Goal: Transaction & Acquisition: Purchase product/service

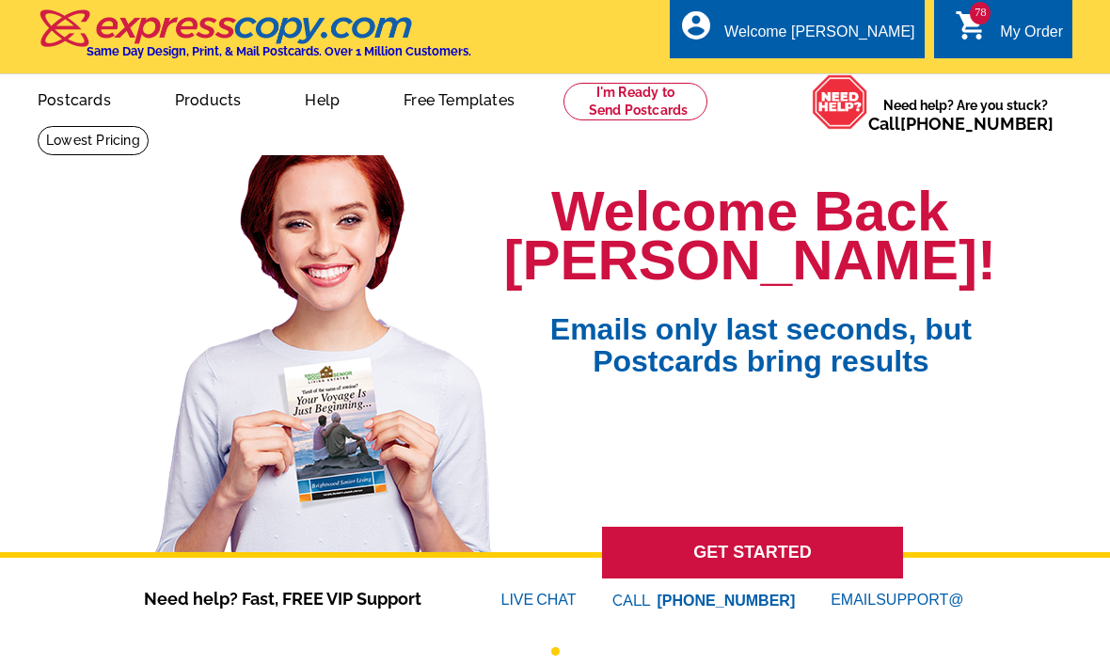
click at [1011, 36] on div "My Order" at bounding box center [1031, 37] width 63 height 26
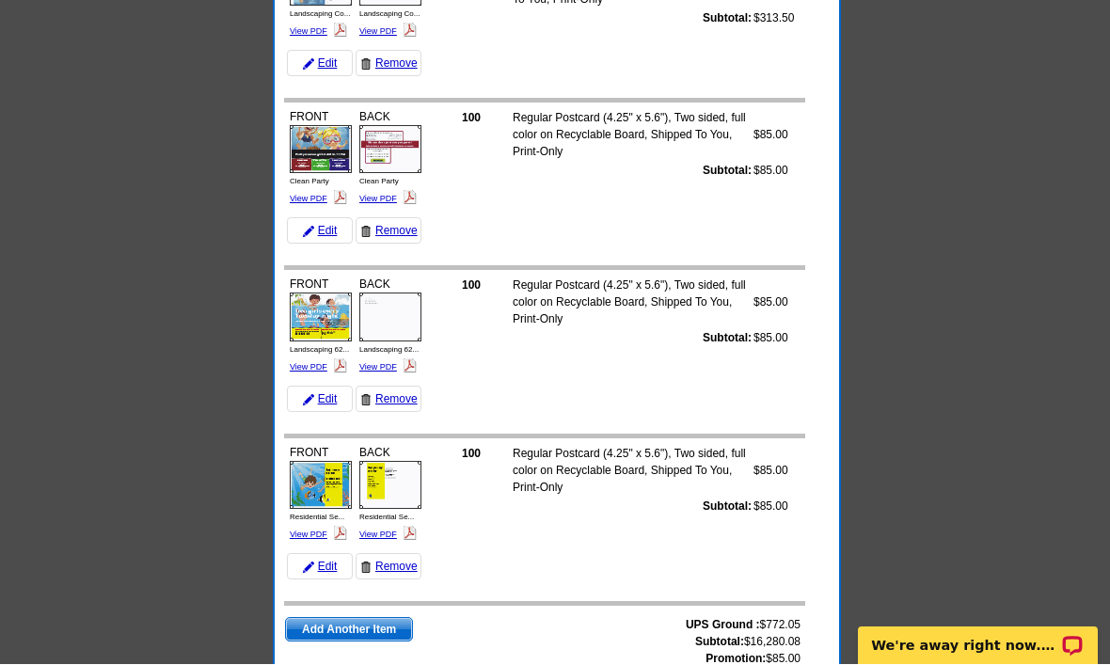
scroll to position [12698, 0]
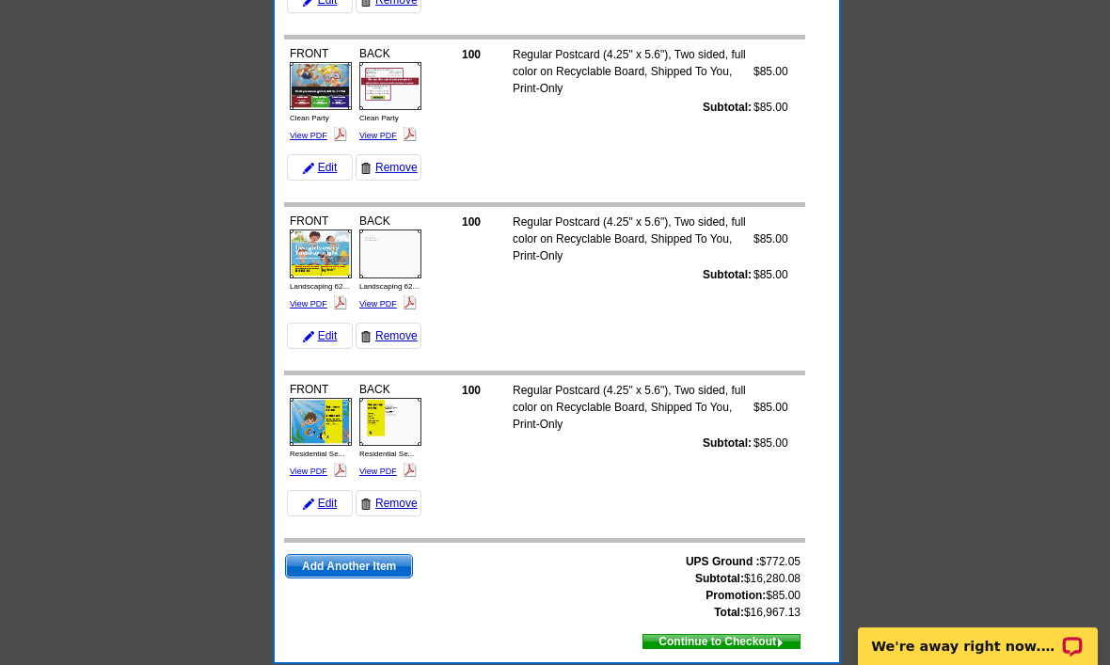
click at [762, 648] on span "Continue to Checkout" at bounding box center [721, 641] width 156 height 21
click at [757, 648] on span "Continue to Checkout" at bounding box center [721, 641] width 156 height 21
click at [755, 637] on span "Continue to Checkout" at bounding box center [721, 641] width 156 height 21
click at [750, 635] on span "Continue to Checkout" at bounding box center [721, 641] width 156 height 21
click at [760, 623] on td "UPS Ground : $772.05 Subtotal: $16,280.08 Promotion: $85.00 Total: $16,967.13 A…" at bounding box center [544, 597] width 521 height 113
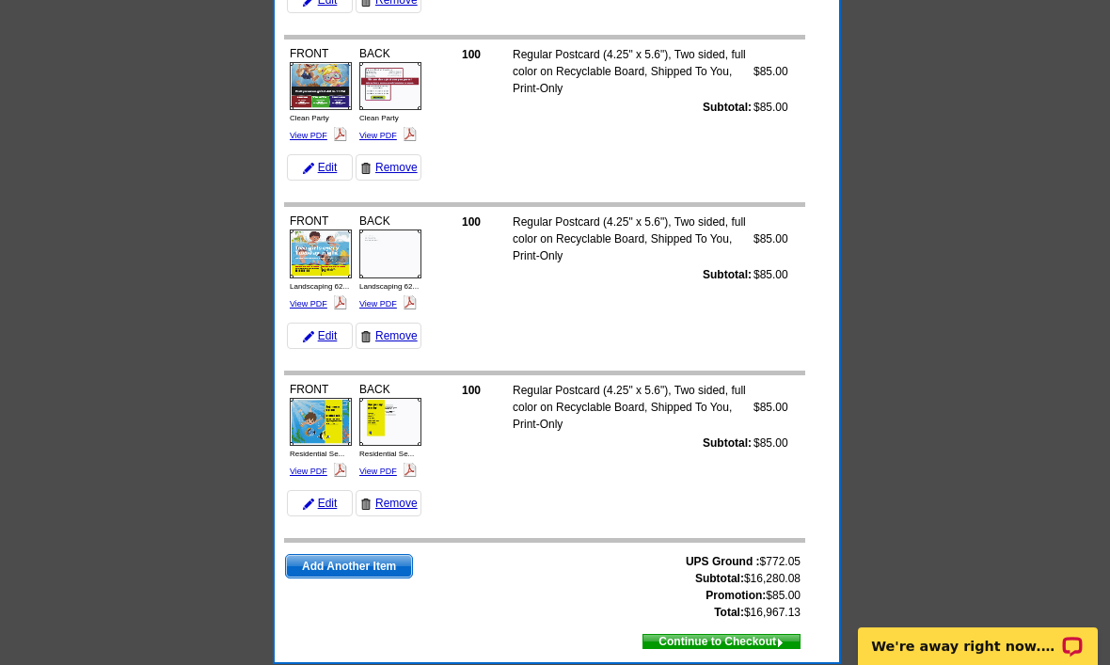
click at [766, 639] on span "Continue to Checkout" at bounding box center [721, 641] width 156 height 21
click at [758, 638] on span "Continue to Checkout" at bounding box center [721, 641] width 156 height 21
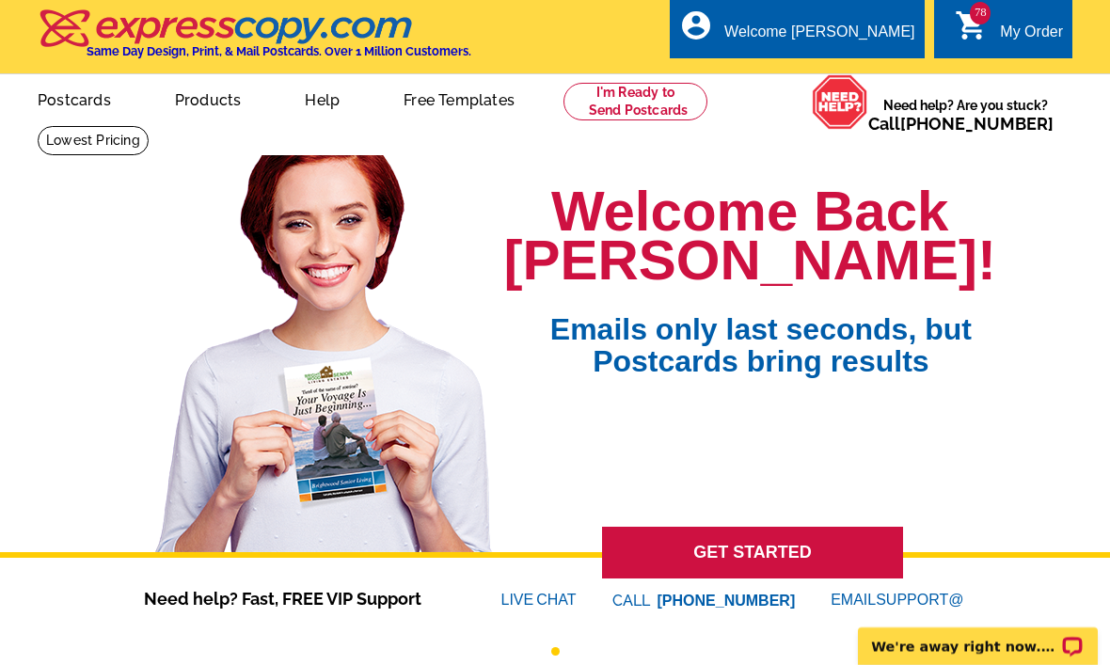
click at [1031, 24] on div "My Order" at bounding box center [1031, 37] width 63 height 26
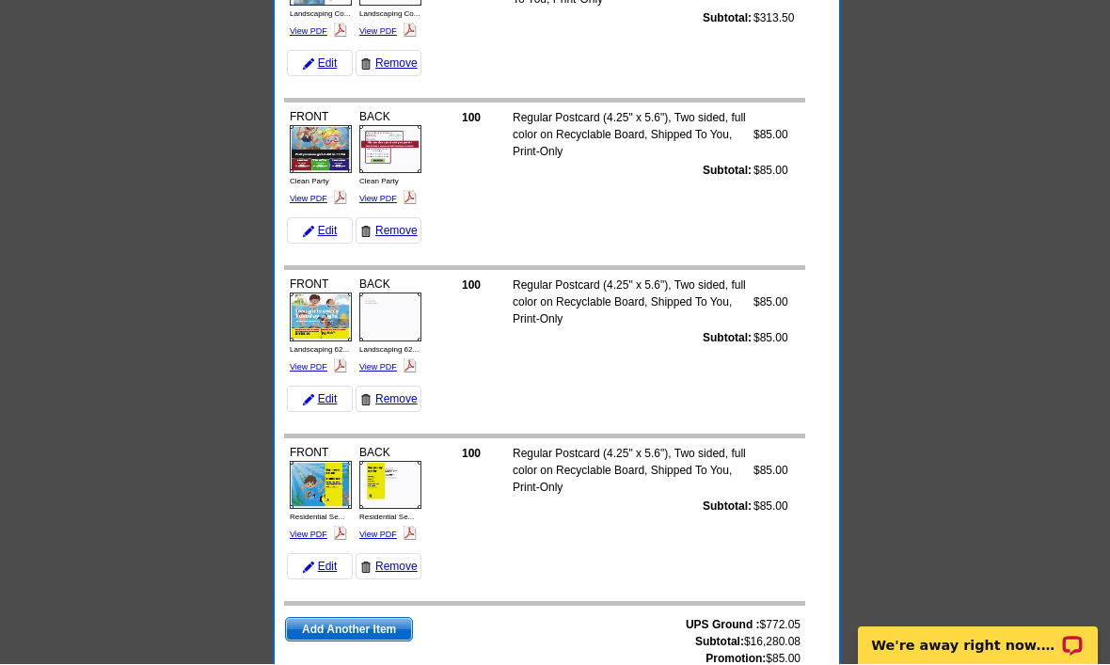
scroll to position [12698, 0]
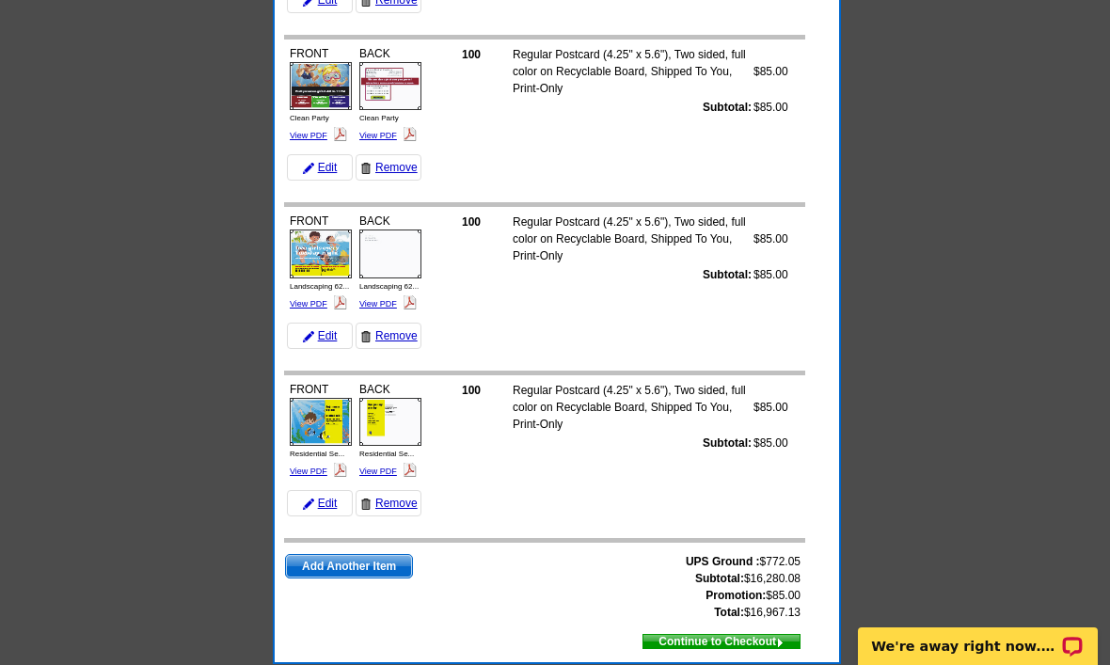
click at [765, 640] on span "Continue to Checkout" at bounding box center [721, 641] width 156 height 21
click at [740, 641] on span "Continue to Checkout" at bounding box center [721, 641] width 156 height 21
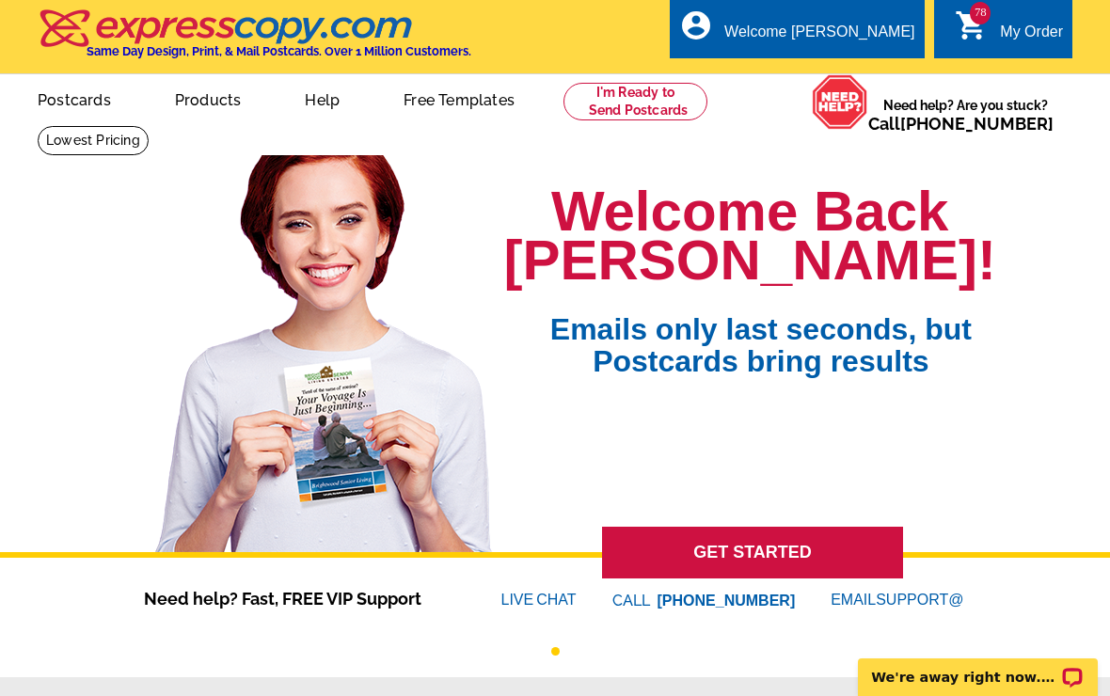
click at [1017, 34] on div "My Order" at bounding box center [1031, 37] width 63 height 26
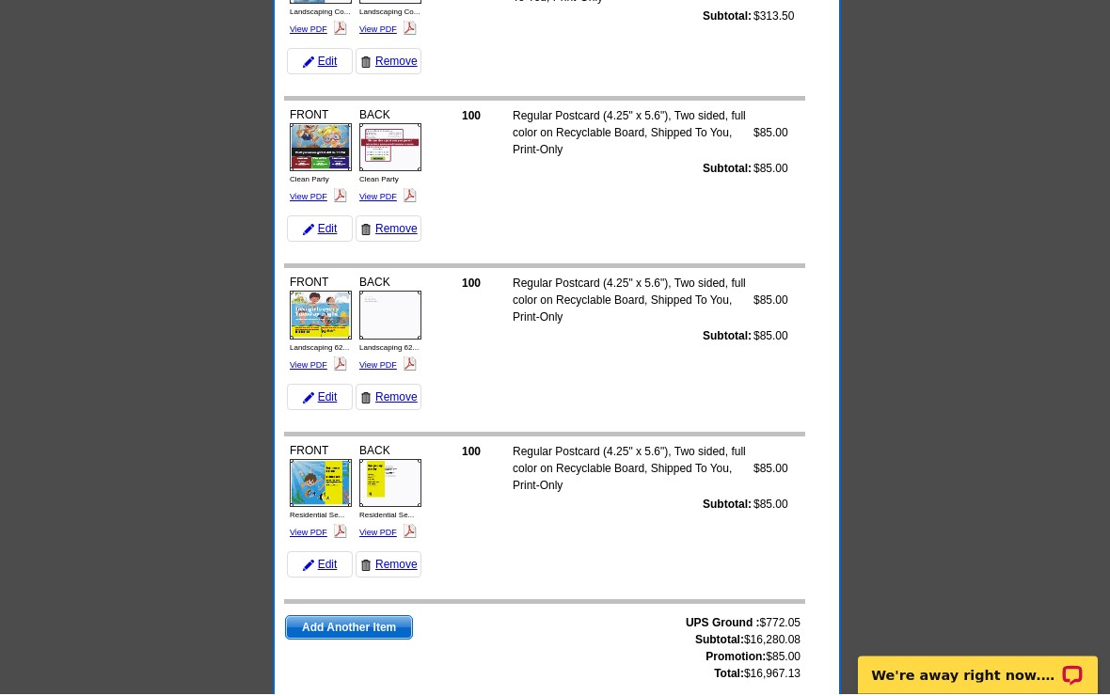
scroll to position [12698, 0]
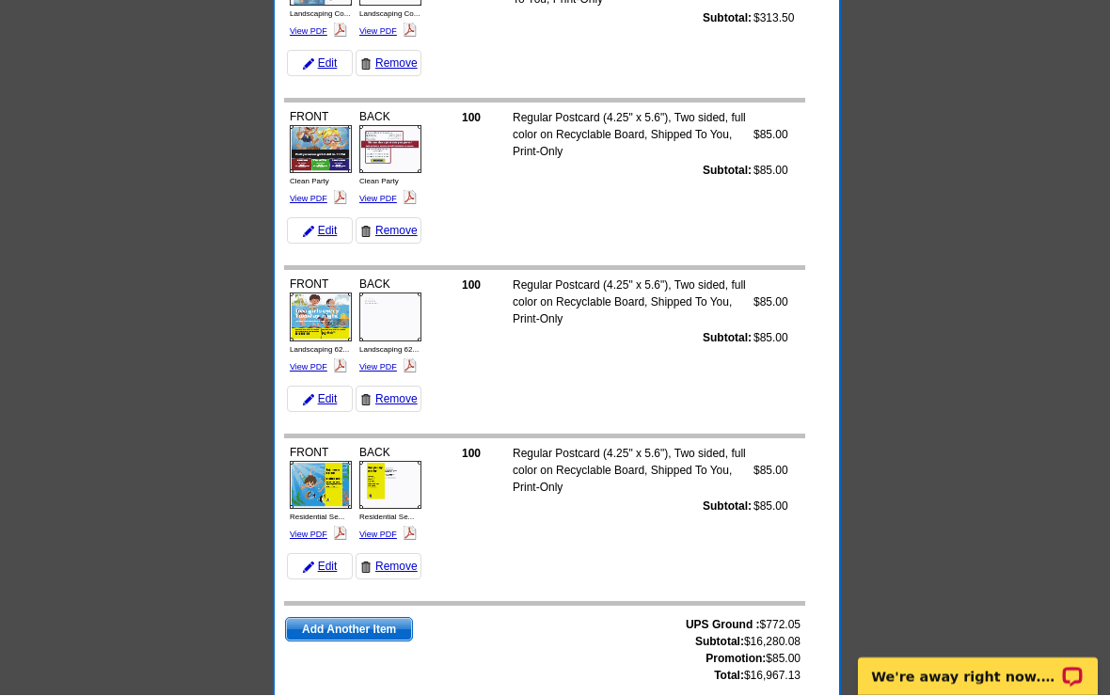
click at [751, 695] on span "Continue to Checkout" at bounding box center [721, 705] width 156 height 21
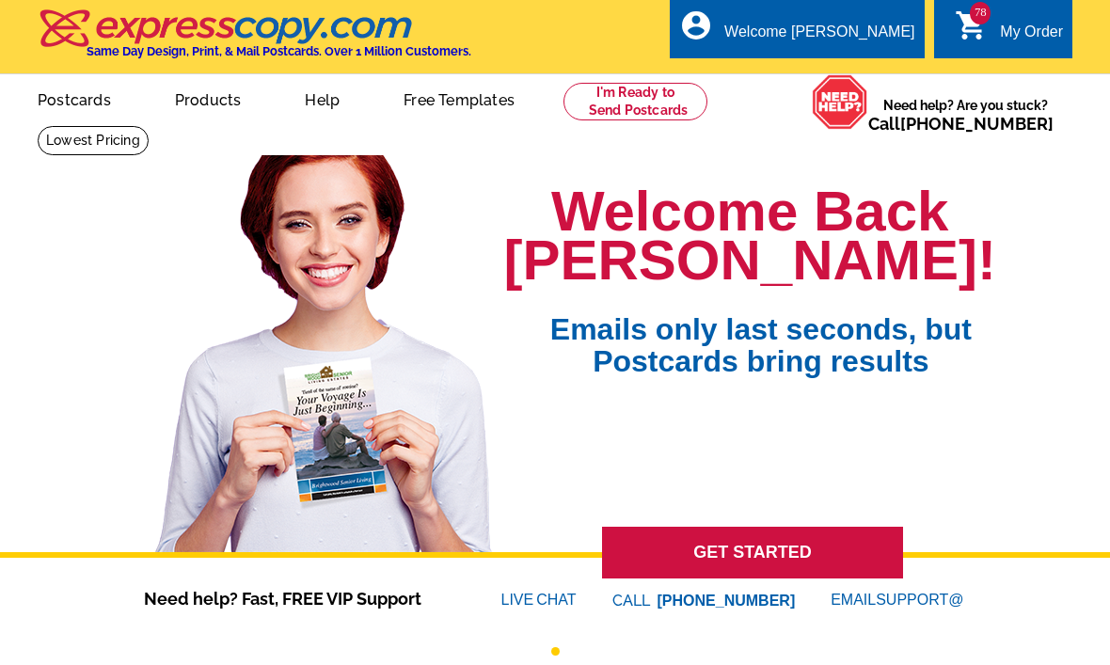
scroll to position [1, 0]
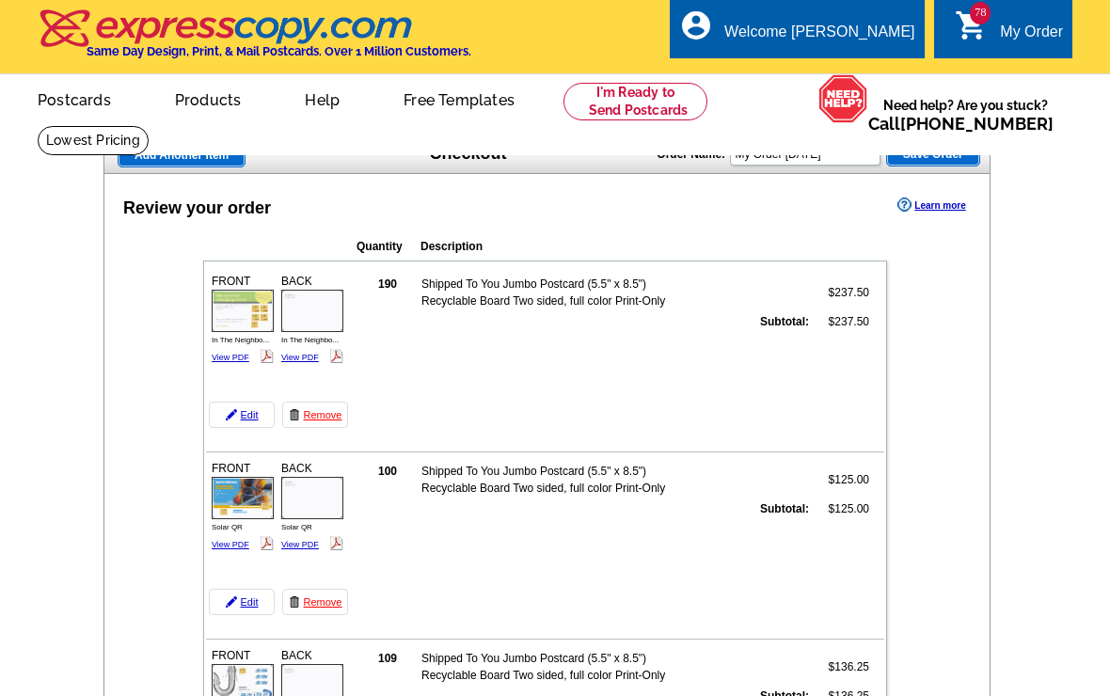
click at [935, 165] on span "Save Order" at bounding box center [933, 154] width 92 height 23
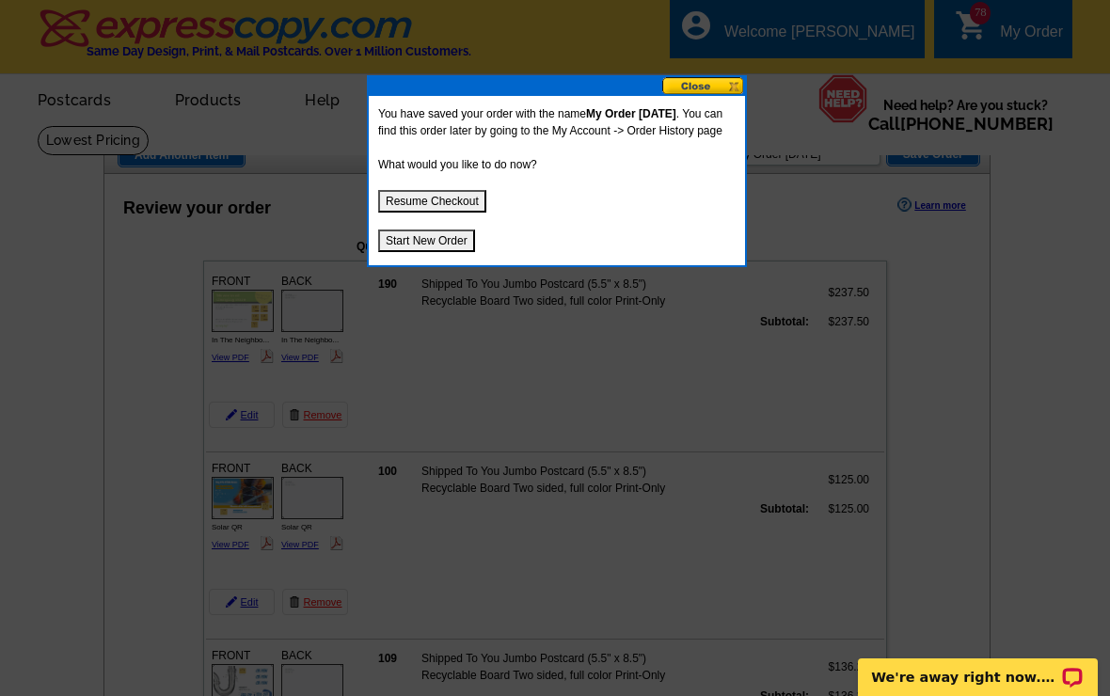
click at [444, 252] on button "Start New Order" at bounding box center [426, 240] width 97 height 23
click at [451, 250] on button "Start New Order" at bounding box center [426, 240] width 97 height 23
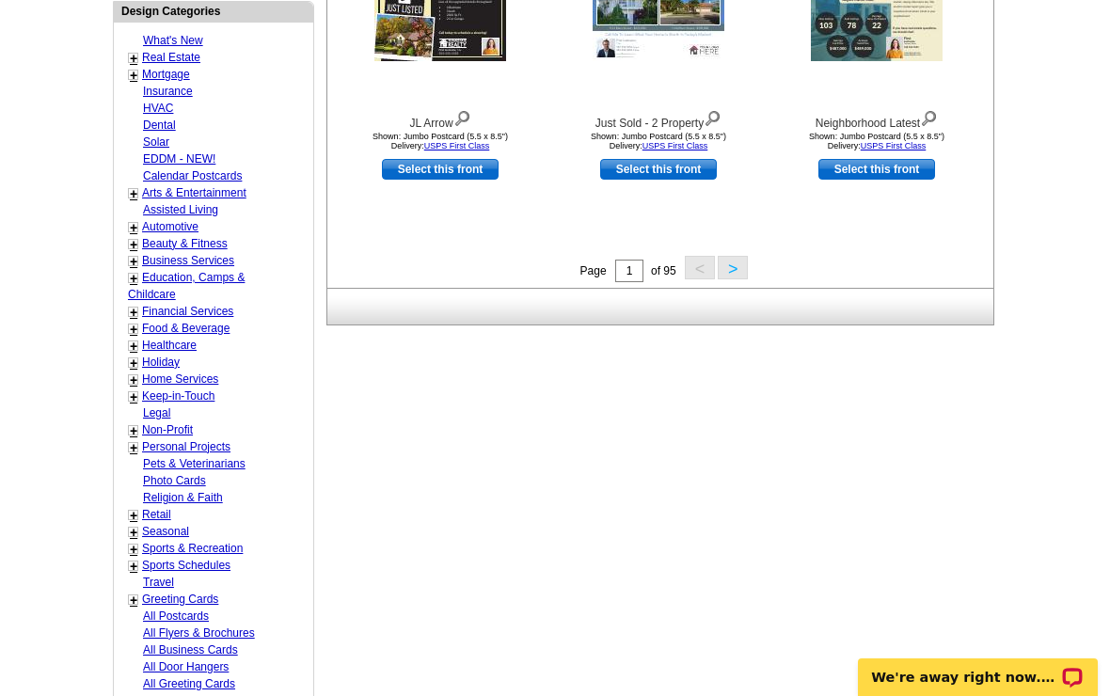
scroll to position [767, 0]
click at [197, 373] on link "Home Services" at bounding box center [180, 379] width 76 height 13
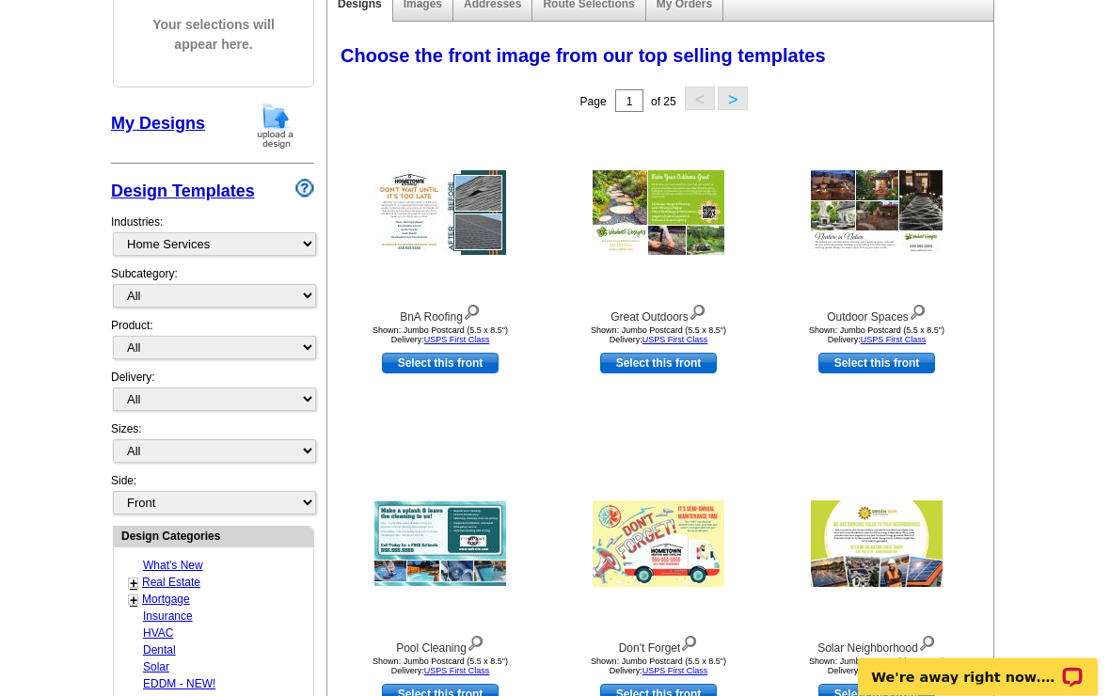
scroll to position [236, 0]
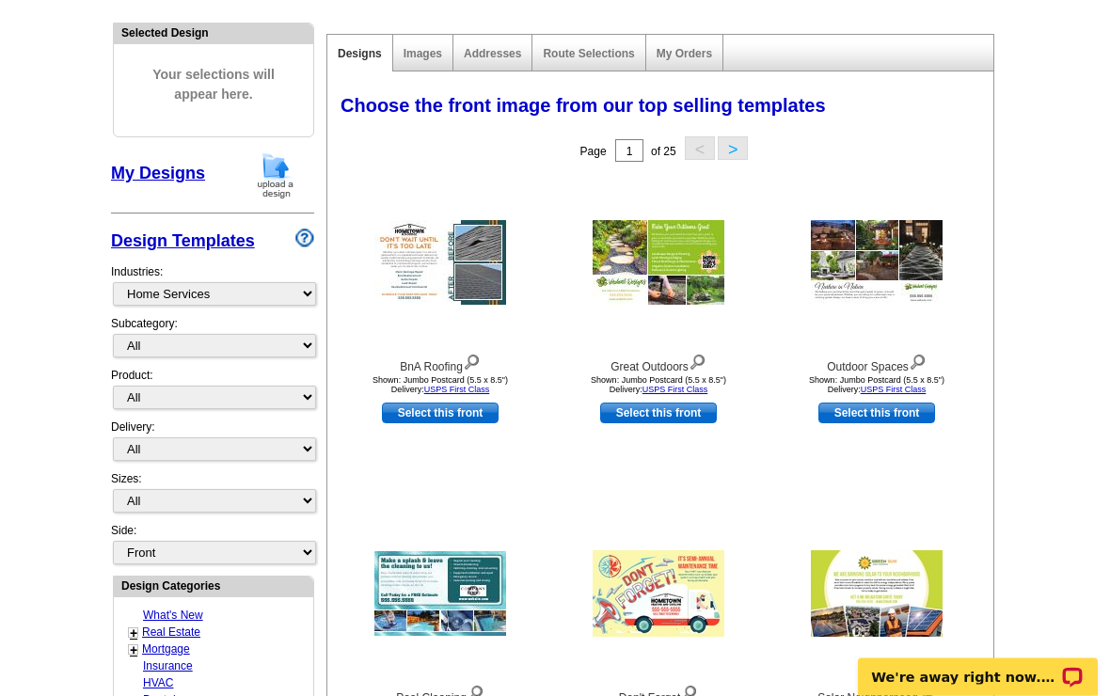
click at [730, 137] on button ">" at bounding box center [733, 149] width 30 height 24
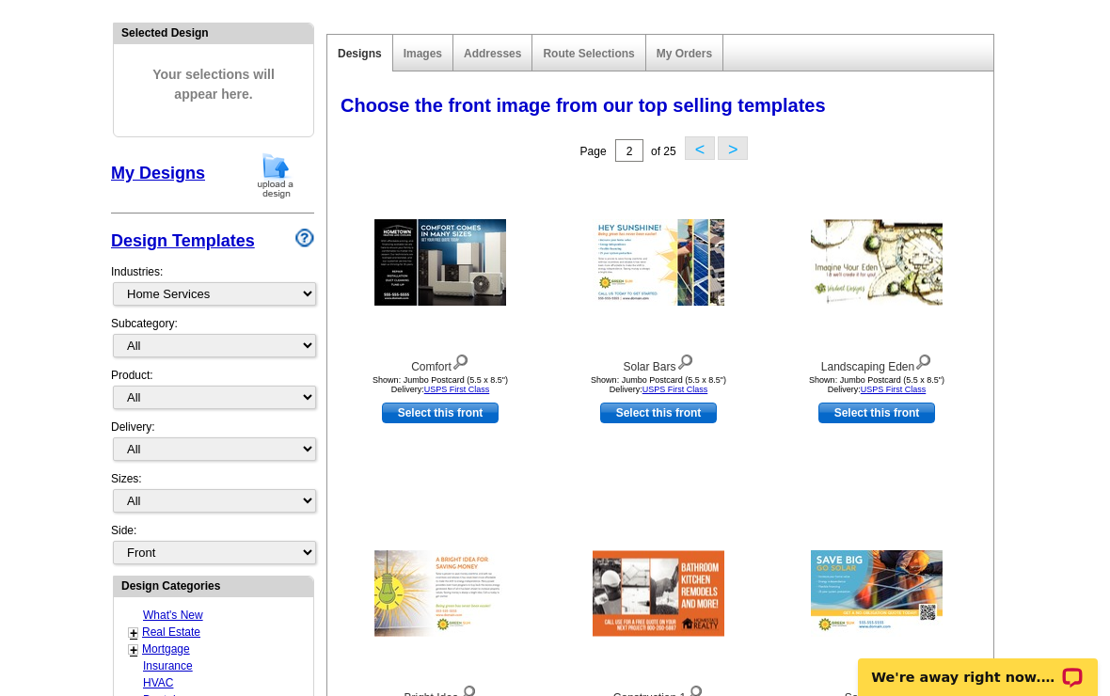
click at [732, 146] on button ">" at bounding box center [733, 148] width 30 height 24
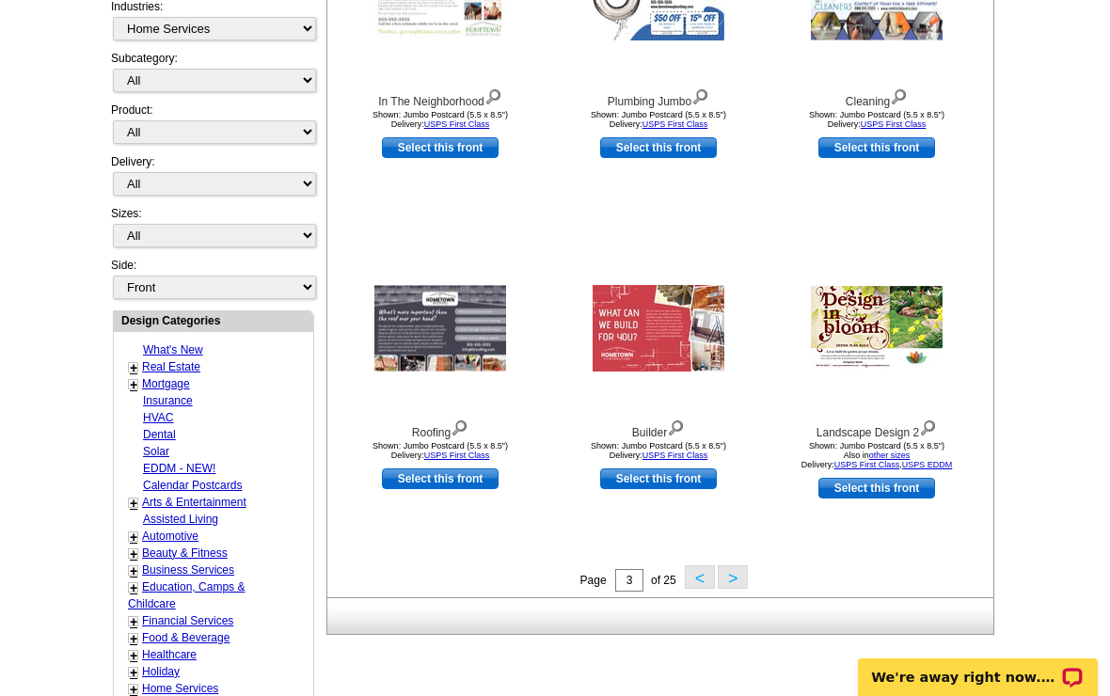
scroll to position [460, 0]
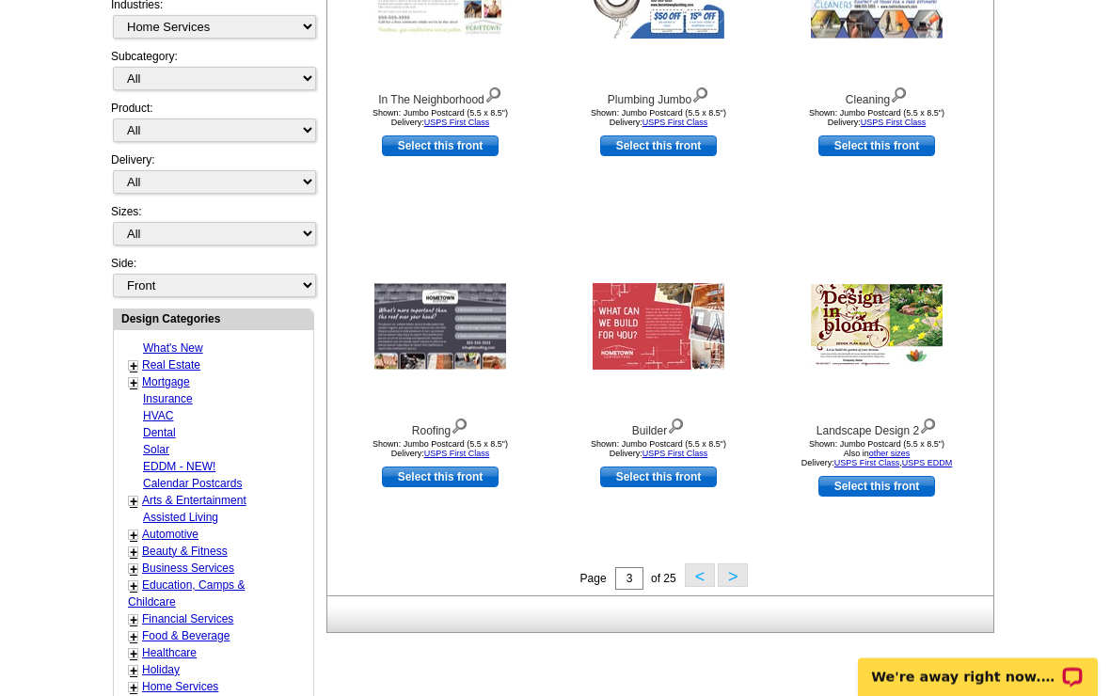
click at [213, 461] on link "EDDM - NEW!" at bounding box center [179, 467] width 72 height 13
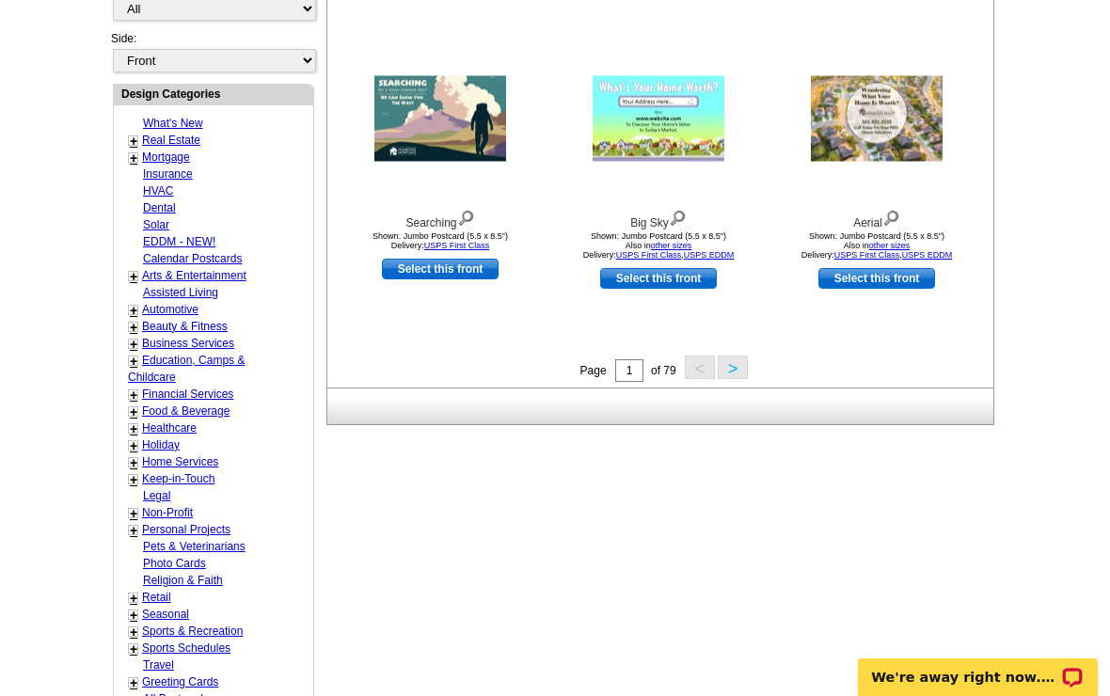
scroll to position [686, 0]
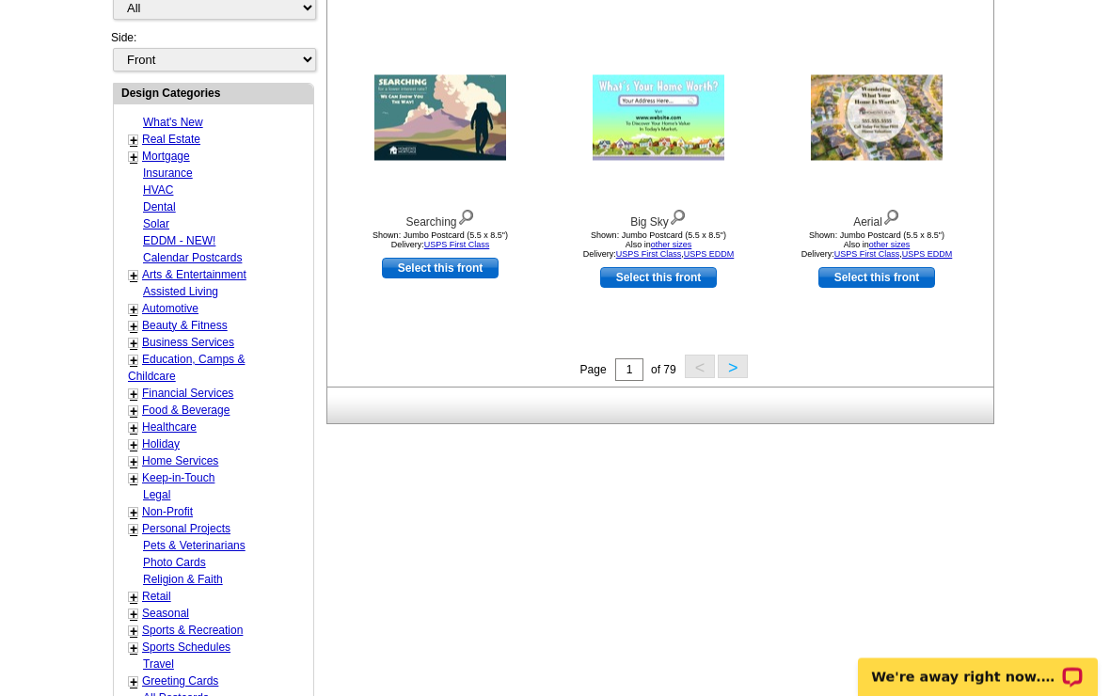
click at [214, 472] on link "Keep-in-Touch" at bounding box center [178, 478] width 72 height 13
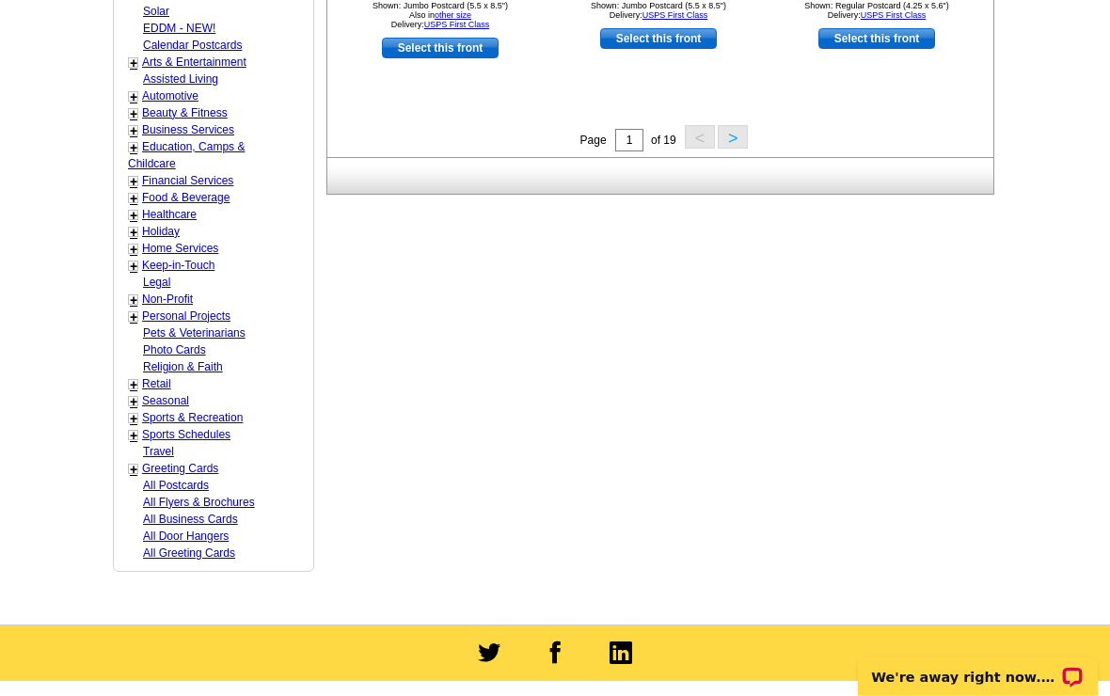
scroll to position [908, 0]
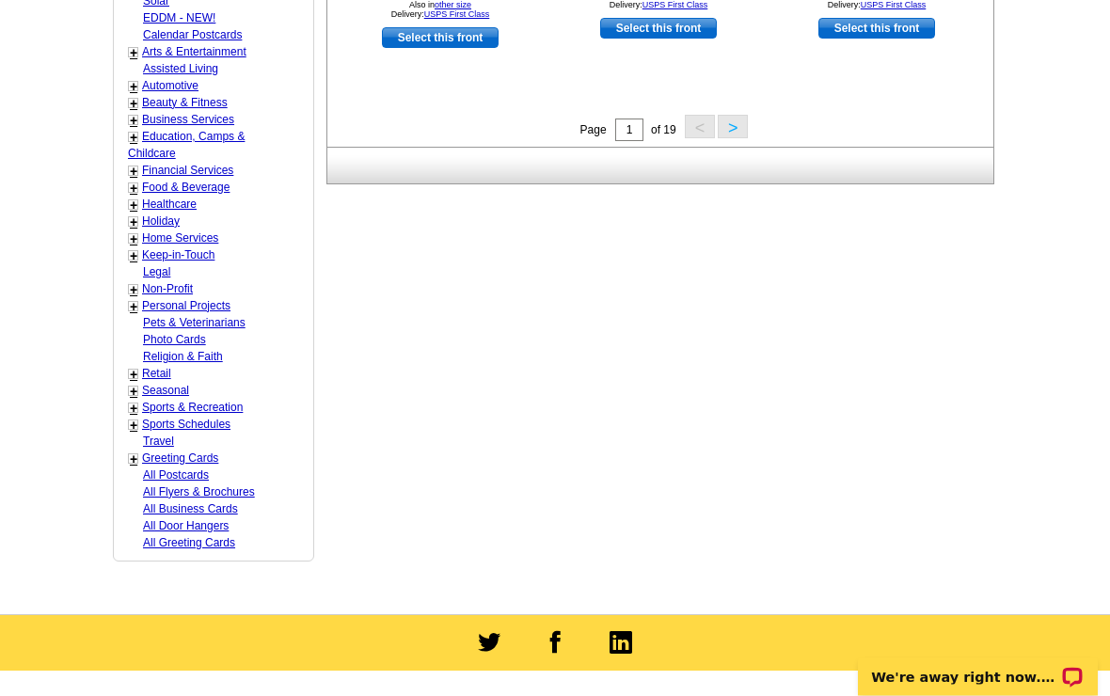
click at [213, 249] on link "Keep-in-Touch" at bounding box center [178, 255] width 72 height 13
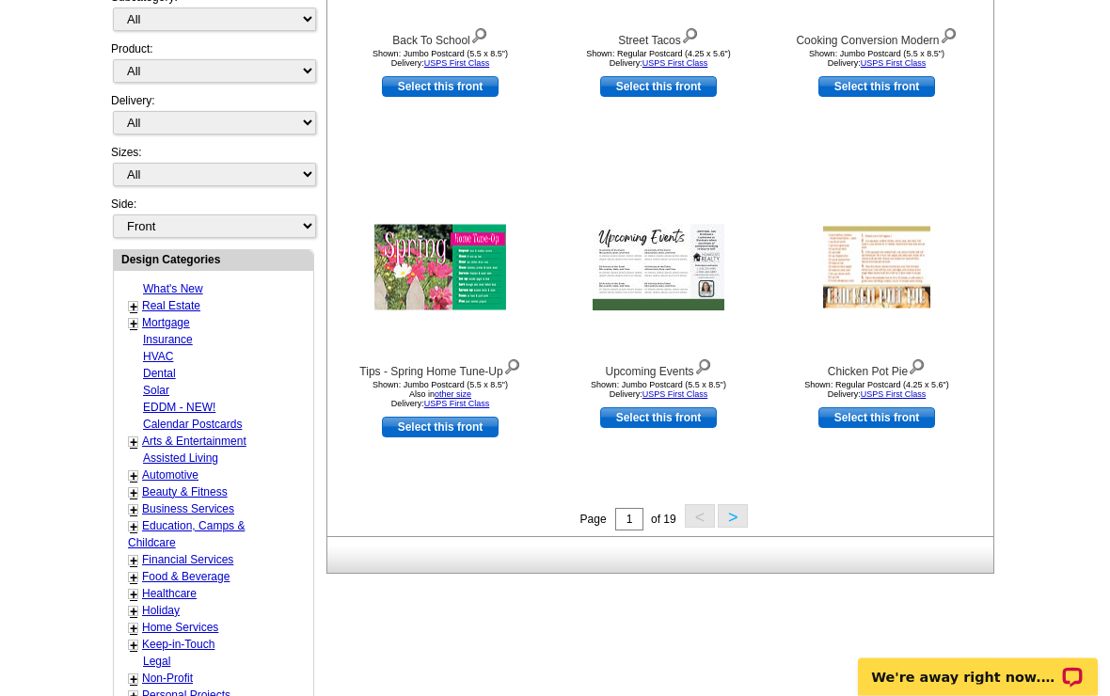
scroll to position [520, 0]
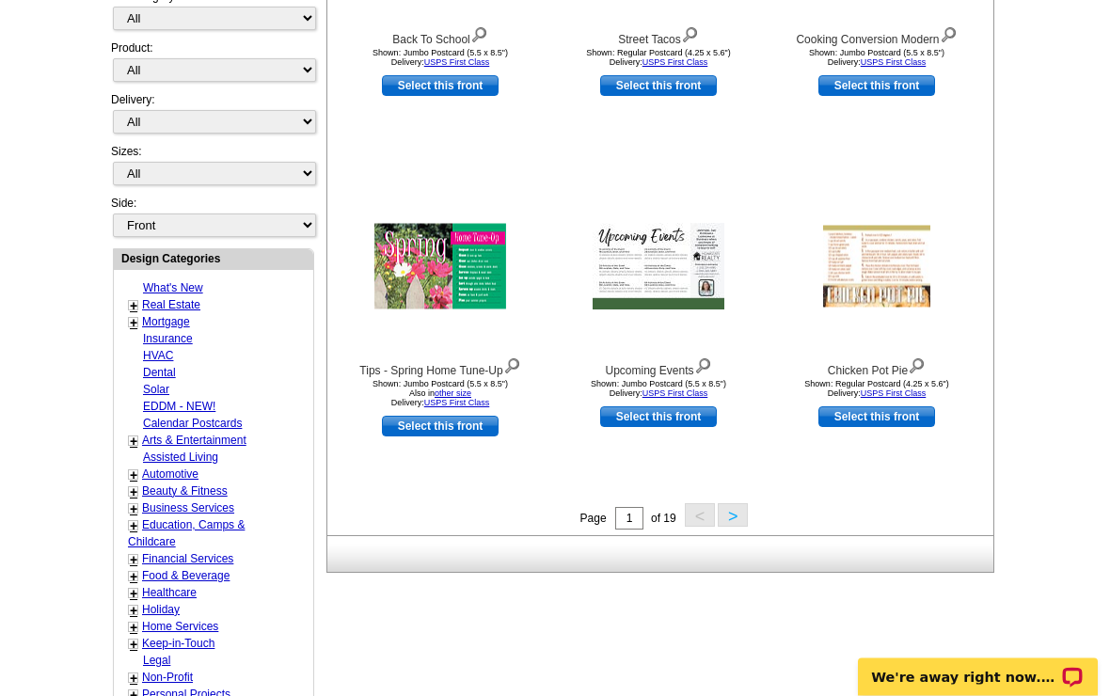
click at [181, 468] on link "Automotive" at bounding box center [170, 474] width 56 height 13
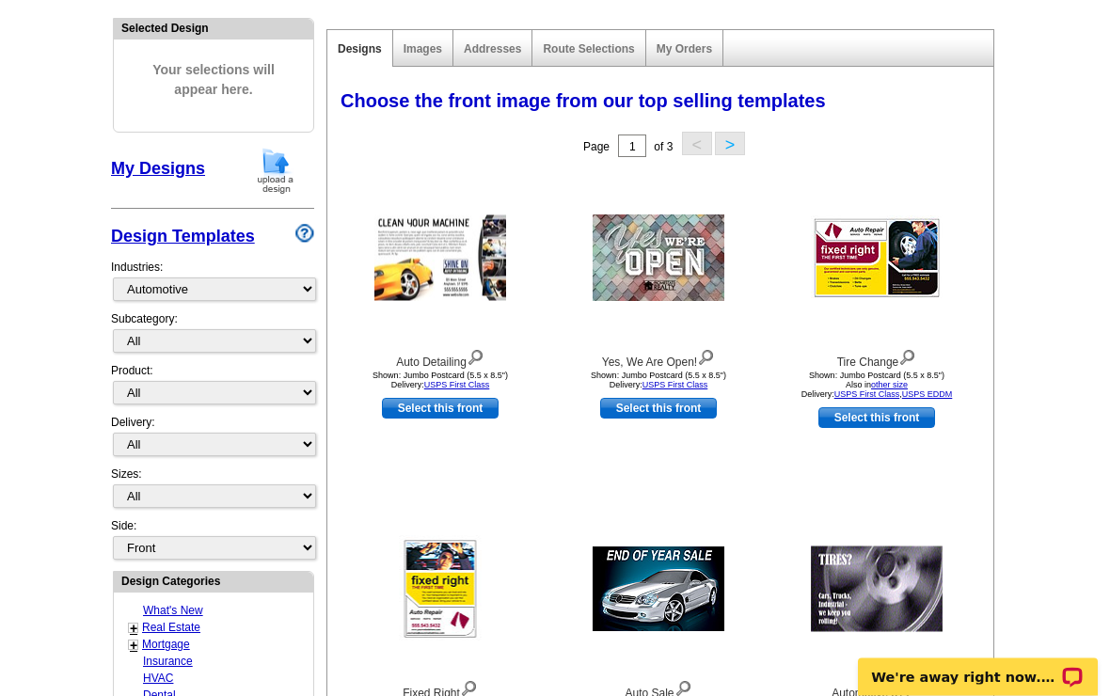
click at [743, 148] on button ">" at bounding box center [730, 145] width 30 height 24
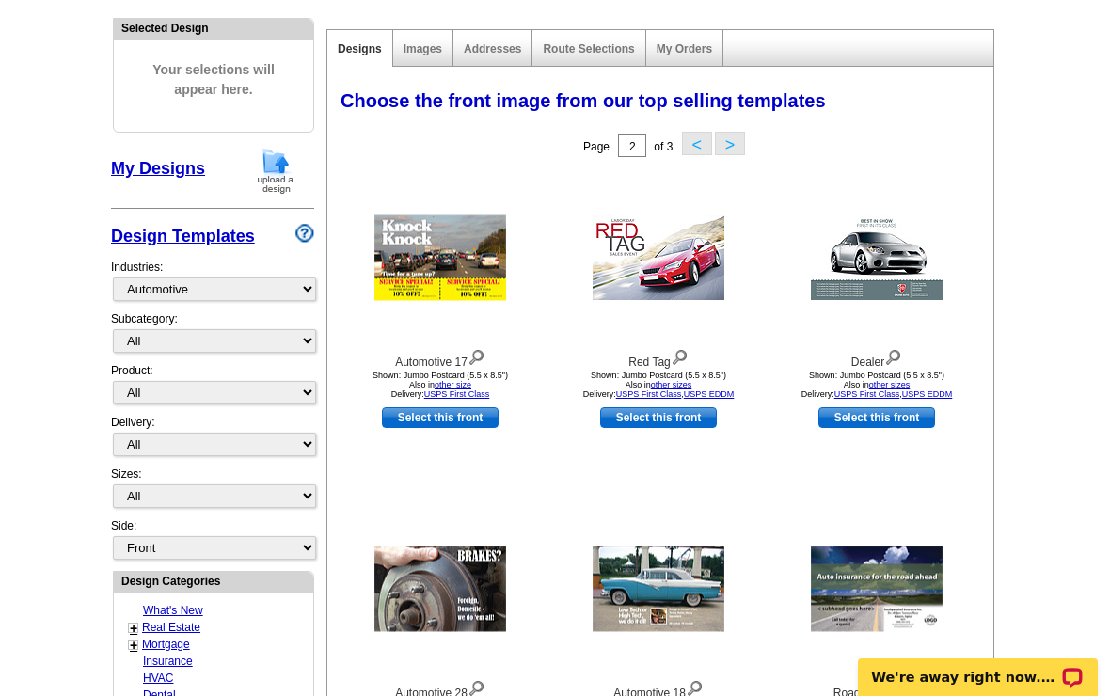
click at [743, 148] on button ">" at bounding box center [730, 144] width 30 height 24
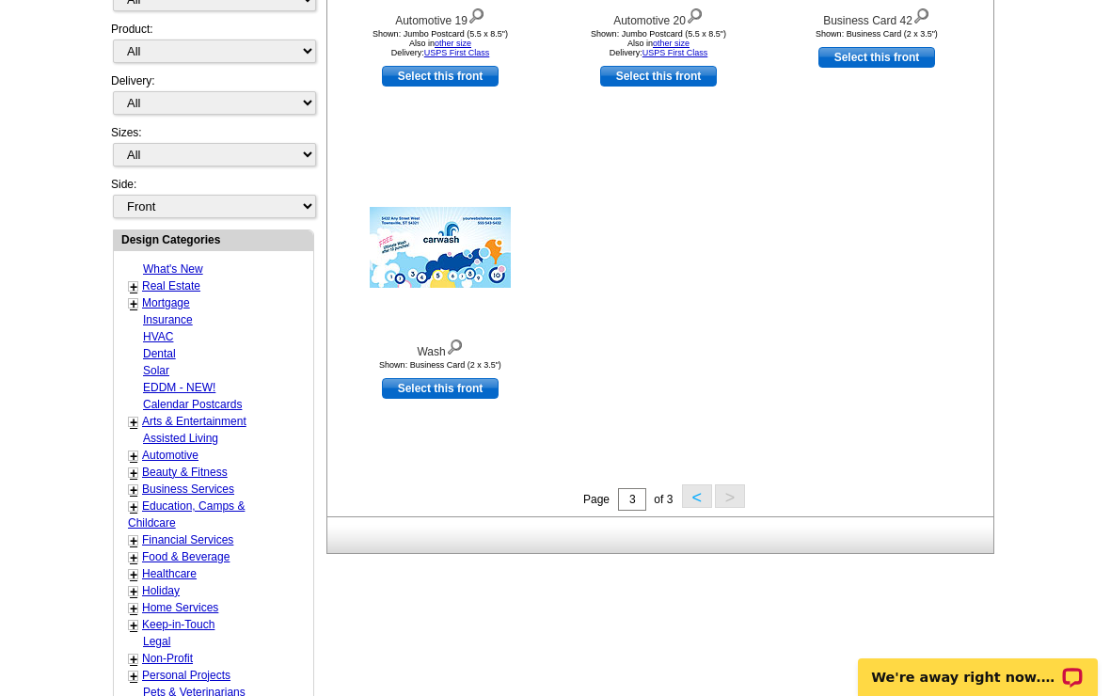
scroll to position [557, 0]
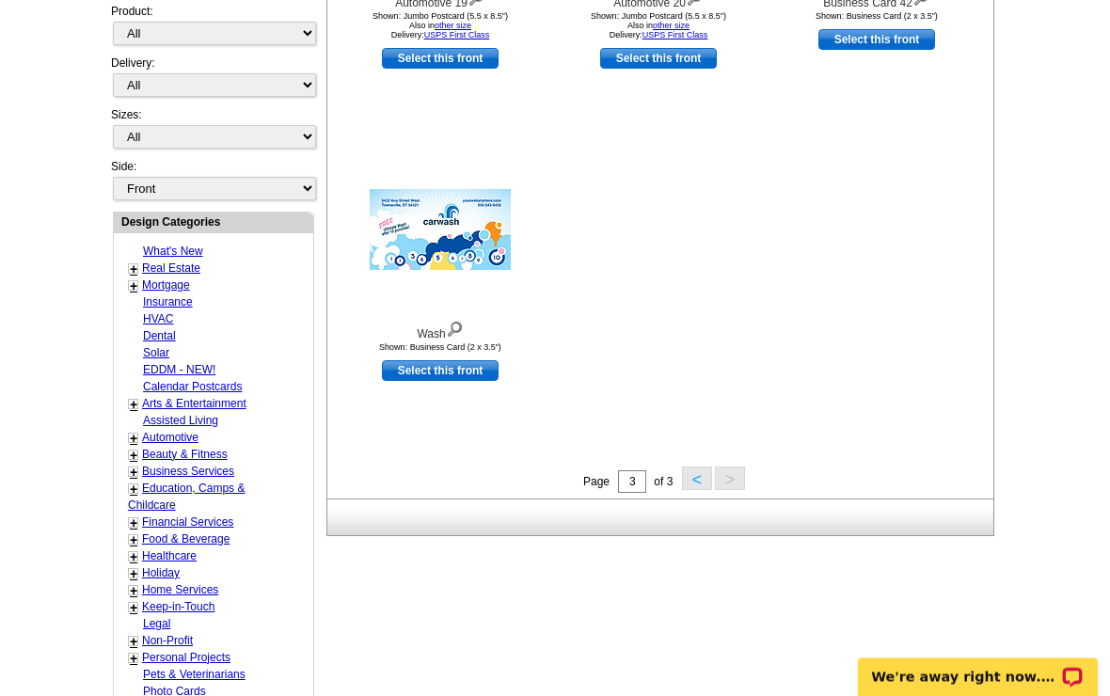
click at [686, 482] on button "<" at bounding box center [697, 479] width 30 height 24
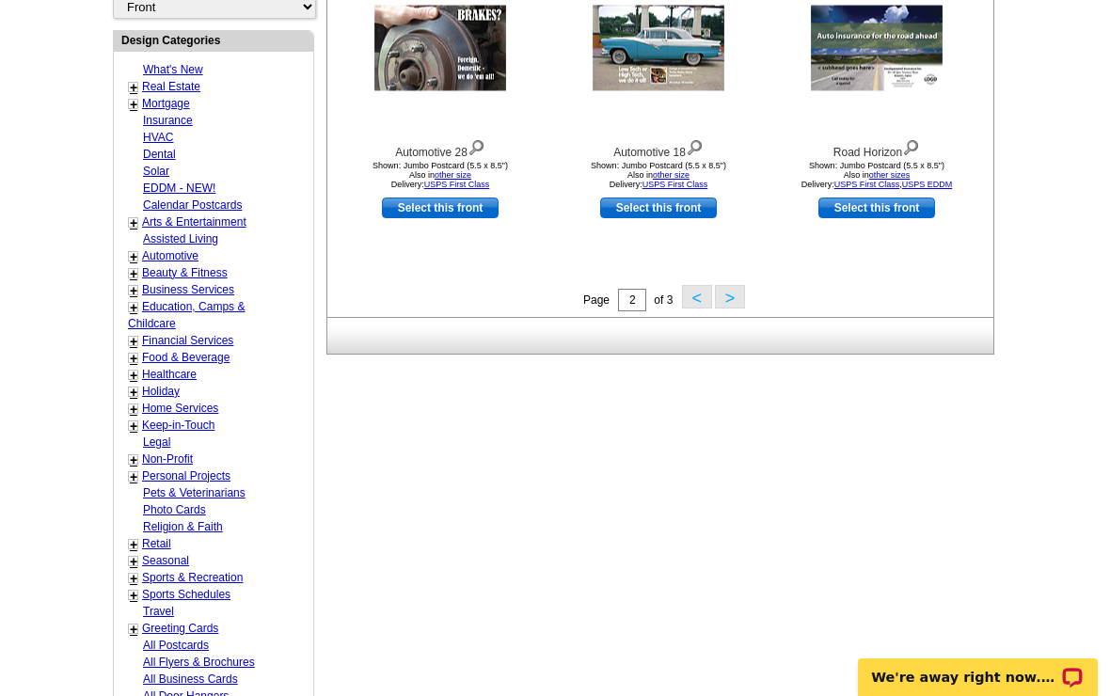
scroll to position [746, 0]
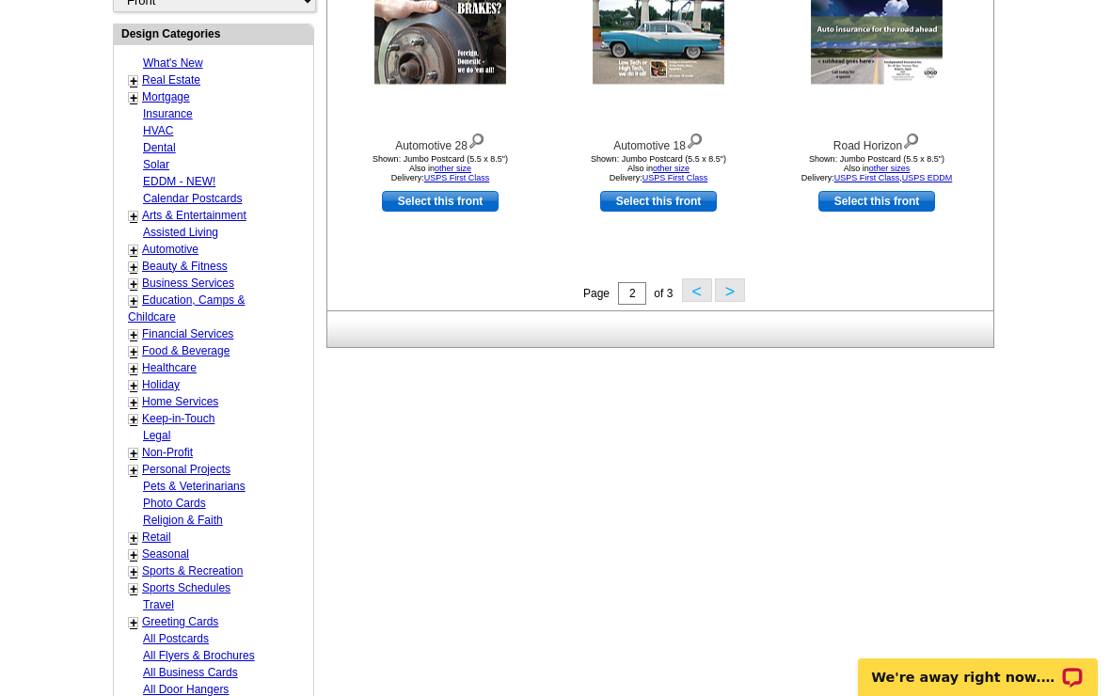
click at [154, 530] on link "Retail" at bounding box center [156, 536] width 29 height 13
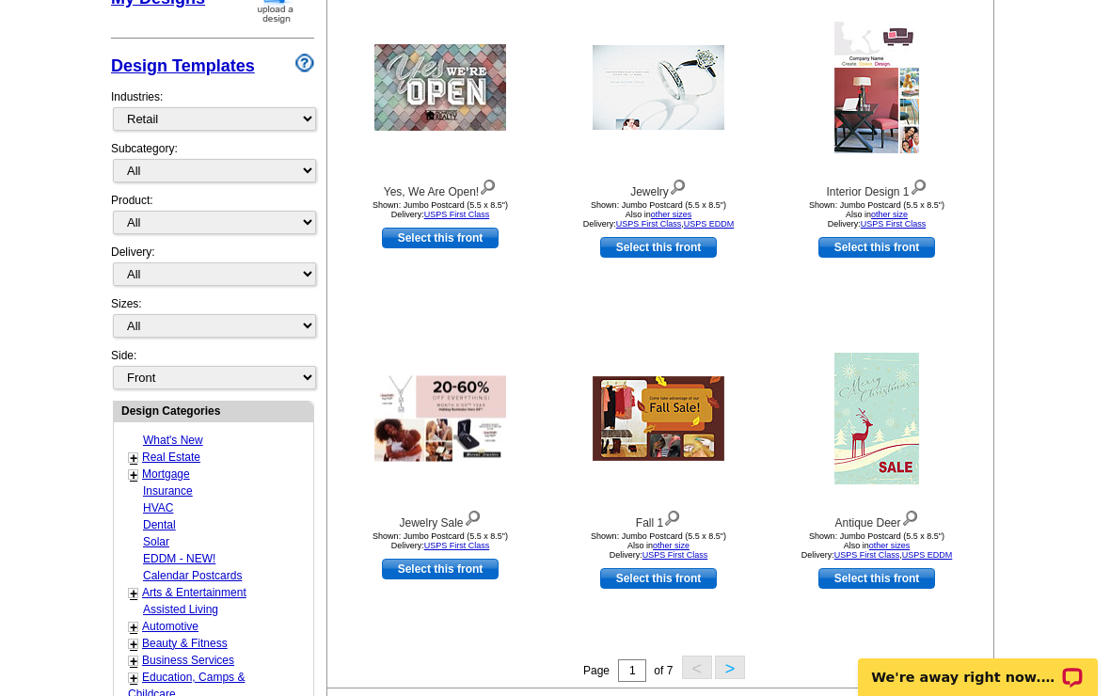
scroll to position [367, 0]
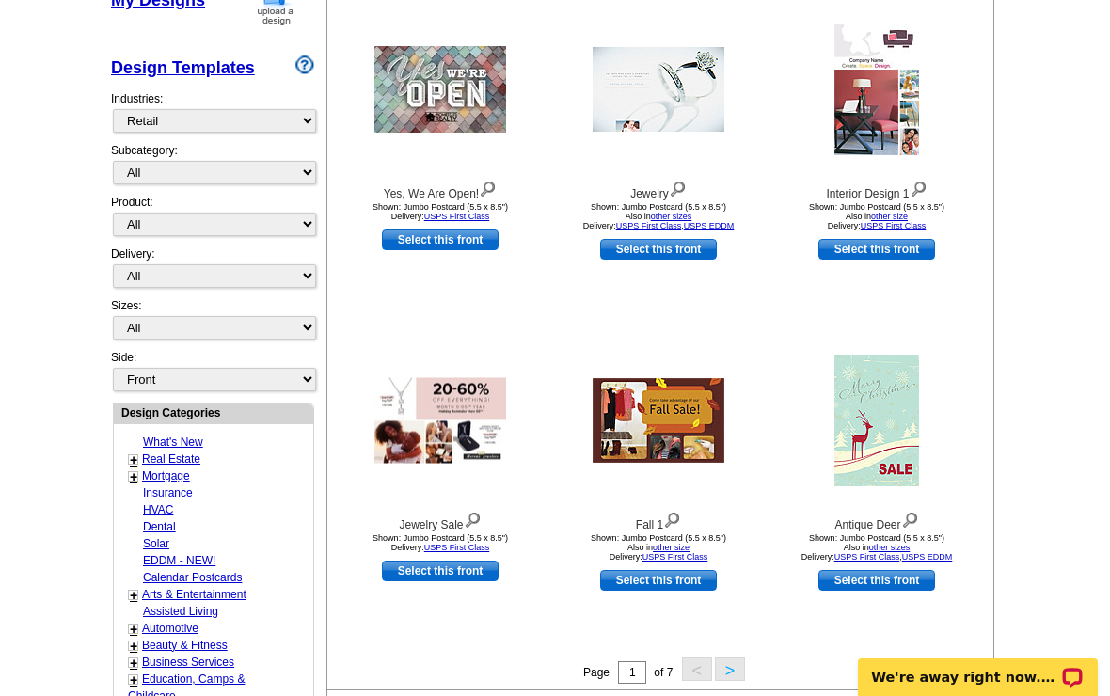
click at [716, 677] on button ">" at bounding box center [730, 669] width 30 height 24
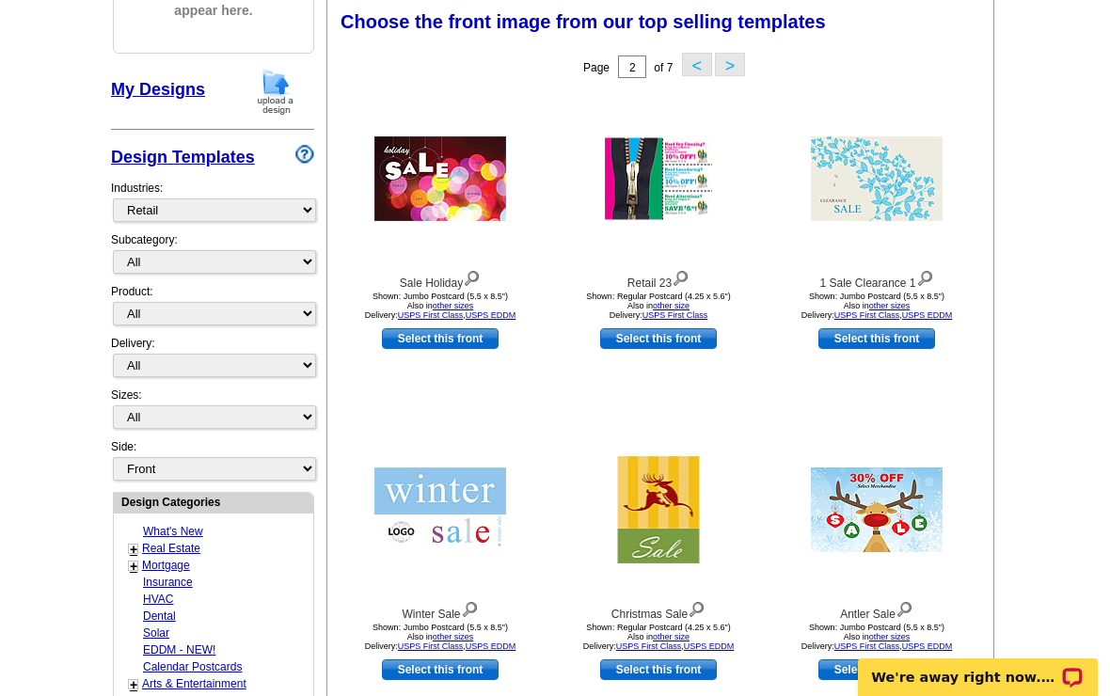
scroll to position [276, 0]
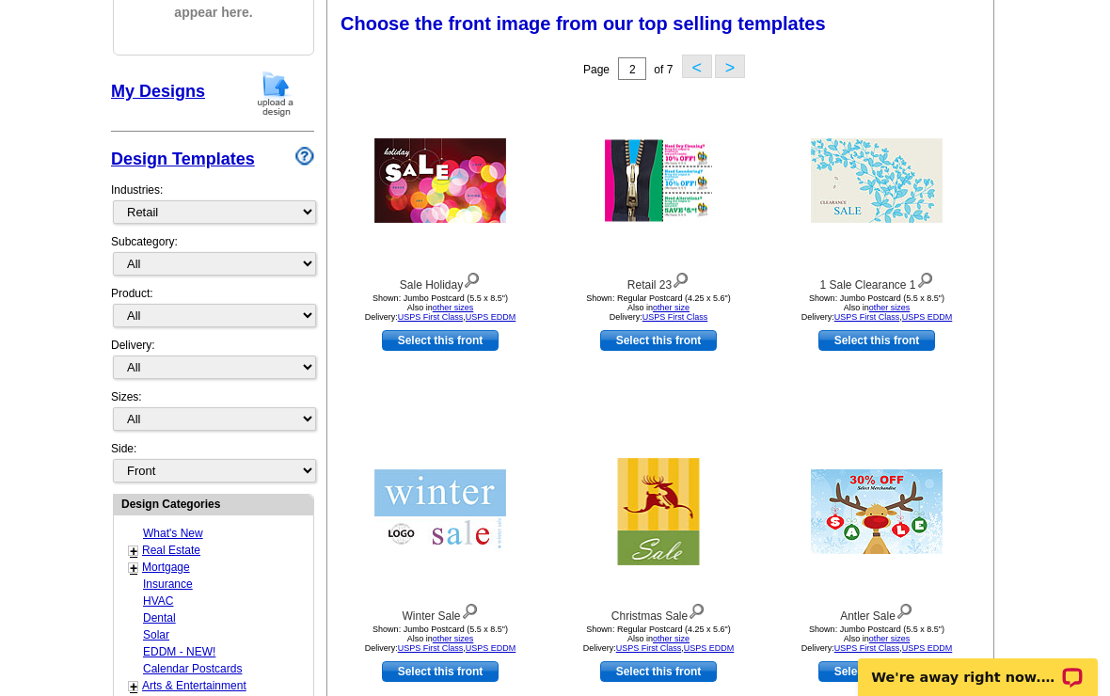
click at [736, 77] on button ">" at bounding box center [730, 67] width 30 height 24
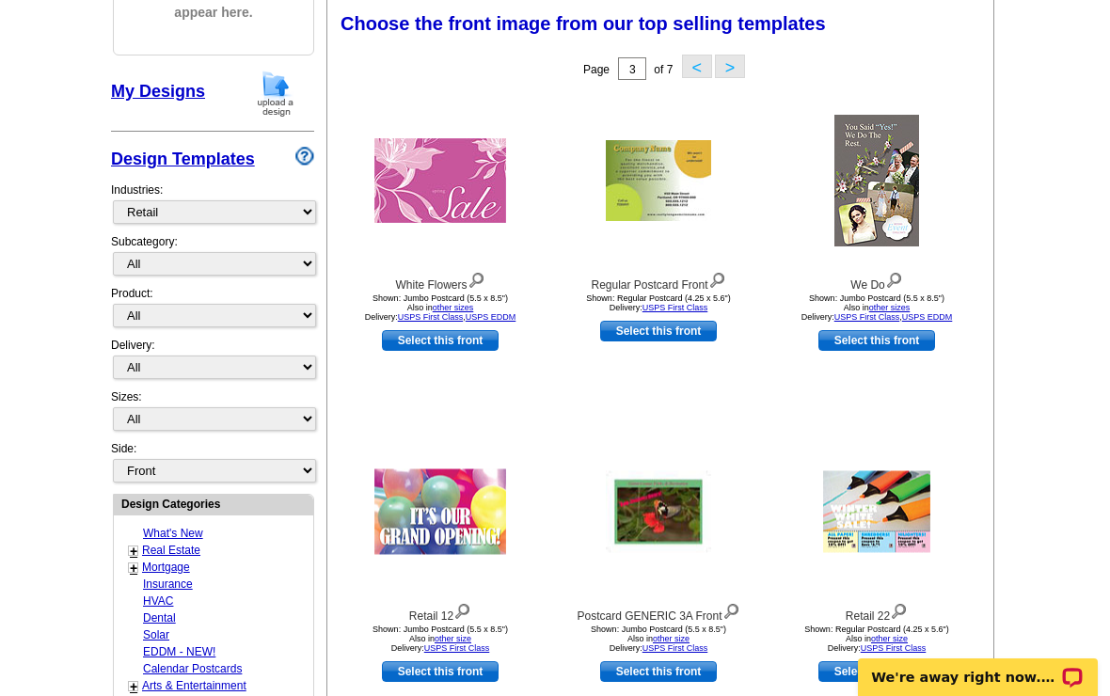
click at [745, 64] on button ">" at bounding box center [730, 67] width 30 height 24
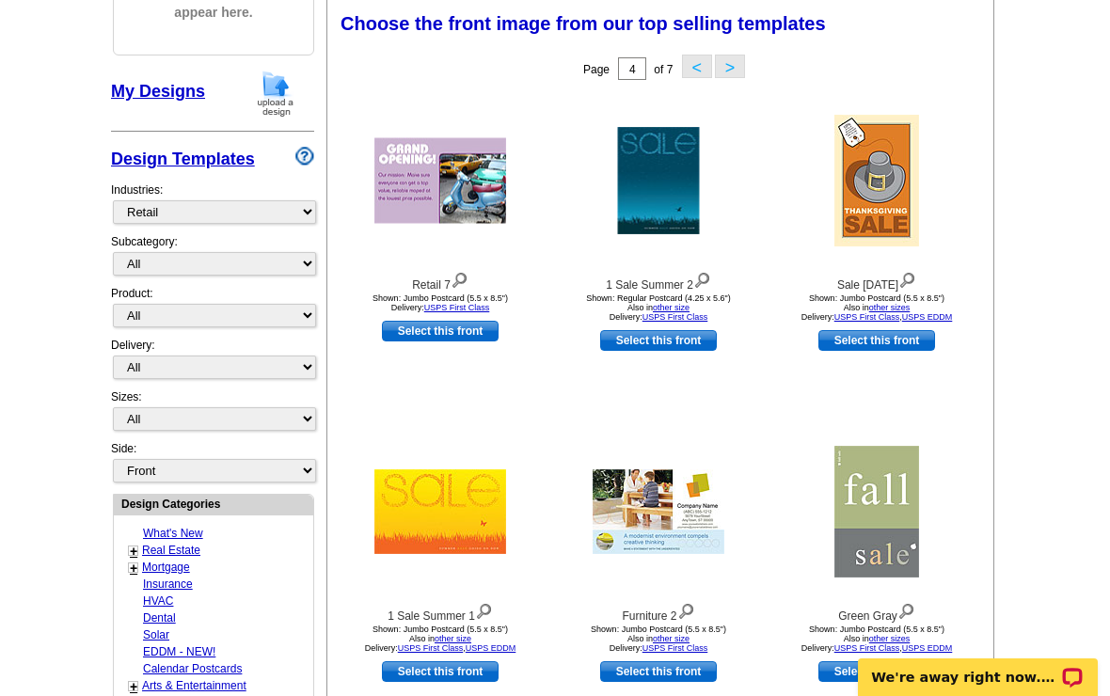
click at [760, 59] on div "Page 4 of 7 < >" at bounding box center [664, 69] width 666 height 38
click at [743, 61] on button ">" at bounding box center [730, 67] width 30 height 24
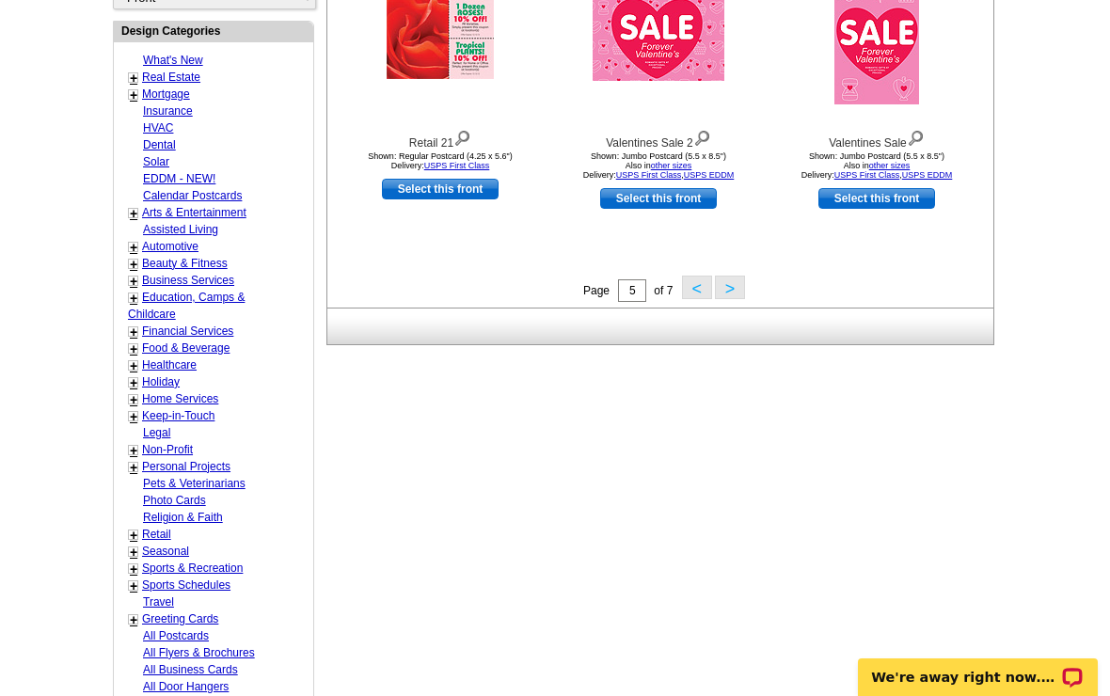
scroll to position [750, 0]
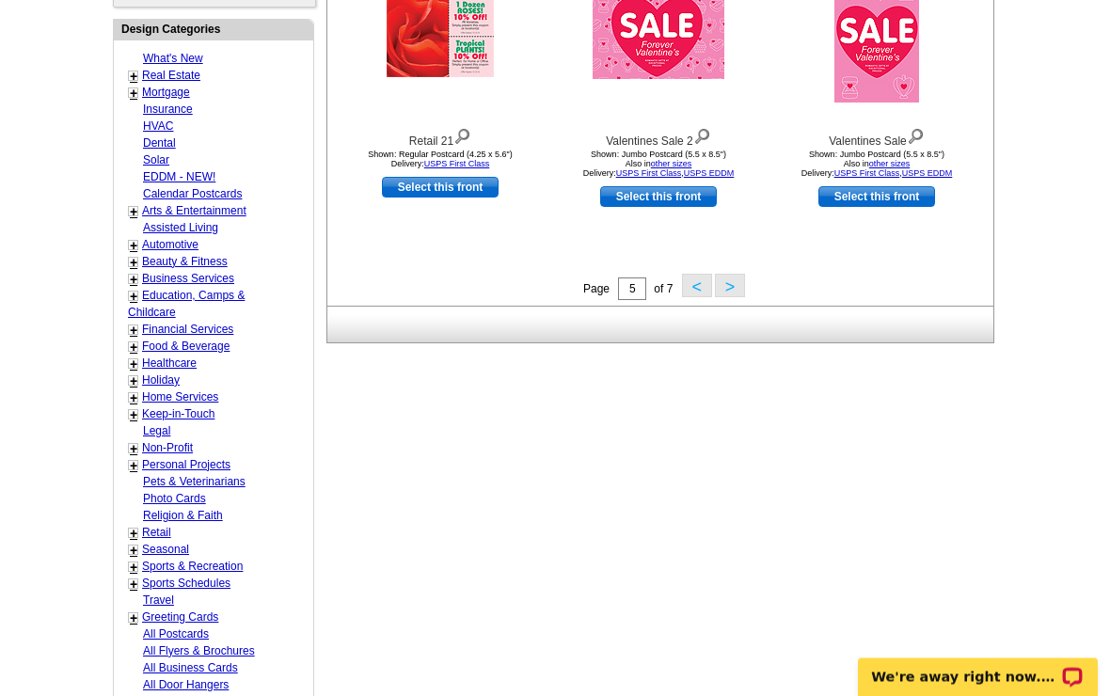
click at [216, 391] on link "Home Services" at bounding box center [180, 397] width 76 height 13
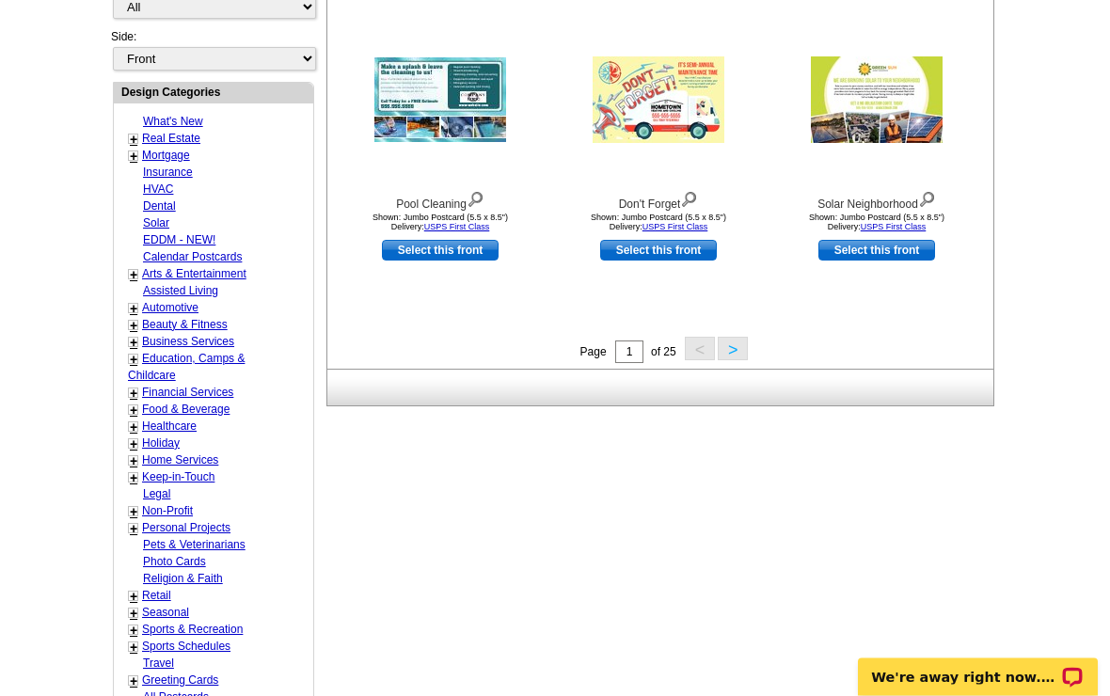
scroll to position [687, 0]
click at [147, 590] on link "Retail" at bounding box center [156, 595] width 29 height 13
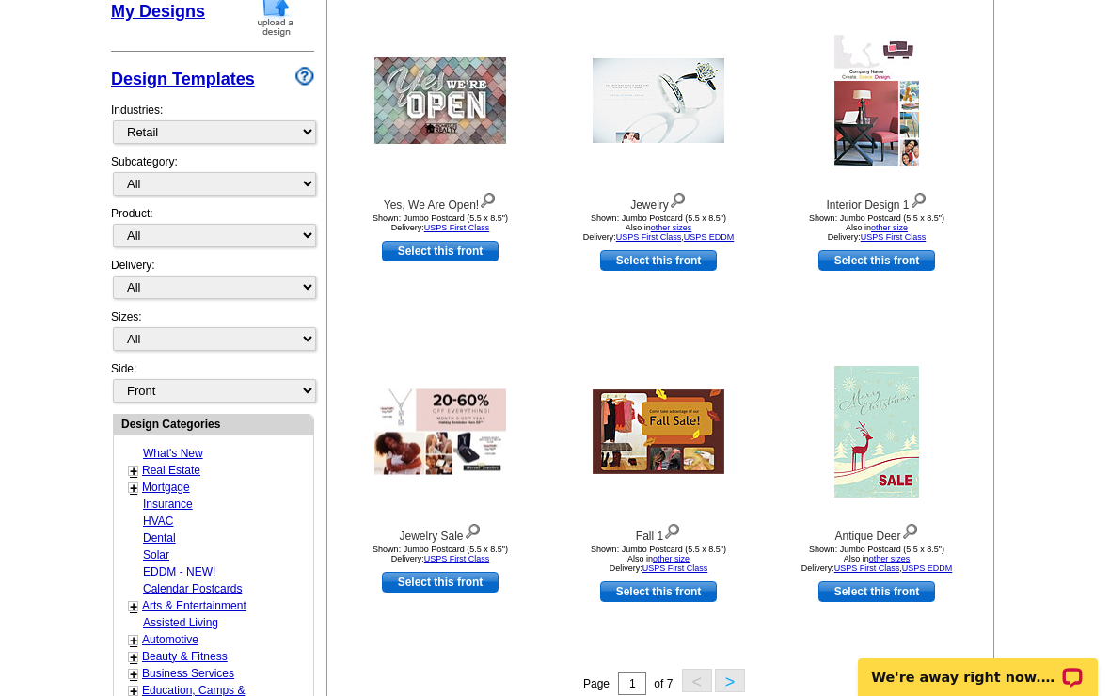
scroll to position [358, 0]
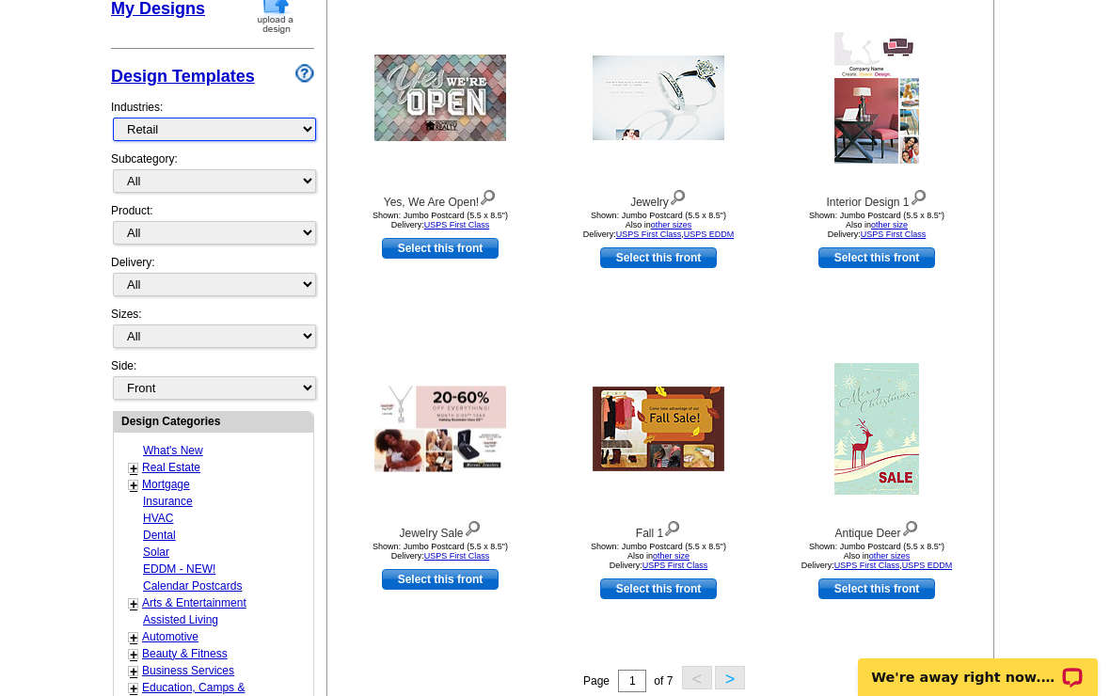
click at [264, 136] on select "What's New Real Estate Mortgage Insurance HVAC Dental Solar EDDM - NEW! Calenda…" at bounding box center [214, 130] width 203 height 24
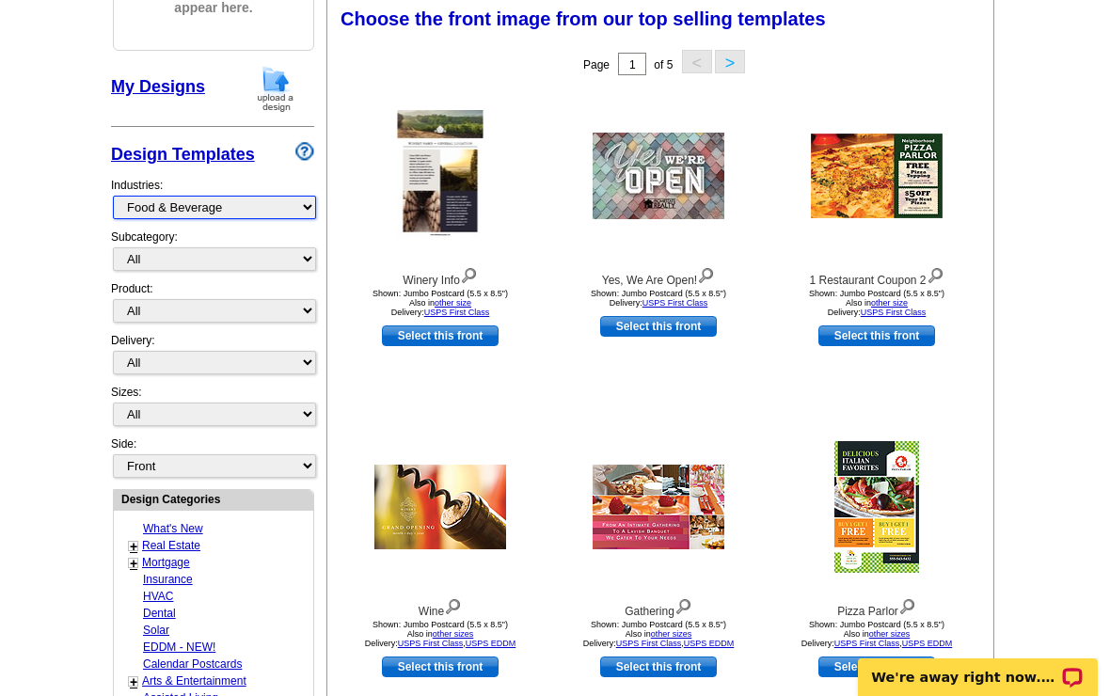
scroll to position [276, 0]
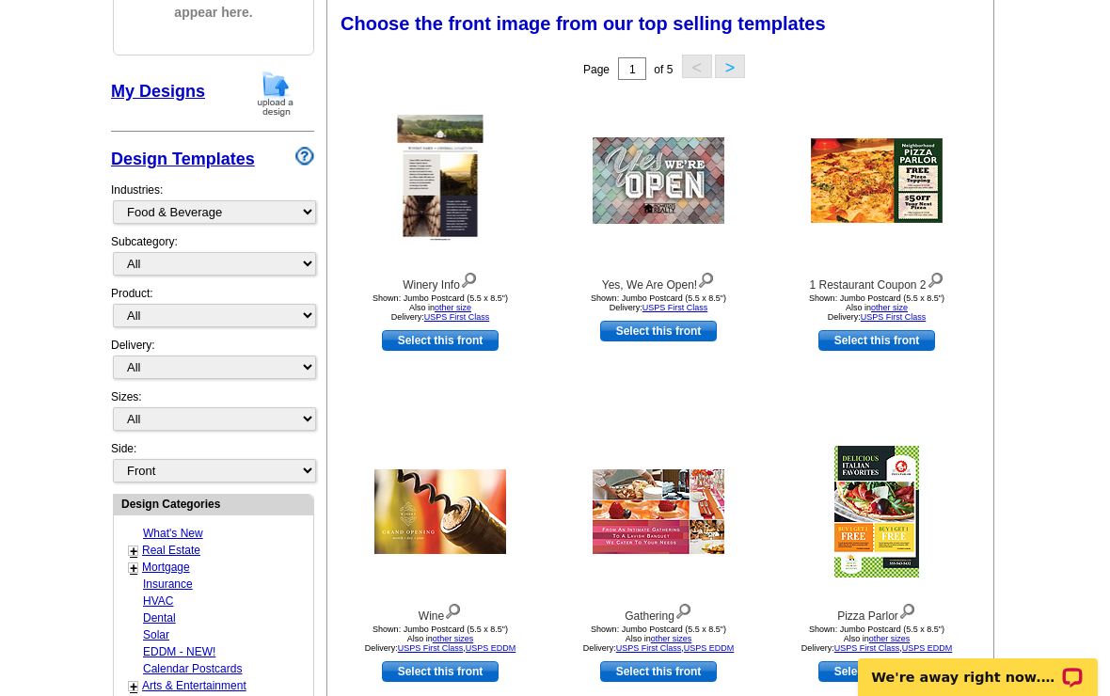
click at [737, 71] on button ">" at bounding box center [730, 67] width 30 height 24
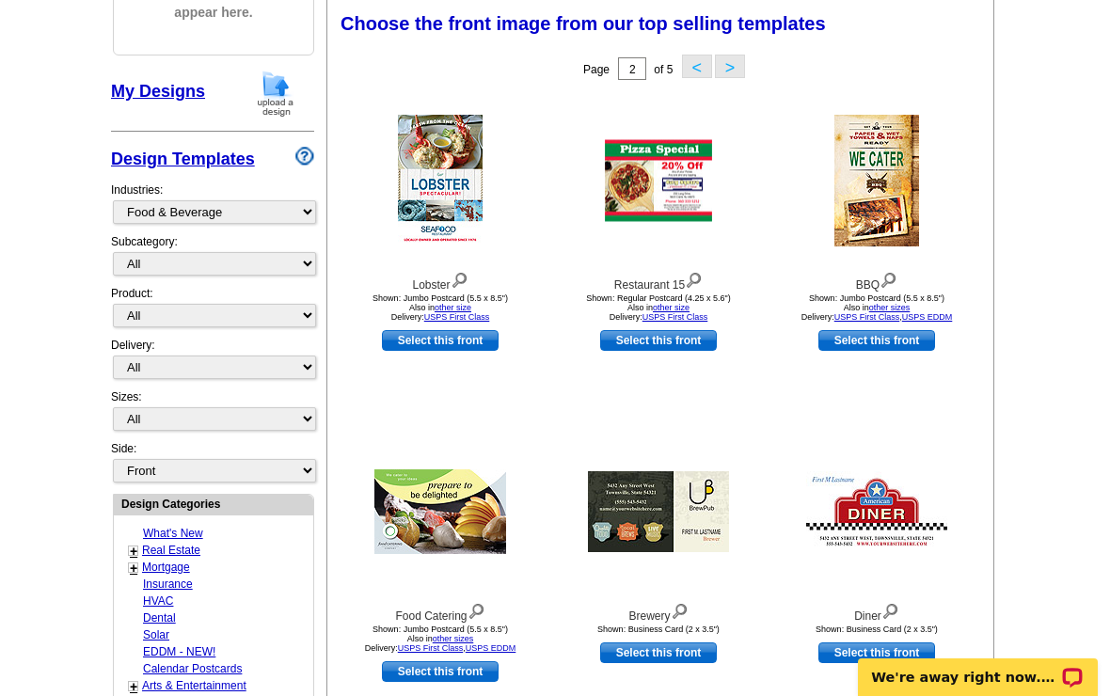
click at [707, 64] on button "<" at bounding box center [697, 67] width 30 height 24
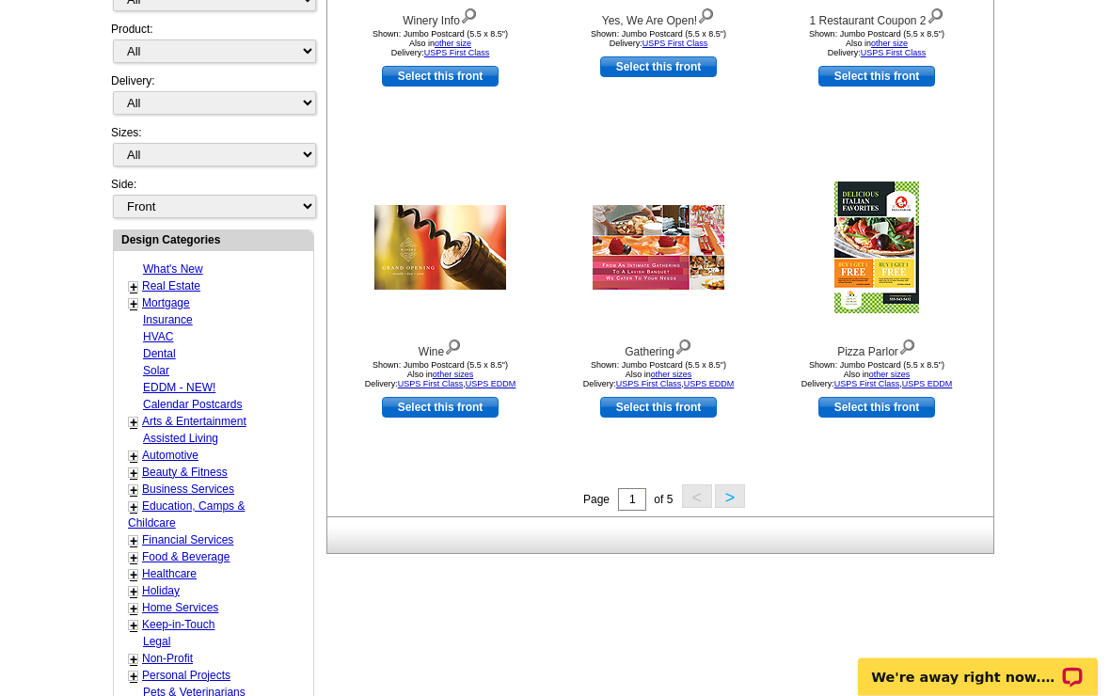
click at [721, 502] on button ">" at bounding box center [730, 497] width 30 height 24
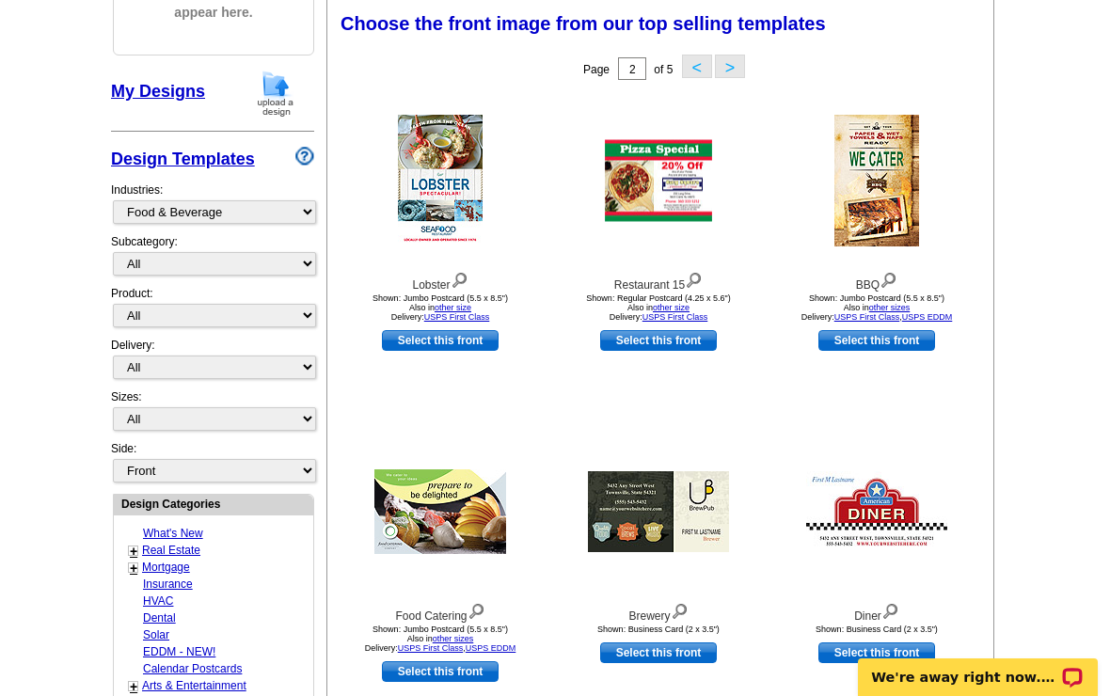
click at [726, 71] on button ">" at bounding box center [730, 67] width 30 height 24
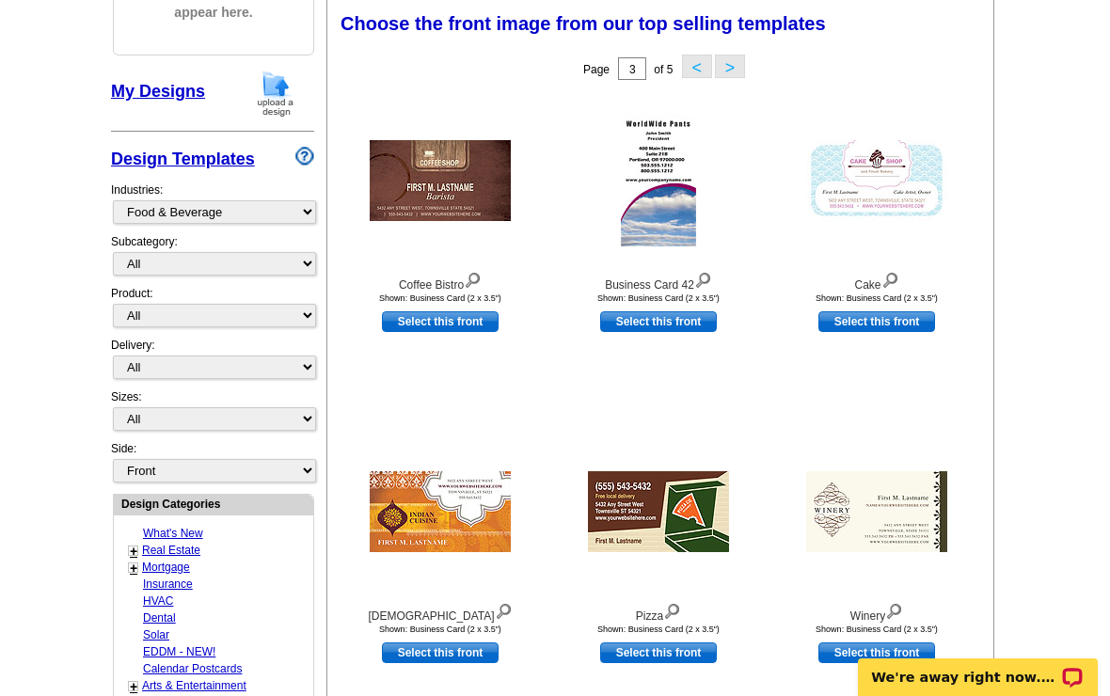
click at [744, 66] on button ">" at bounding box center [730, 67] width 30 height 24
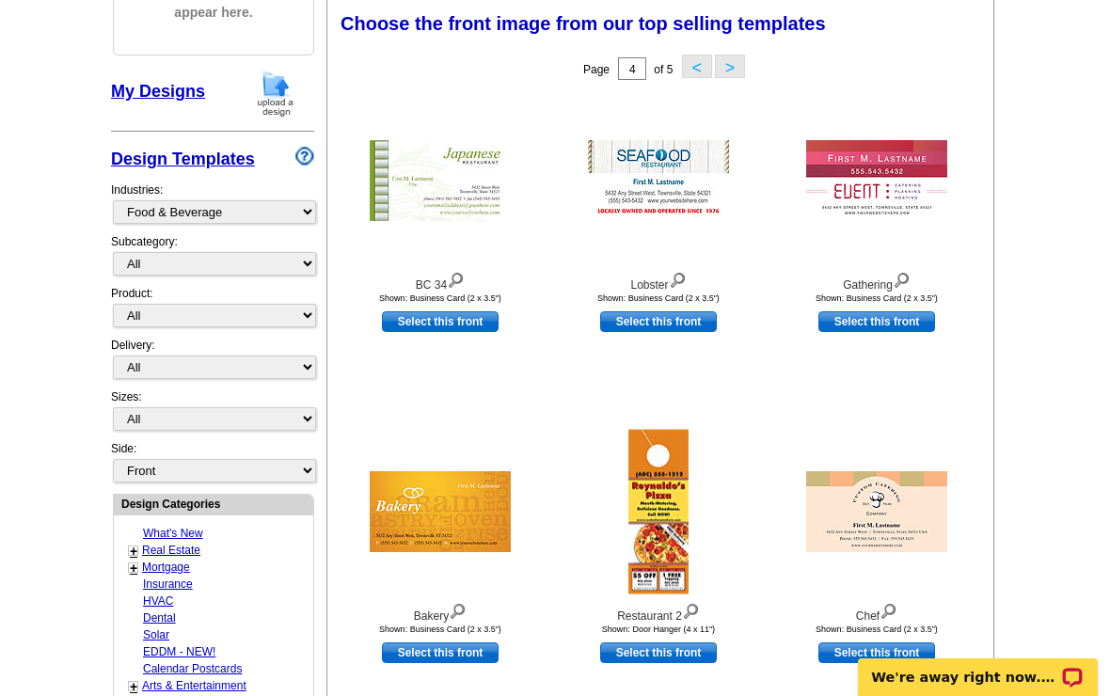
click at [755, 68] on div "Page 4 of 5 < >" at bounding box center [664, 69] width 666 height 38
click at [773, 57] on div "Page 4 of 5 < >" at bounding box center [664, 69] width 666 height 38
click at [741, 62] on button ">" at bounding box center [730, 67] width 30 height 24
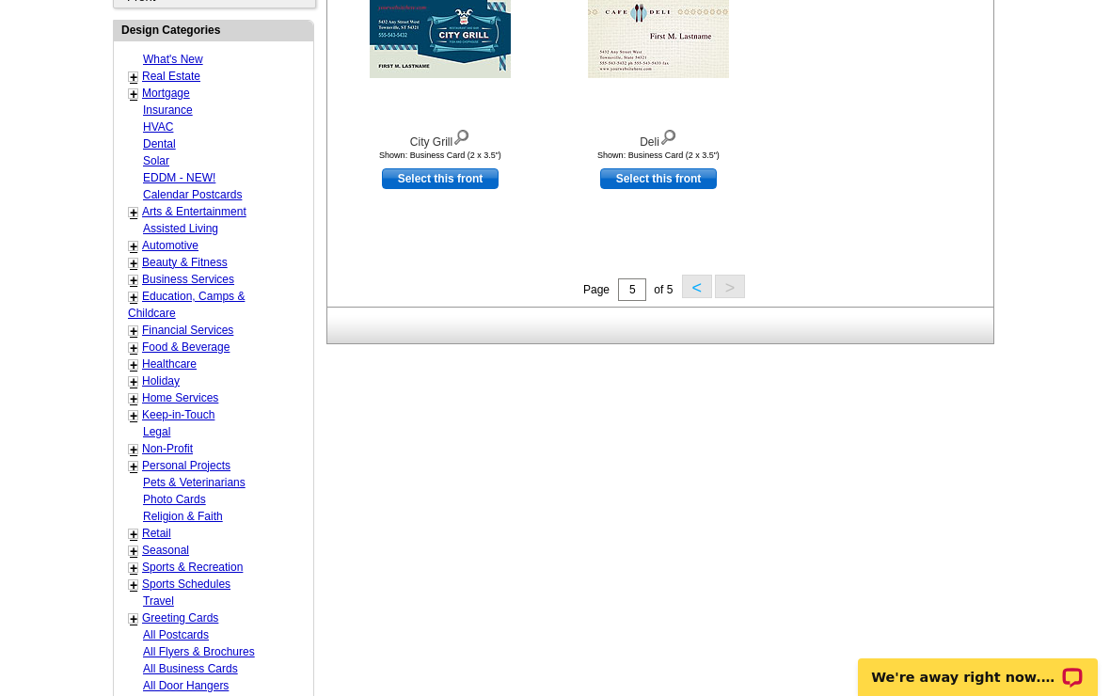
scroll to position [749, 0]
click at [217, 392] on link "Home Services" at bounding box center [180, 398] width 76 height 13
select select "759"
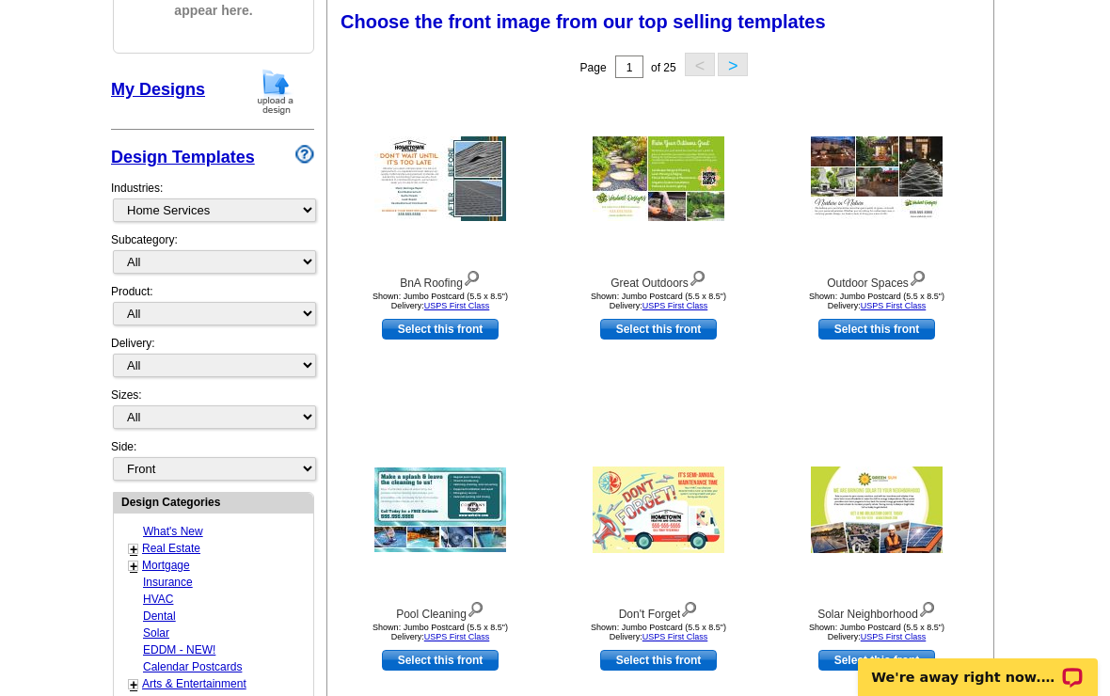
scroll to position [276, 0]
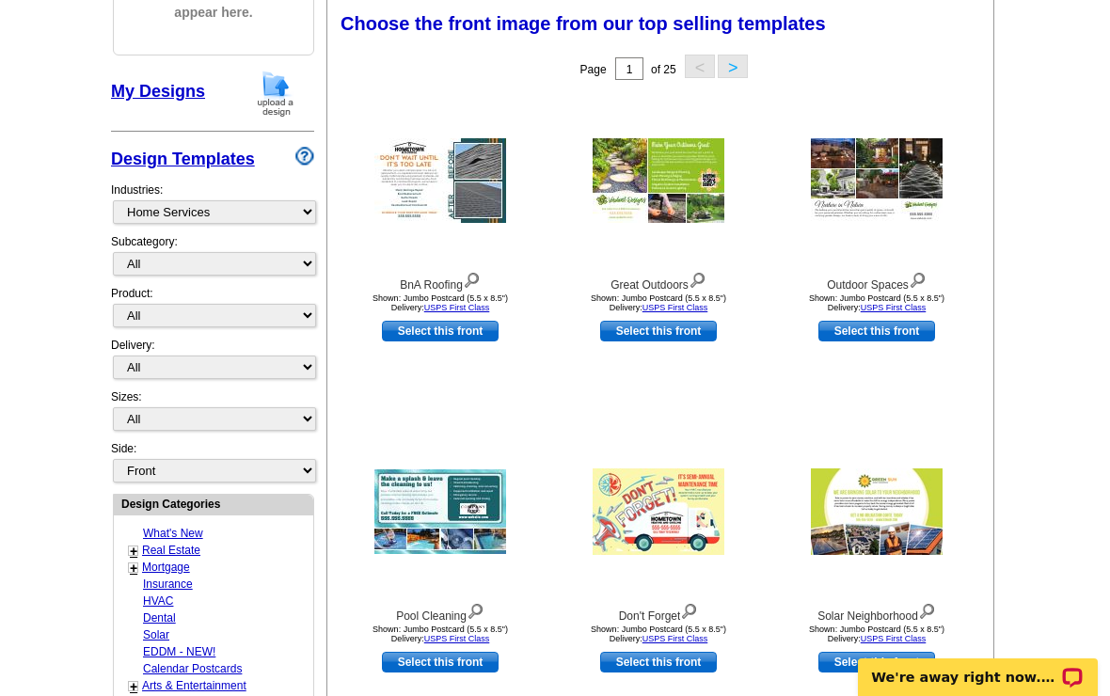
click at [476, 335] on link "Select this front" at bounding box center [440, 331] width 117 height 21
select select "2"
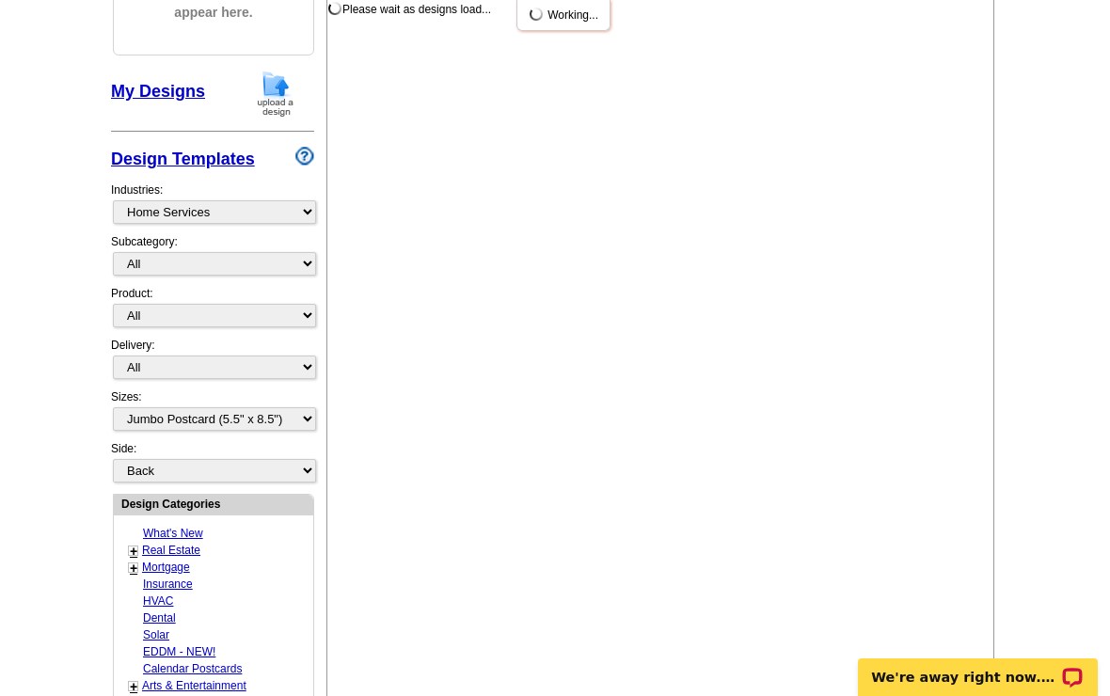
scroll to position [0, 0]
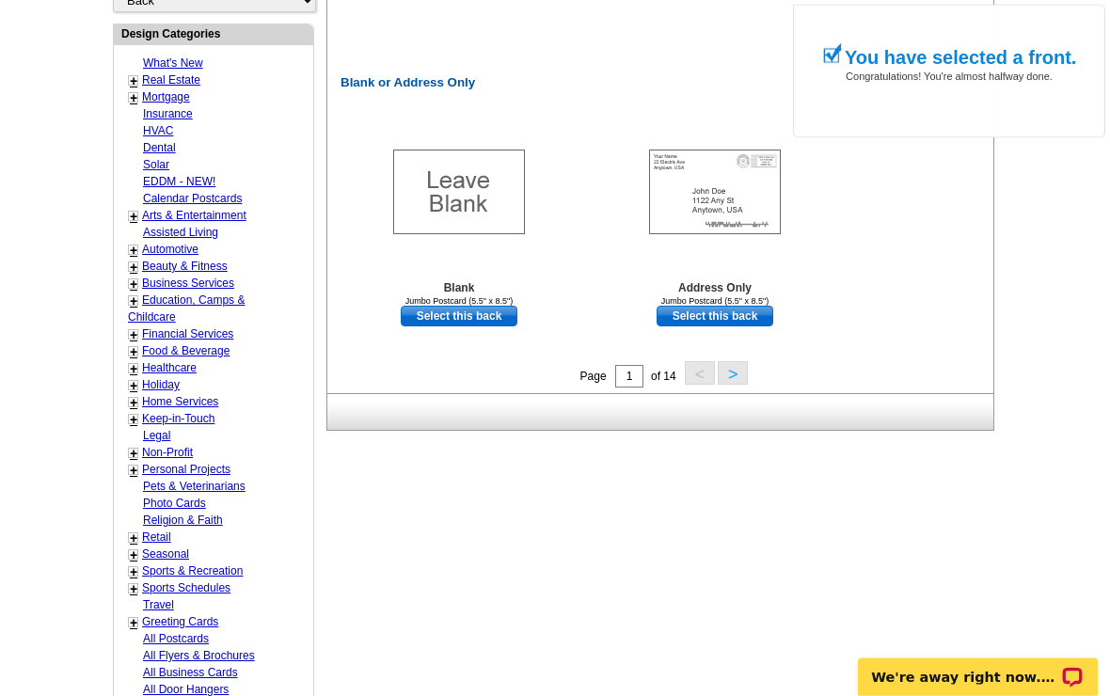
click at [747, 313] on link "Select this back" at bounding box center [714, 317] width 117 height 21
select select "front"
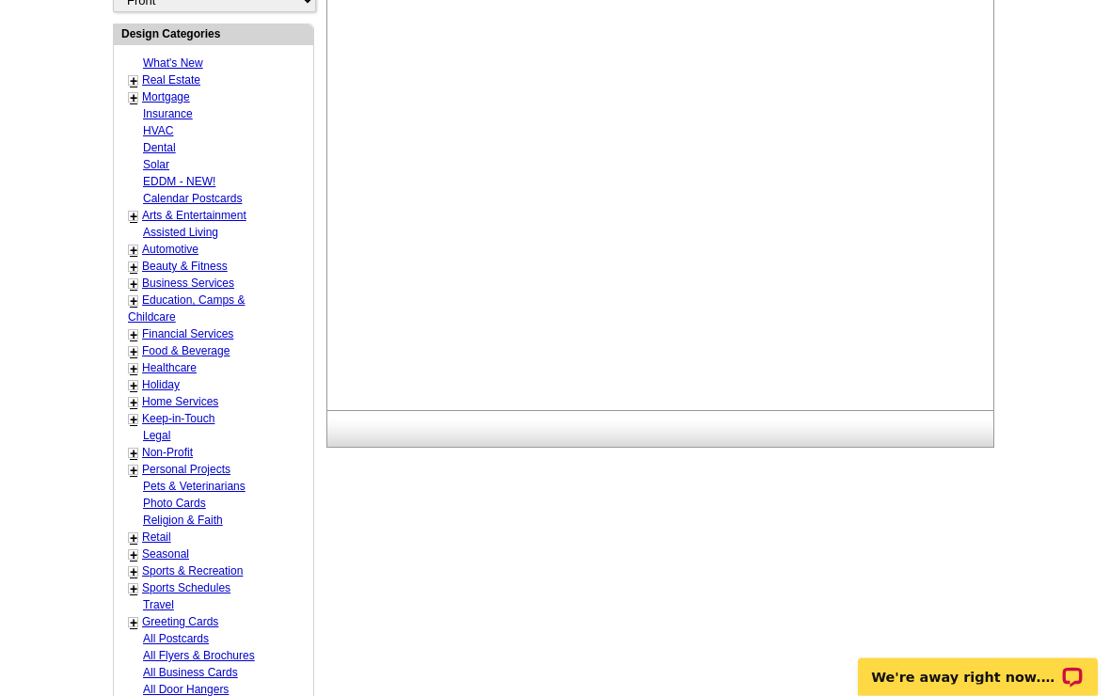
scroll to position [949, 0]
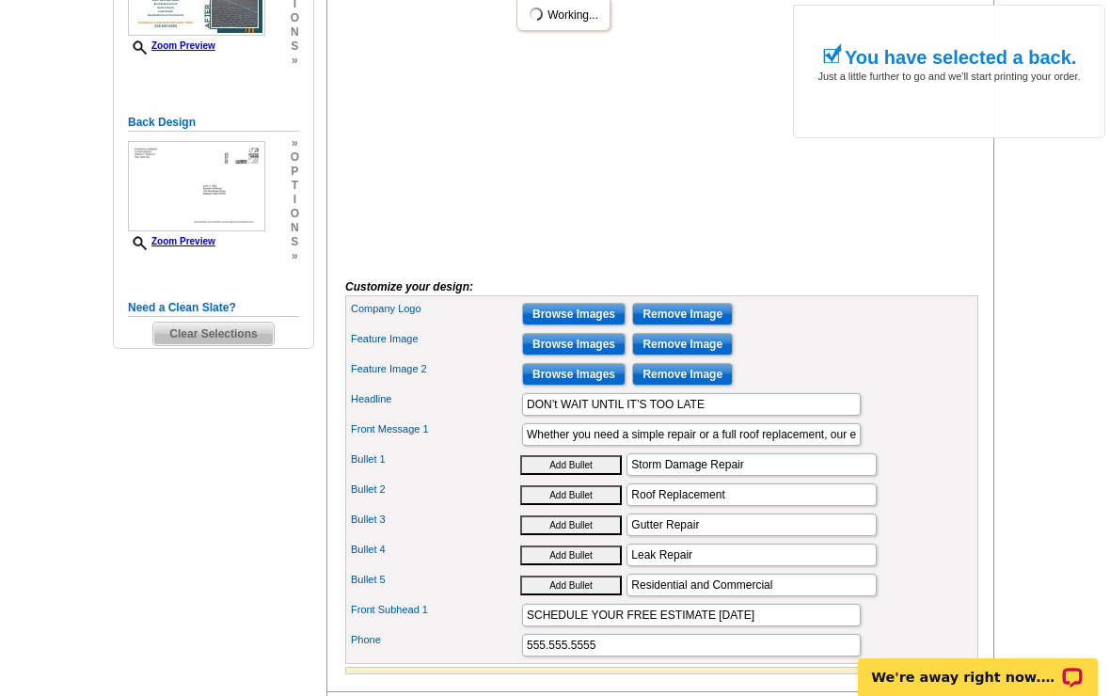
scroll to position [482, 0]
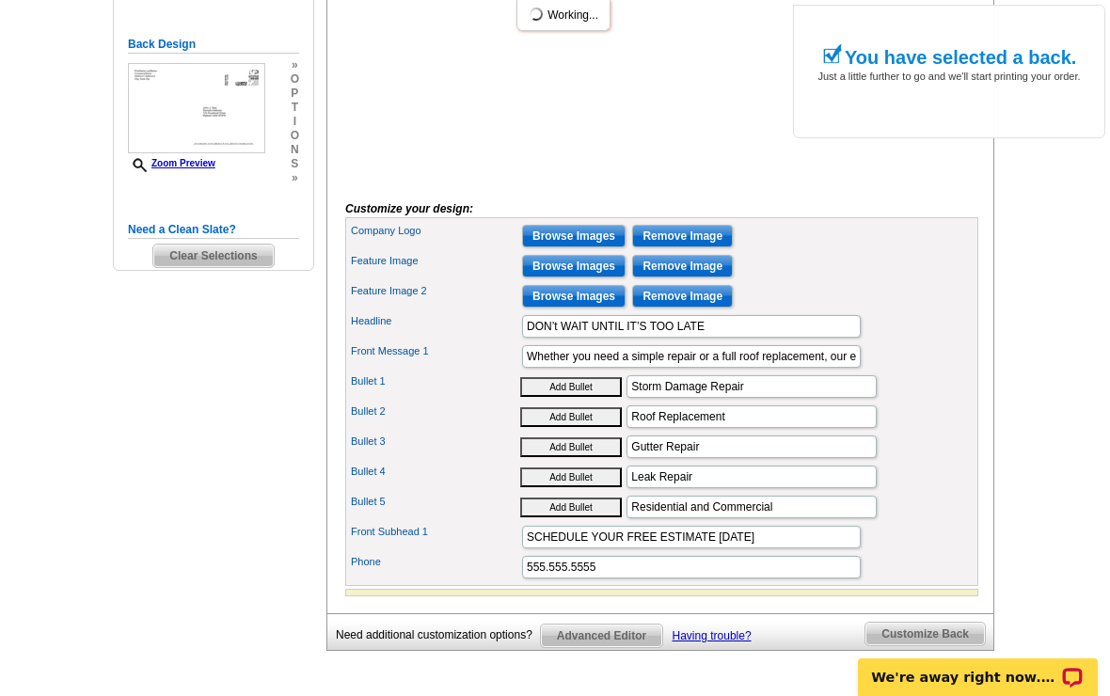
click at [583, 247] on input "Browse Images" at bounding box center [573, 236] width 103 height 23
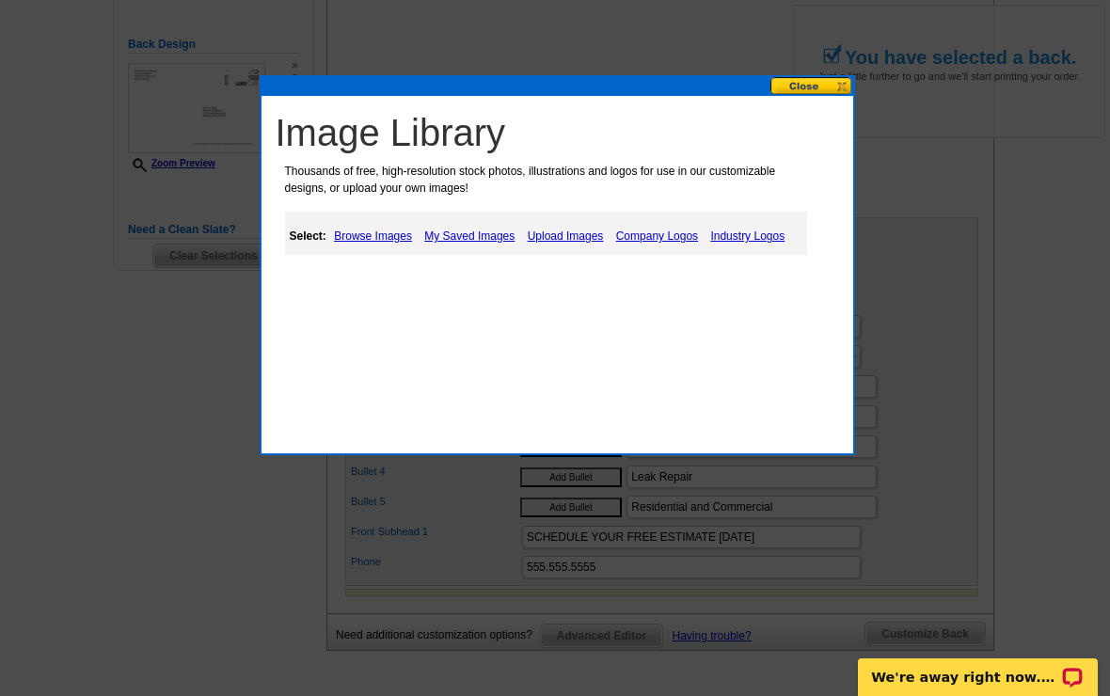
click at [589, 225] on link "Upload Images" at bounding box center [566, 236] width 86 height 23
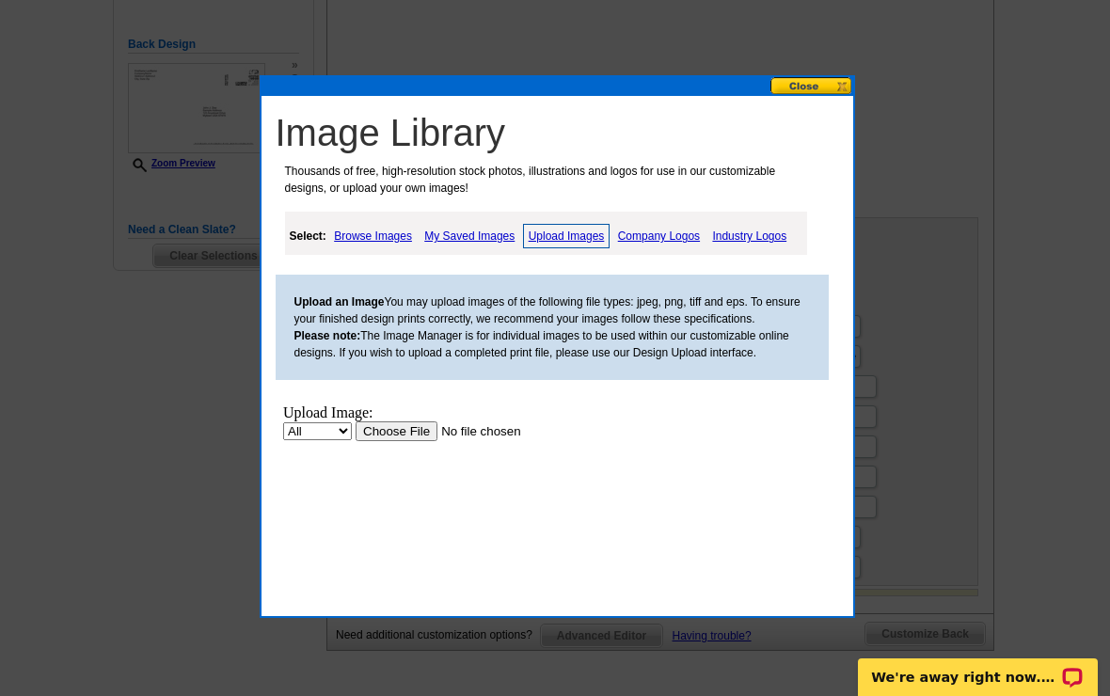
scroll to position [0, 0]
click at [472, 216] on div "Select: Browse Images My Saved Images Upload Images Company Logos Industry Logos" at bounding box center [546, 233] width 522 height 43
click at [470, 237] on link "My Saved Images" at bounding box center [469, 236] width 100 height 23
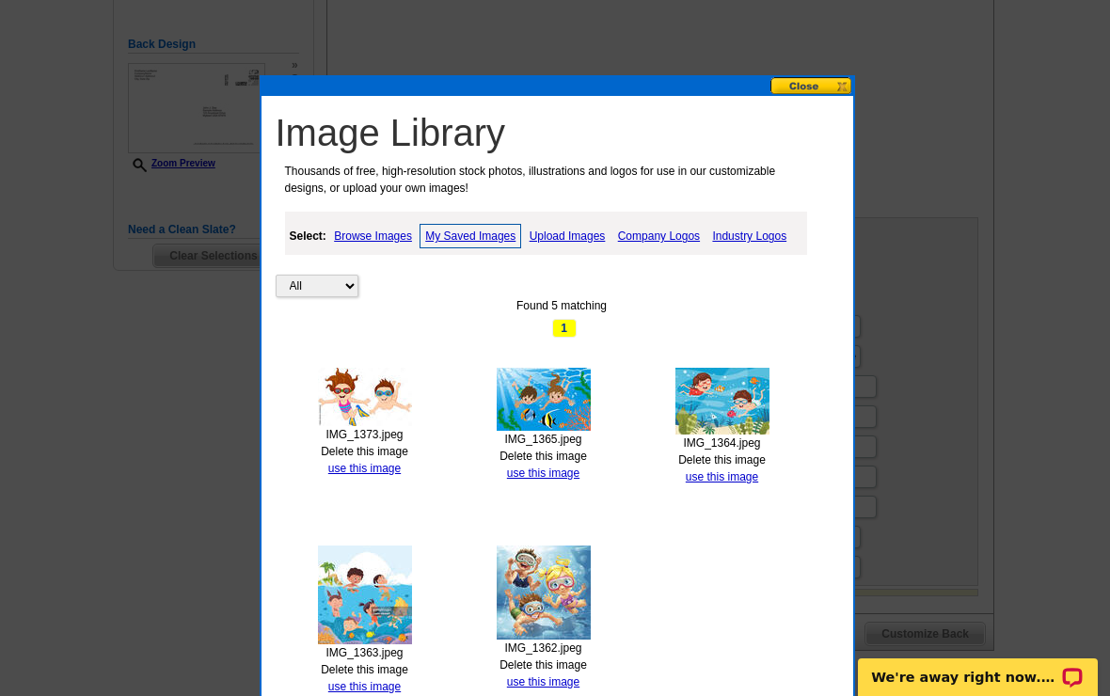
click at [387, 454] on link "Delete this image" at bounding box center [364, 451] width 87 height 13
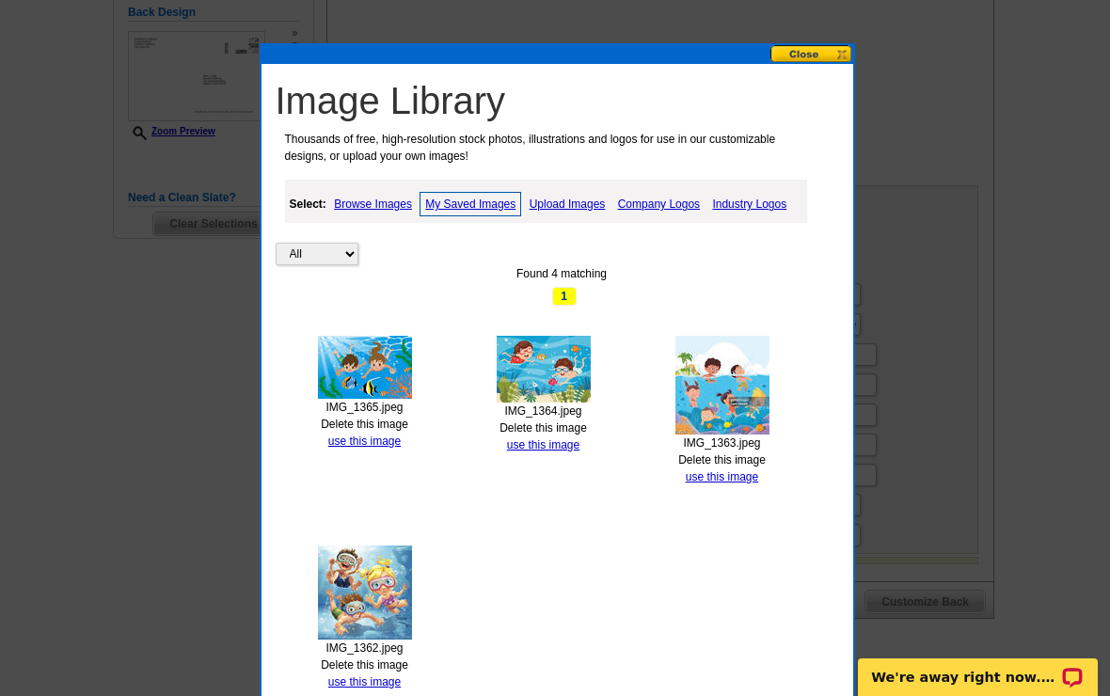
click at [387, 418] on link "Delete this image" at bounding box center [364, 424] width 87 height 13
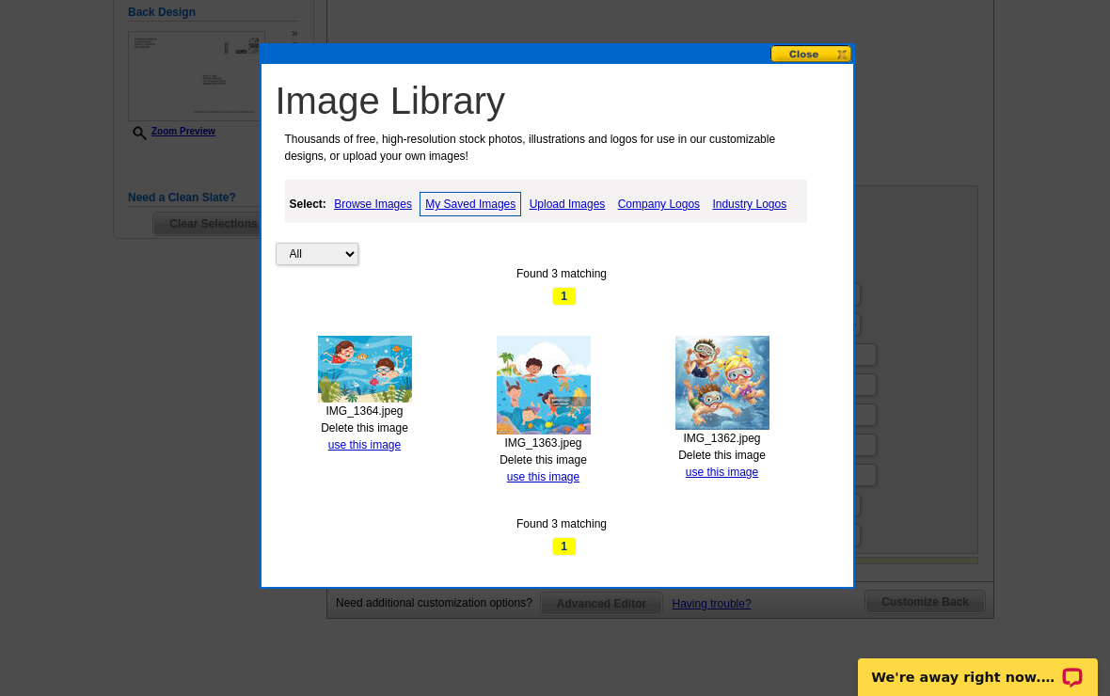
click at [386, 431] on link "Delete this image" at bounding box center [364, 427] width 87 height 13
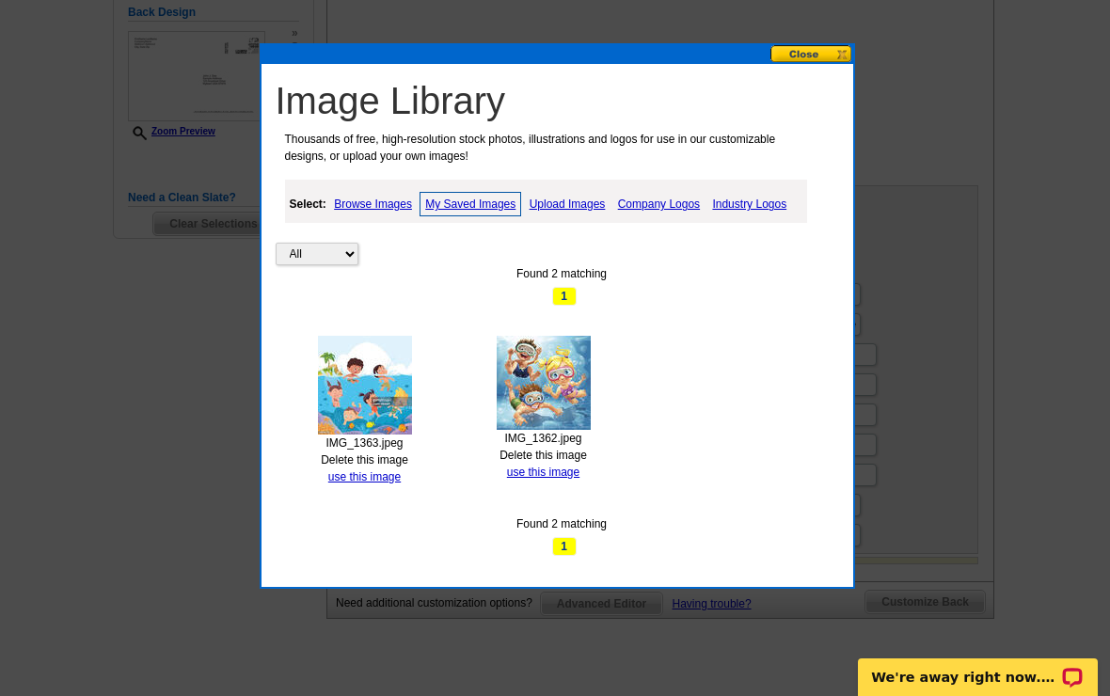
click at [373, 455] on link "Delete this image" at bounding box center [364, 459] width 87 height 13
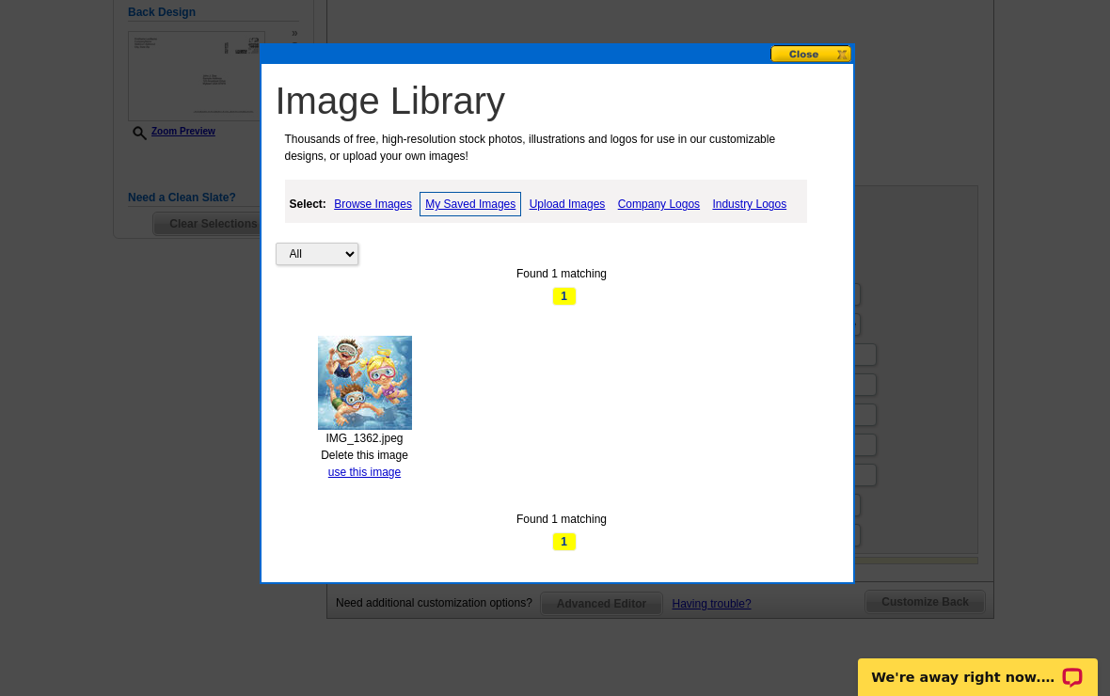
click at [387, 453] on link "Delete this image" at bounding box center [364, 455] width 87 height 13
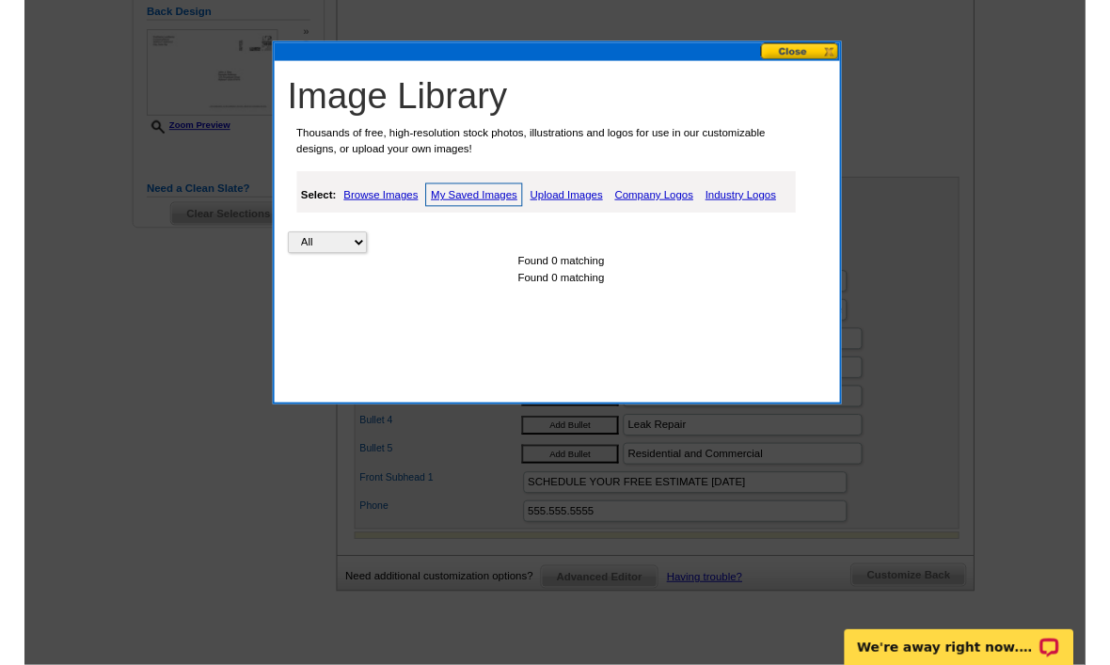
scroll to position [530, 0]
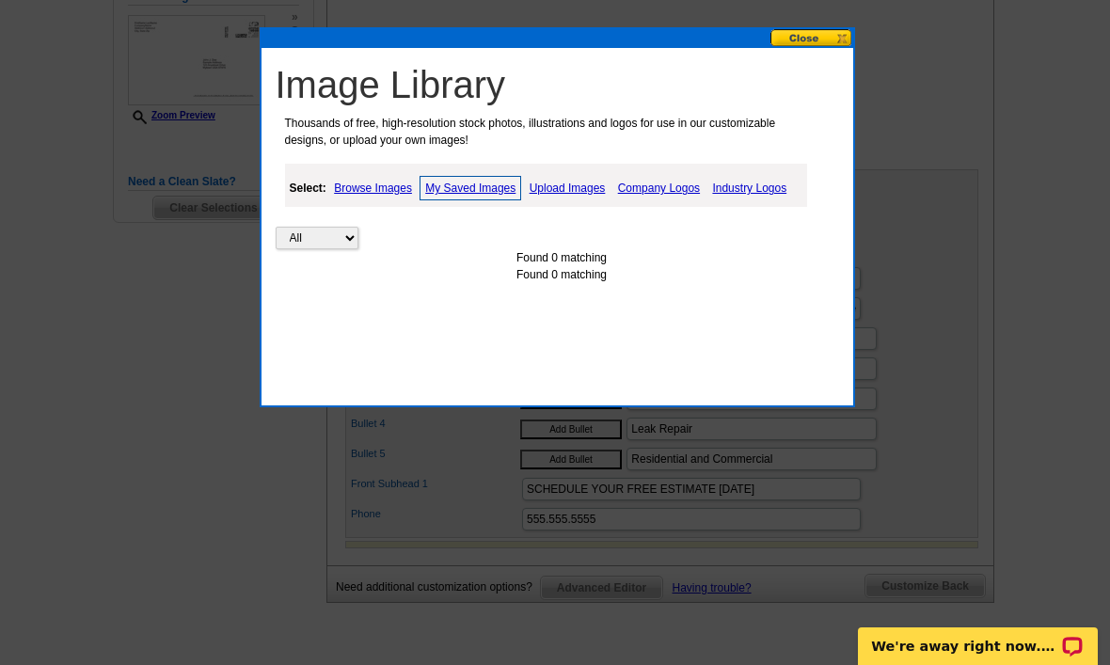
click at [817, 53] on div "Image Library Thousands of free, high-resolution stock photos, illustrations an…" at bounding box center [557, 181] width 592 height 266
click at [607, 188] on link "Upload Images" at bounding box center [568, 188] width 86 height 23
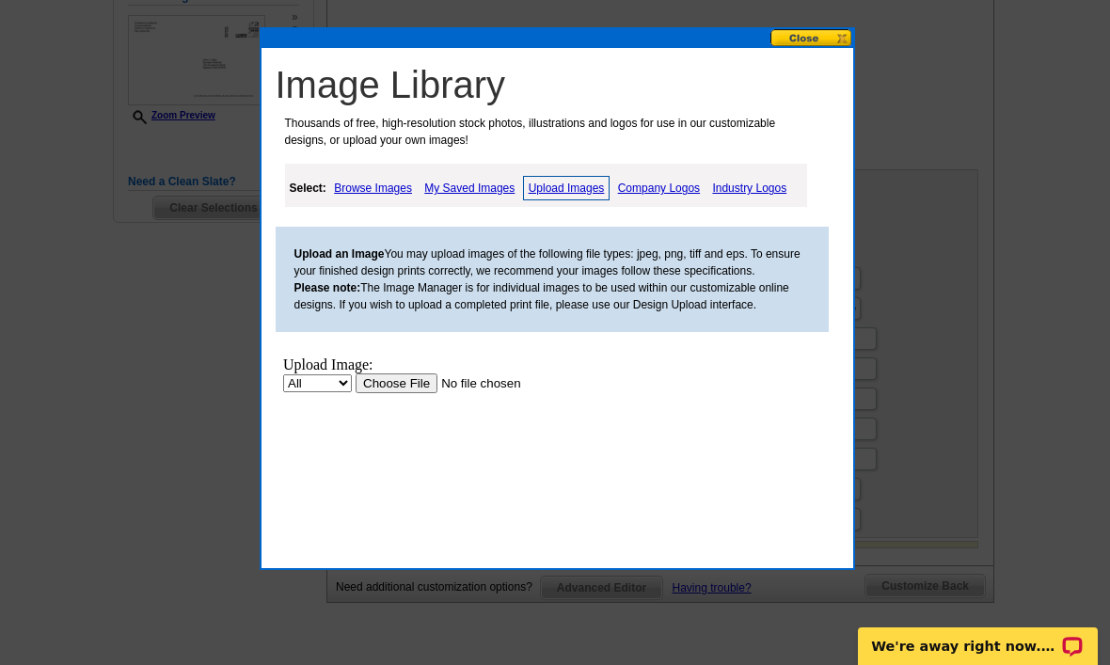
scroll to position [0, 0]
click at [392, 393] on input "file" at bounding box center [474, 383] width 238 height 20
click at [326, 390] on select "All Property" at bounding box center [316, 383] width 69 height 18
click at [406, 388] on input "file" at bounding box center [474, 383] width 238 height 20
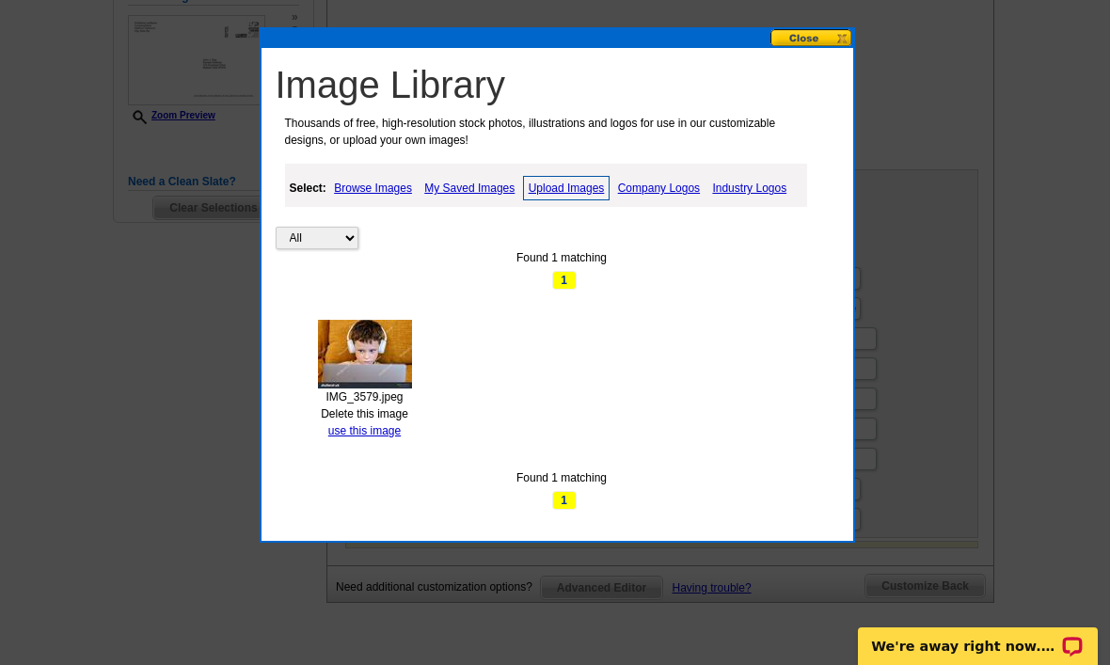
click at [376, 435] on link "use this image" at bounding box center [364, 430] width 72 height 13
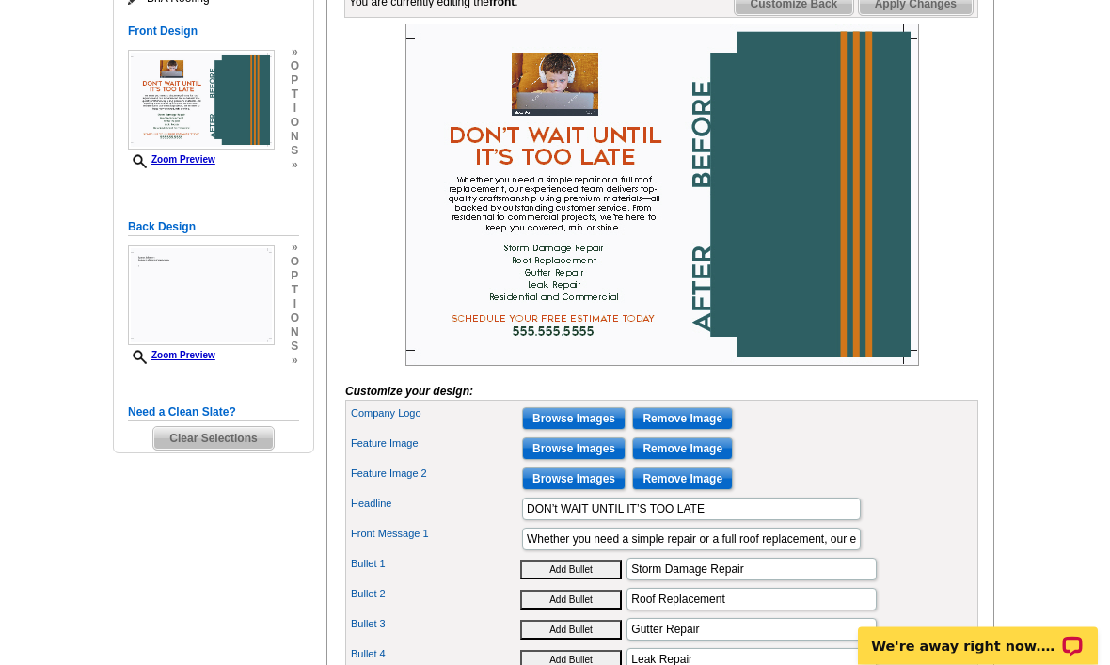
click at [566, 461] on input "Browse Images" at bounding box center [573, 449] width 103 height 23
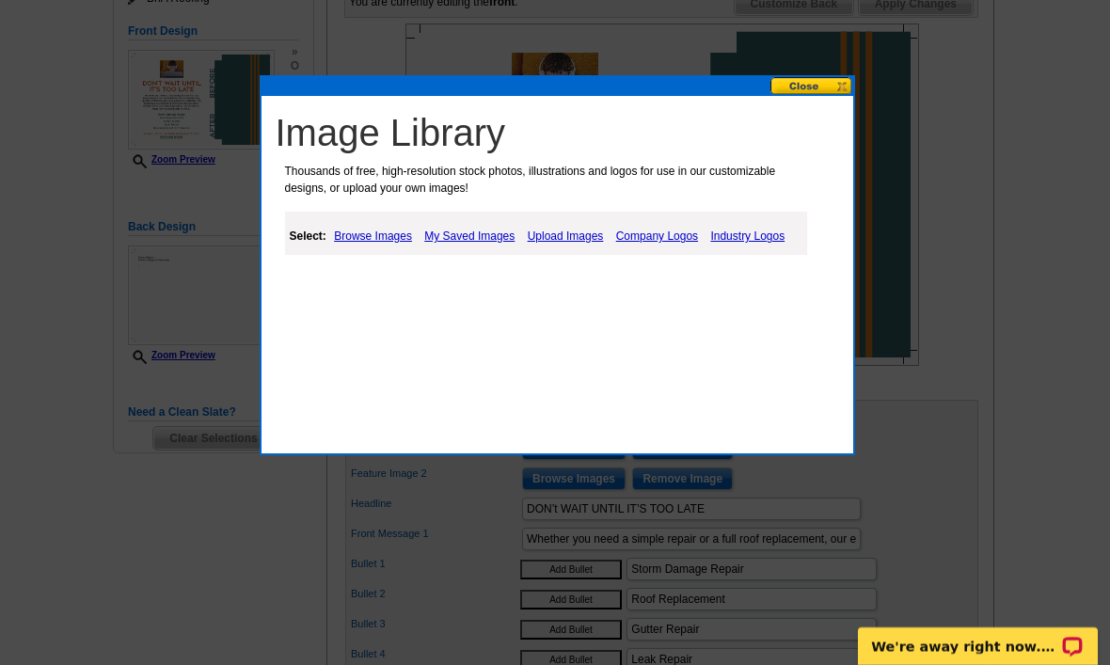
click at [504, 227] on link "My Saved Images" at bounding box center [469, 236] width 100 height 23
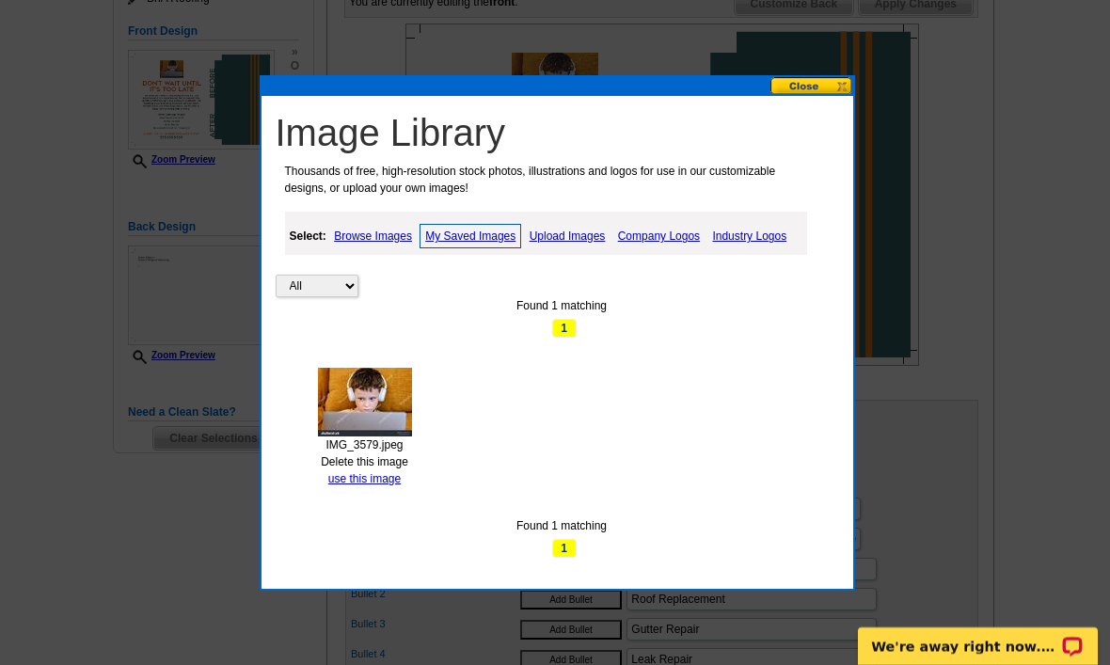
click at [371, 482] on link "use this image" at bounding box center [364, 478] width 72 height 13
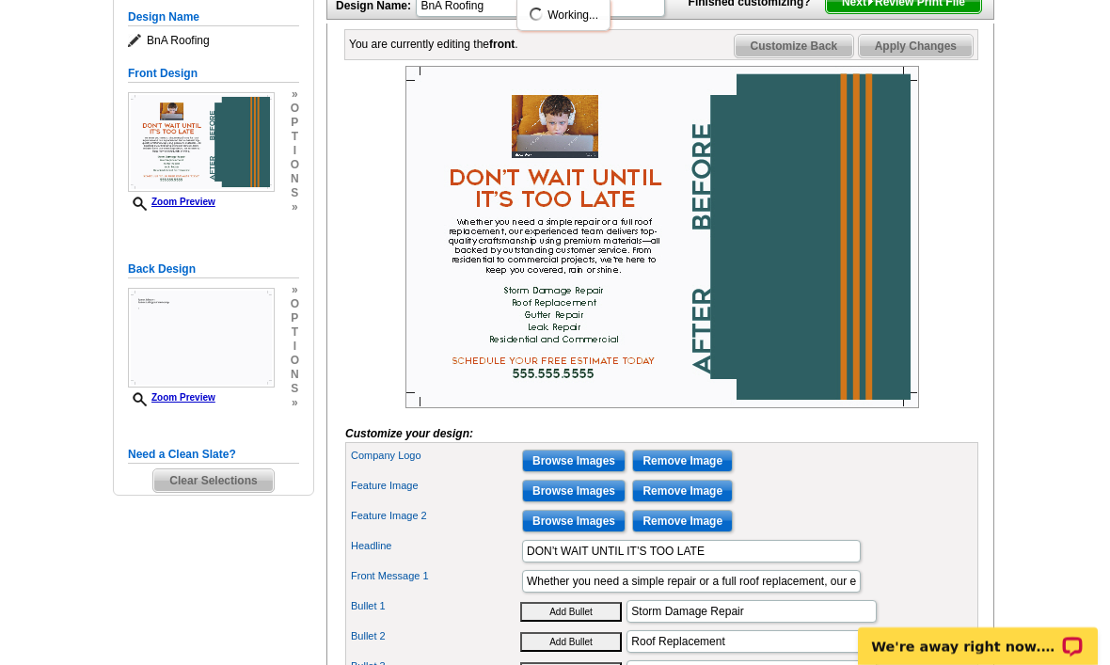
scroll to position [313, 0]
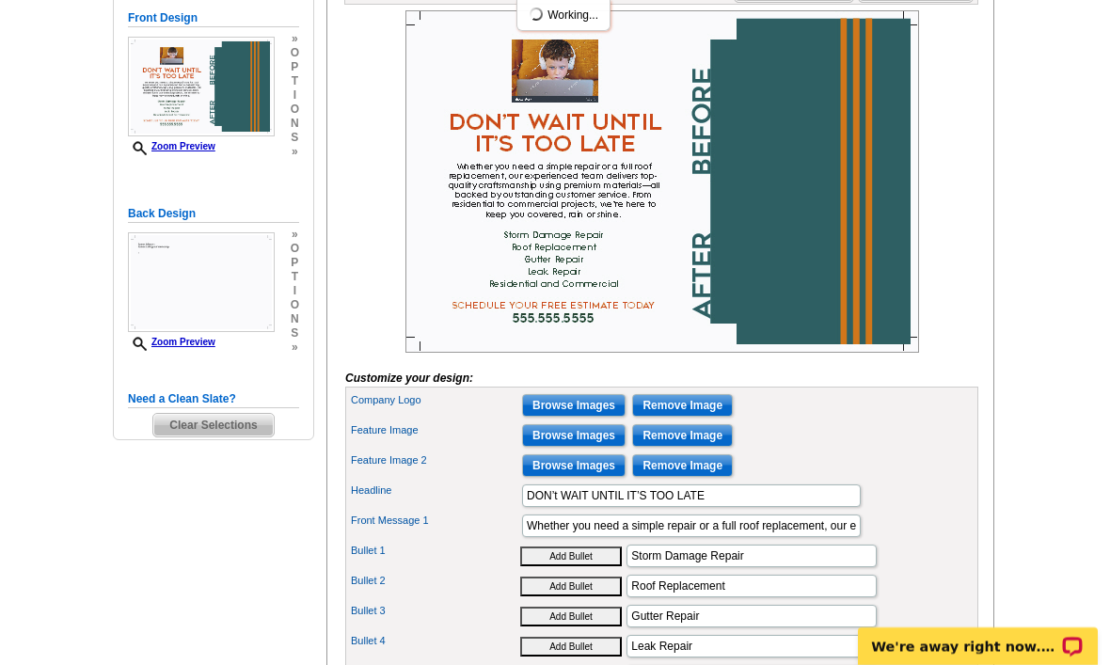
click at [590, 477] on input "Browse Images" at bounding box center [573, 465] width 103 height 23
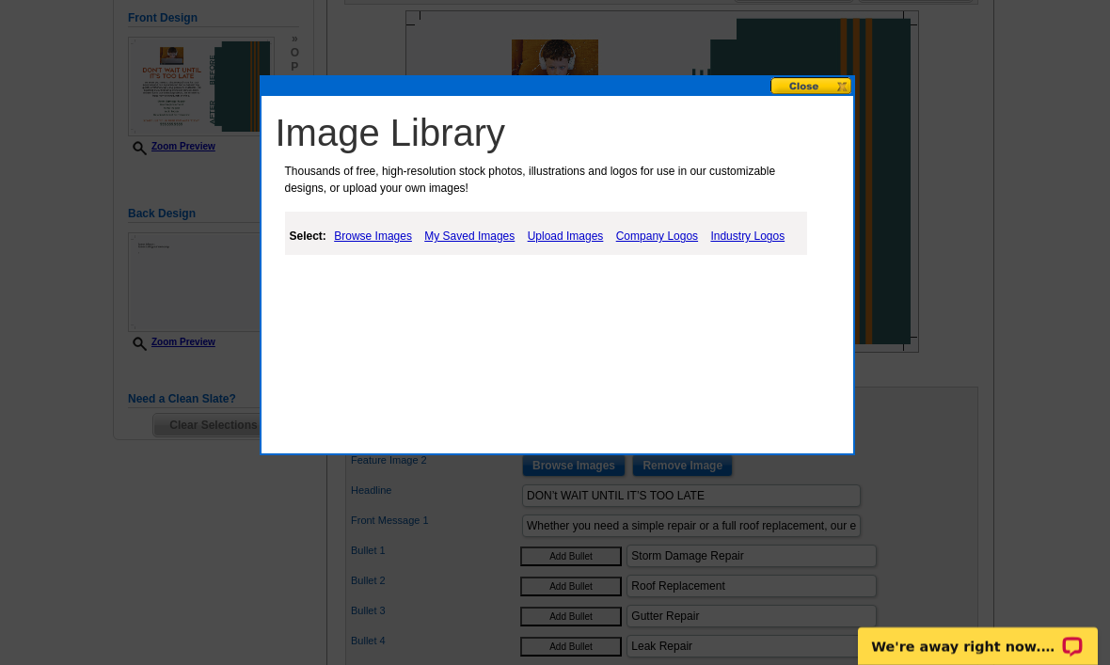
click at [477, 236] on link "My Saved Images" at bounding box center [469, 236] width 100 height 23
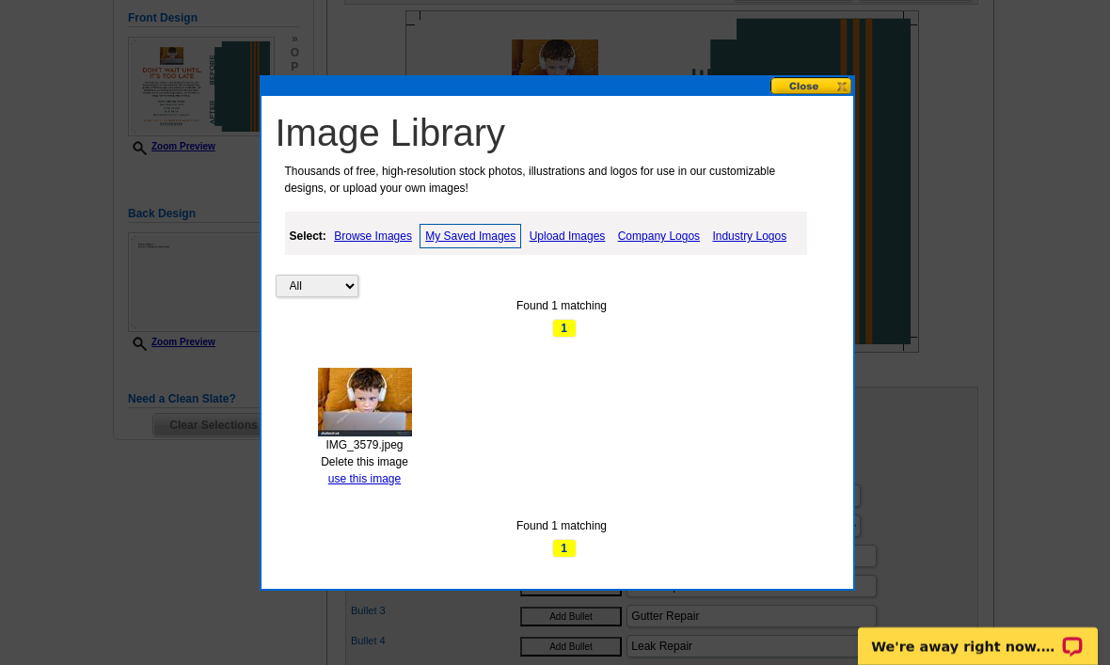
click at [366, 481] on link "use this image" at bounding box center [364, 478] width 72 height 13
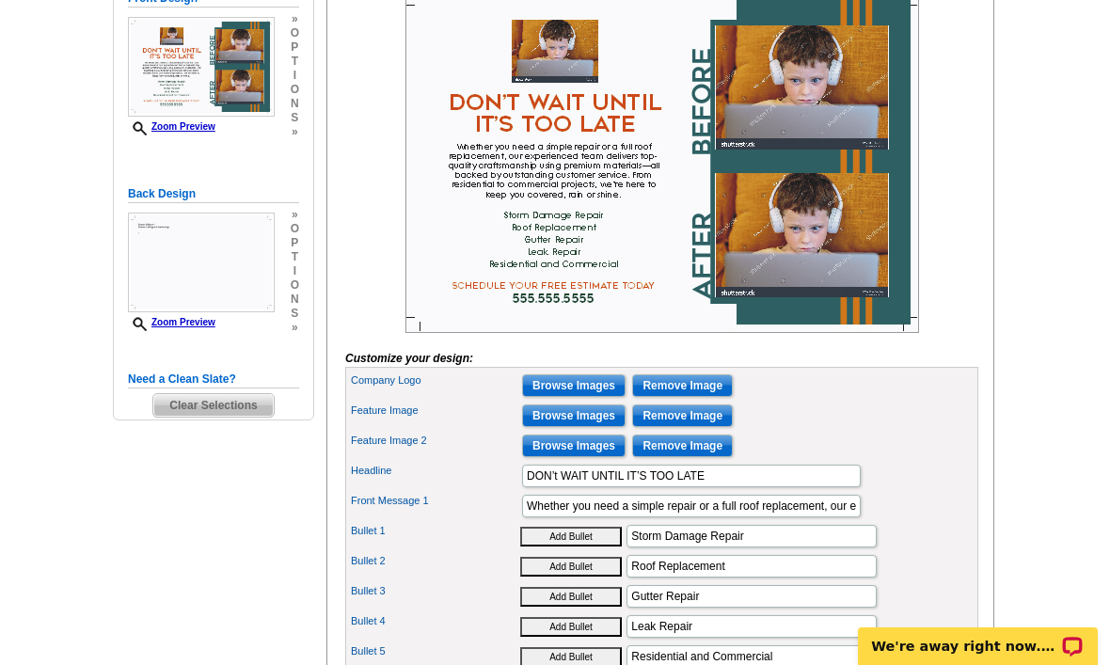
scroll to position [332, 0]
click at [685, 283] on img at bounding box center [661, 163] width 513 height 342
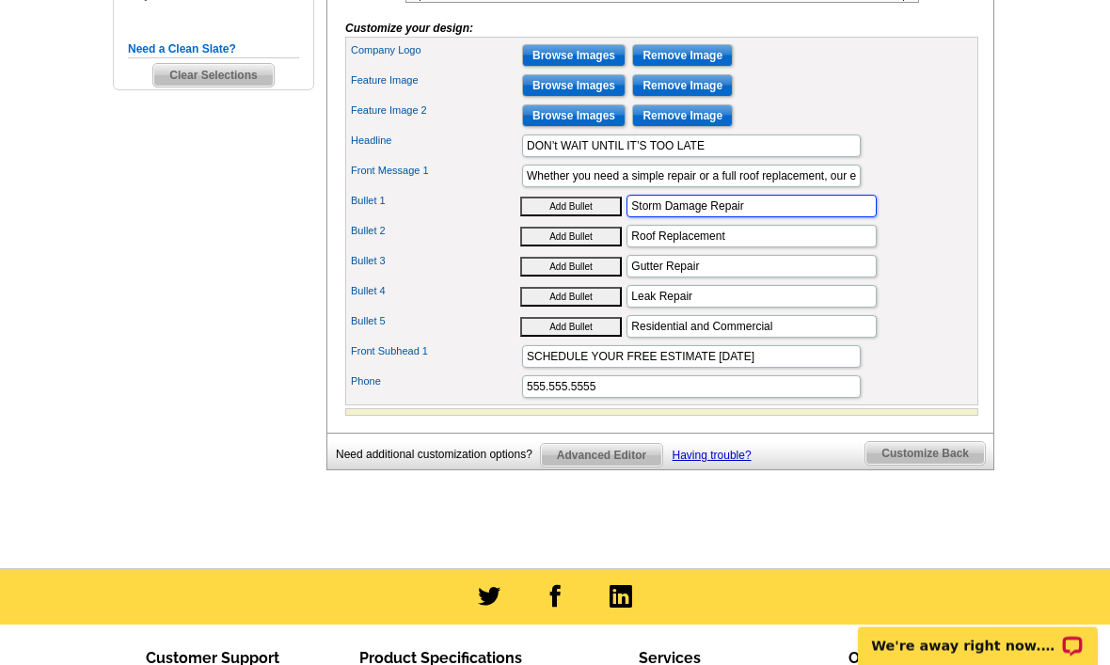
click at [789, 218] on input "Storm Damage Repair" at bounding box center [751, 207] width 250 height 23
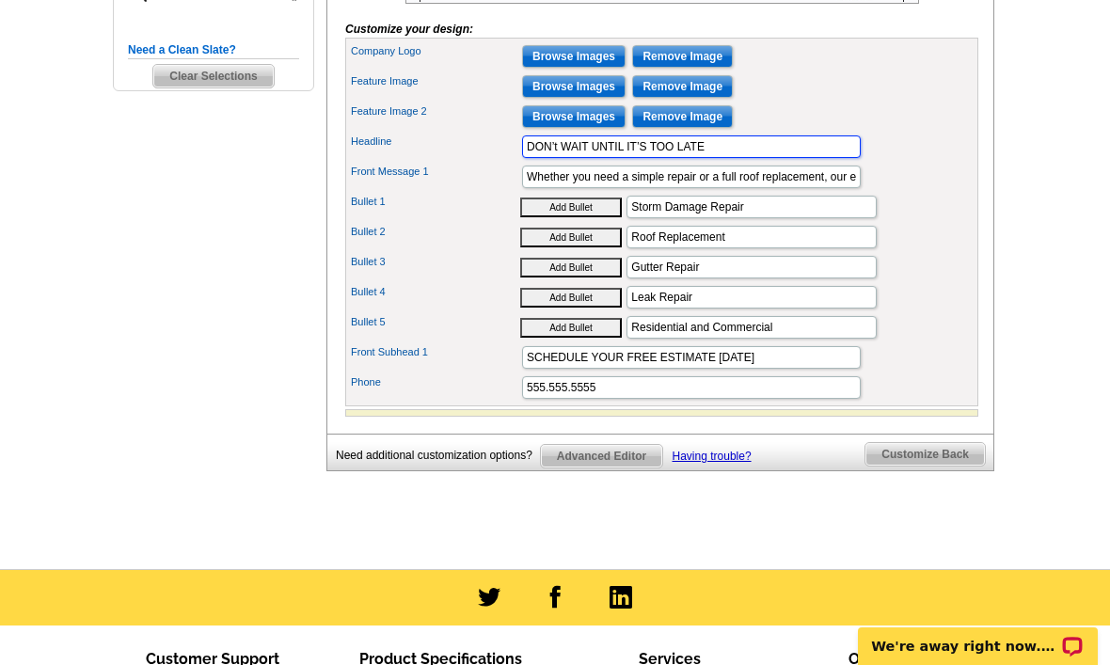
click at [804, 158] on input "DON’t WAIT UNTIL IT’S TOO LATE" at bounding box center [691, 146] width 339 height 23
click at [800, 158] on input "DON’t WAIT UNTIL IT’S TOO LATE" at bounding box center [691, 146] width 339 height 23
click at [799, 158] on input "DON’t WAIT UNTIL IT’S TOO LATE" at bounding box center [691, 146] width 339 height 23
type input "DON’t"
click at [622, 158] on input "Start sign up for surfing surfing lessons" at bounding box center [691, 146] width 339 height 23
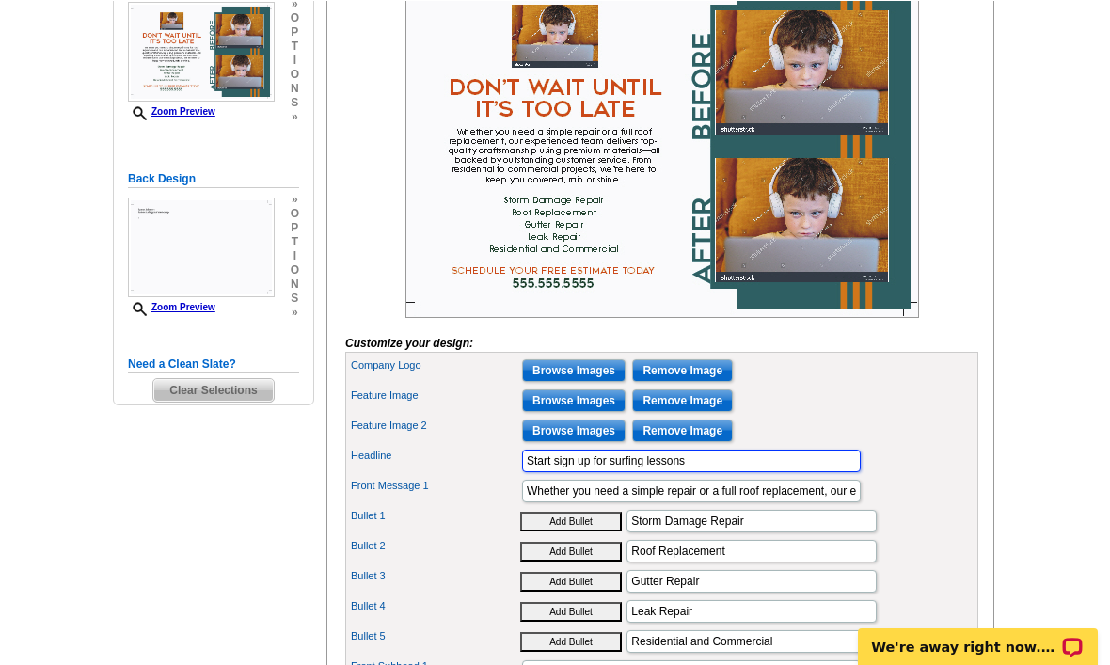
type input "Start sign up for surfing lessons"
click at [795, 501] on input "Whether you need a simple repair or a full roof replacement, our experienced te…" at bounding box center [691, 490] width 339 height 23
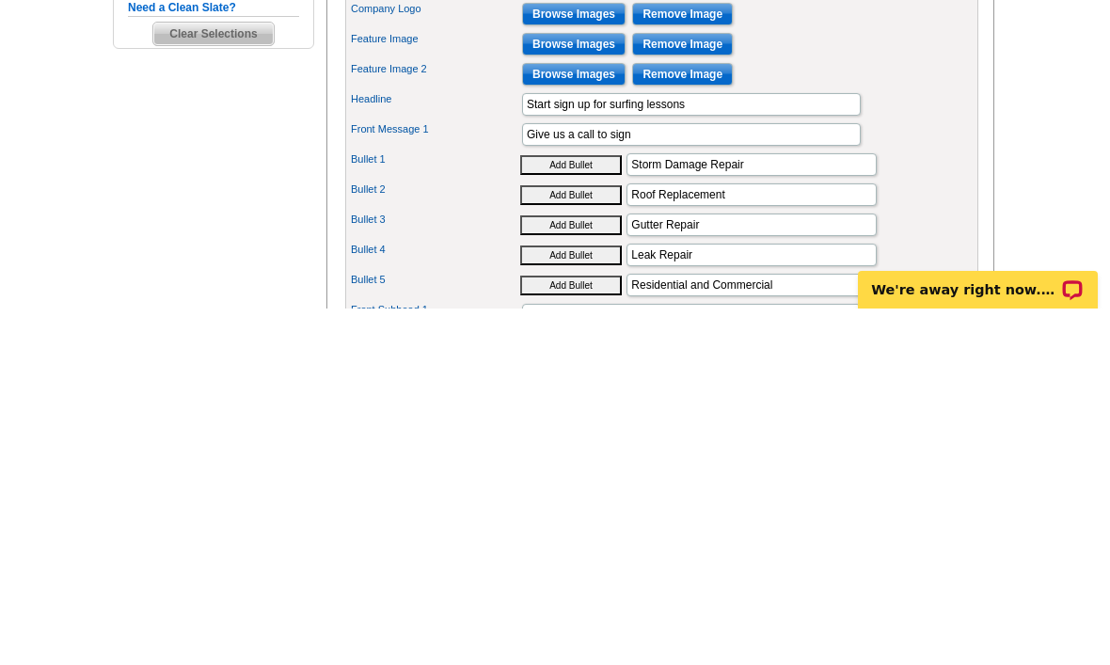
scroll to position [704, 0]
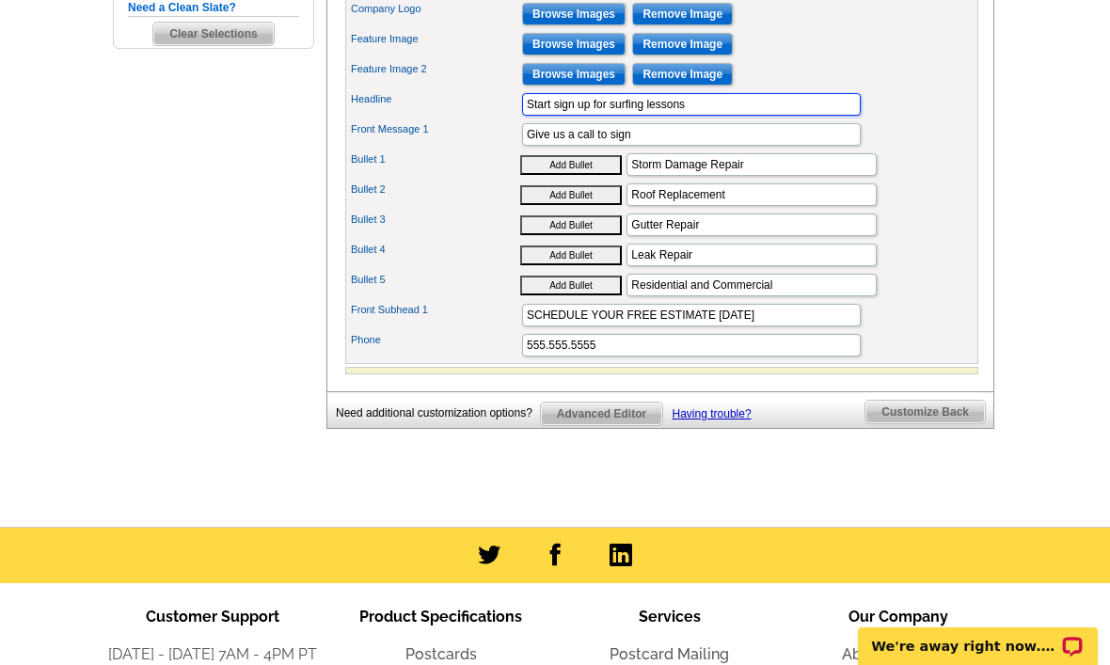
click at [750, 116] on input "Start sign up for surfing lessons" at bounding box center [691, 104] width 339 height 23
click at [703, 116] on input "Start sign up for surfing lessons" at bounding box center [691, 104] width 339 height 23
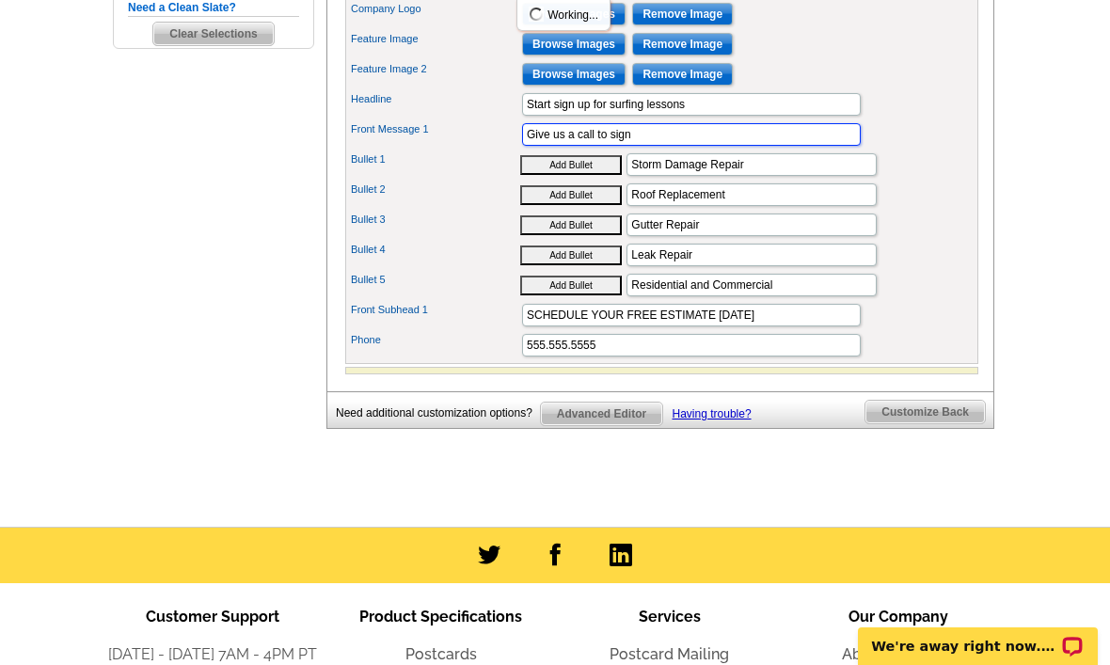
click at [702, 146] on input "Give us a call to sign" at bounding box center [691, 134] width 339 height 23
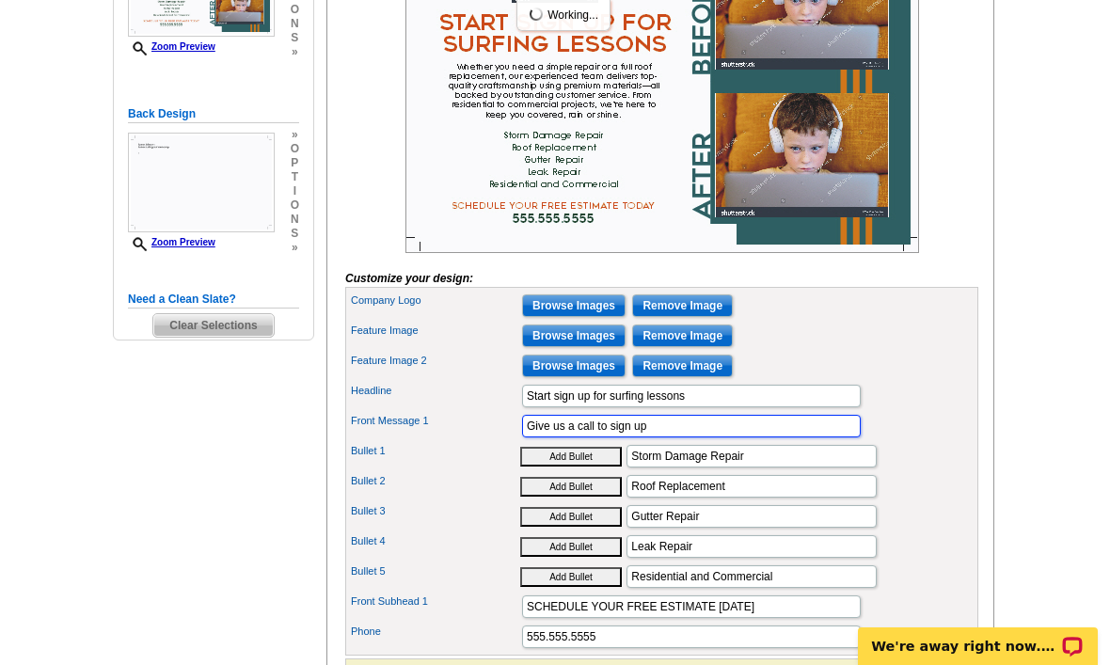
scroll to position [405, 0]
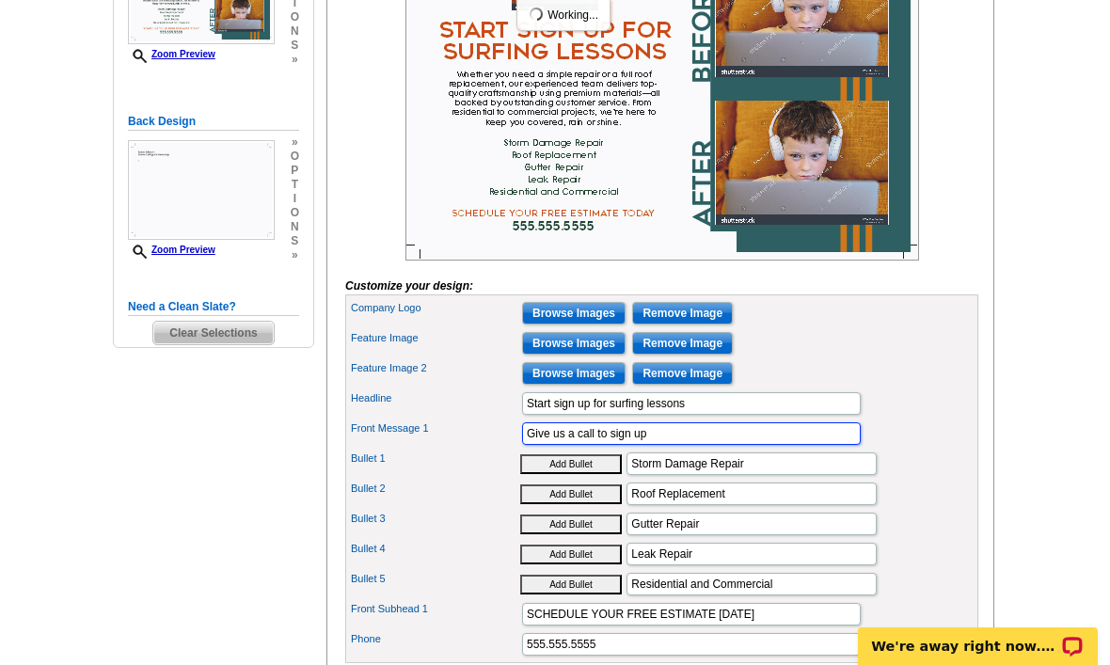
type input "Give us a call to sign up"
click at [984, 197] on div "You are currently editing the front . Customize Front Customize Back Apply Chan…" at bounding box center [660, 283] width 668 height 814
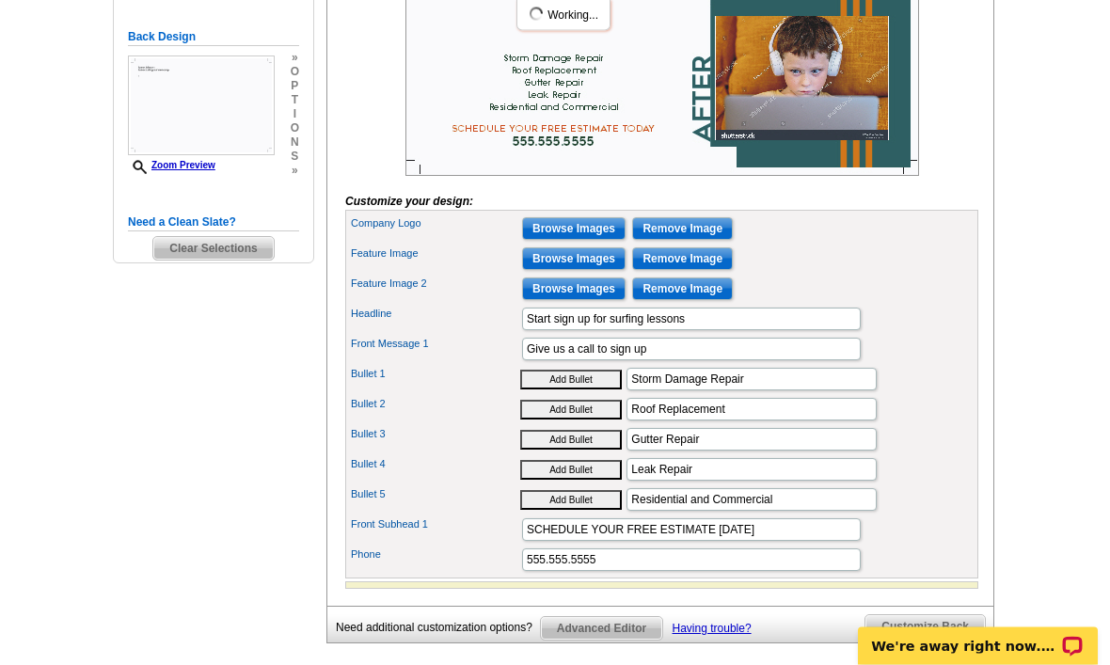
scroll to position [490, 0]
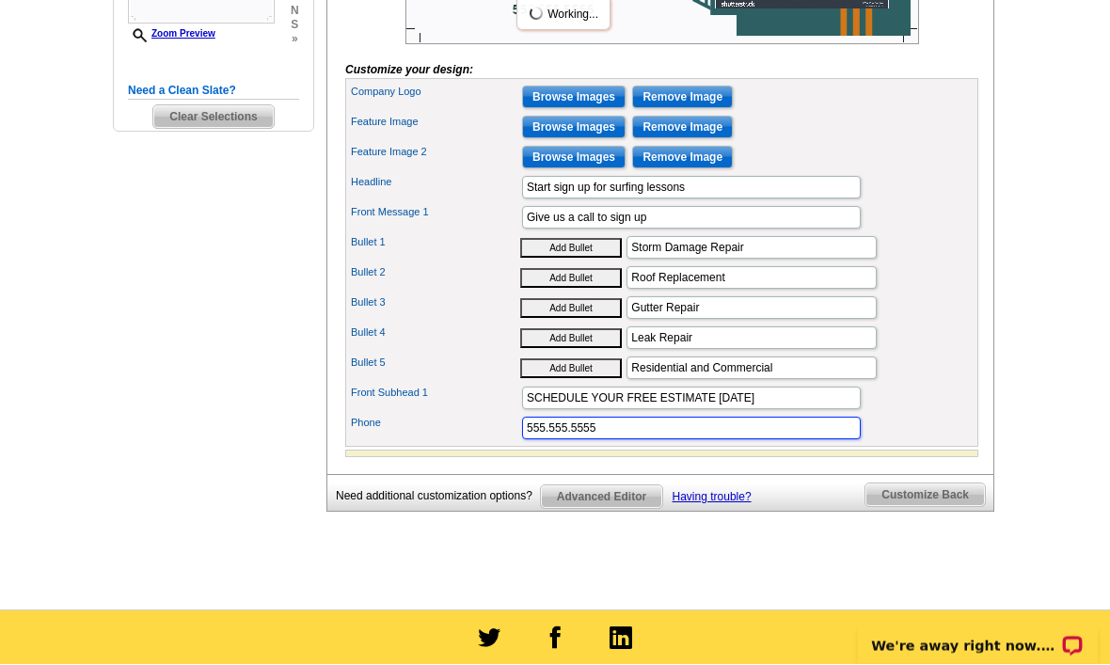
click at [745, 440] on input "555.555.5555" at bounding box center [691, 429] width 339 height 23
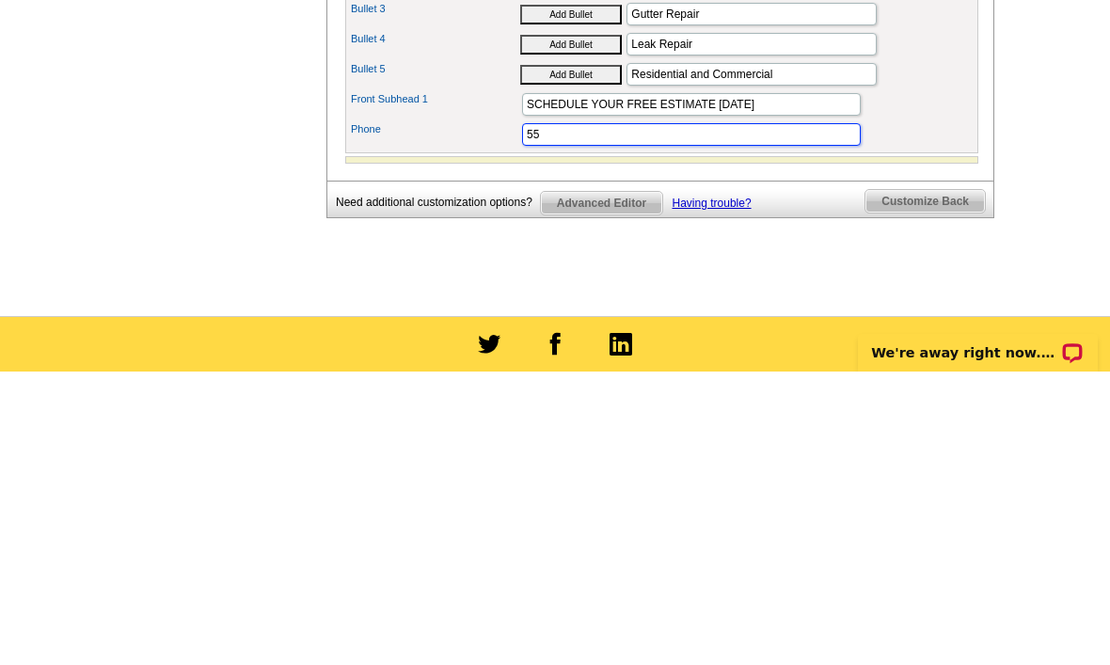
type input "5"
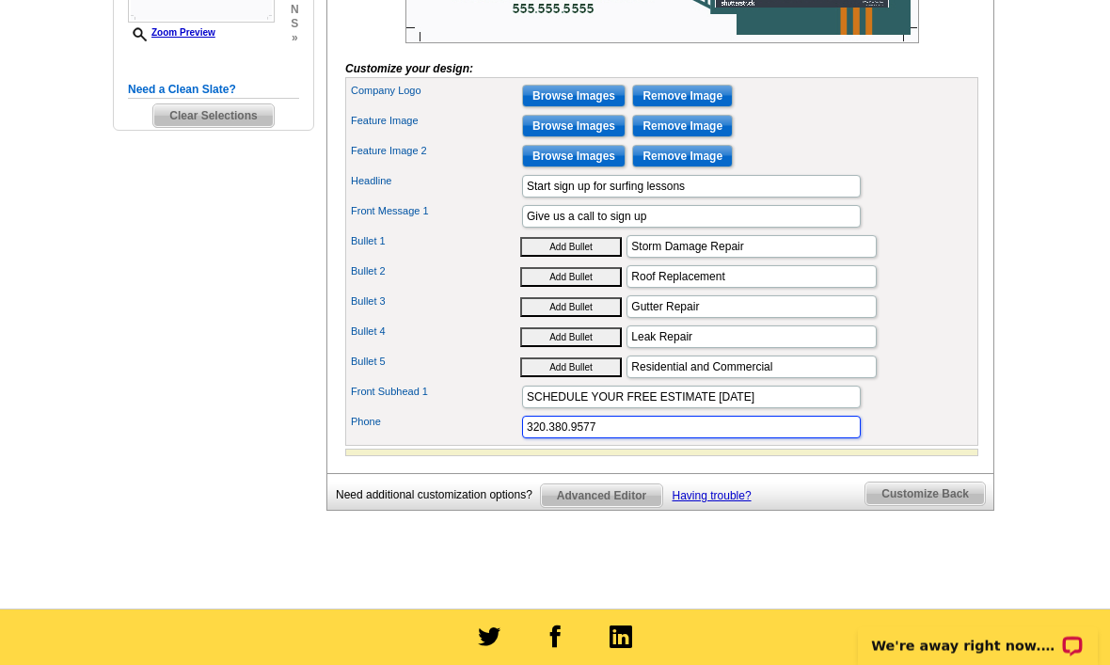
scroll to position [623, 0]
type input "320.380.9577"
click at [919, 505] on span "Customize Back" at bounding box center [924, 493] width 119 height 23
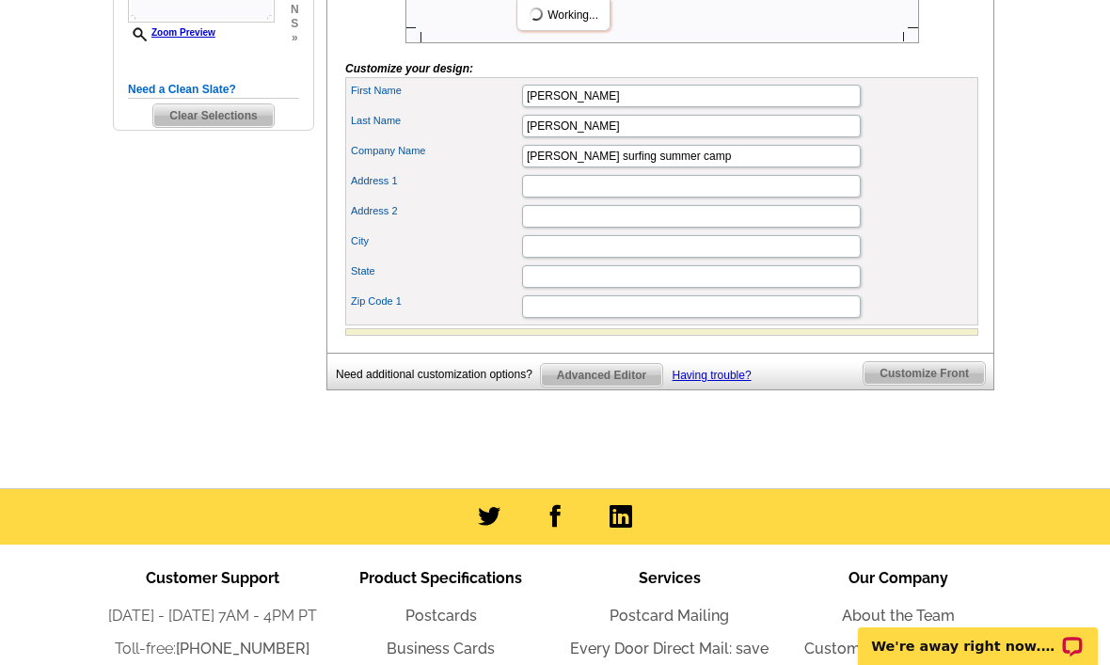
click at [925, 385] on span "Customize Front" at bounding box center [923, 373] width 121 height 23
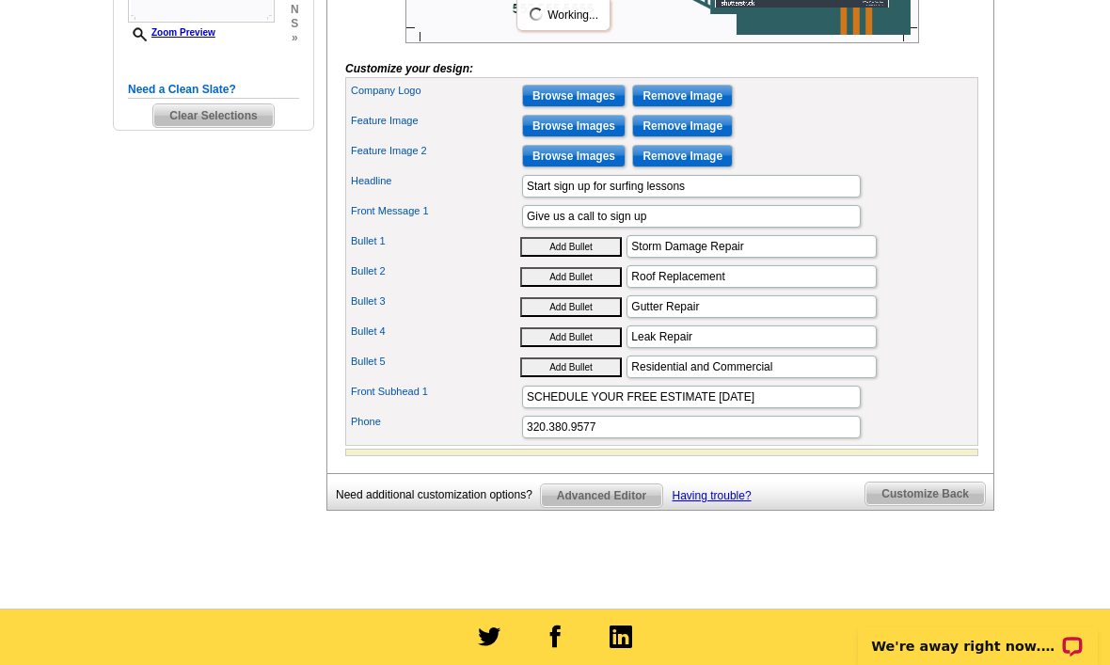
click at [921, 505] on span "Customize Back" at bounding box center [924, 493] width 119 height 23
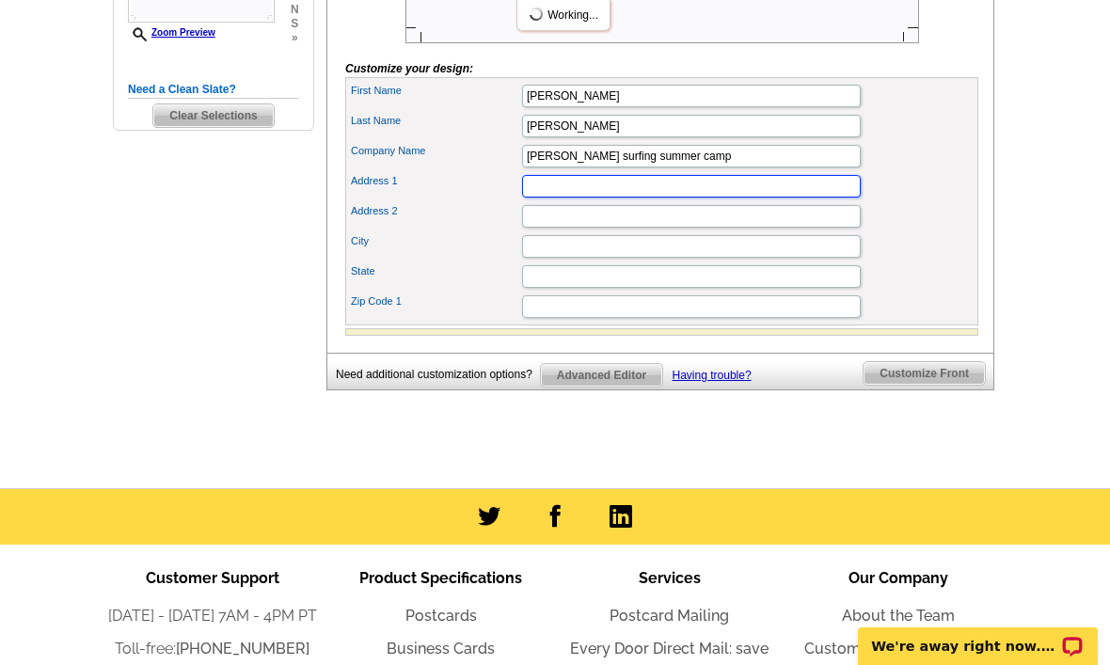
click at [772, 197] on input "Address 1" at bounding box center [691, 186] width 339 height 23
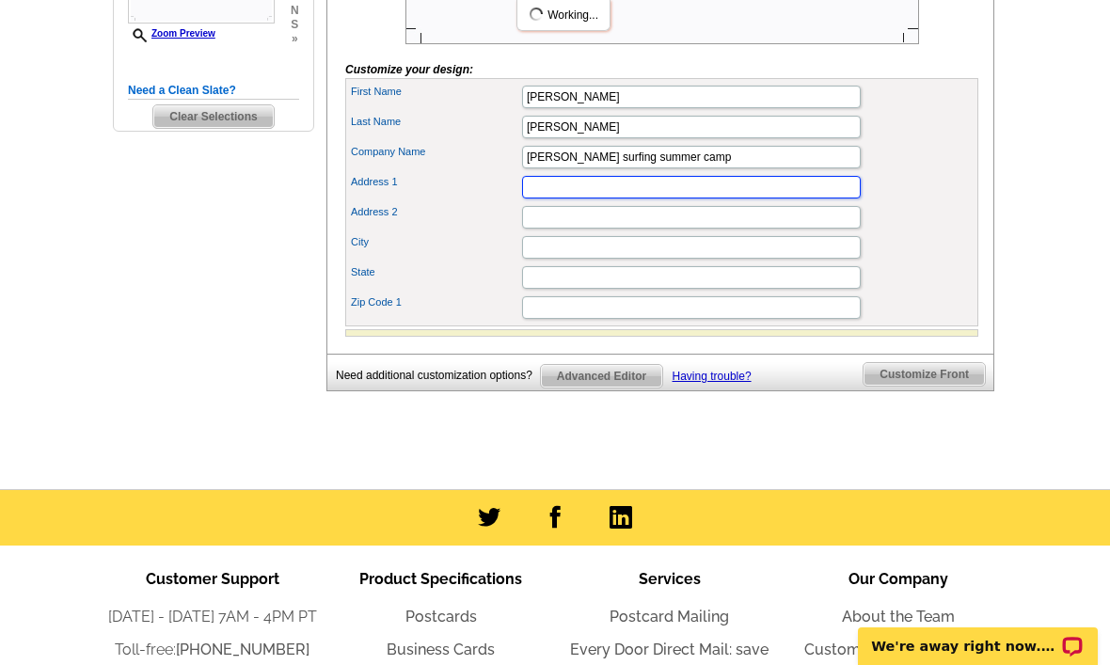
type input "4020 Clearwater Rd"
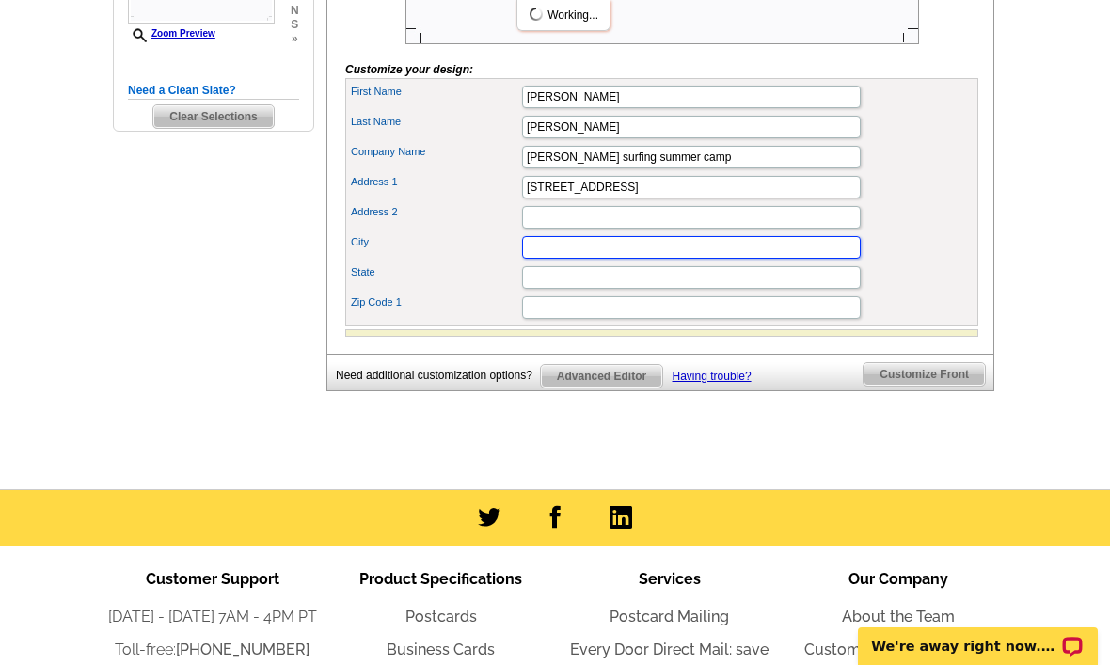
type input "Saint Cloud"
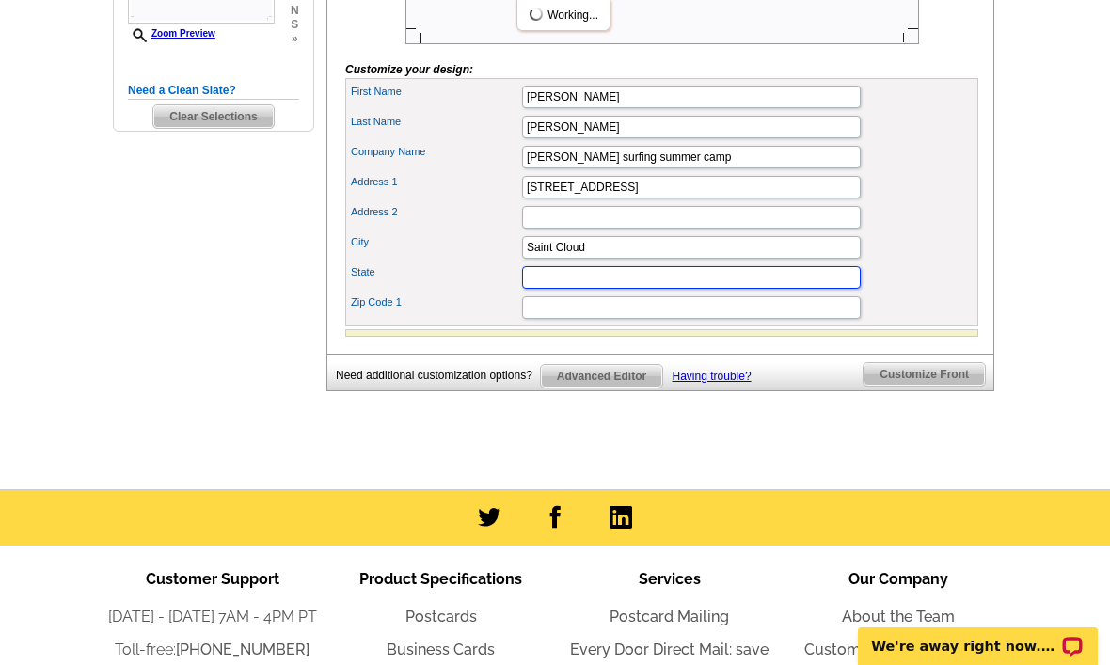
type input "MN"
type input "56301"
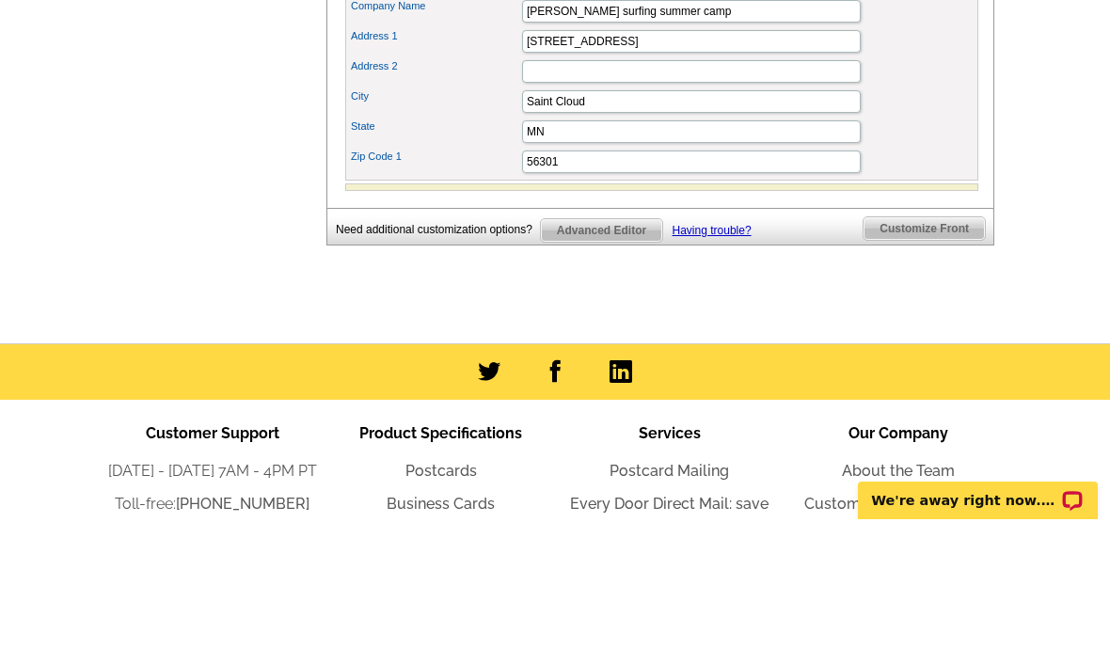
click at [900, 363] on span "Customize Front" at bounding box center [923, 374] width 121 height 23
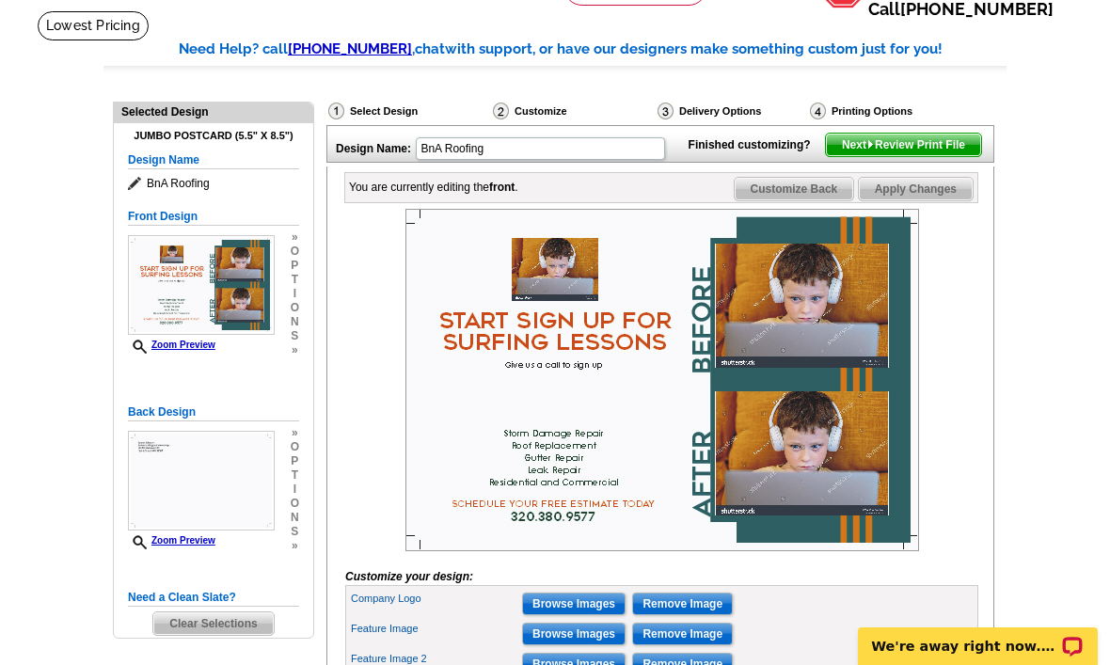
scroll to position [112, 0]
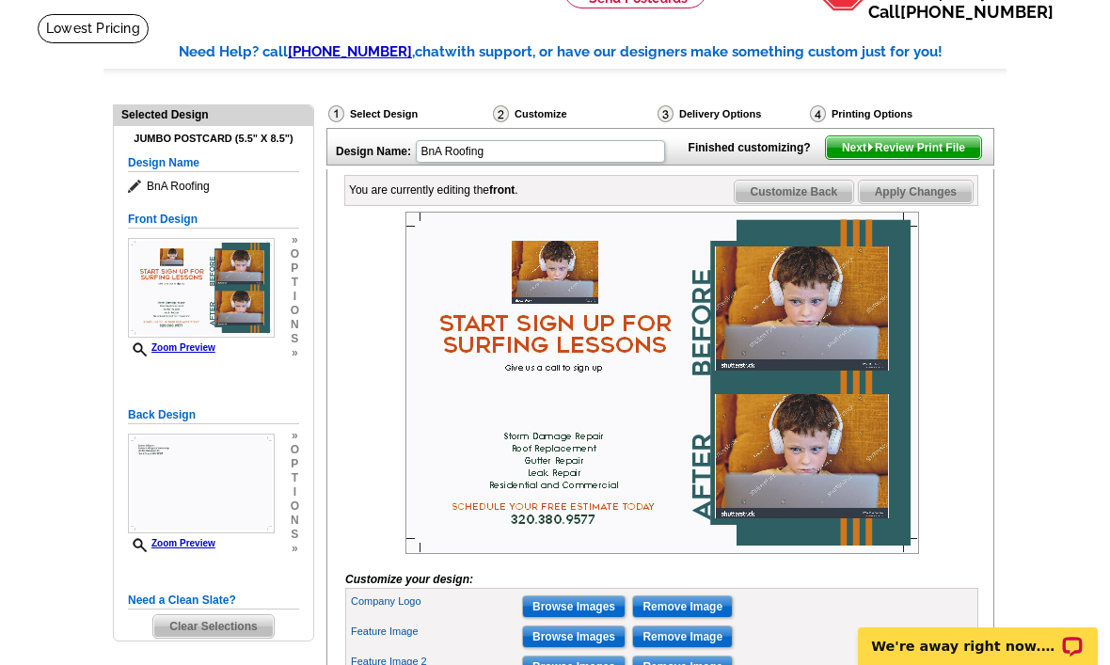
click at [797, 203] on span "Customize Back" at bounding box center [794, 192] width 119 height 23
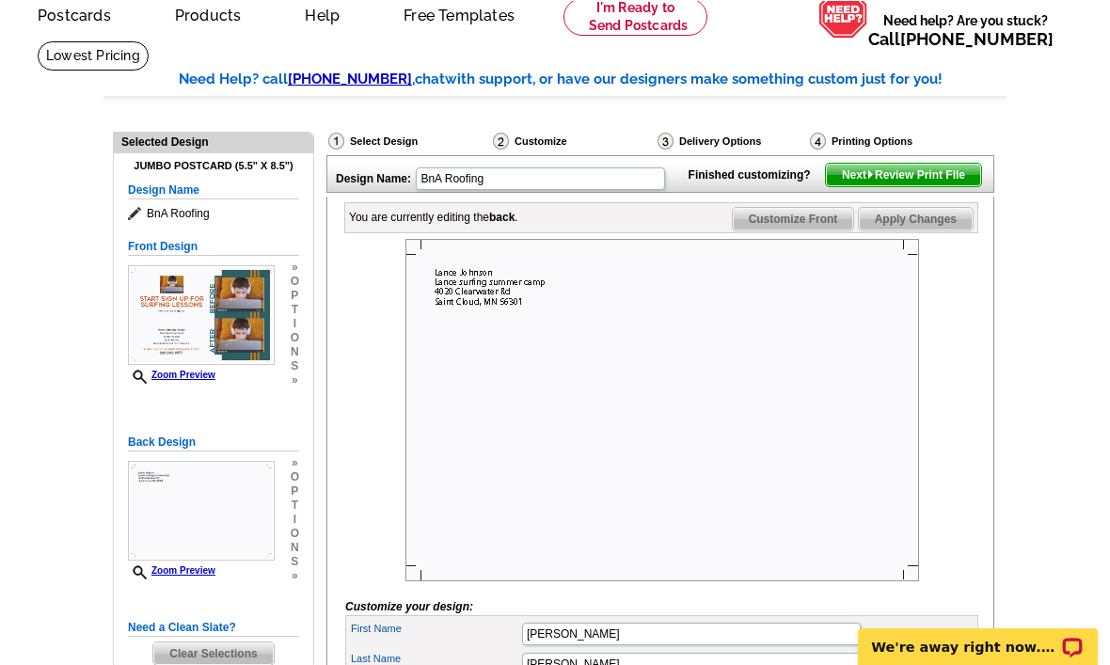
scroll to position [85, 0]
click at [900, 186] on span "Next Review Print File" at bounding box center [903, 175] width 155 height 23
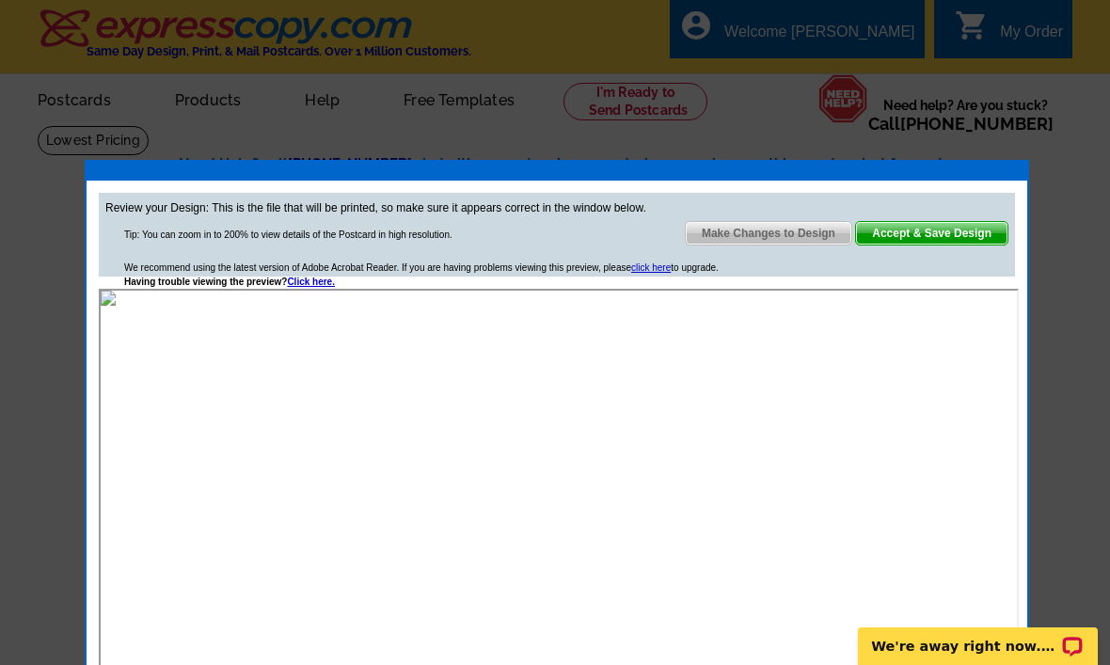
scroll to position [0, 0]
click at [830, 1] on div at bounding box center [555, 332] width 1110 height 665
click at [918, 236] on span "Accept & Save Design" at bounding box center [931, 233] width 151 height 23
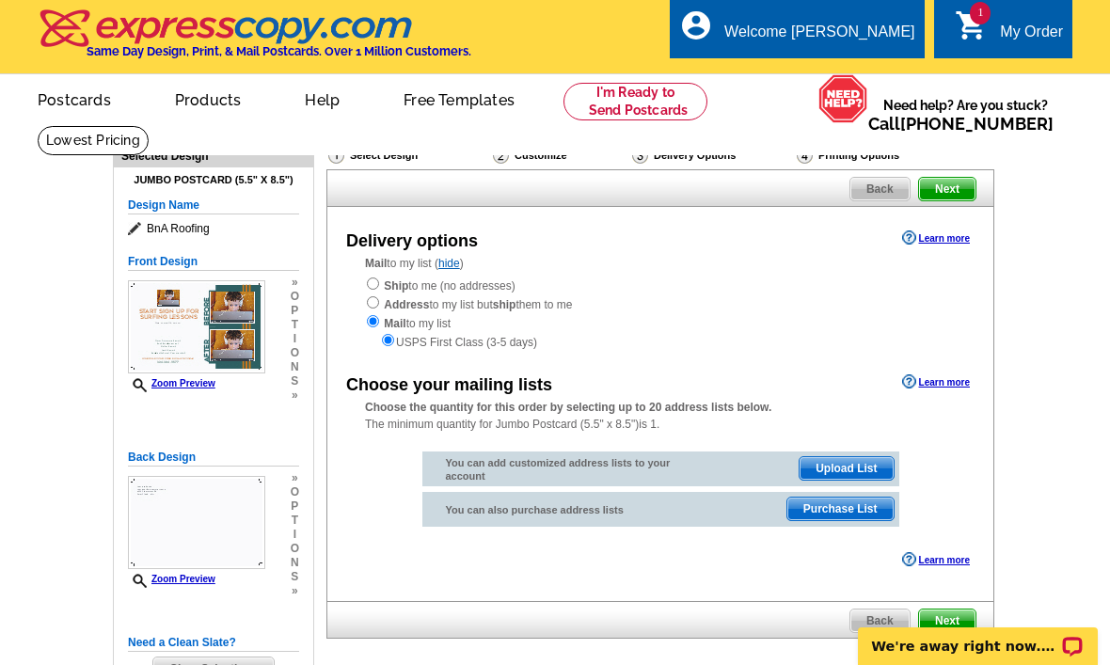
click at [369, 284] on input "radio" at bounding box center [373, 283] width 12 height 12
radio input "true"
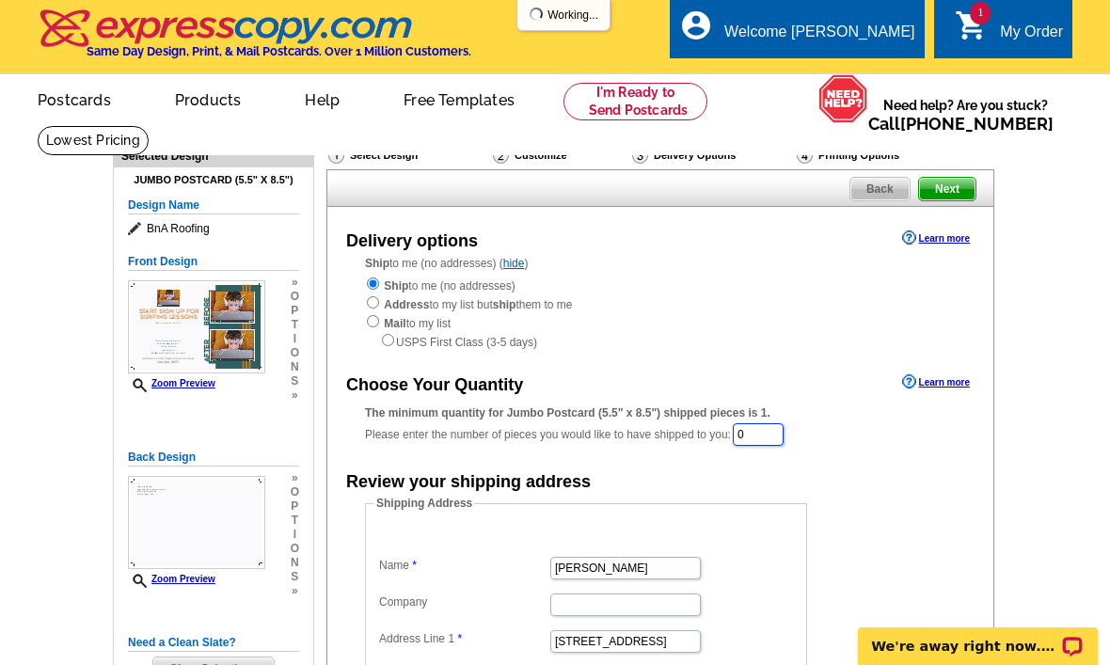
click at [750, 437] on input "0" at bounding box center [758, 434] width 51 height 23
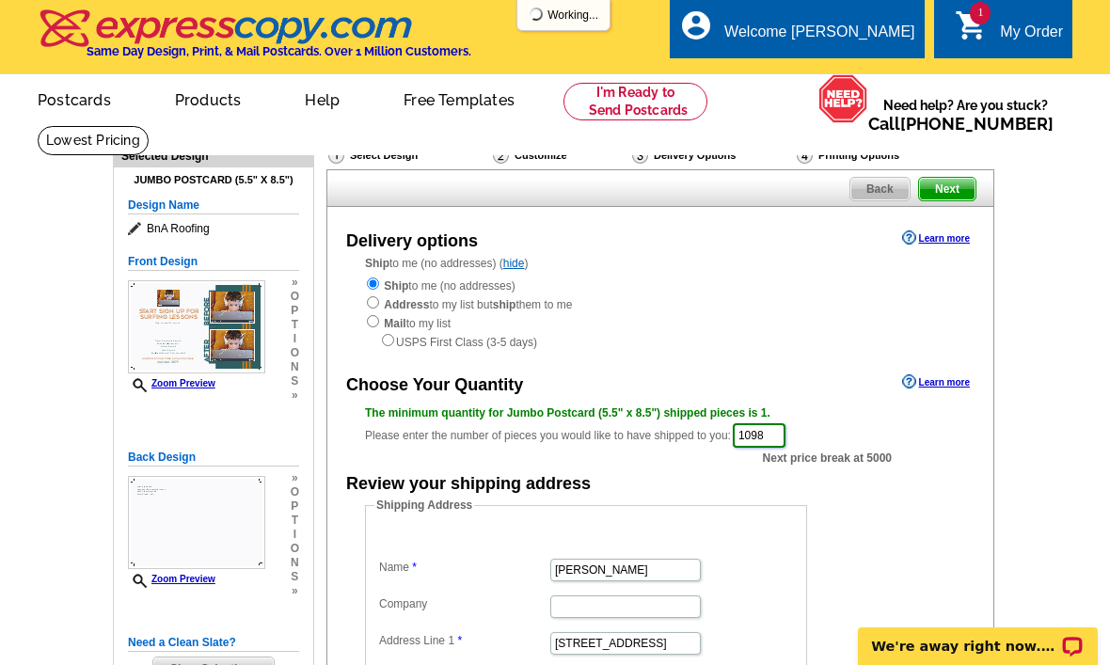
type input "1098"
click at [942, 201] on link "Next" at bounding box center [947, 189] width 58 height 24
click at [958, 199] on span "Next" at bounding box center [947, 189] width 56 height 23
click at [938, 197] on span "Next" at bounding box center [947, 189] width 56 height 23
click at [942, 200] on span "Next" at bounding box center [947, 189] width 56 height 23
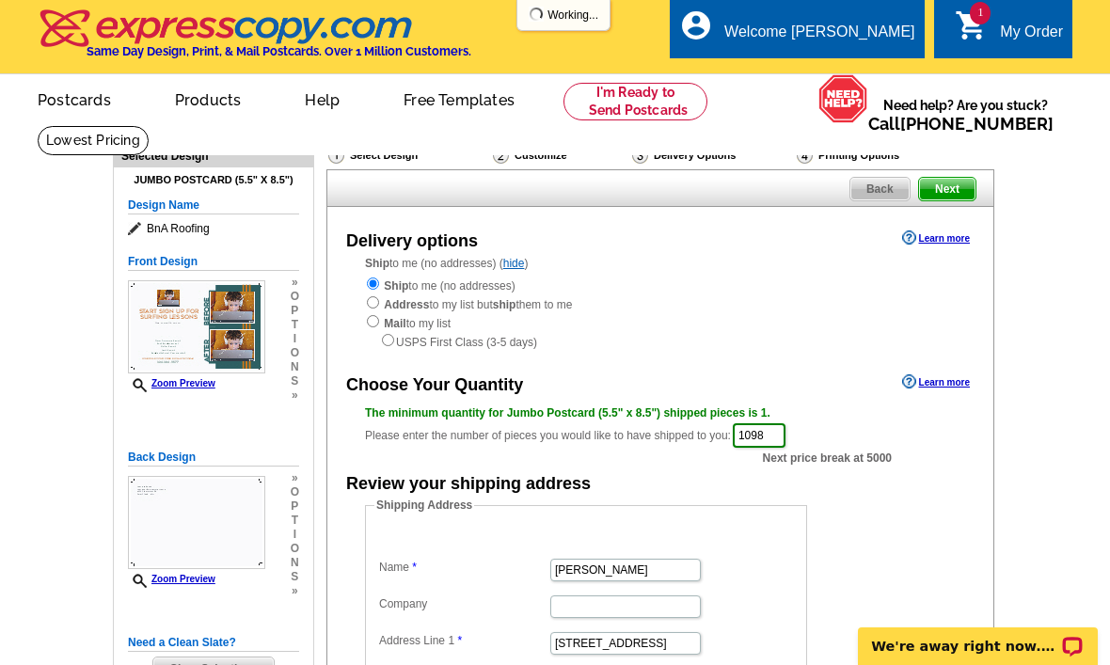
click at [941, 198] on span "Next" at bounding box center [947, 189] width 56 height 23
click at [957, 183] on span "Next" at bounding box center [947, 189] width 56 height 23
click at [936, 197] on span "Next" at bounding box center [947, 189] width 56 height 23
click at [947, 192] on span "Next" at bounding box center [947, 189] width 56 height 23
click at [940, 190] on span "Next" at bounding box center [947, 189] width 56 height 23
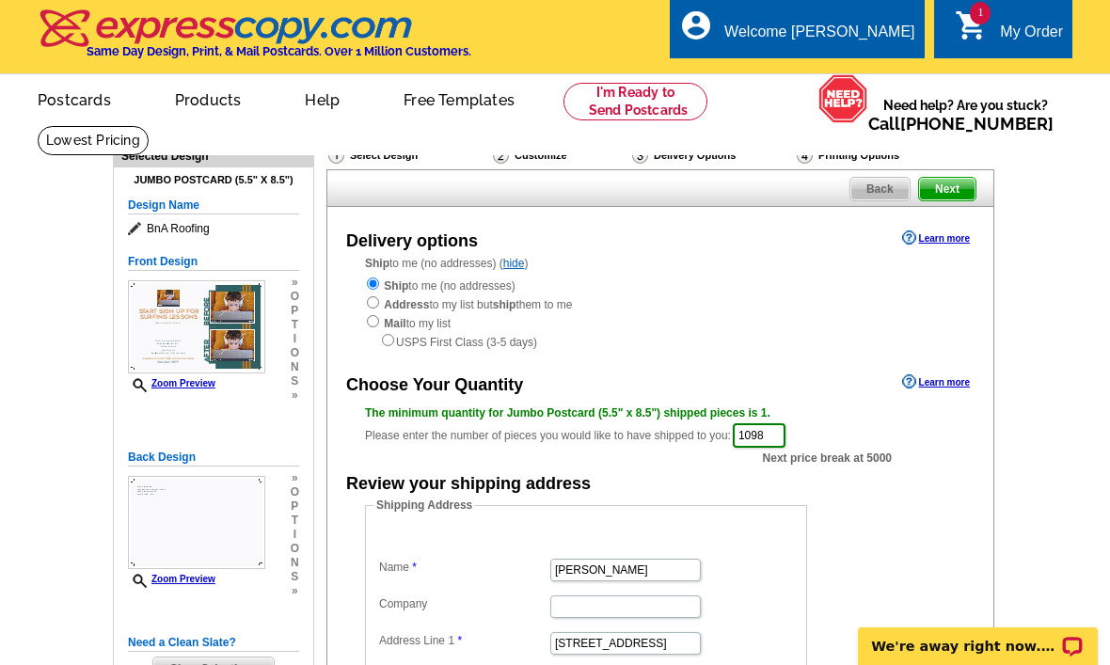
click at [952, 191] on span "Next" at bounding box center [947, 189] width 56 height 23
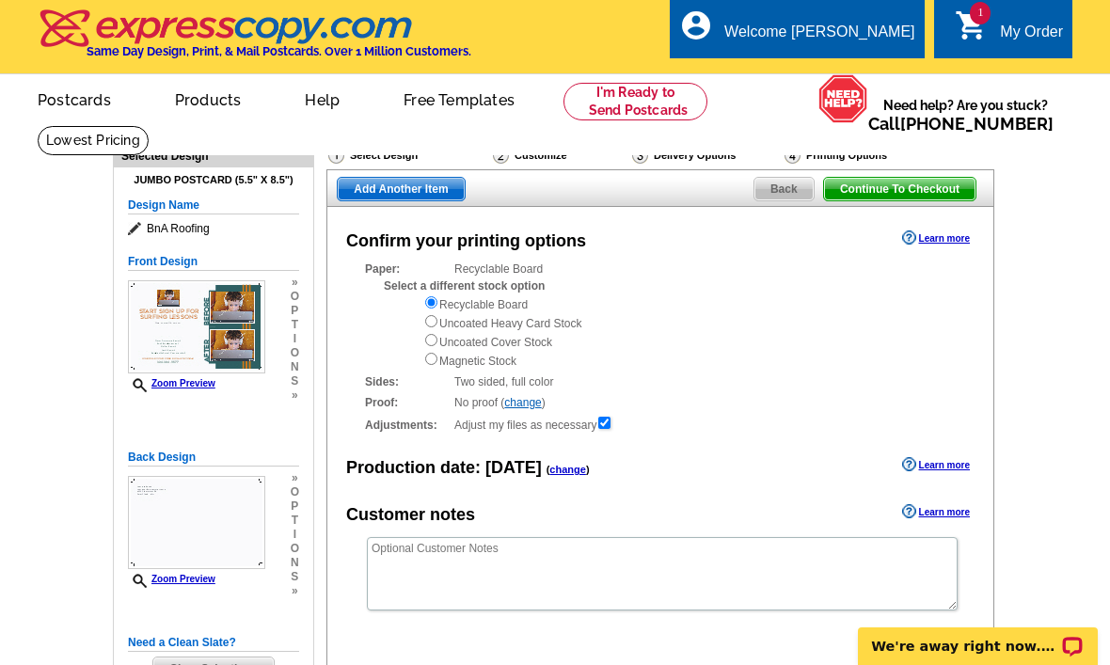
click at [861, 187] on span "Continue To Checkout" at bounding box center [899, 189] width 151 height 23
click at [916, 212] on div "Confirm your printing options Learn more Paper: Recyclable Board Select a diffe…" at bounding box center [660, 471] width 668 height 528
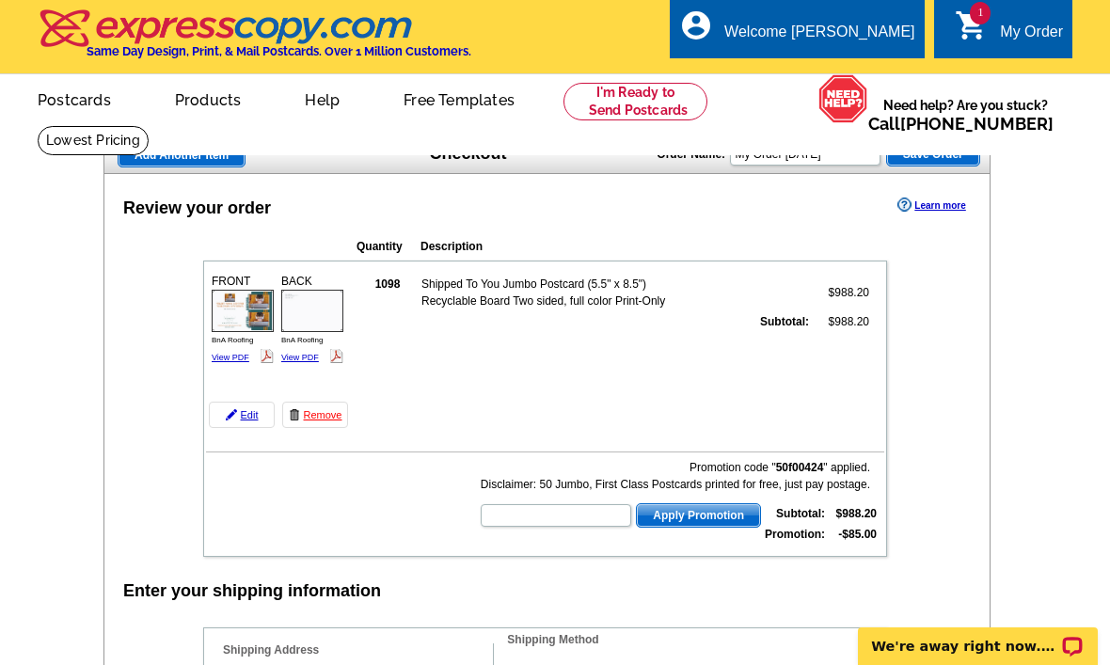
click at [175, 166] on span "Add Another Item" at bounding box center [181, 155] width 126 height 23
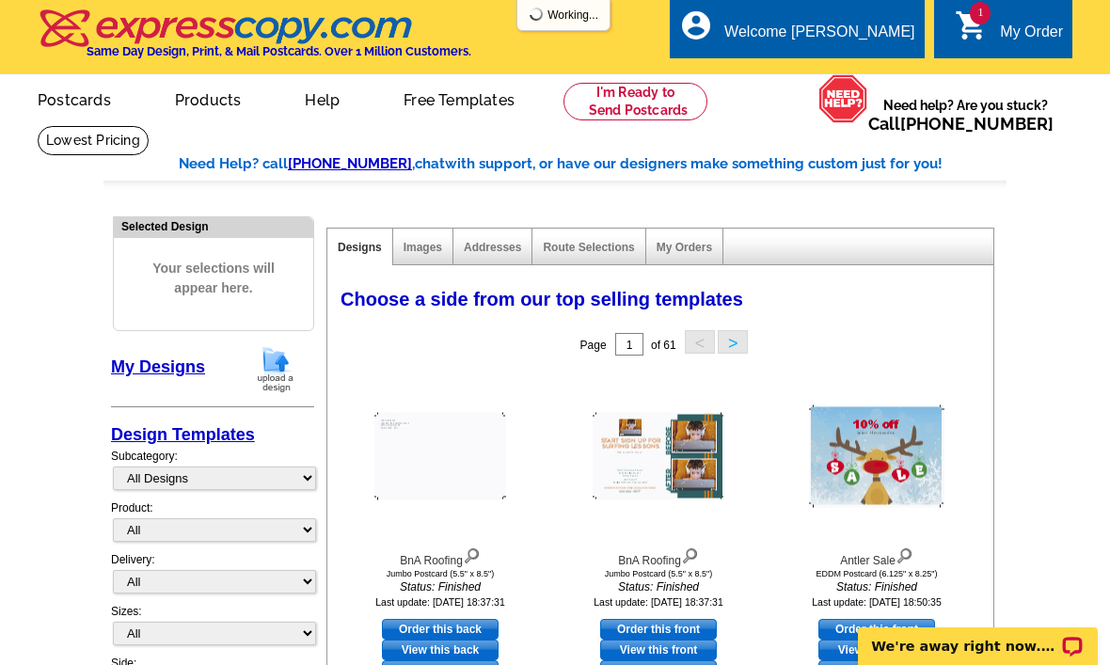
click at [1002, 33] on div "My Order" at bounding box center [1031, 37] width 63 height 26
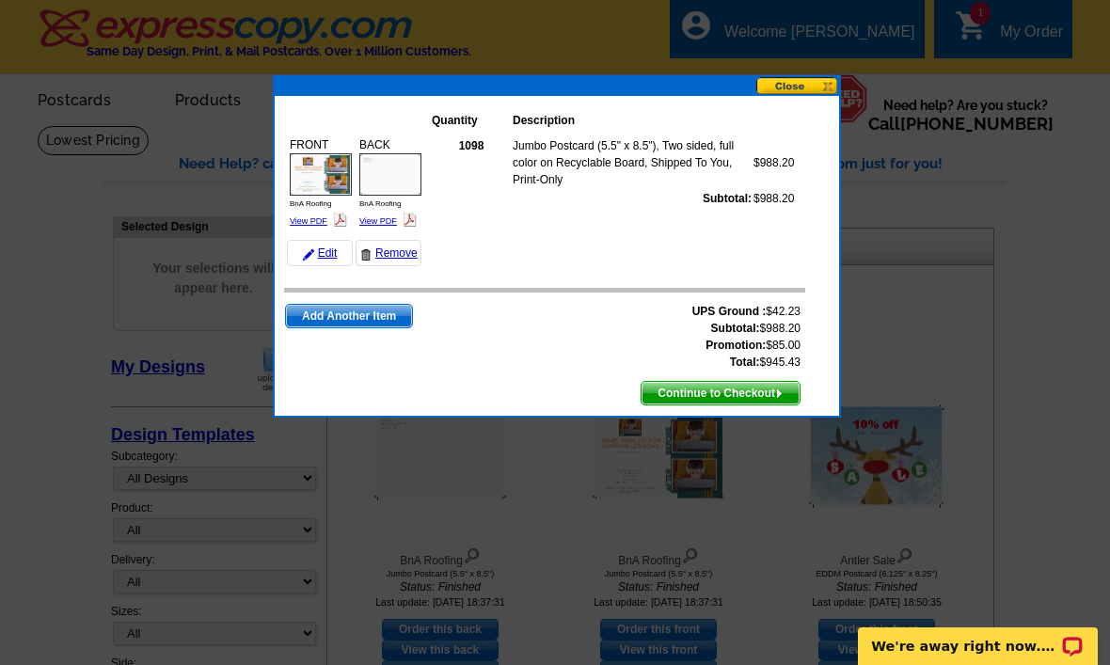
click at [800, 87] on button at bounding box center [797, 86] width 83 height 18
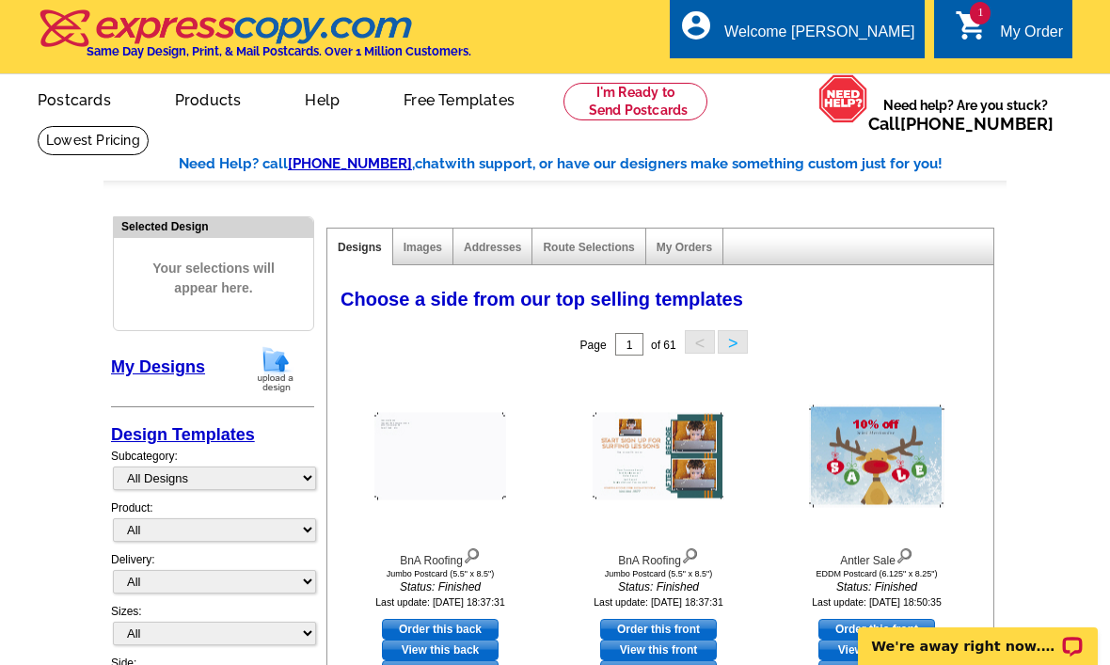
click at [986, 43] on link "1 shopping_cart My Order" at bounding box center [1009, 33] width 108 height 24
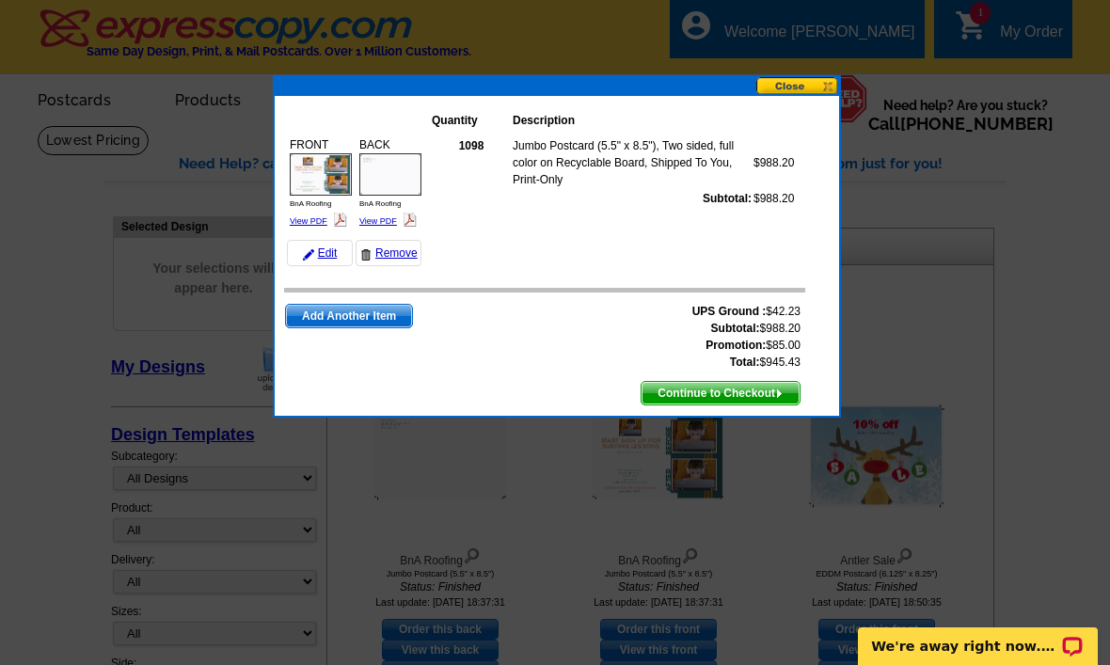
click at [403, 246] on link "Remove" at bounding box center [388, 253] width 66 height 26
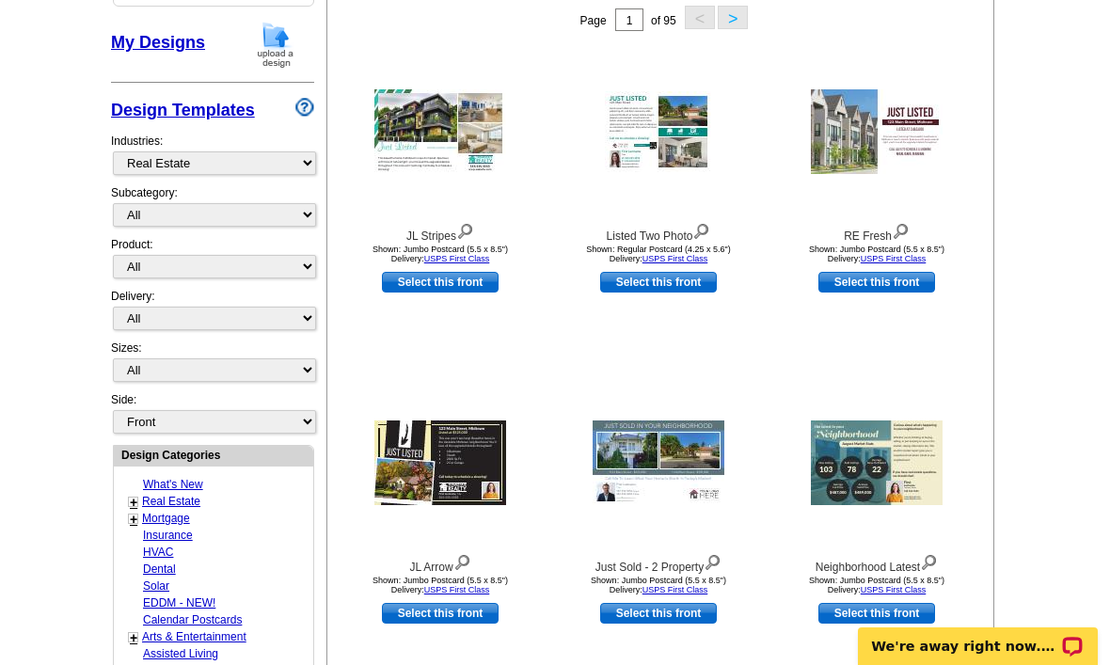
scroll to position [315, 0]
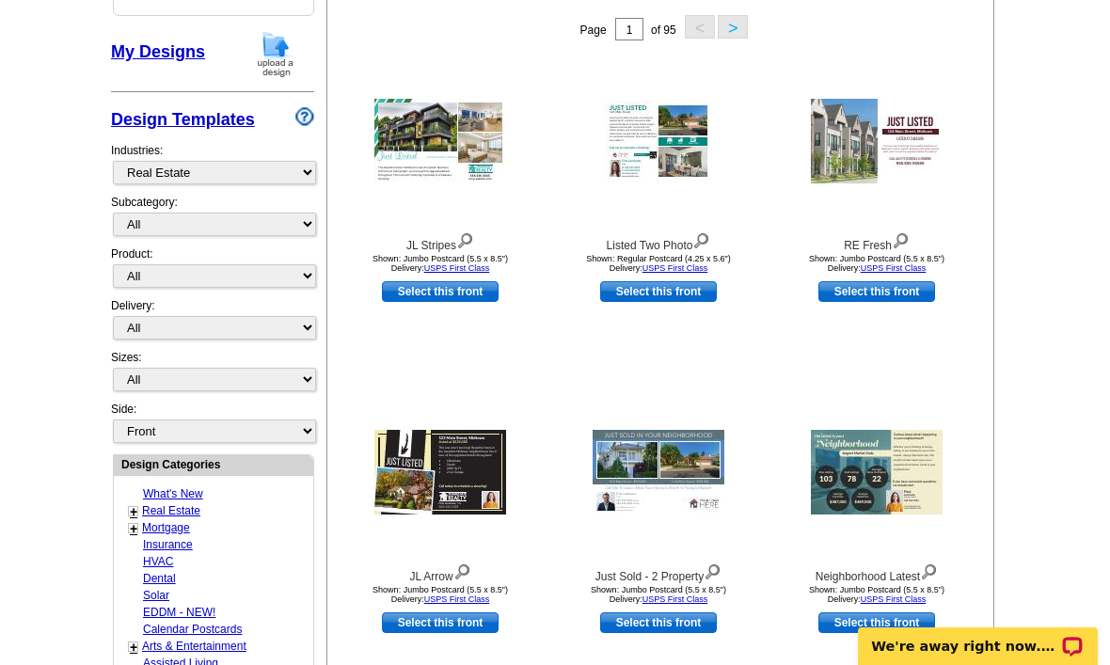
click at [169, 59] on link "My Designs" at bounding box center [158, 51] width 94 height 19
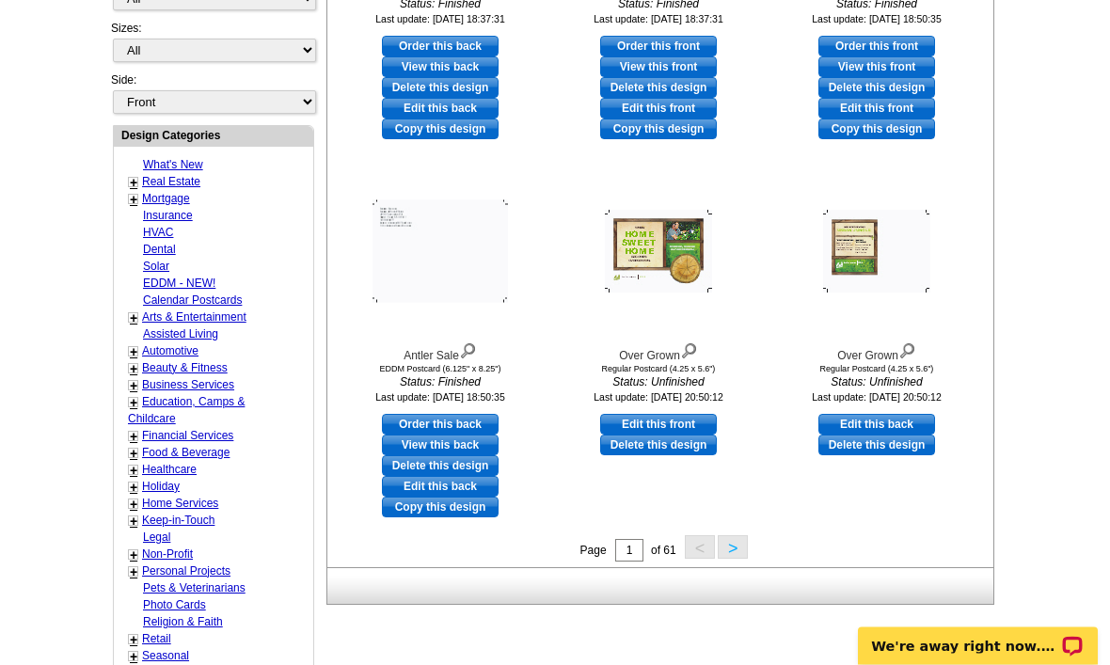
click at [727, 551] on button ">" at bounding box center [733, 548] width 30 height 24
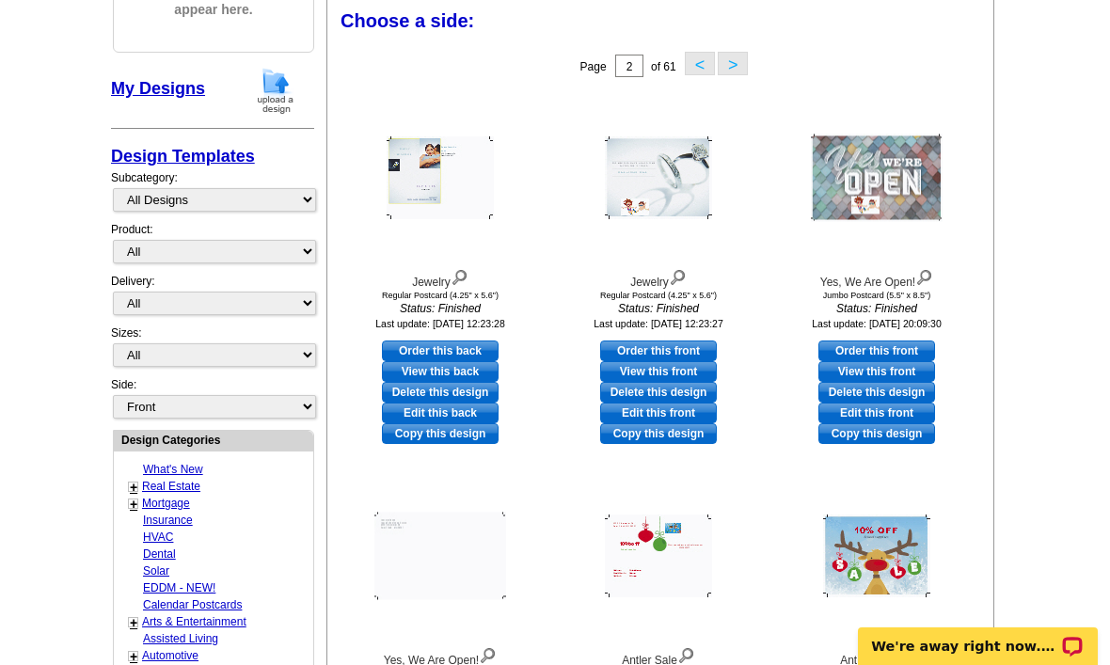
scroll to position [276, 0]
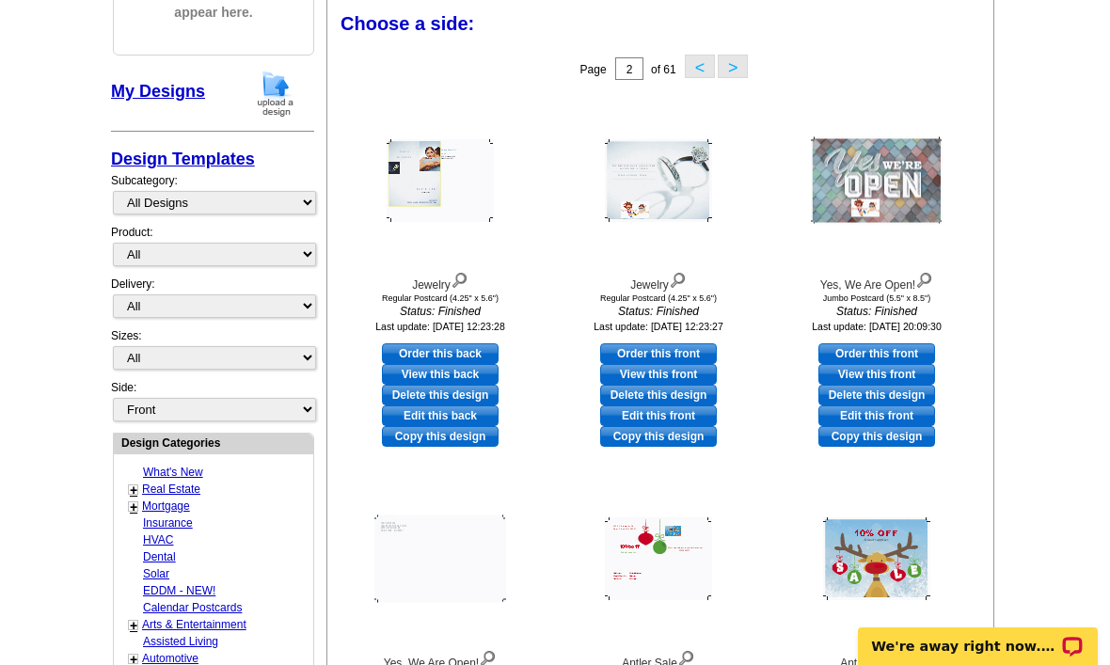
click at [748, 63] on button ">" at bounding box center [733, 67] width 30 height 24
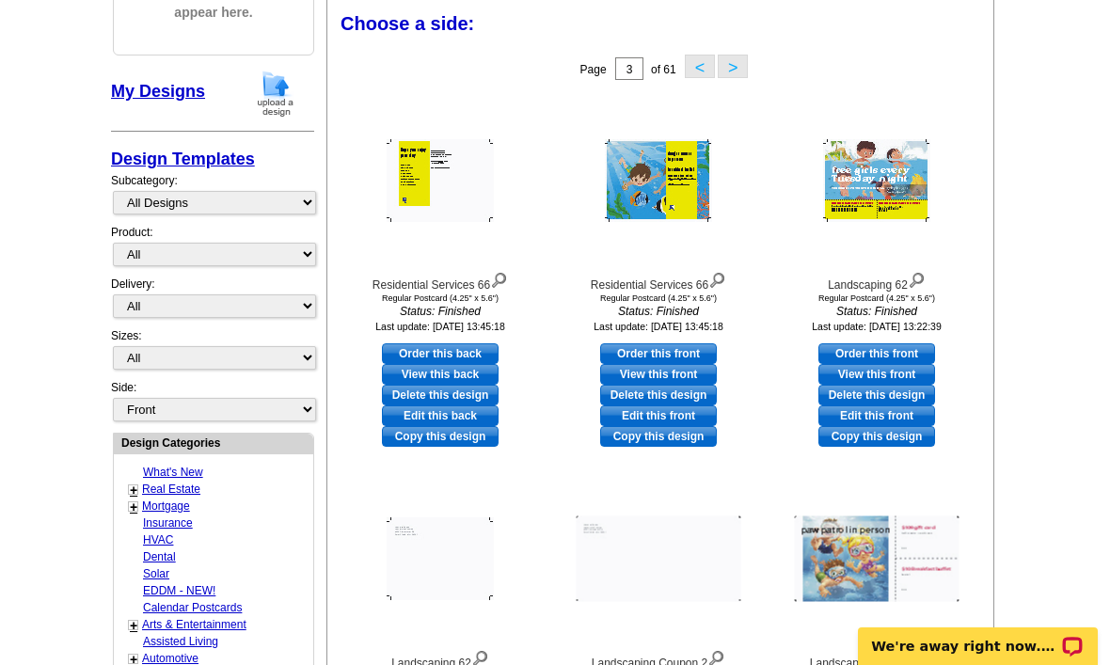
click at [768, 63] on div "Page 3 of 61 < >" at bounding box center [664, 69] width 666 height 38
click at [747, 62] on button ">" at bounding box center [733, 67] width 30 height 24
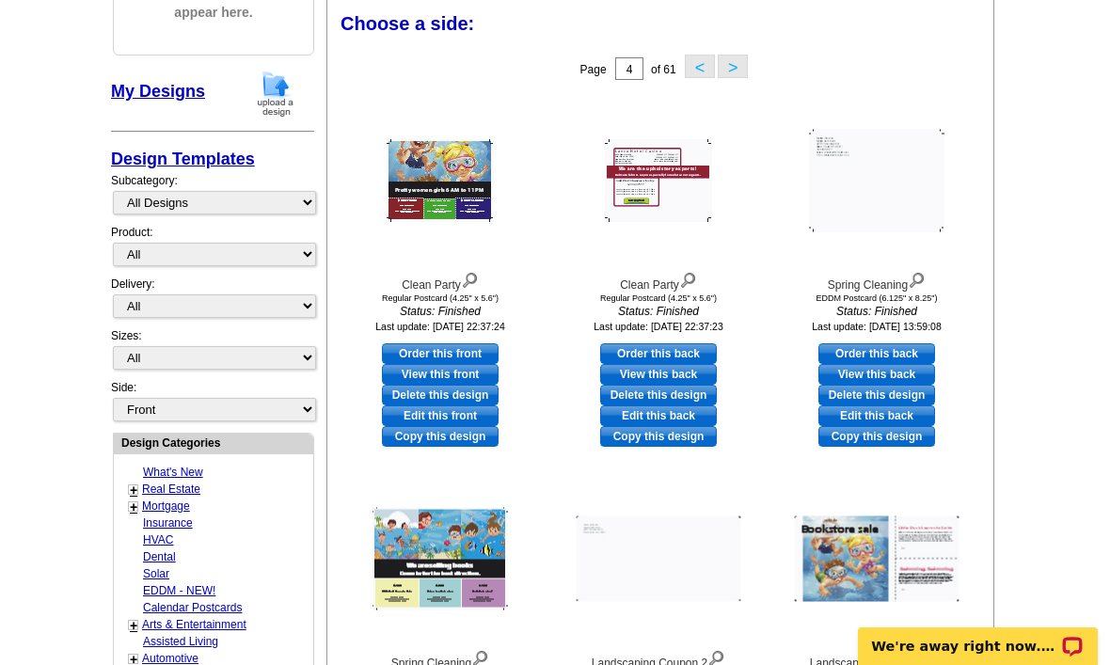
click at [747, 61] on button ">" at bounding box center [733, 67] width 30 height 24
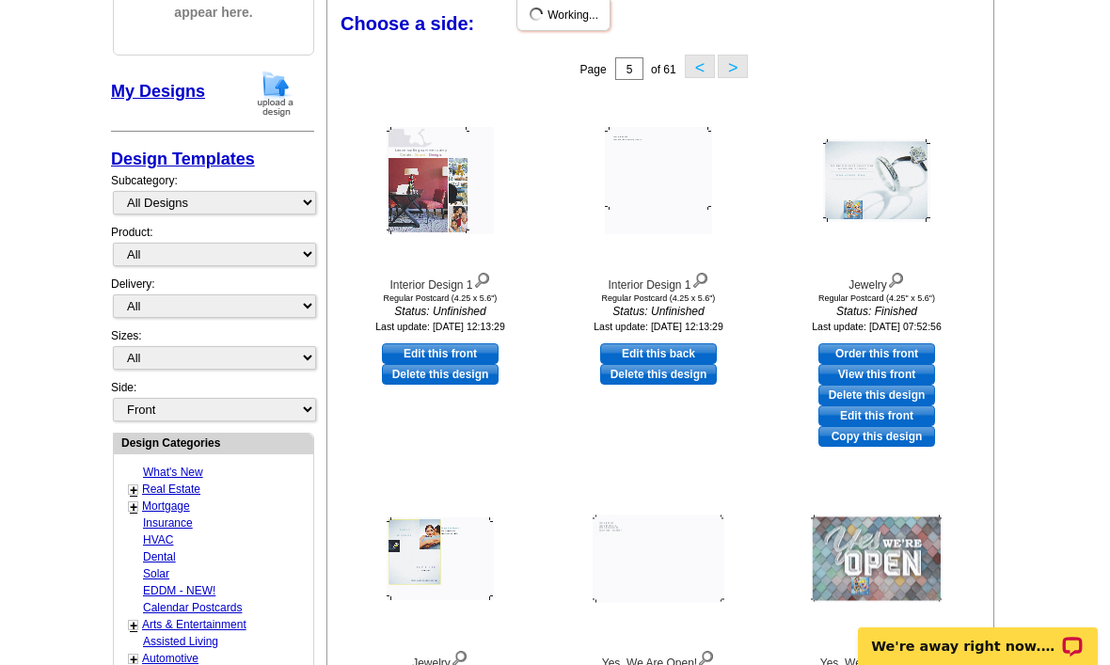
click at [747, 58] on button ">" at bounding box center [733, 67] width 30 height 24
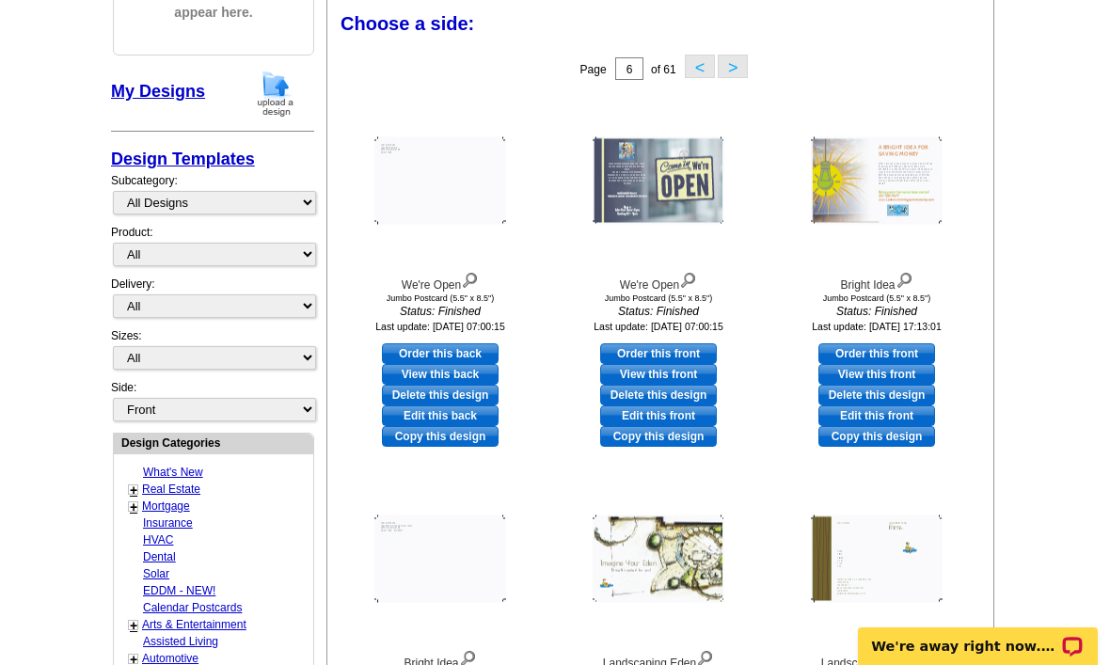
click at [737, 78] on button ">" at bounding box center [733, 67] width 30 height 24
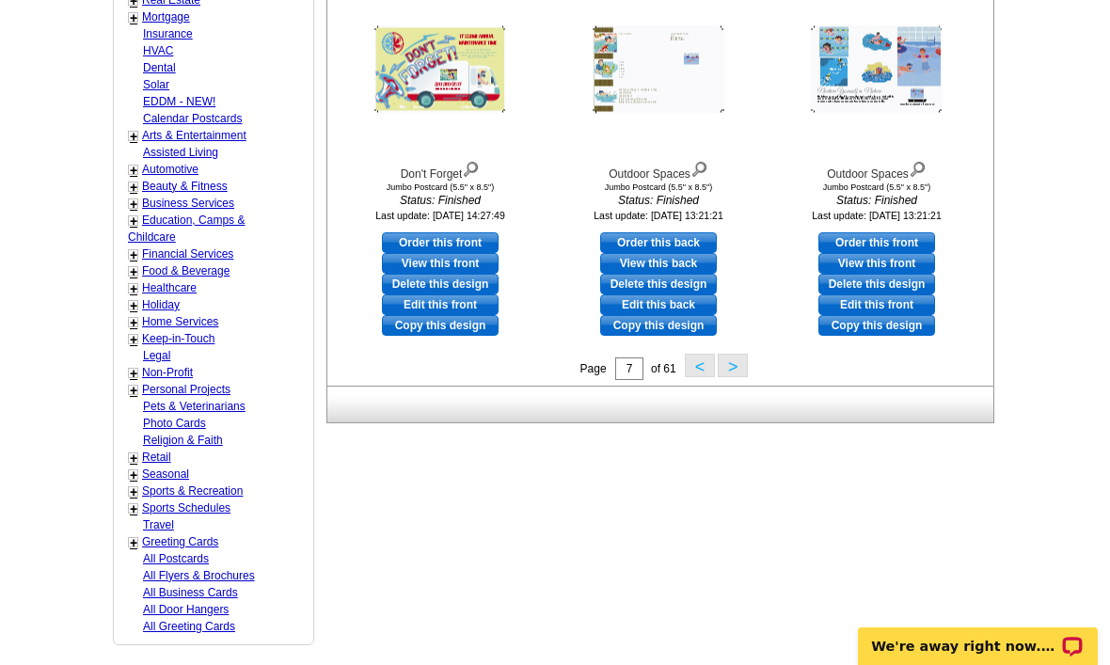
scroll to position [773, 0]
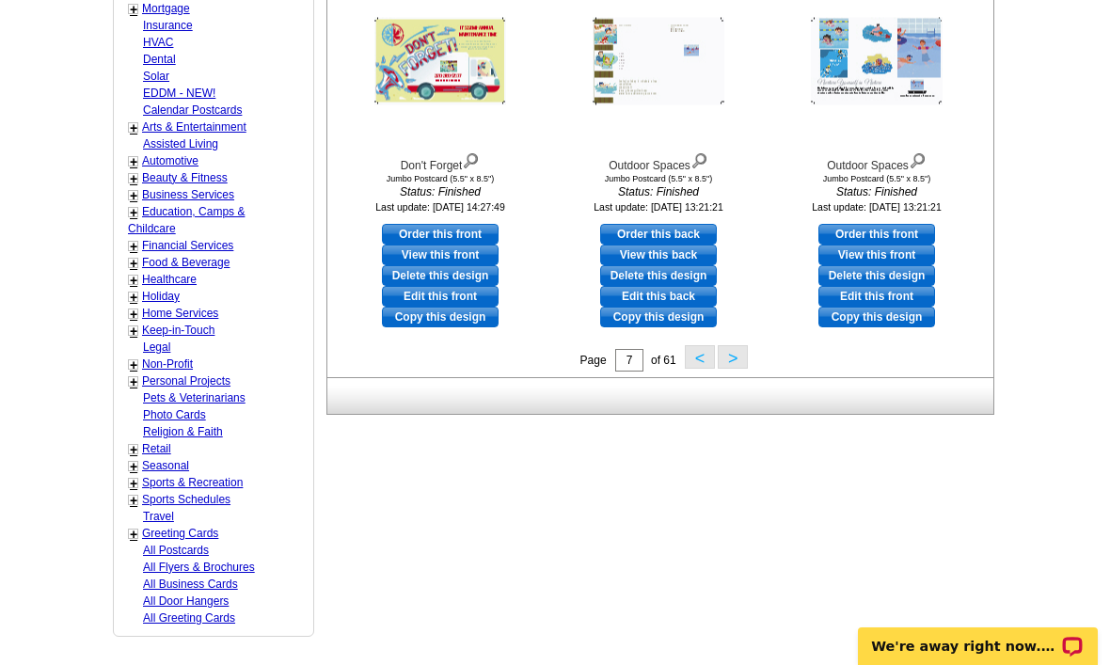
click at [742, 366] on button ">" at bounding box center [733, 357] width 30 height 24
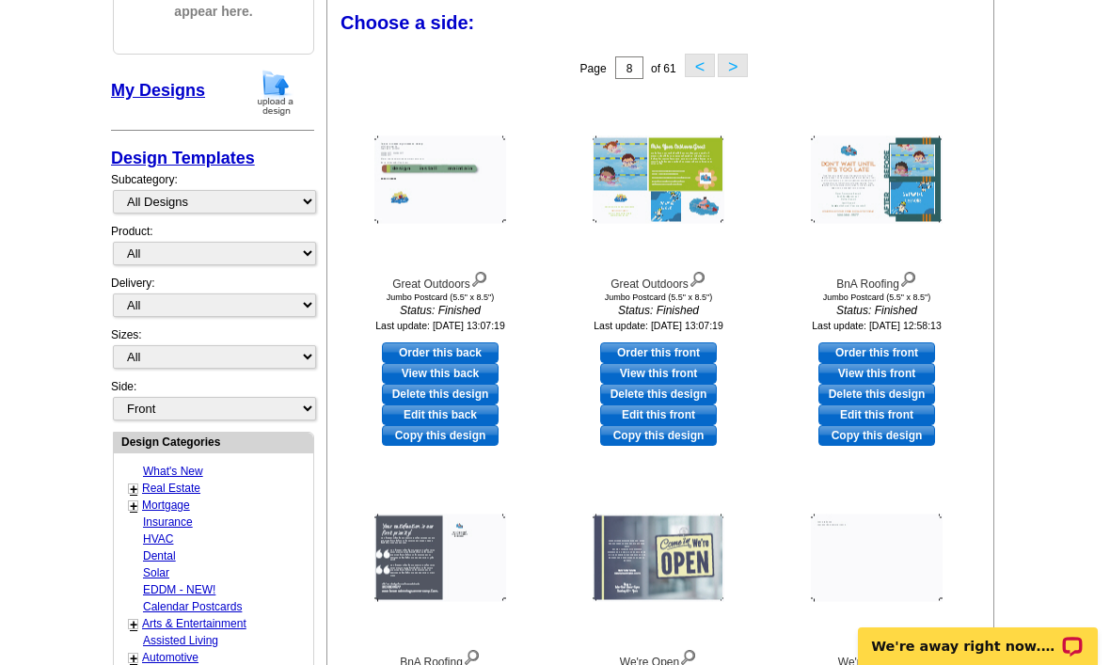
scroll to position [276, 0]
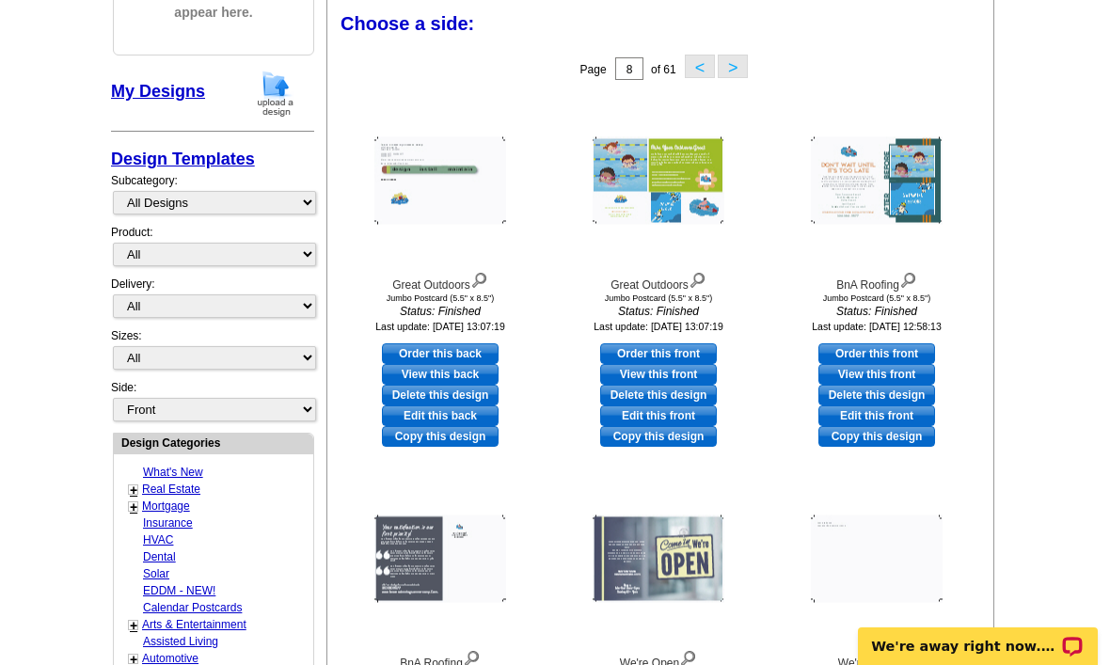
click at [740, 61] on button ">" at bounding box center [733, 67] width 30 height 24
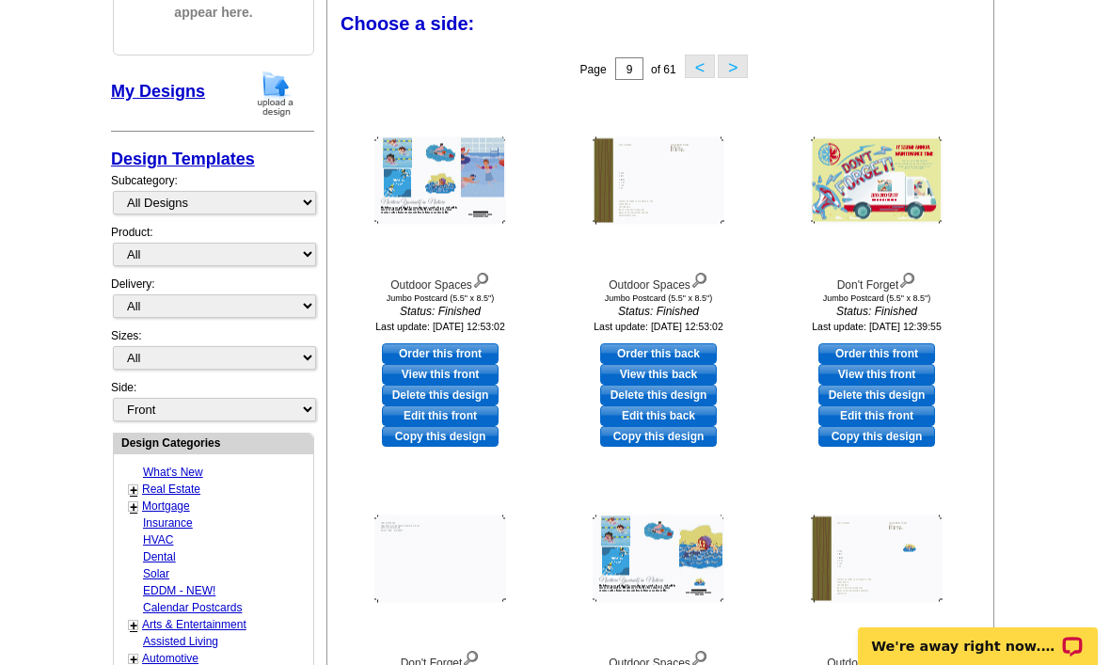
click at [748, 63] on button ">" at bounding box center [733, 67] width 30 height 24
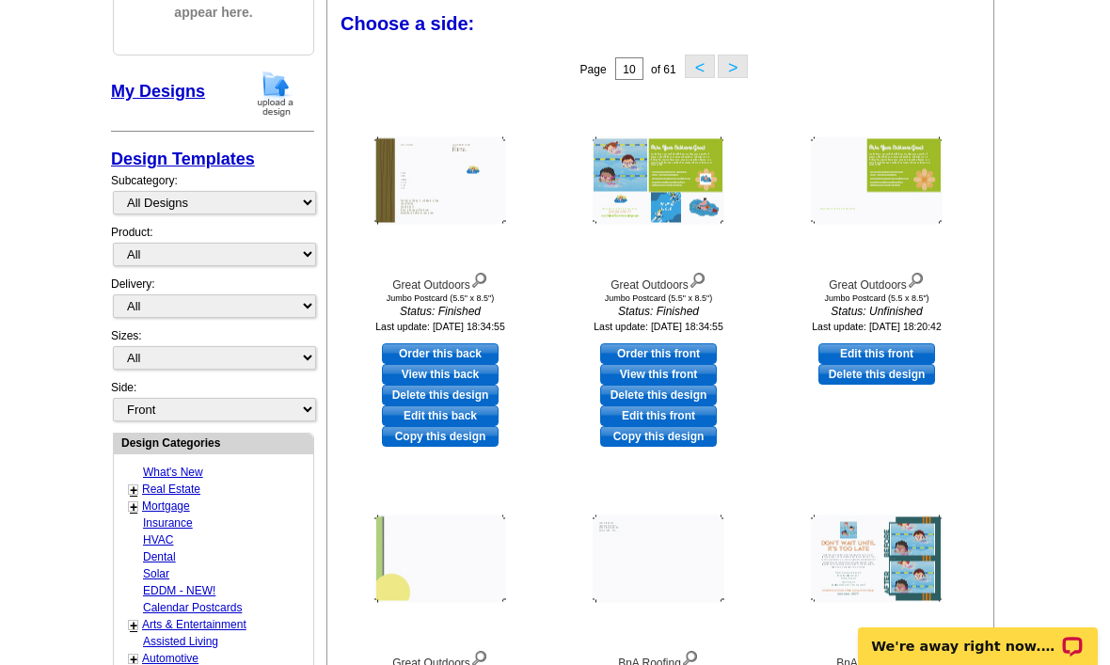
click at [741, 78] on button ">" at bounding box center [733, 67] width 30 height 24
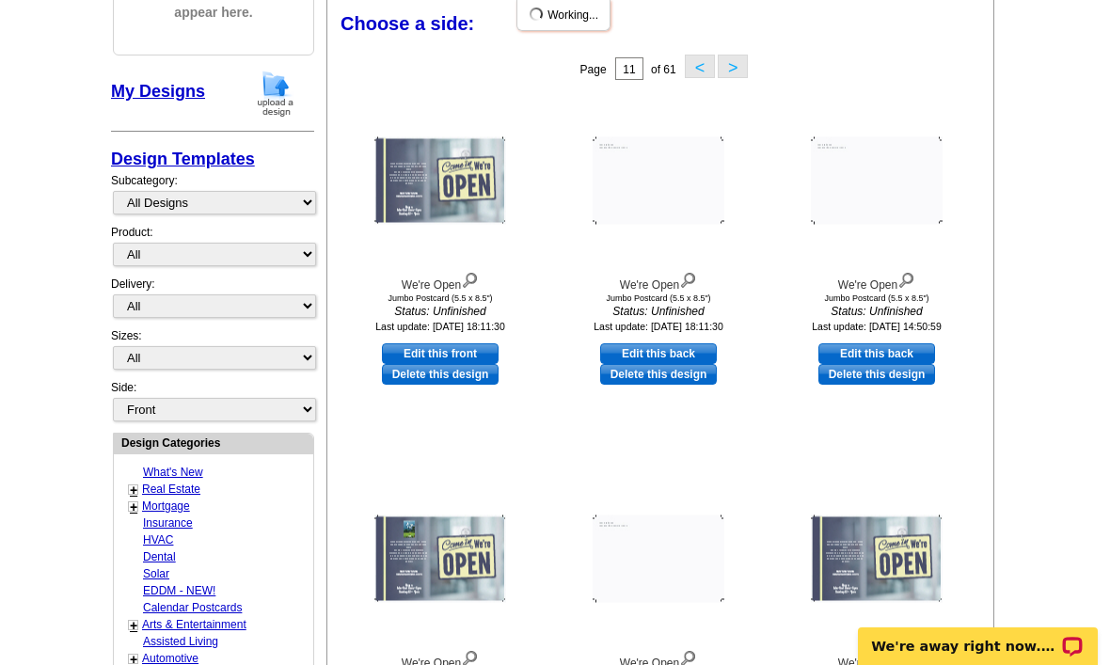
click at [741, 75] on button ">" at bounding box center [733, 67] width 30 height 24
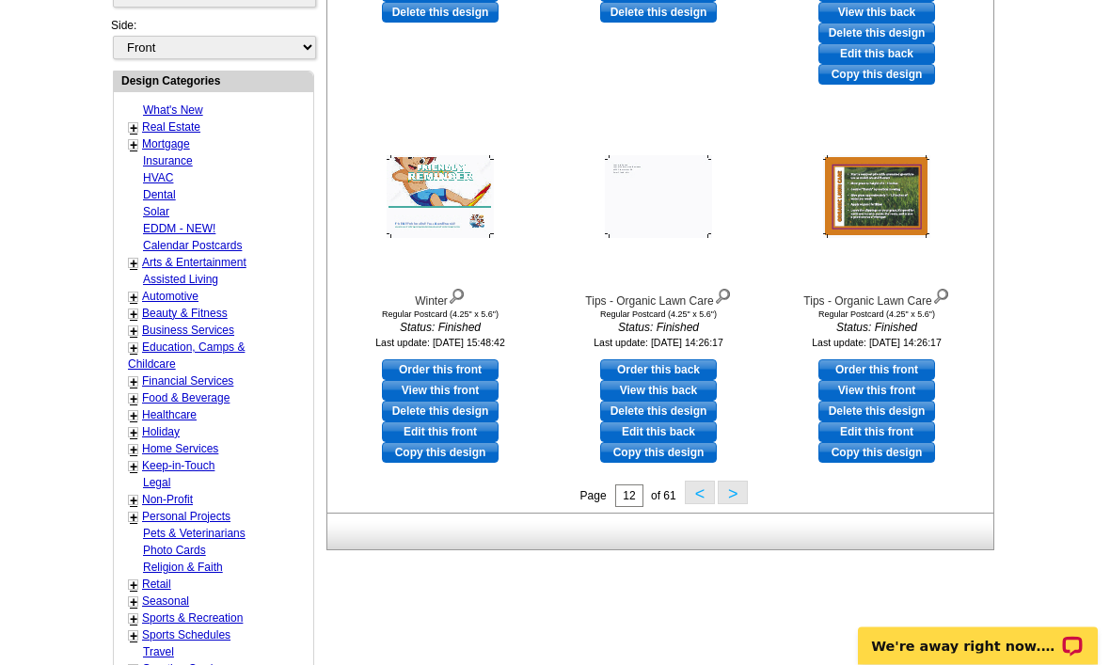
scroll to position [638, 0]
click at [213, 442] on link "Home Services" at bounding box center [180, 448] width 76 height 13
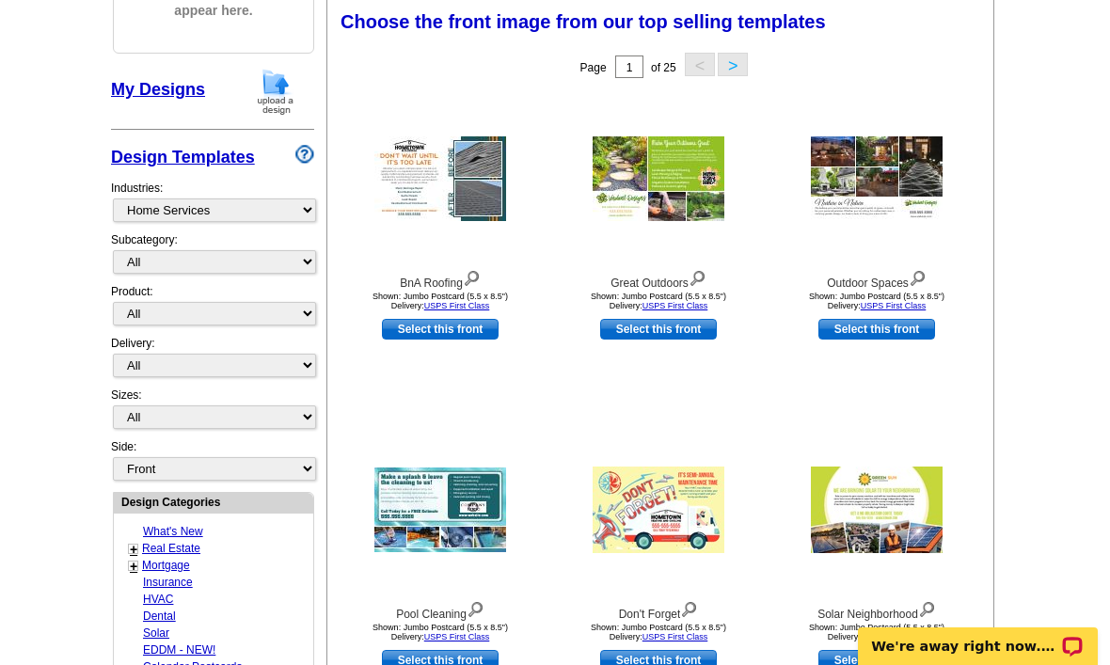
scroll to position [276, 0]
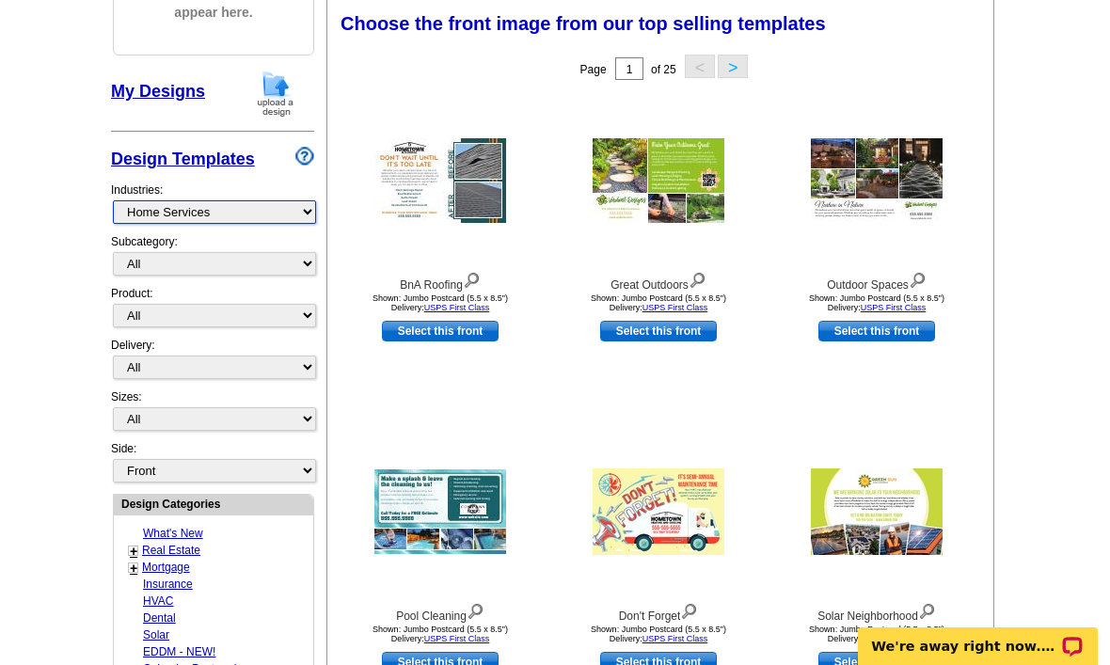
click at [267, 213] on select "What's New Real Estate Mortgage Insurance HVAC Dental Solar EDDM - NEW! Calenda…" at bounding box center [214, 212] width 203 height 24
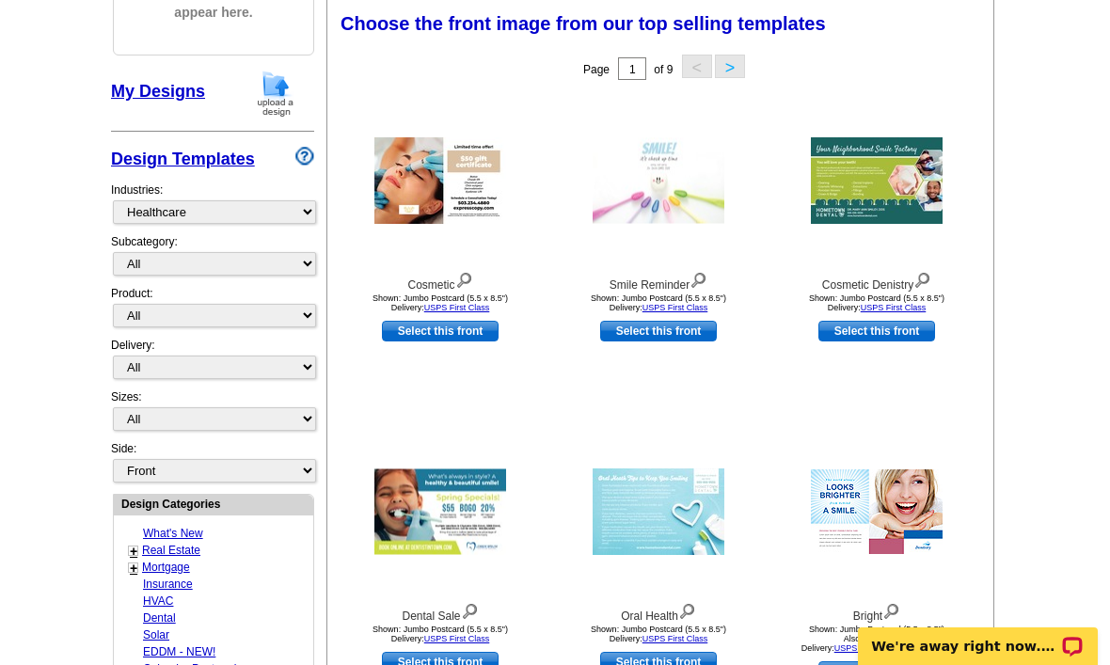
click at [237, 244] on div "Subcategory: All Billing Services Dental/Orthodontic Weight Loss Nursing Mental…" at bounding box center [212, 259] width 203 height 52
click at [263, 219] on select "What's New Real Estate Mortgage Insurance HVAC Dental Solar EDDM - NEW! Calenda…" at bounding box center [214, 212] width 203 height 24
select select "811"
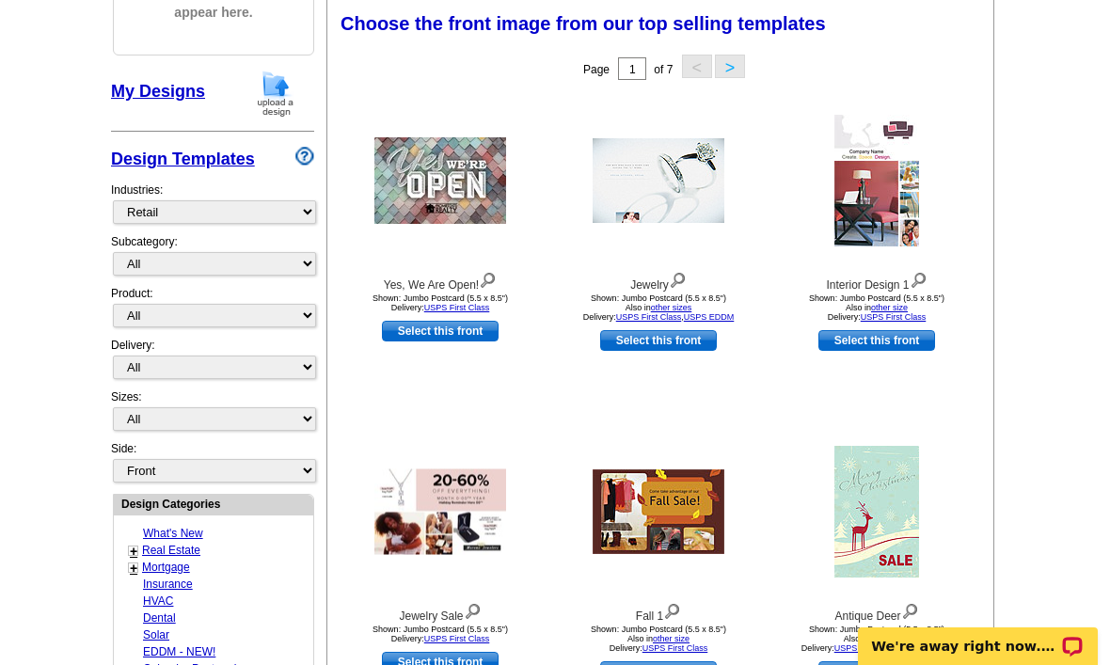
click at [731, 65] on button ">" at bounding box center [730, 67] width 30 height 24
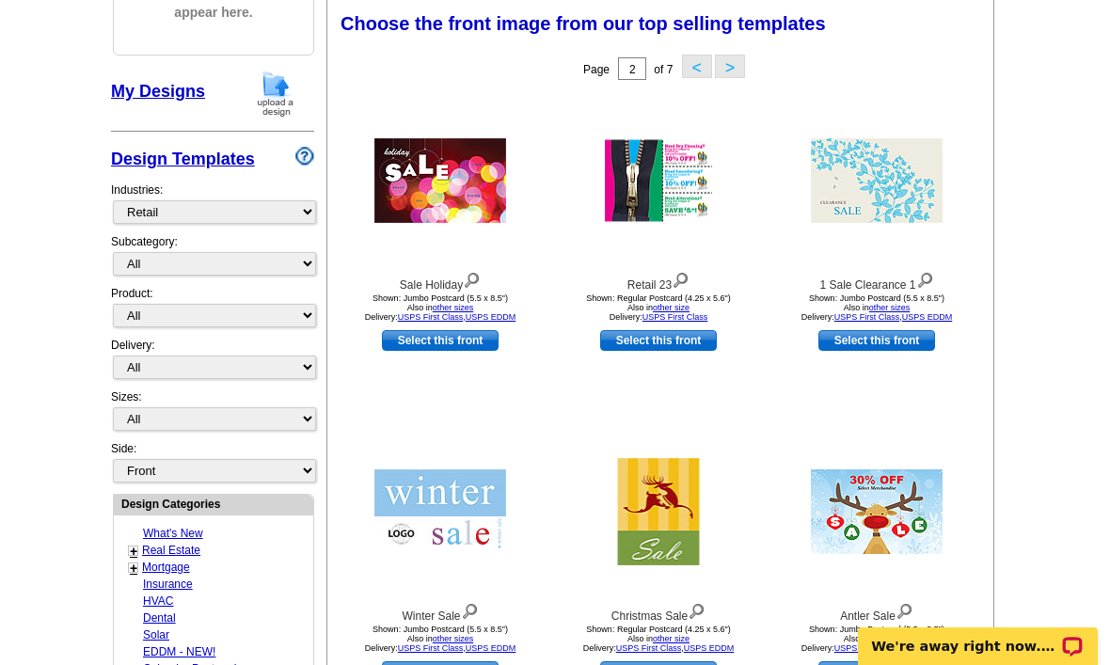
click at [686, 68] on button "<" at bounding box center [697, 67] width 30 height 24
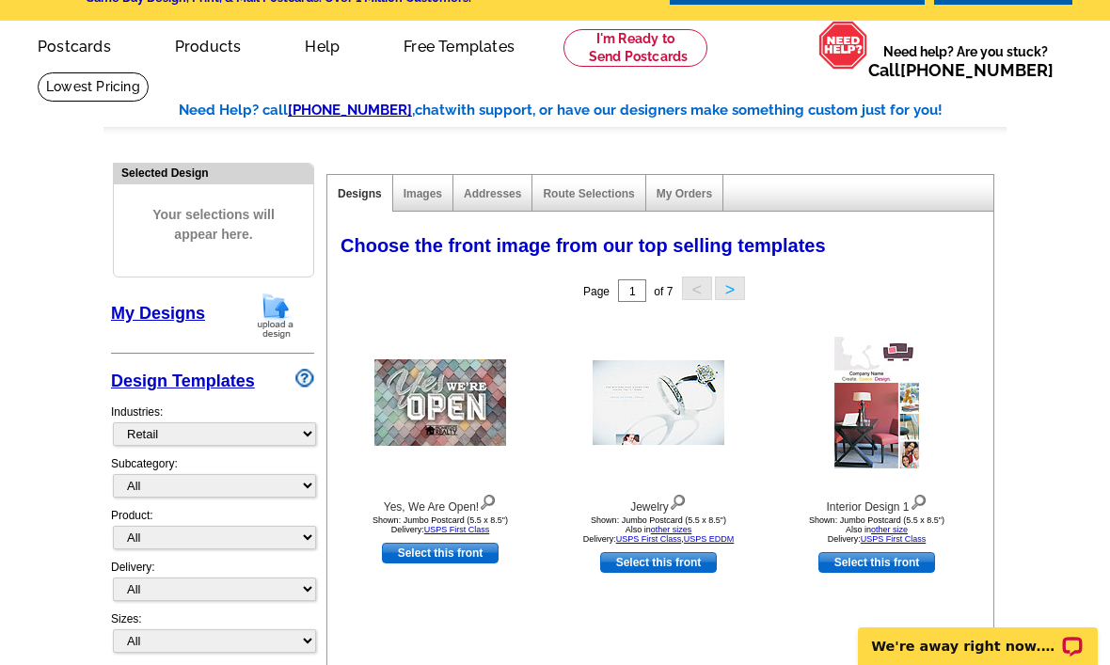
scroll to position [50, 0]
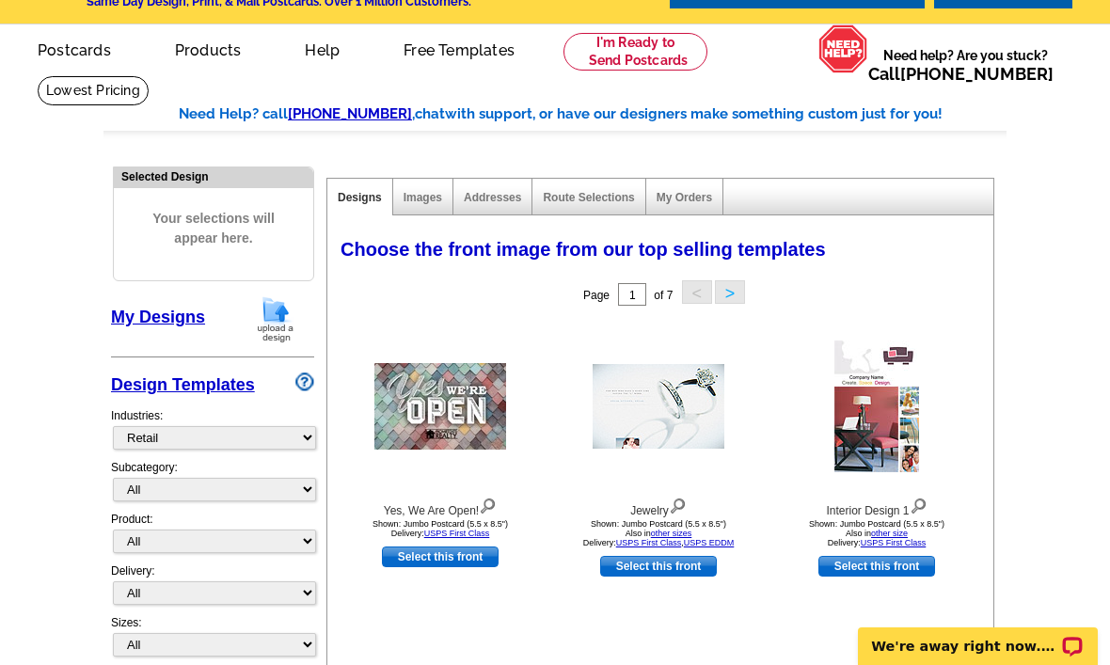
click at [470, 547] on link "Select this front" at bounding box center [440, 556] width 117 height 21
select select "2"
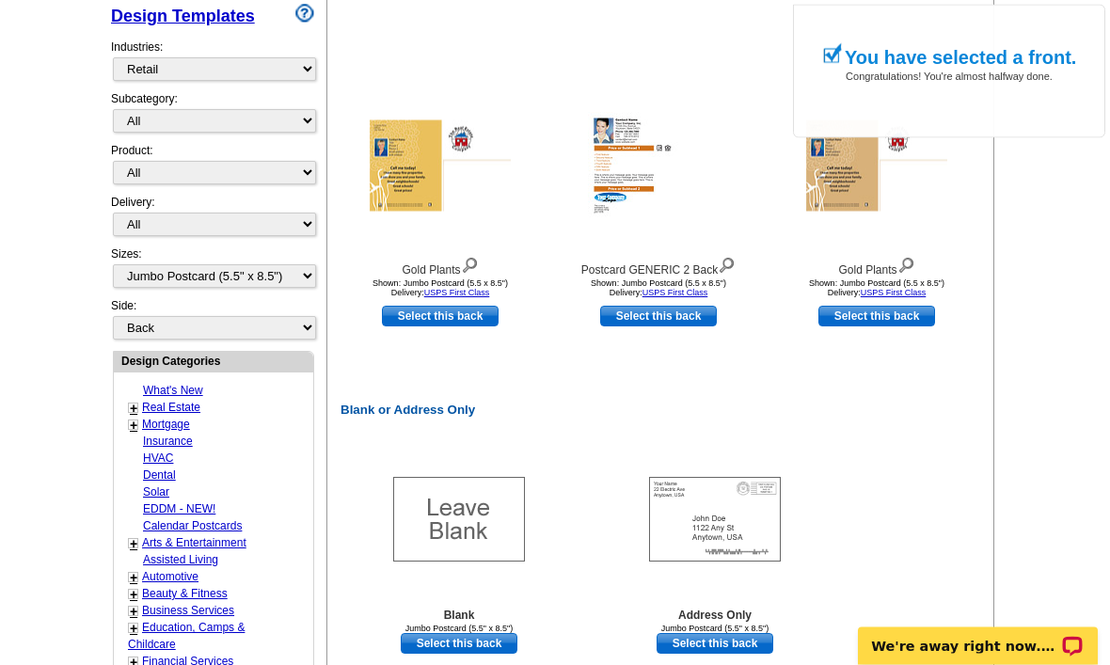
scroll to position [663, 0]
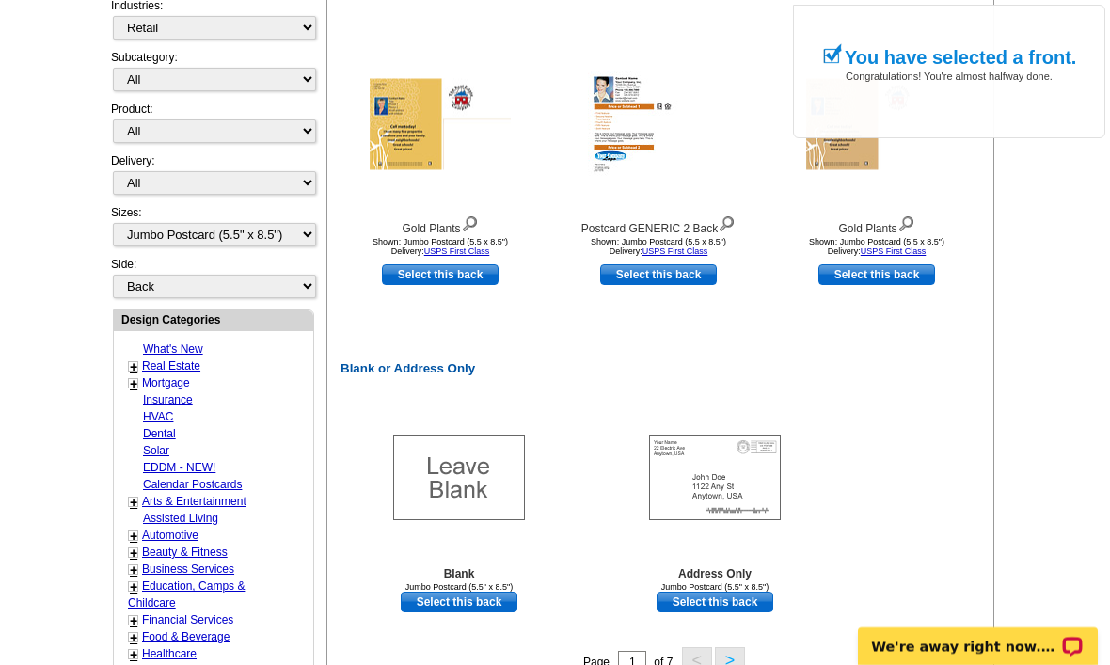
click at [719, 584] on div "Jumbo Postcard (5.5" x 8.5")" at bounding box center [714, 586] width 207 height 9
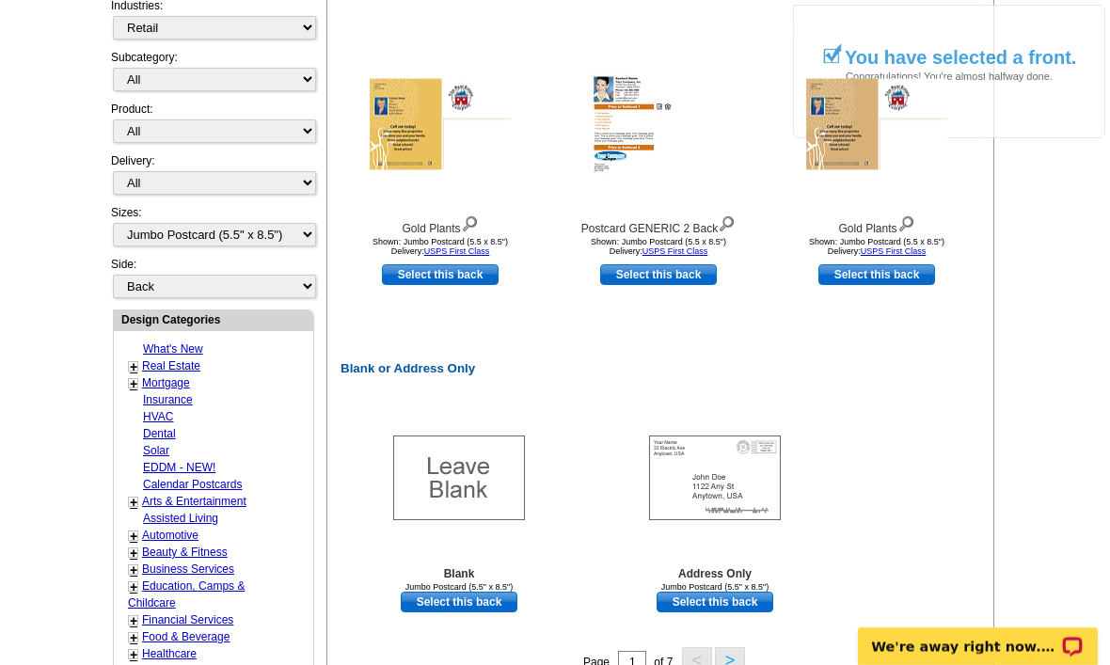
click at [725, 577] on b "Address Only" at bounding box center [714, 573] width 73 height 13
click at [722, 596] on link "Select this back" at bounding box center [714, 602] width 117 height 21
select select "front"
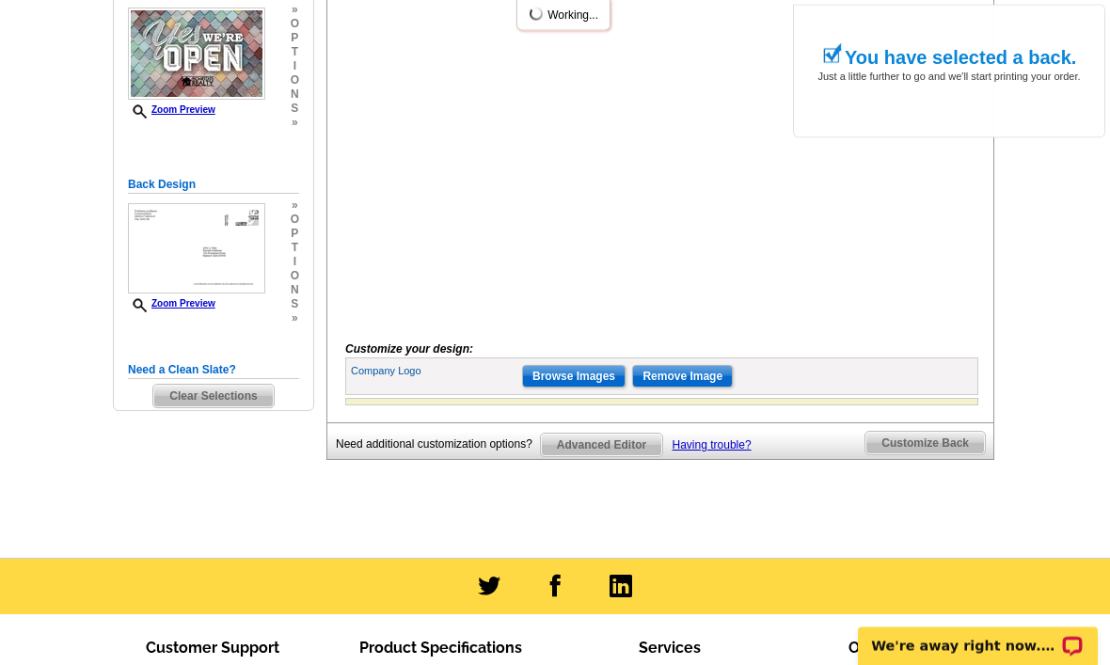
click at [579, 388] on input "Browse Images" at bounding box center [573, 377] width 103 height 23
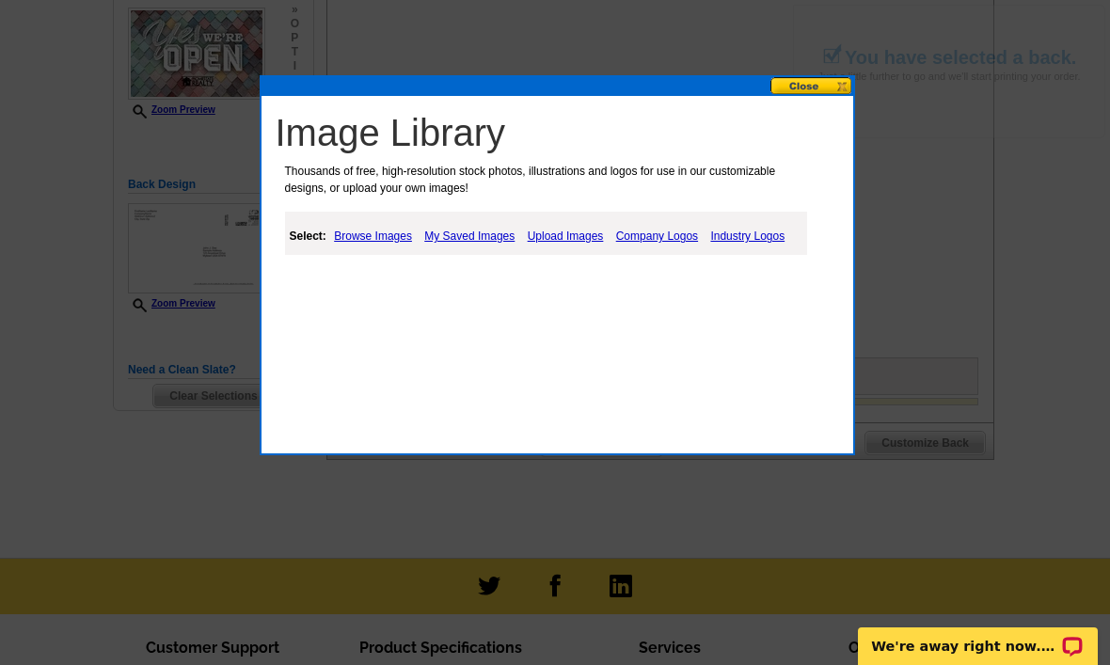
click at [480, 227] on link "My Saved Images" at bounding box center [469, 236] width 100 height 23
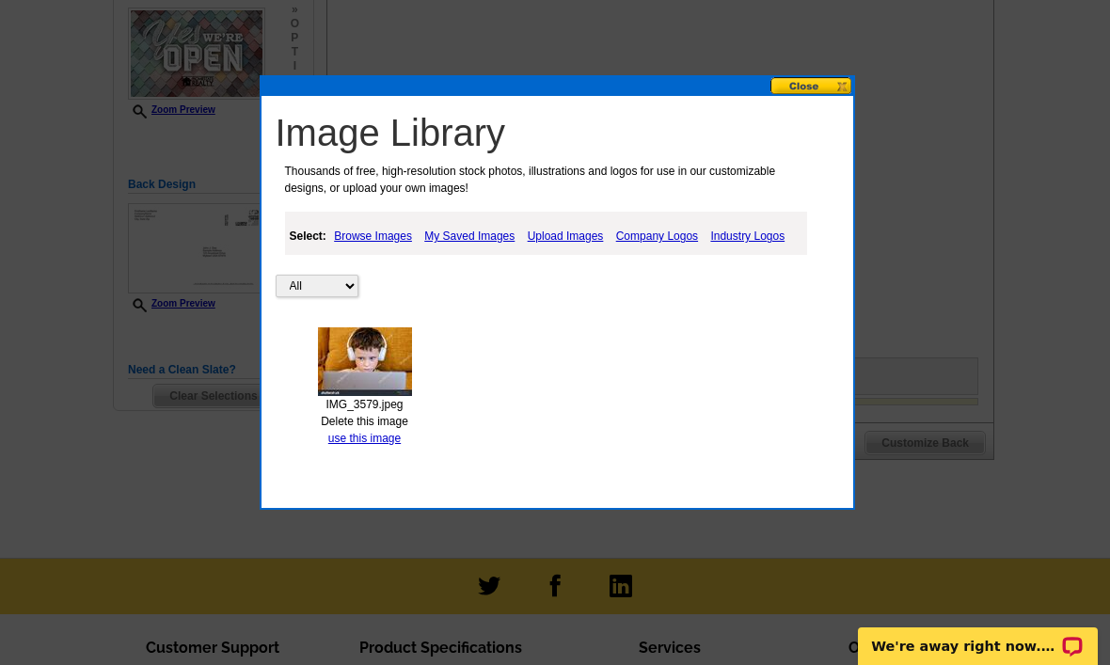
click at [469, 244] on link "My Saved Images" at bounding box center [469, 236] width 100 height 23
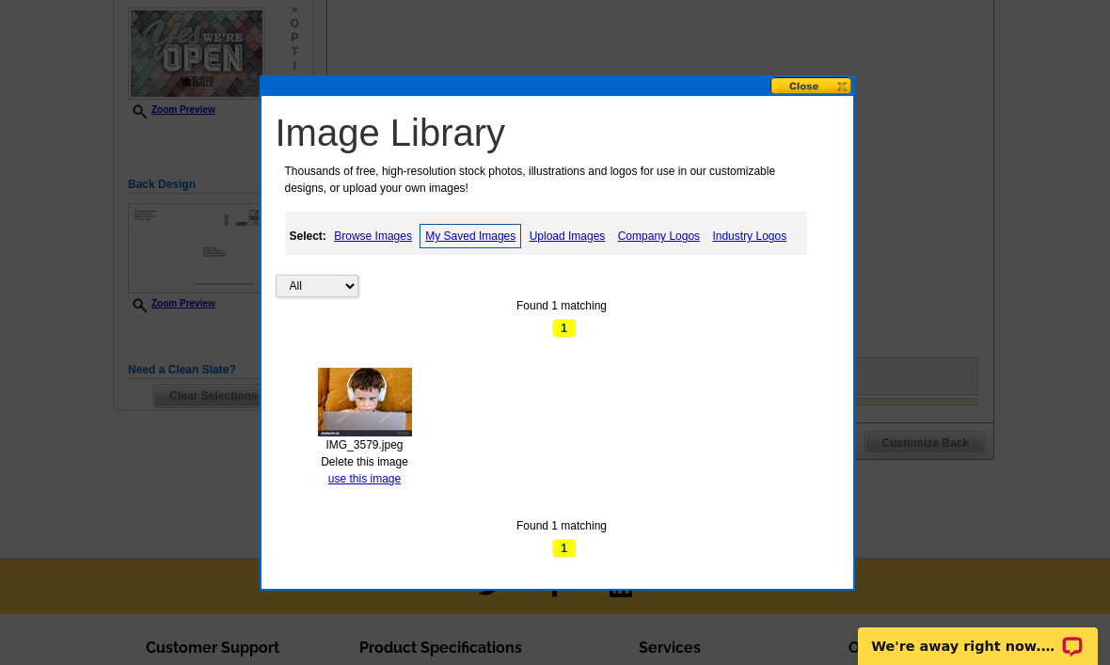
click at [380, 463] on link "Delete this image" at bounding box center [364, 461] width 87 height 13
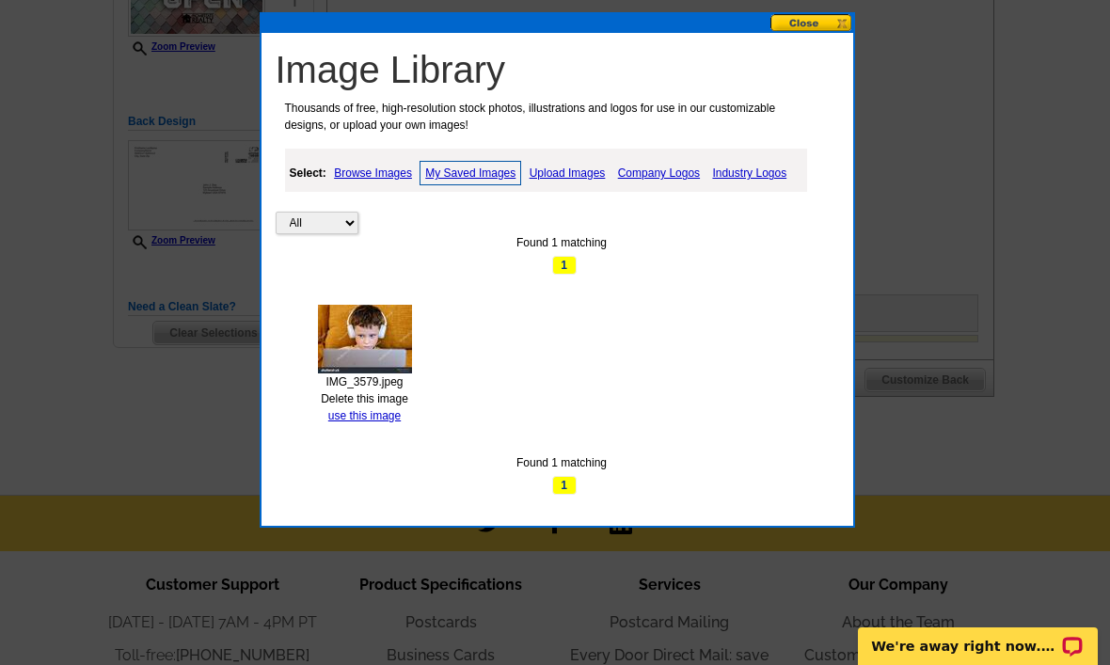
click at [373, 419] on link "use this image" at bounding box center [364, 415] width 72 height 13
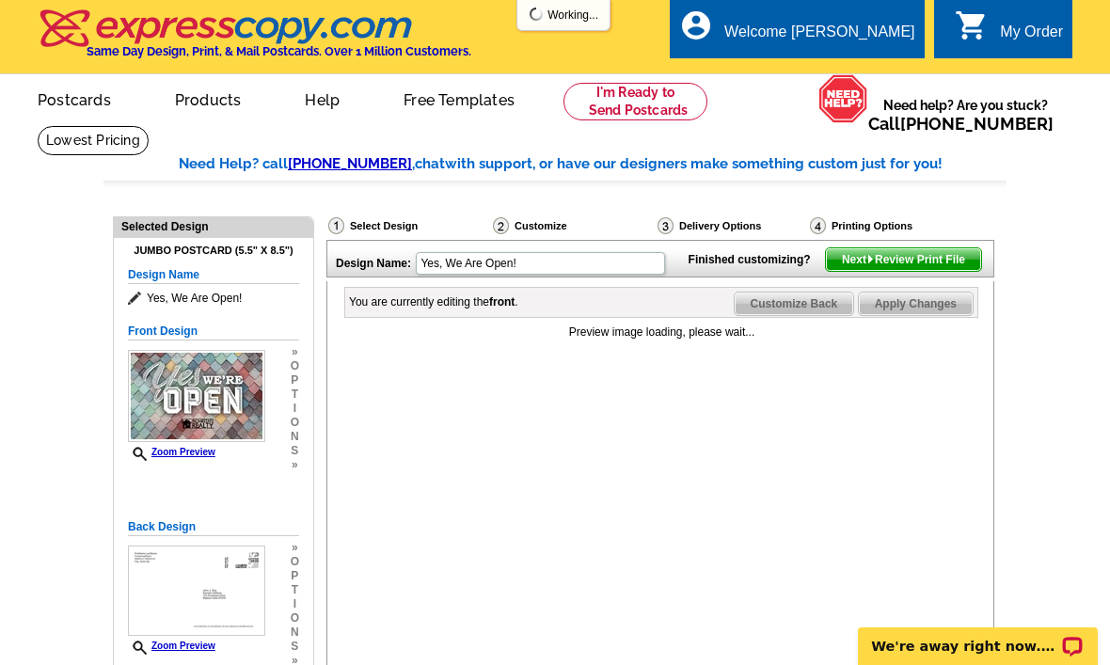
click at [782, 315] on span "Customize Back" at bounding box center [794, 303] width 119 height 23
click at [786, 315] on span "Customize Front" at bounding box center [793, 303] width 121 height 23
click at [782, 315] on span "Customize Back" at bounding box center [794, 303] width 119 height 23
click at [804, 315] on span "Customize Front" at bounding box center [793, 303] width 121 height 23
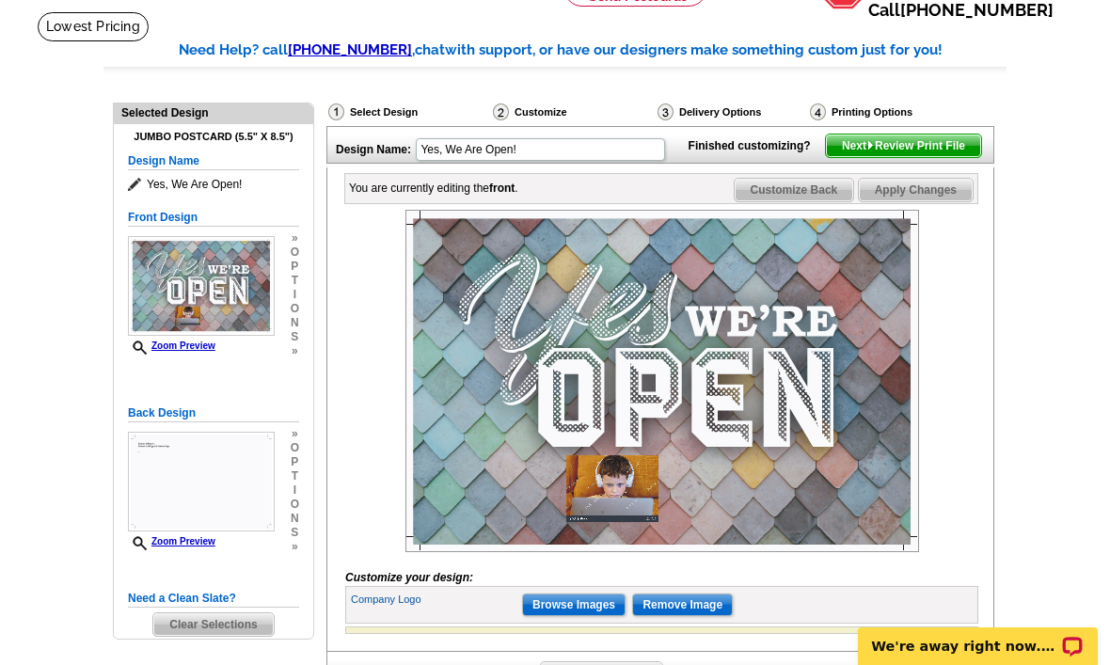
scroll to position [114, 0]
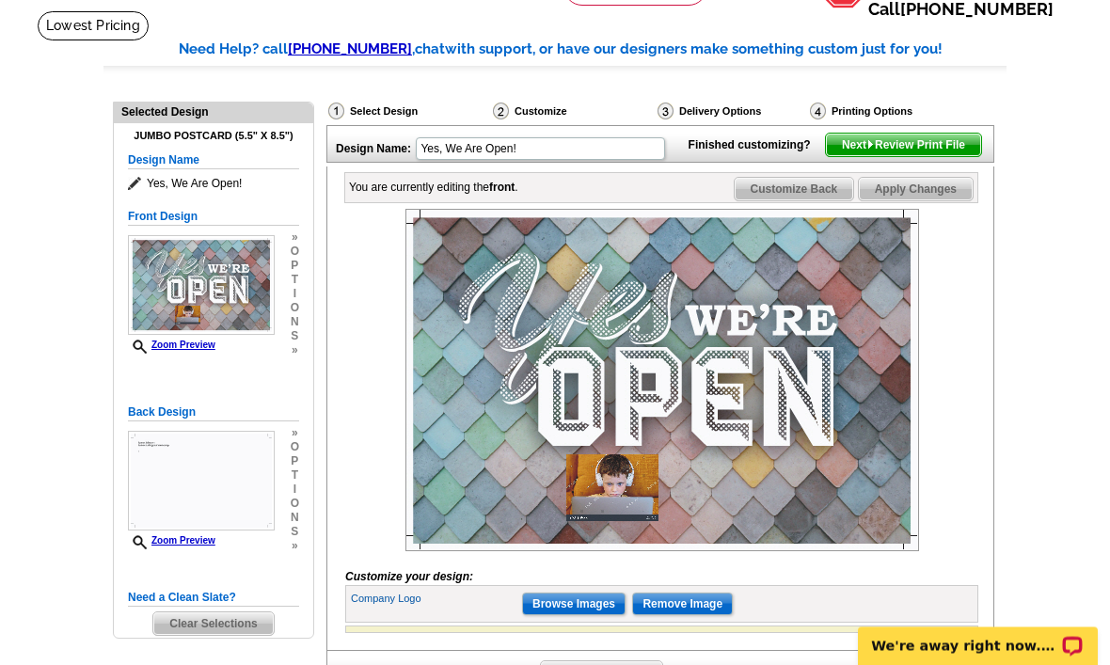
click at [821, 201] on span "Customize Back" at bounding box center [794, 190] width 119 height 23
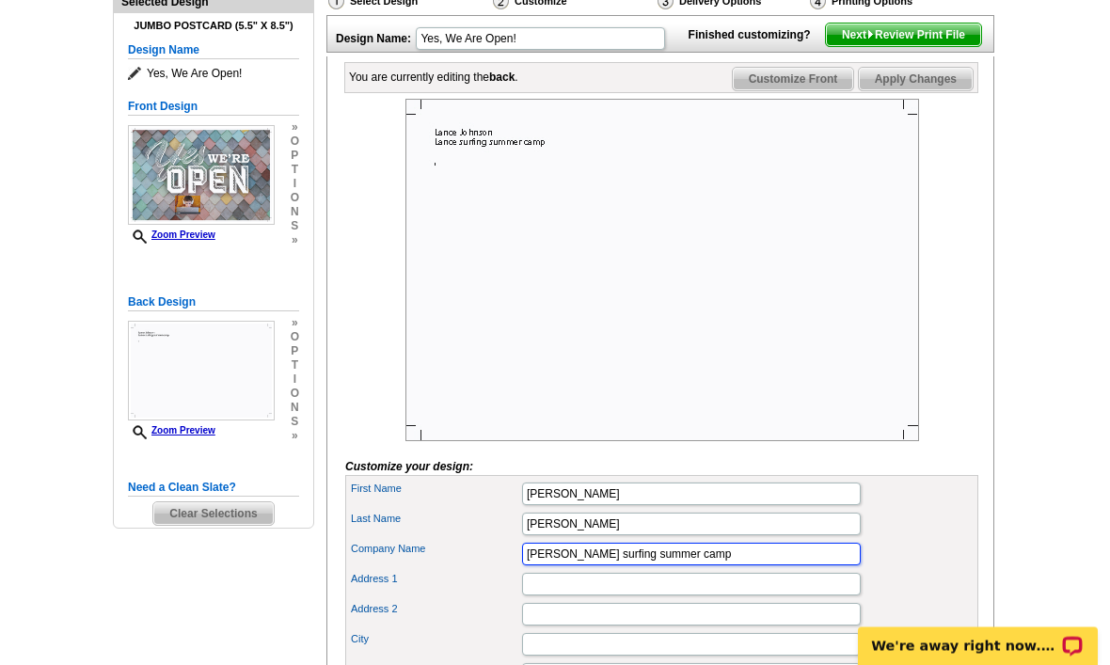
click at [756, 566] on input "Lance surfing summer camp" at bounding box center [691, 555] width 339 height 23
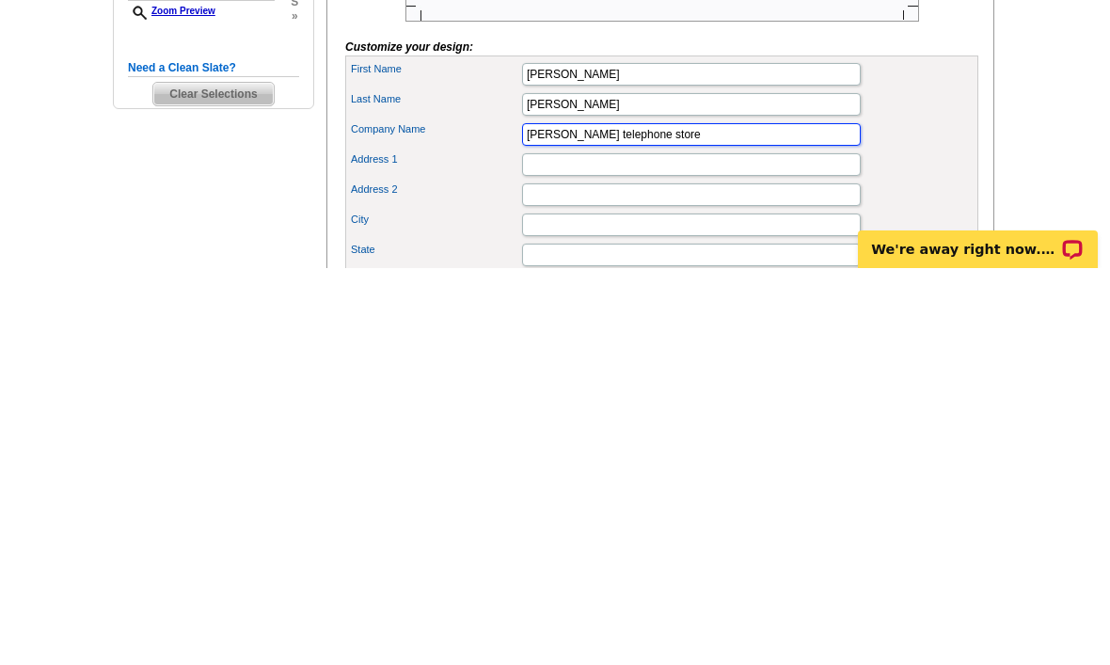
type input "Lance telephone store"
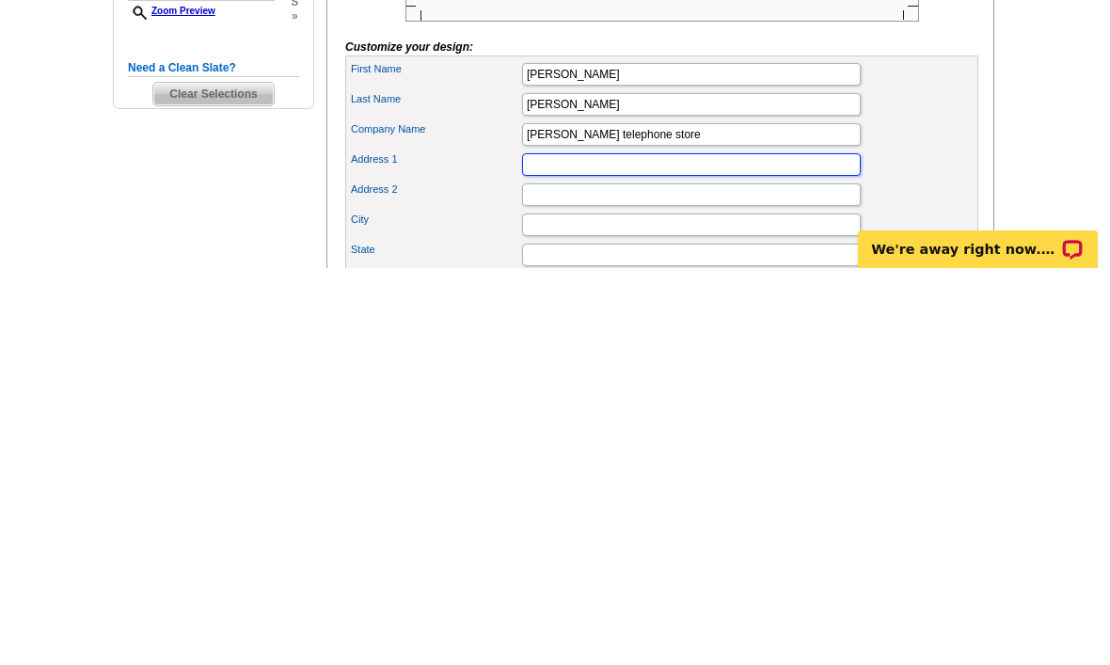
click at [702, 550] on input "Address 1" at bounding box center [691, 561] width 339 height 23
type input "4020 Clearwater Rd"
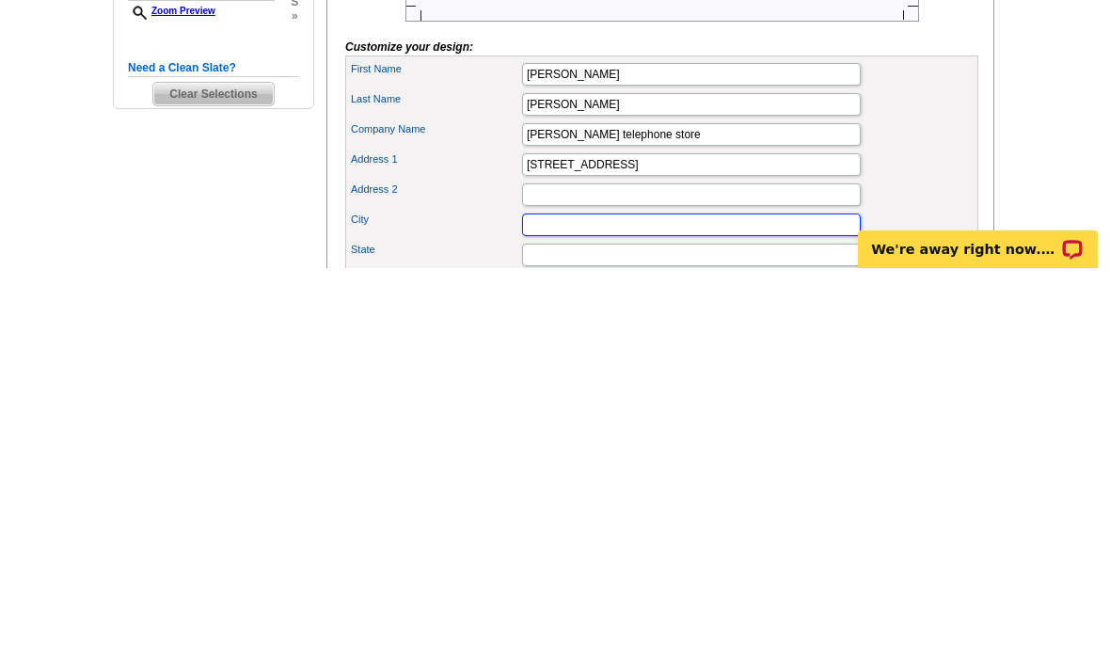
type input "Saint Cloud"
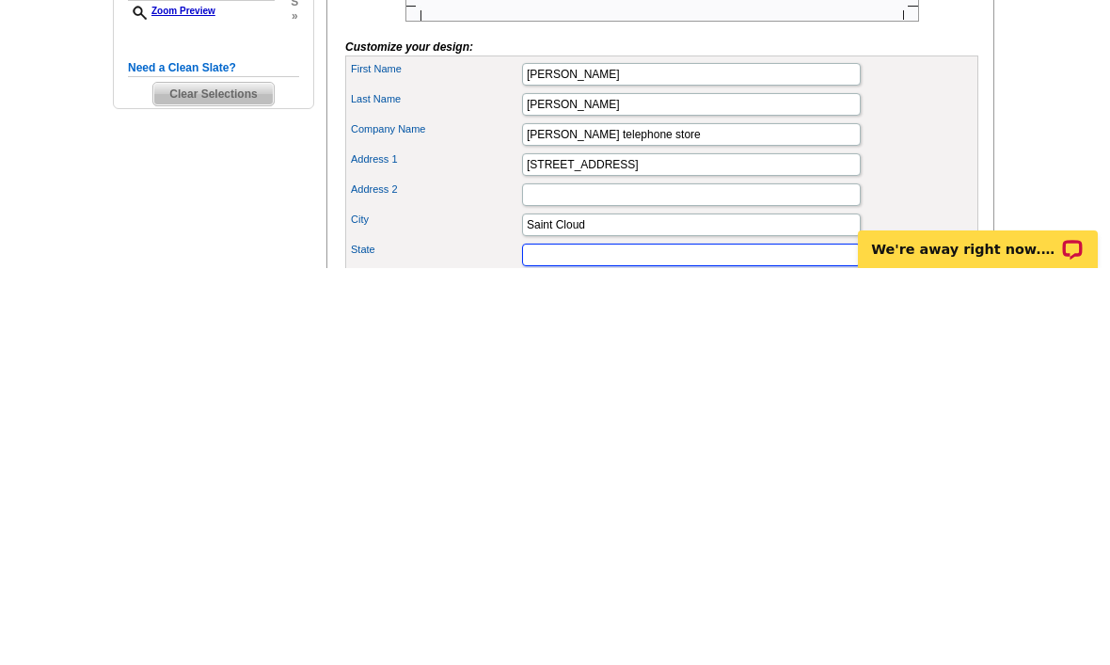
type input "MN"
type input "56301"
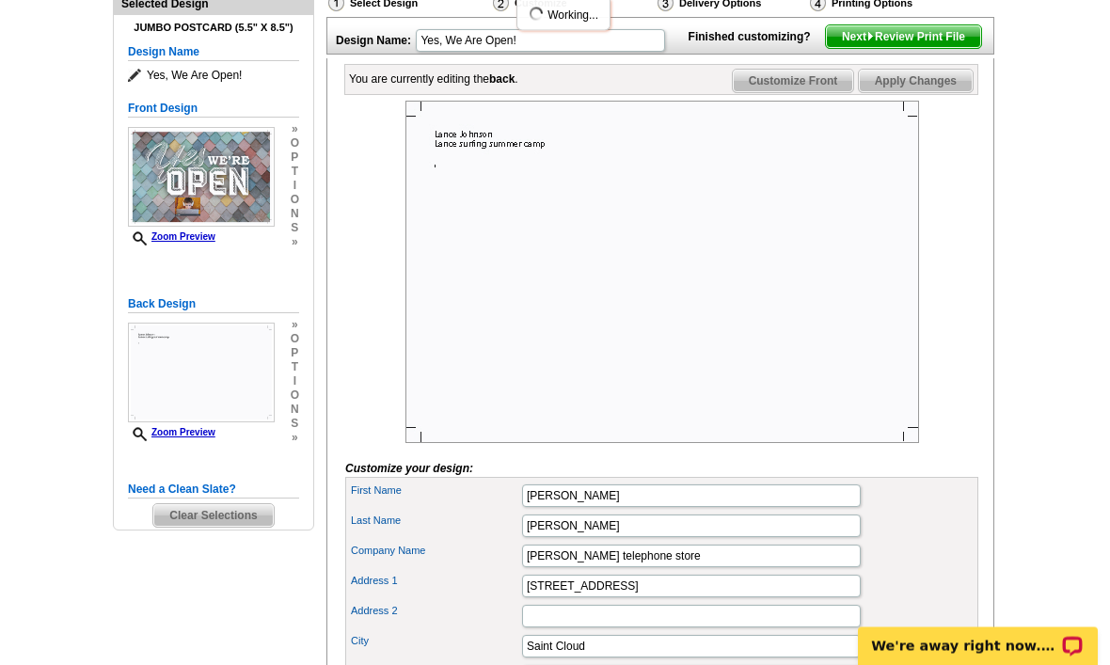
scroll to position [223, 0]
click at [902, 48] on span "Next Review Print File" at bounding box center [903, 36] width 155 height 23
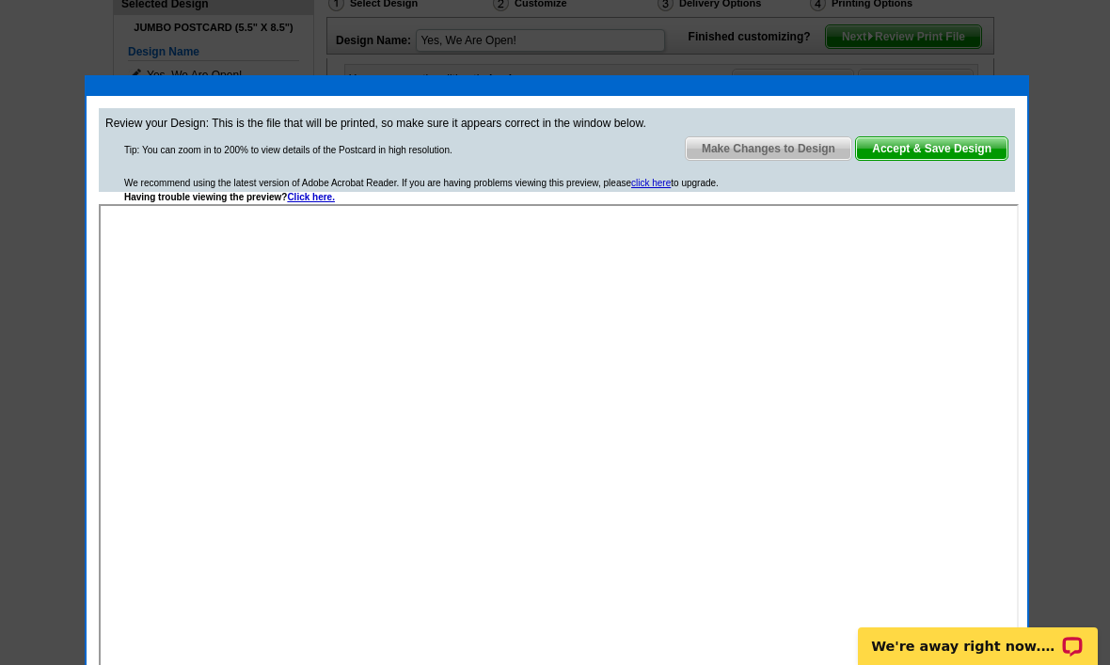
click at [904, 147] on span "Accept & Save Design" at bounding box center [931, 148] width 151 height 23
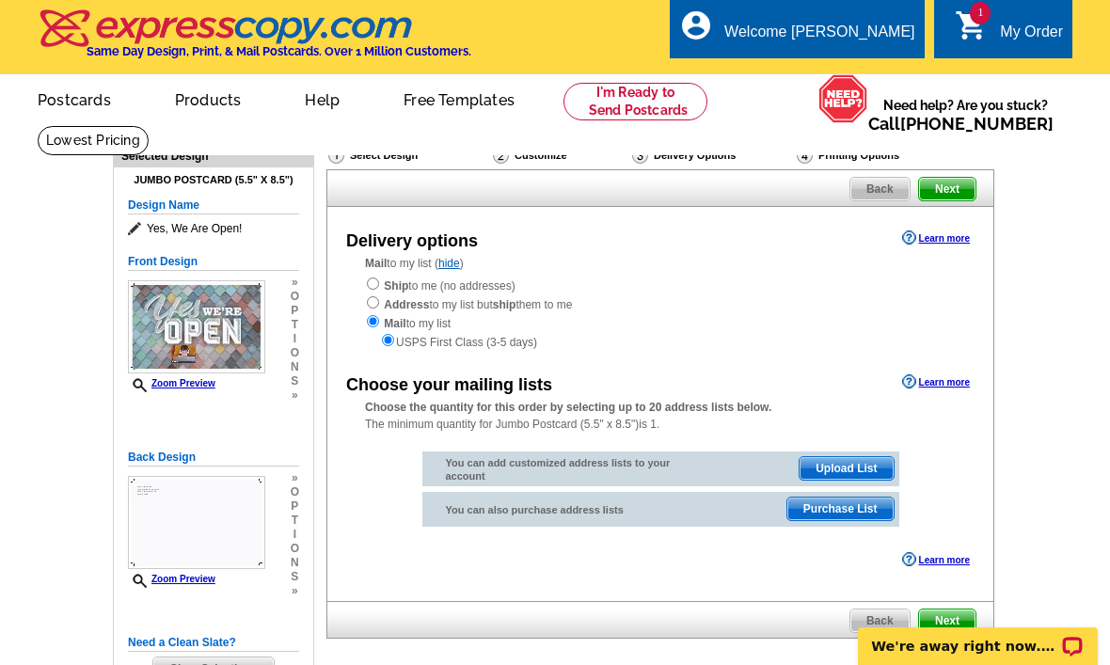
click at [371, 278] on input "radio" at bounding box center [373, 283] width 12 height 12
radio input "true"
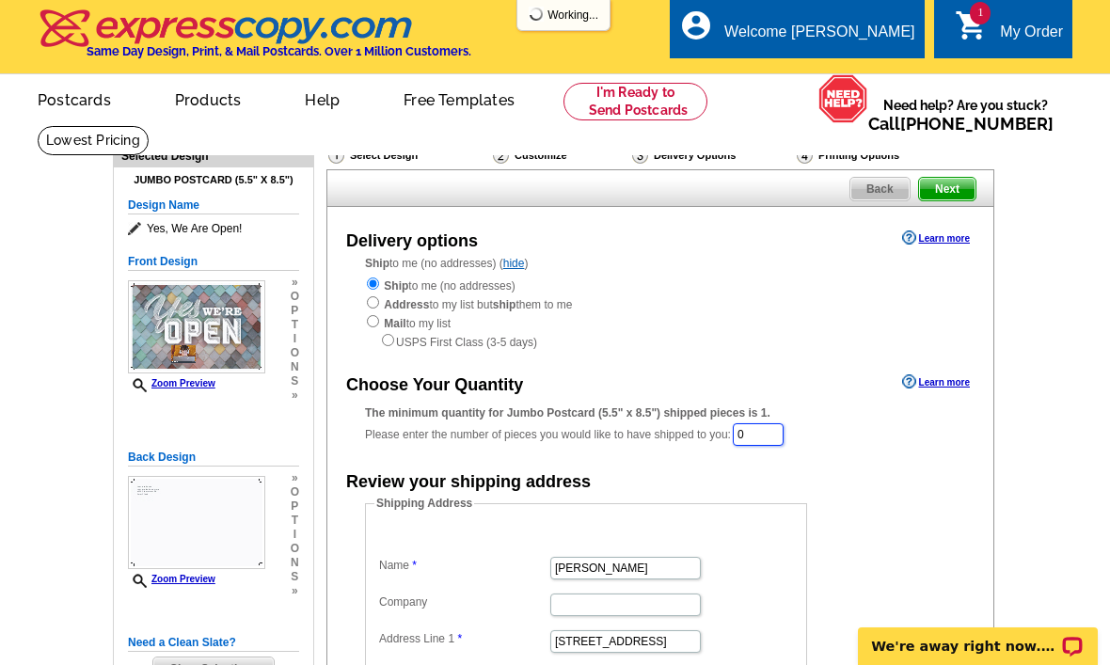
click at [748, 438] on input "0" at bounding box center [758, 434] width 51 height 23
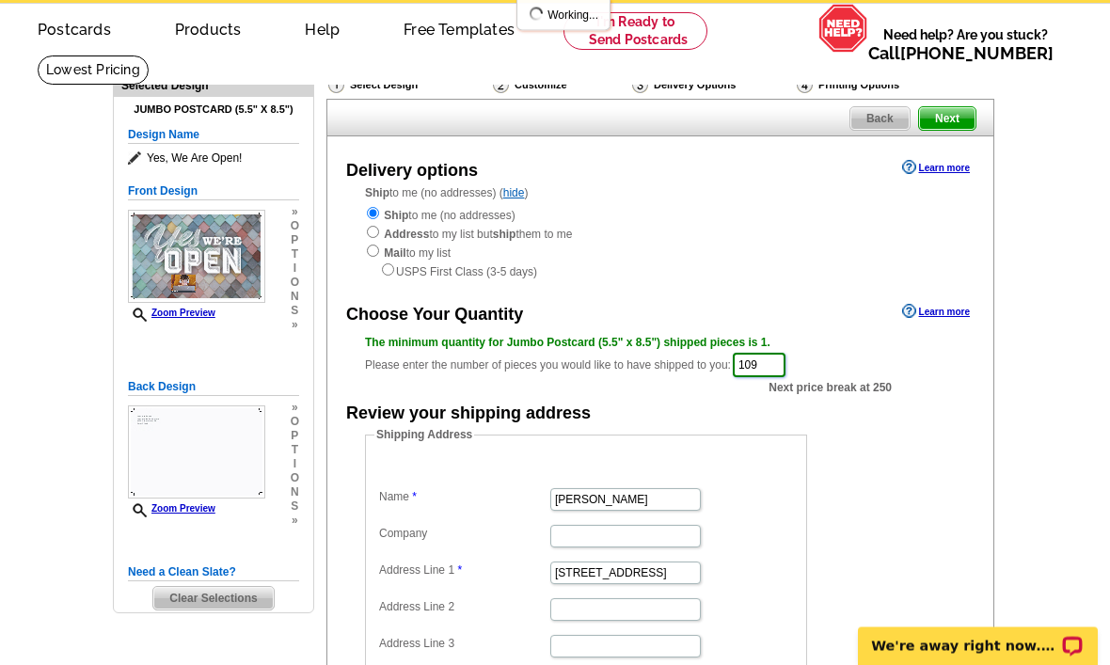
scroll to position [71, 0]
type input "109"
click at [940, 125] on span "Next" at bounding box center [947, 118] width 56 height 23
click at [938, 130] on span "Next" at bounding box center [947, 118] width 56 height 23
click at [934, 126] on span "Next" at bounding box center [947, 118] width 56 height 23
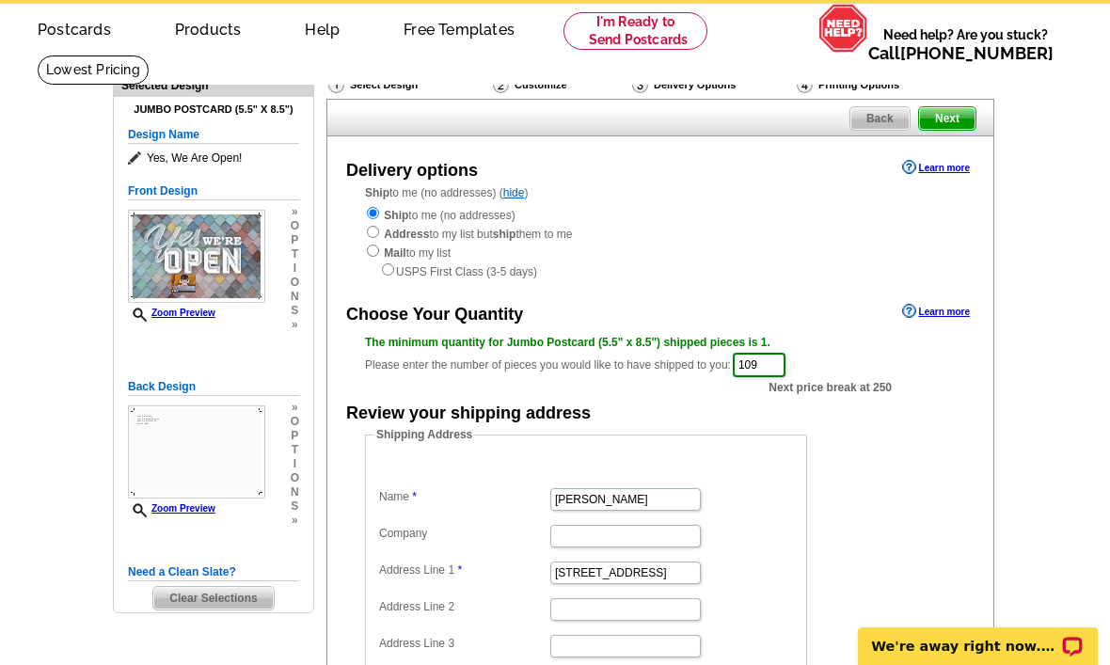
click at [928, 130] on span "Next" at bounding box center [947, 118] width 56 height 23
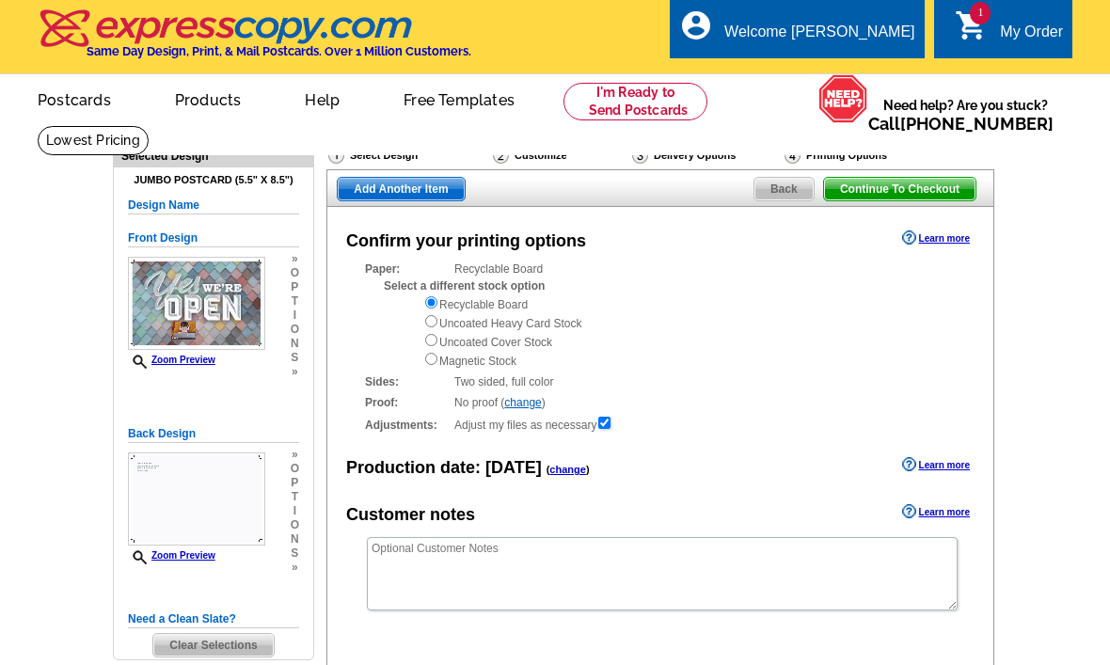
click at [940, 109] on span "Need help? Are you stuck? Call [PHONE_NUMBER]" at bounding box center [965, 115] width 195 height 38
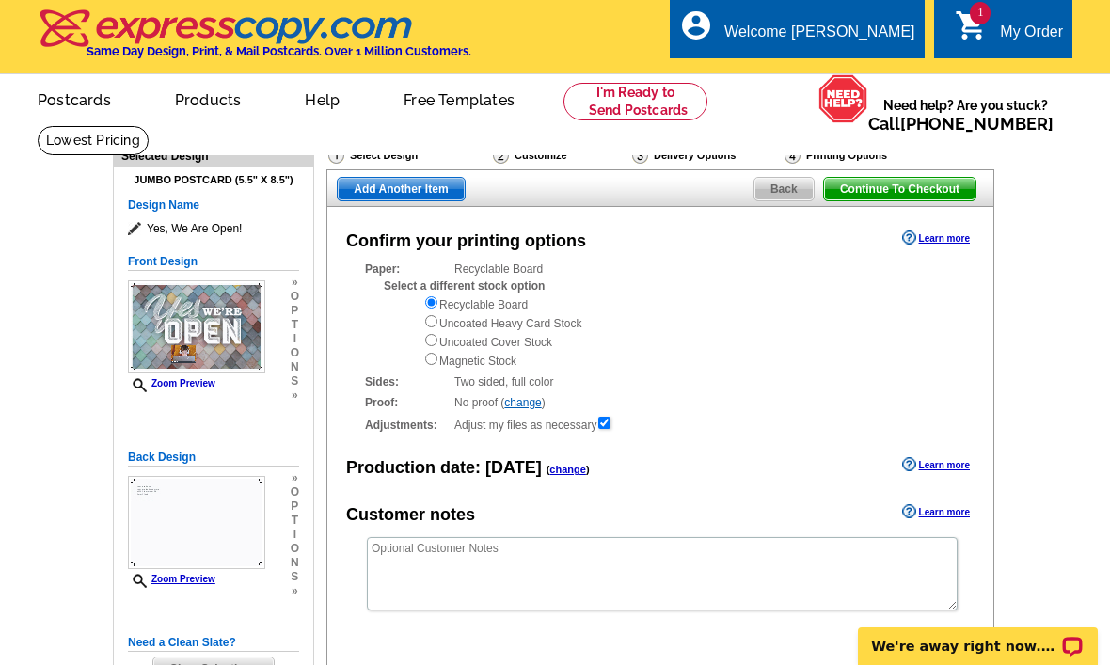
click at [919, 186] on span "Continue To Checkout" at bounding box center [899, 189] width 151 height 23
click at [397, 199] on span "Add Another Item" at bounding box center [401, 189] width 126 height 23
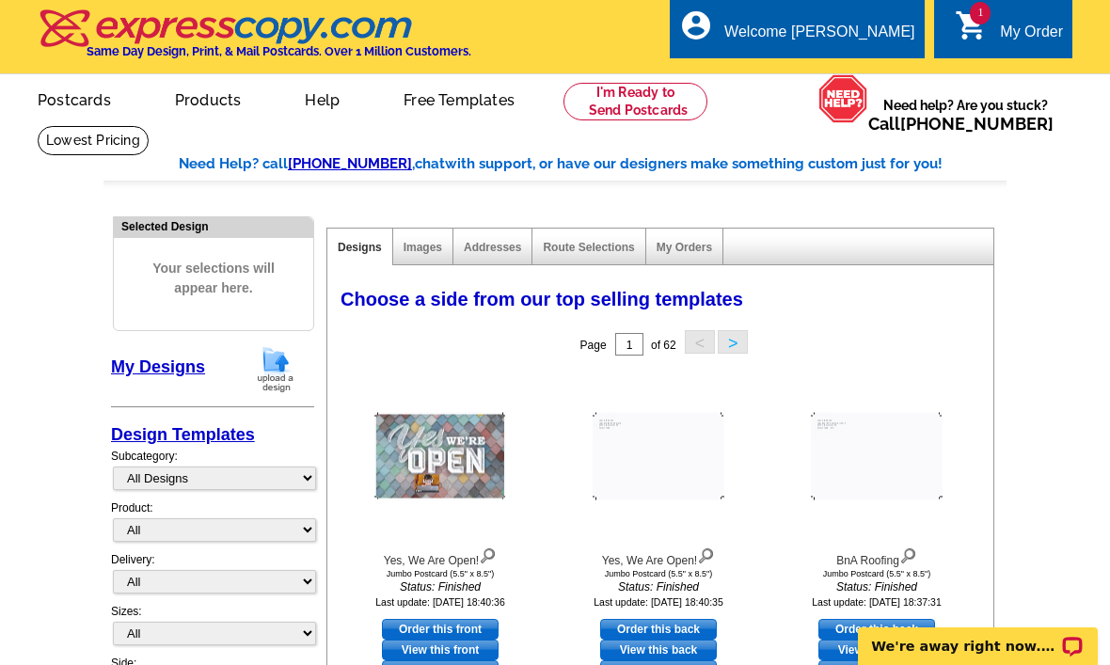
click at [986, 42] on link "1 shopping_cart My Order" at bounding box center [1009, 33] width 108 height 24
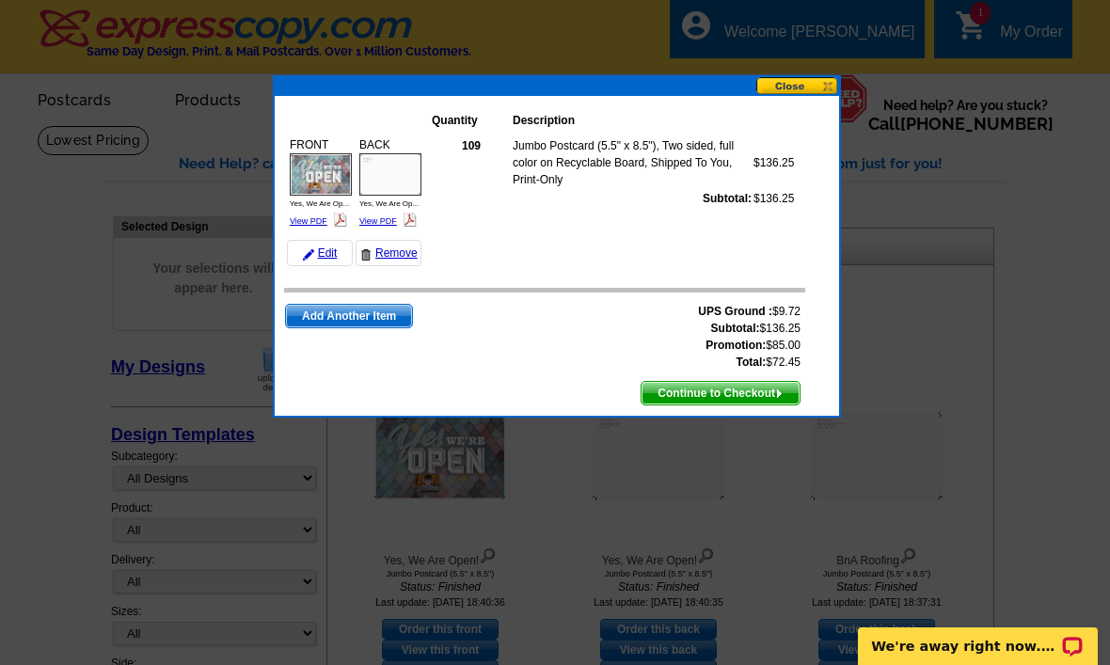
click at [284, 223] on td "FRONT Yes, We Are Op... View PDF BACK" at bounding box center [357, 200] width 146 height 138
click at [299, 223] on link "View PDF" at bounding box center [309, 220] width 38 height 9
click at [362, 223] on link "View PDF" at bounding box center [378, 220] width 38 height 9
click at [375, 314] on span "Add Another Item" at bounding box center [349, 316] width 126 height 23
click at [383, 306] on span "Add Another Item" at bounding box center [349, 316] width 126 height 23
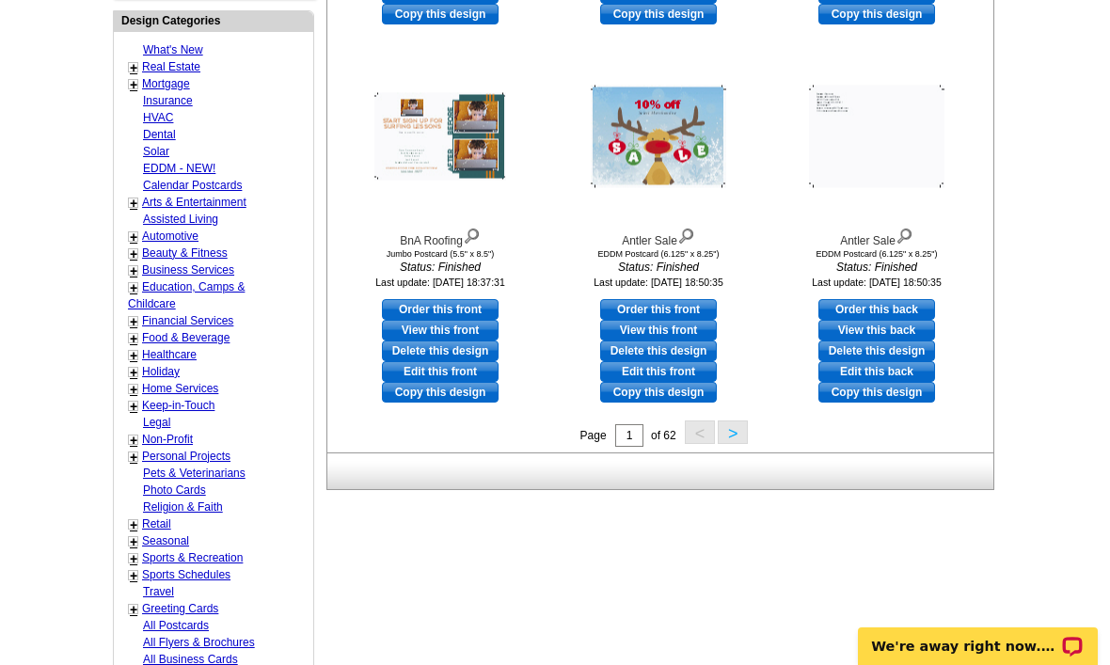
scroll to position [700, 0]
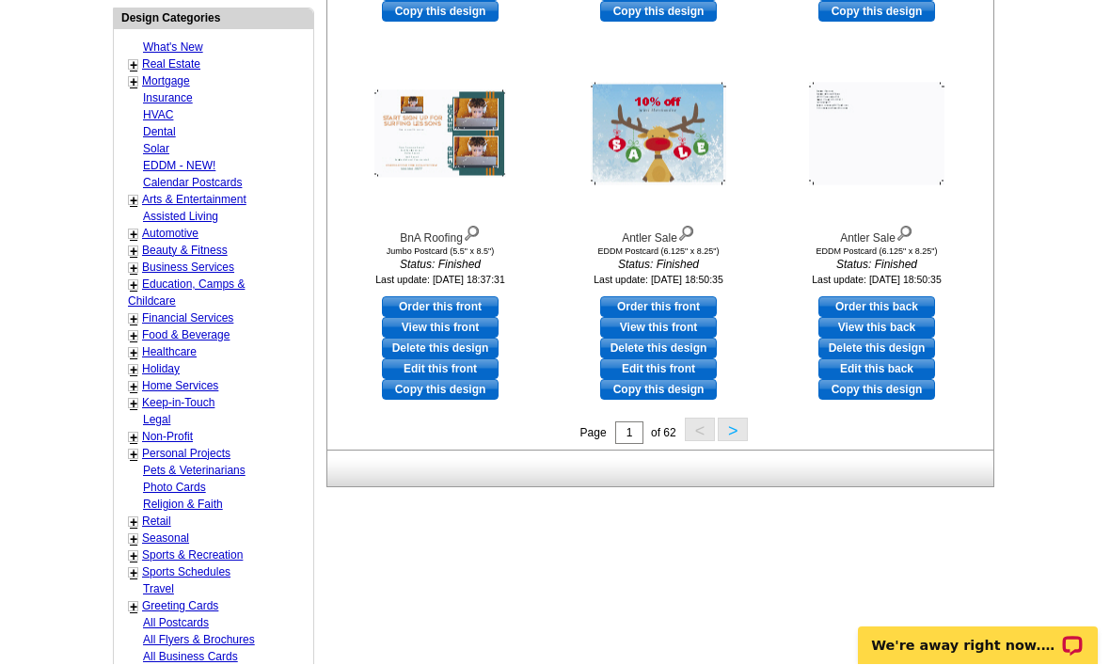
click at [153, 382] on link "Home Services" at bounding box center [180, 386] width 76 height 13
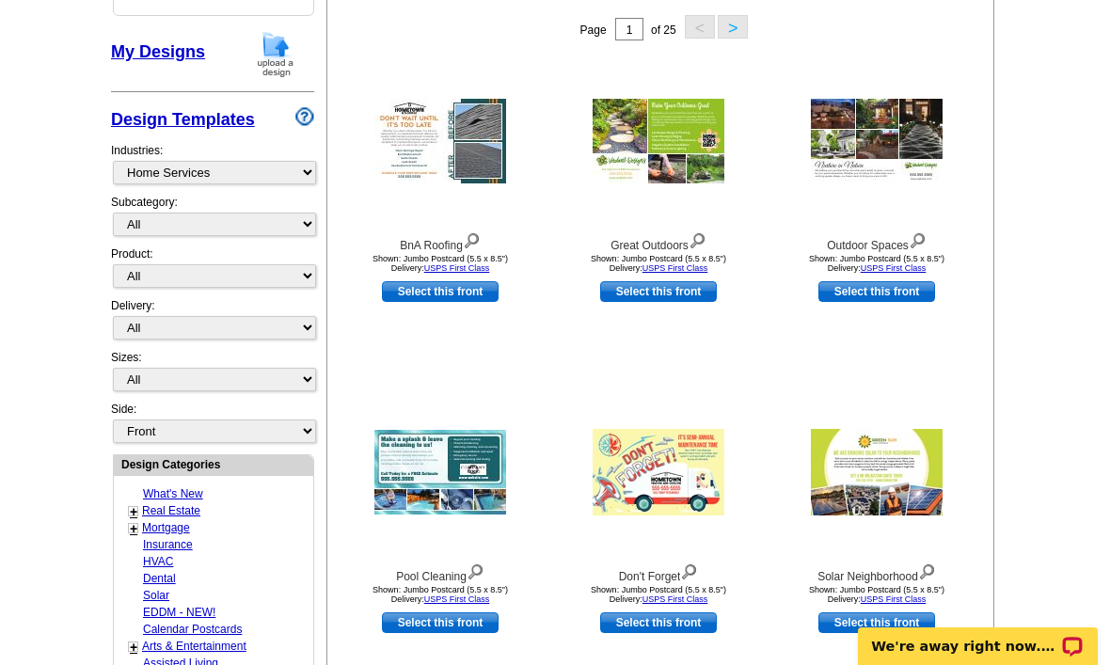
scroll to position [276, 0]
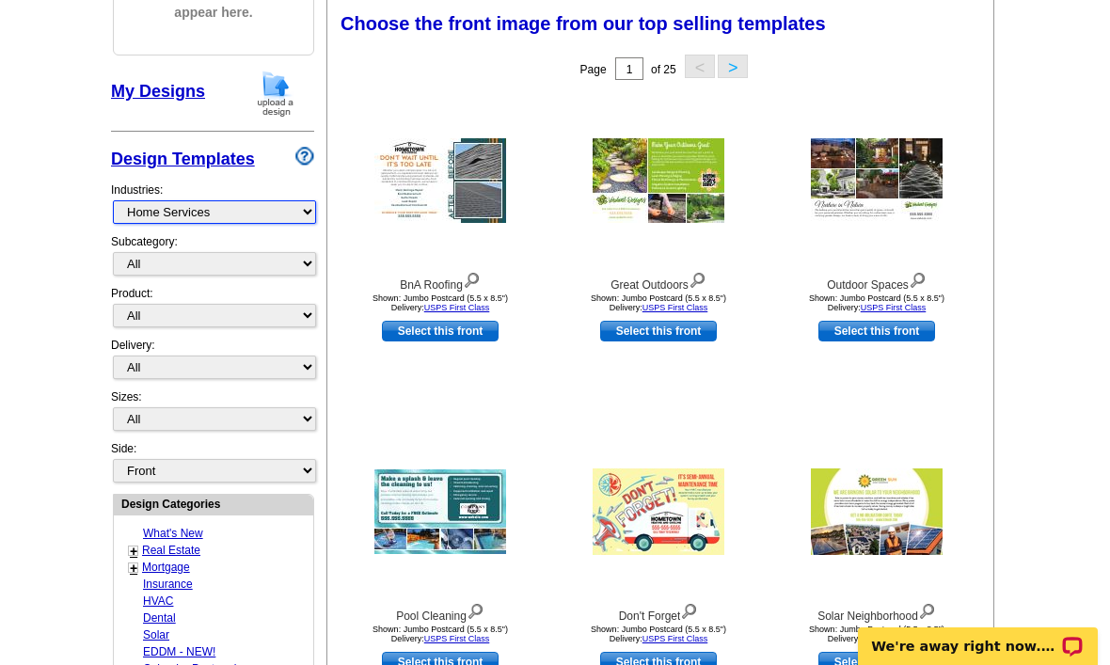
click at [240, 201] on select "What's New Real Estate Mortgage Insurance HVAC Dental Solar EDDM - NEW! Calenda…" at bounding box center [214, 212] width 203 height 24
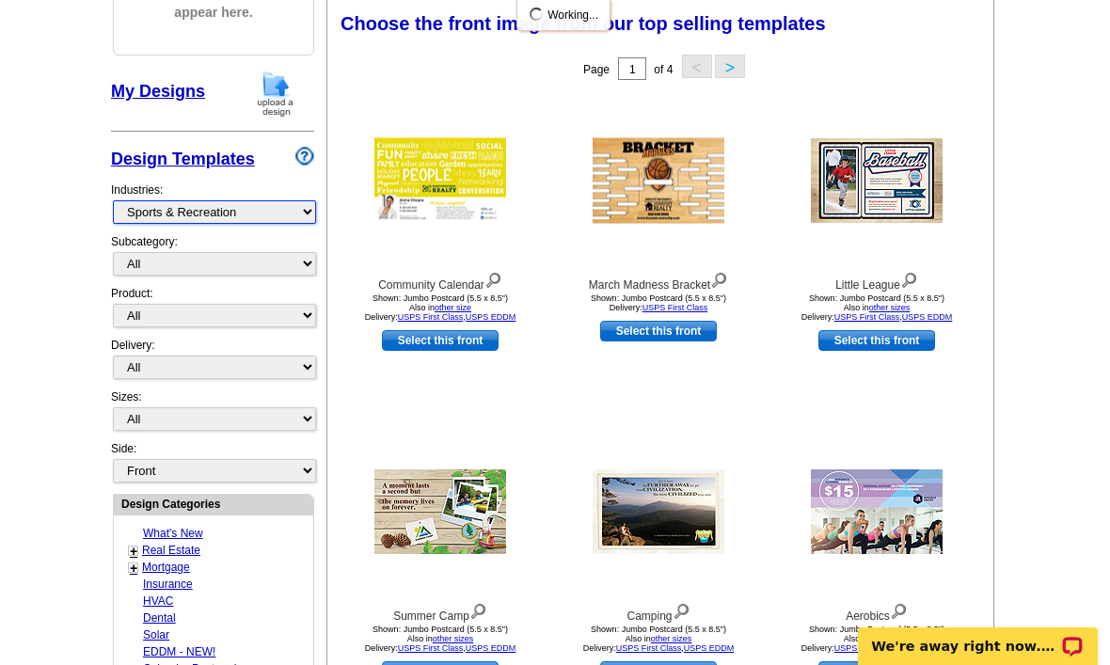
click at [280, 215] on select "What's New Real Estate Mortgage Insurance HVAC Dental Solar EDDM - NEW! Calenda…" at bounding box center [214, 212] width 203 height 24
select select "811"
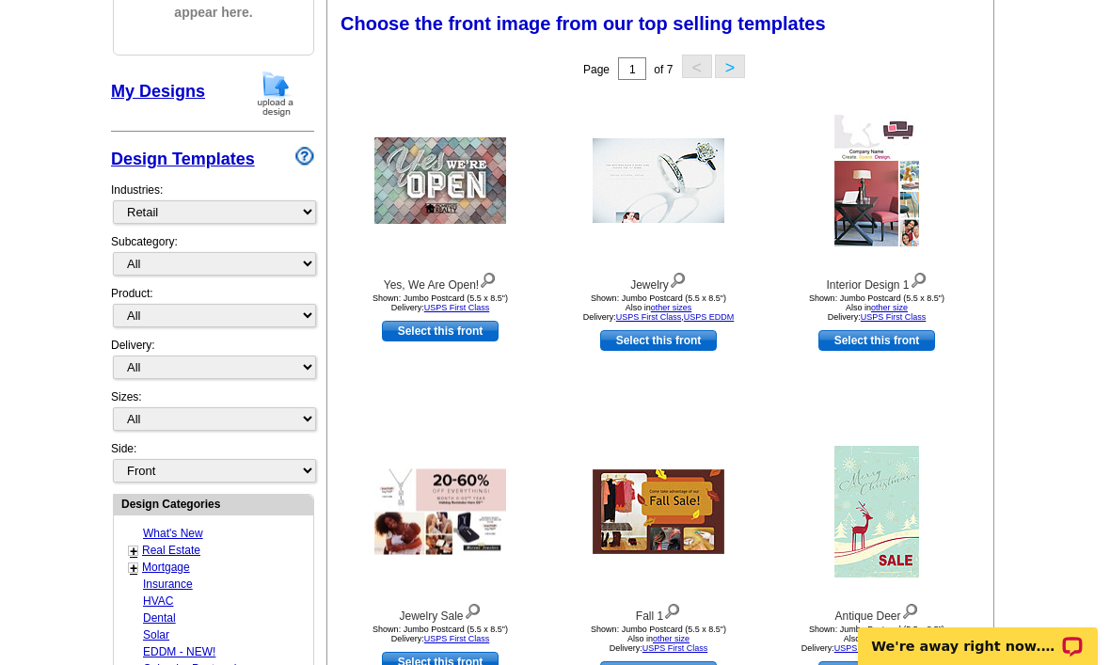
click at [679, 350] on link "Select this front" at bounding box center [658, 340] width 117 height 21
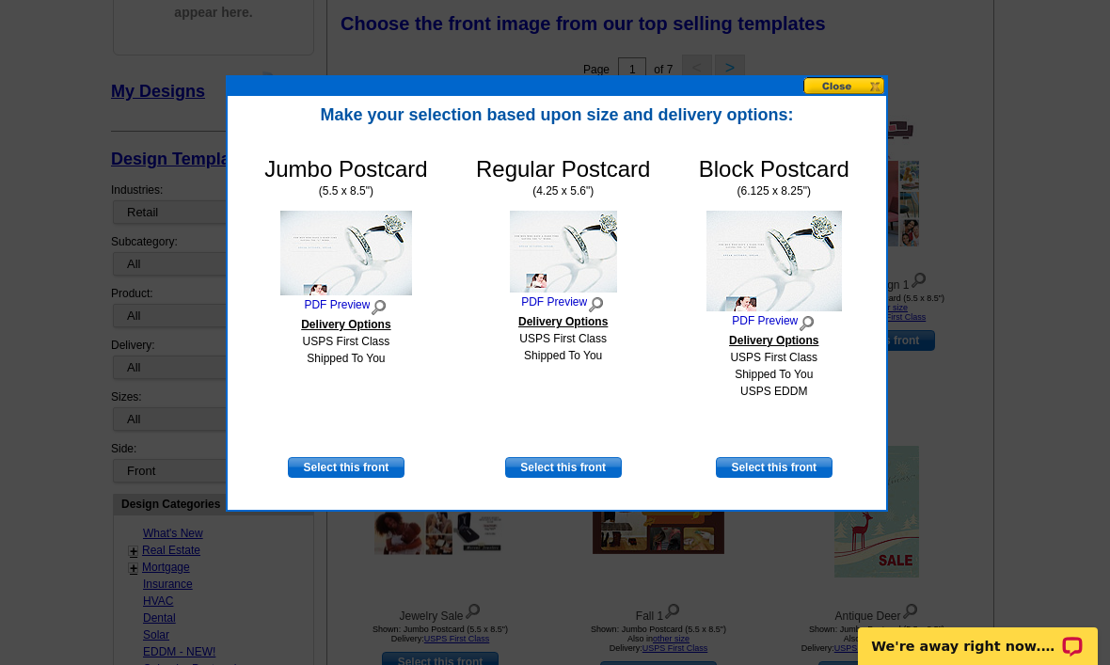
click at [845, 103] on div "Make your selection based upon size and delivery options: Jumbo Postcard (5.5 x…" at bounding box center [557, 303] width 658 height 414
click at [856, 94] on button at bounding box center [844, 86] width 83 height 18
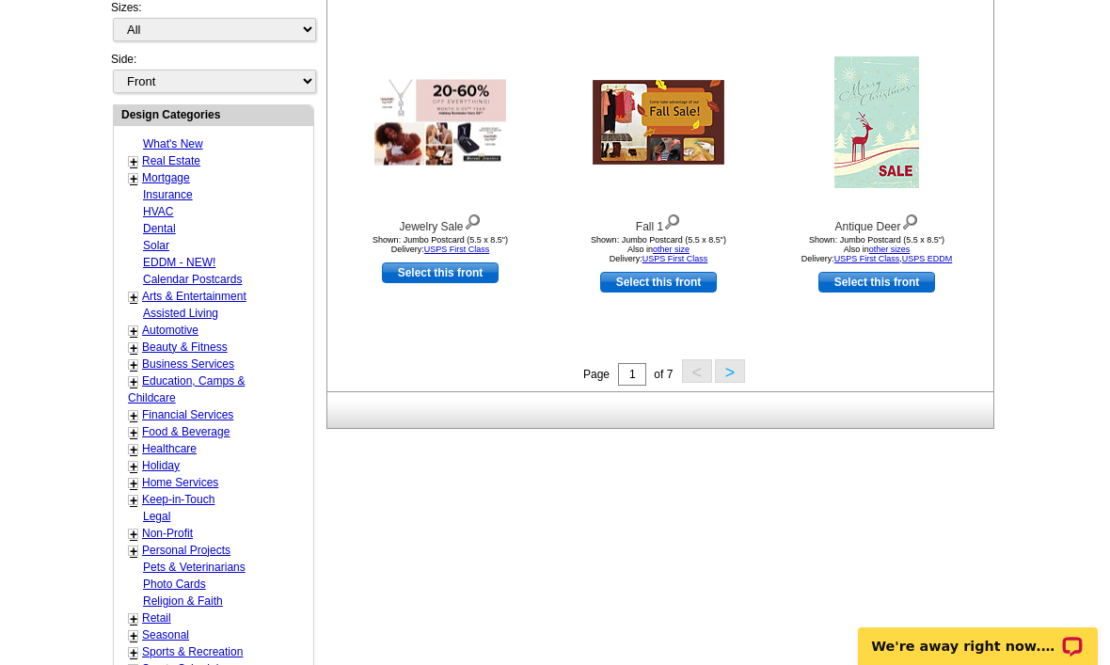
click at [729, 378] on button ">" at bounding box center [730, 371] width 30 height 24
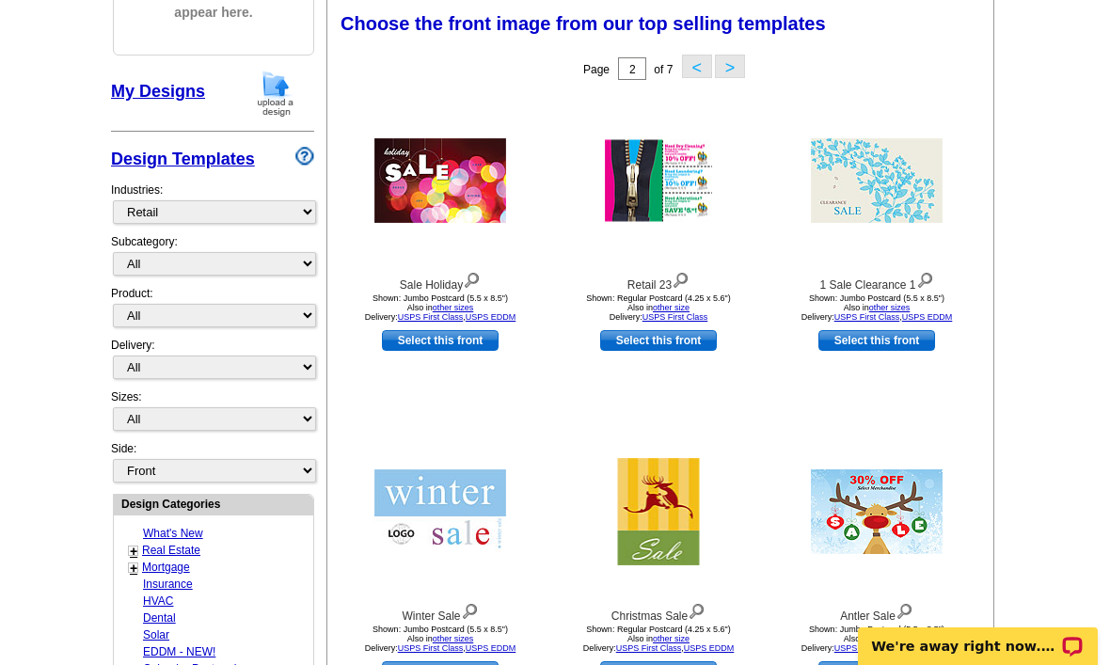
click at [687, 73] on button "<" at bounding box center [697, 67] width 30 height 24
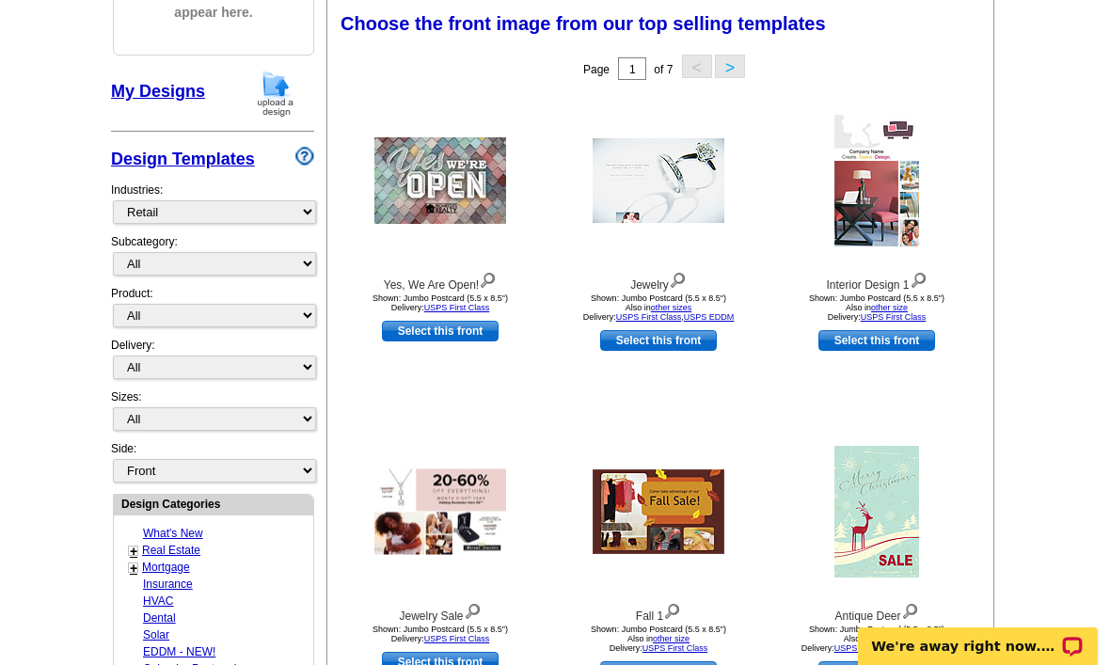
click at [658, 349] on link "Select this front" at bounding box center [658, 340] width 117 height 21
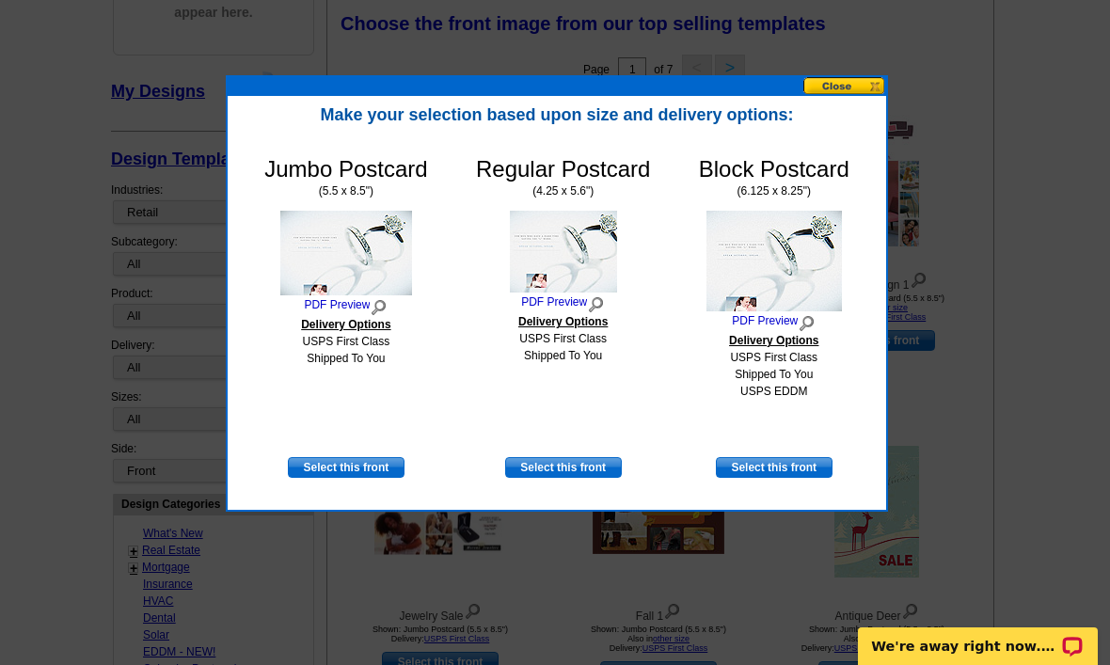
click at [771, 473] on link "Select this front" at bounding box center [774, 467] width 117 height 21
select select "14"
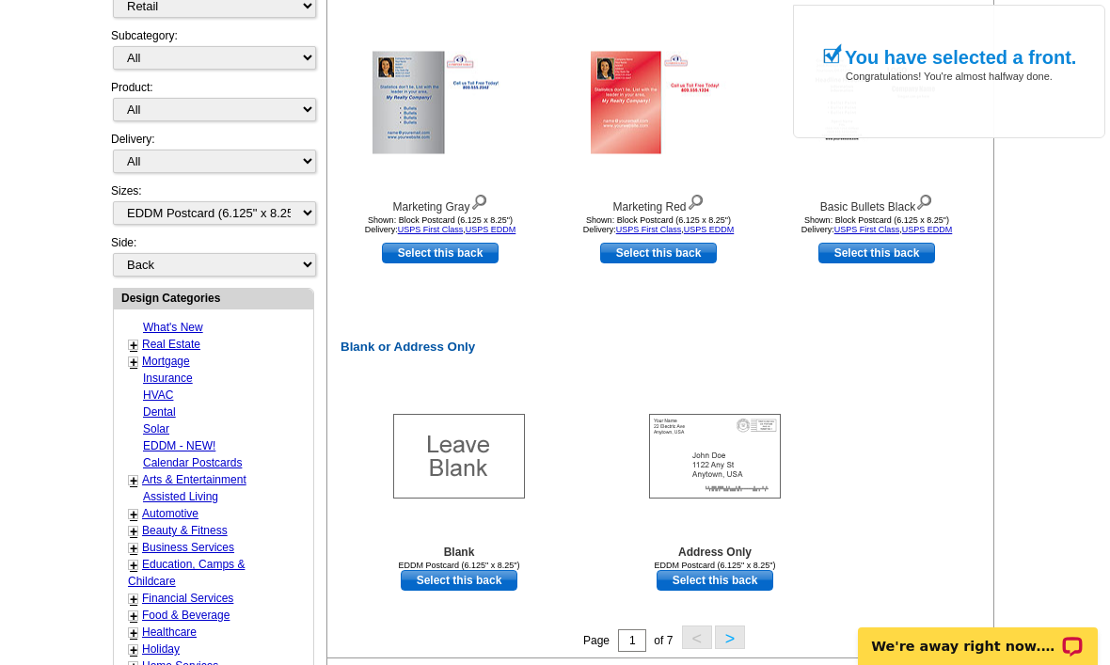
scroll to position [689, 0]
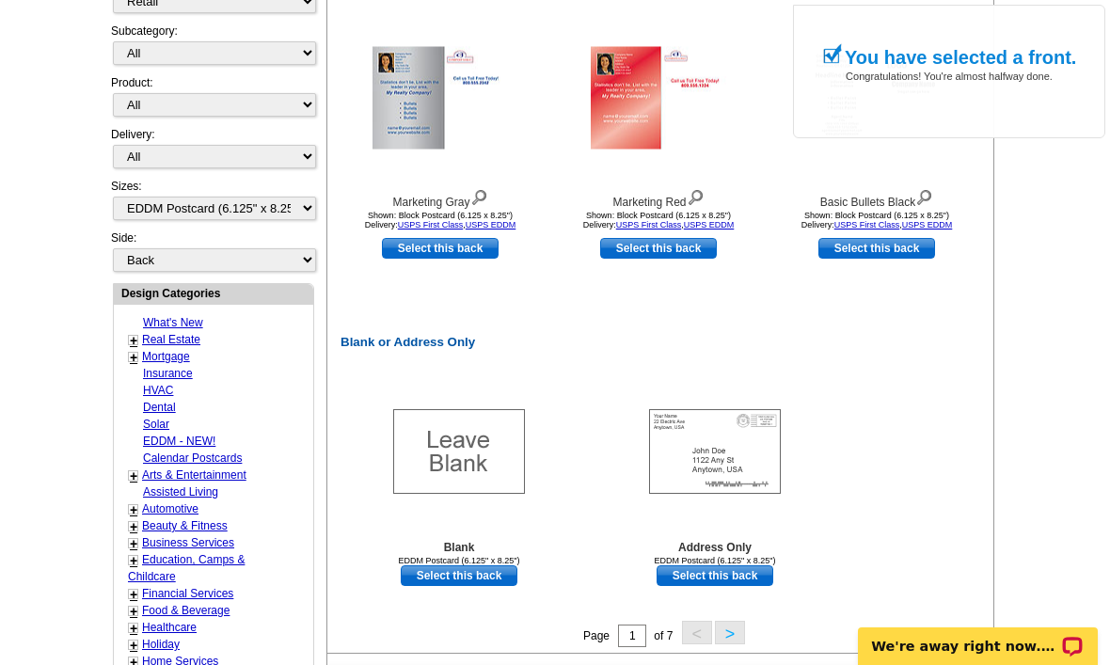
click at [721, 561] on div "EDDM Postcard (6.125" x 8.25")" at bounding box center [714, 560] width 207 height 9
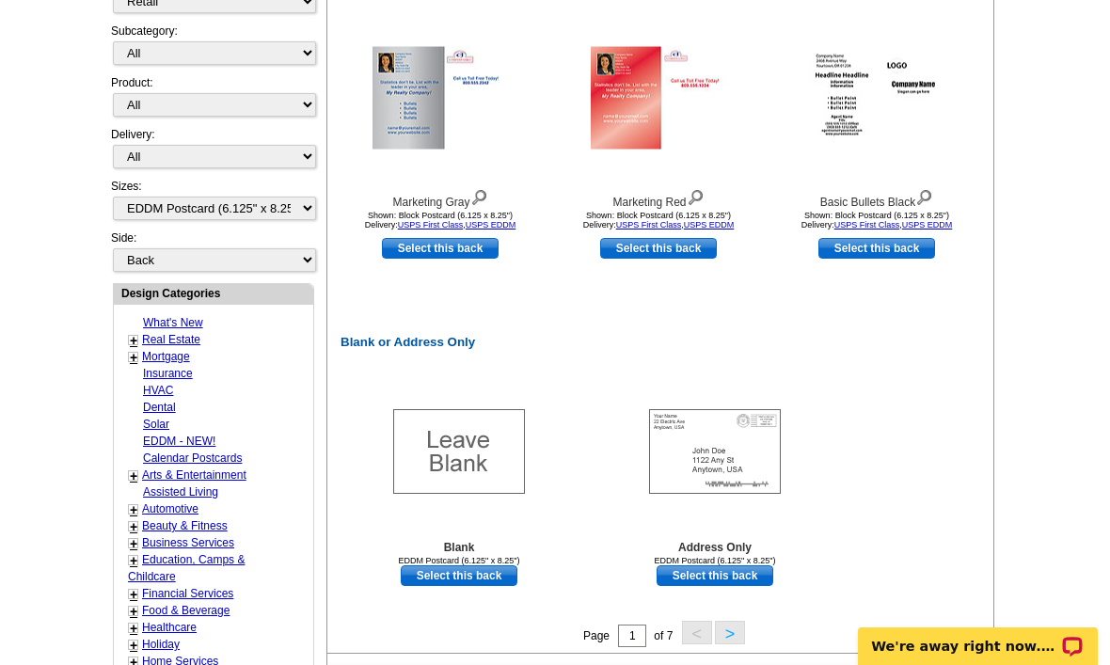
click at [750, 573] on link "Select this back" at bounding box center [714, 575] width 117 height 21
select select "front"
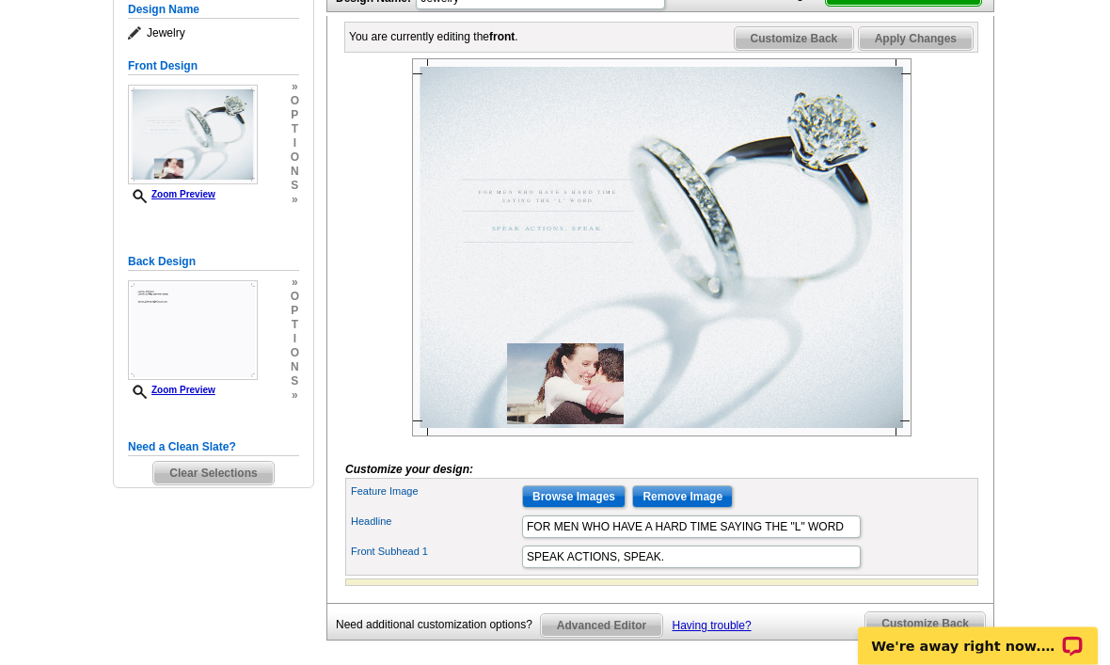
scroll to position [296, 0]
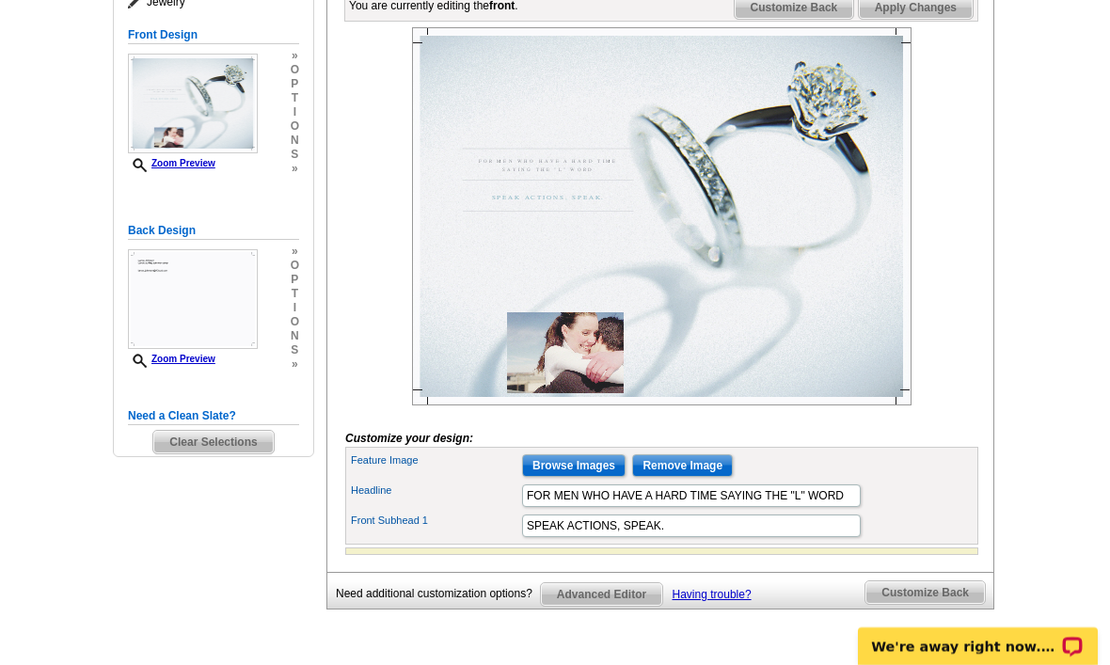
click at [666, 477] on input "Remove Image" at bounding box center [682, 465] width 101 height 23
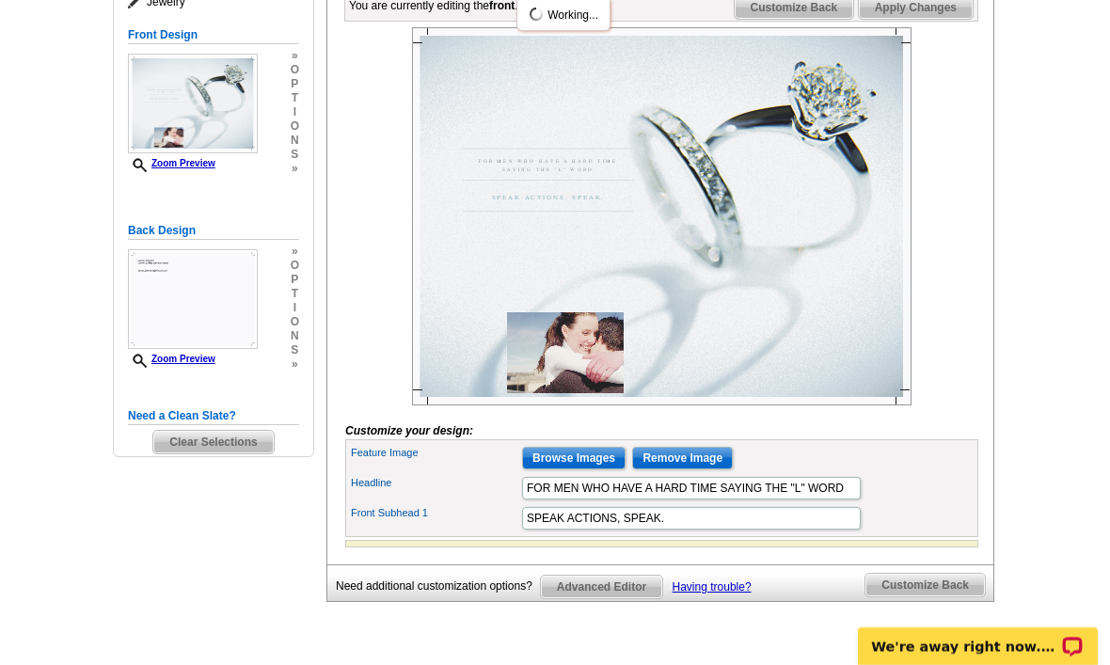
click at [572, 469] on input "Browse Images" at bounding box center [573, 458] width 103 height 23
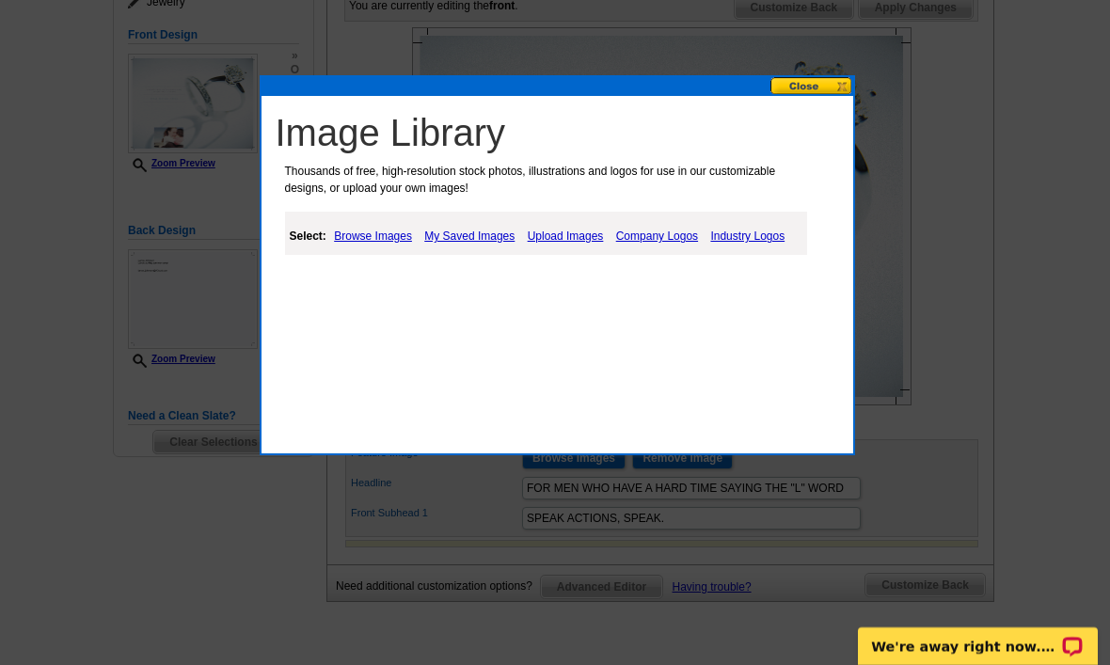
click at [798, 90] on button at bounding box center [811, 86] width 83 height 18
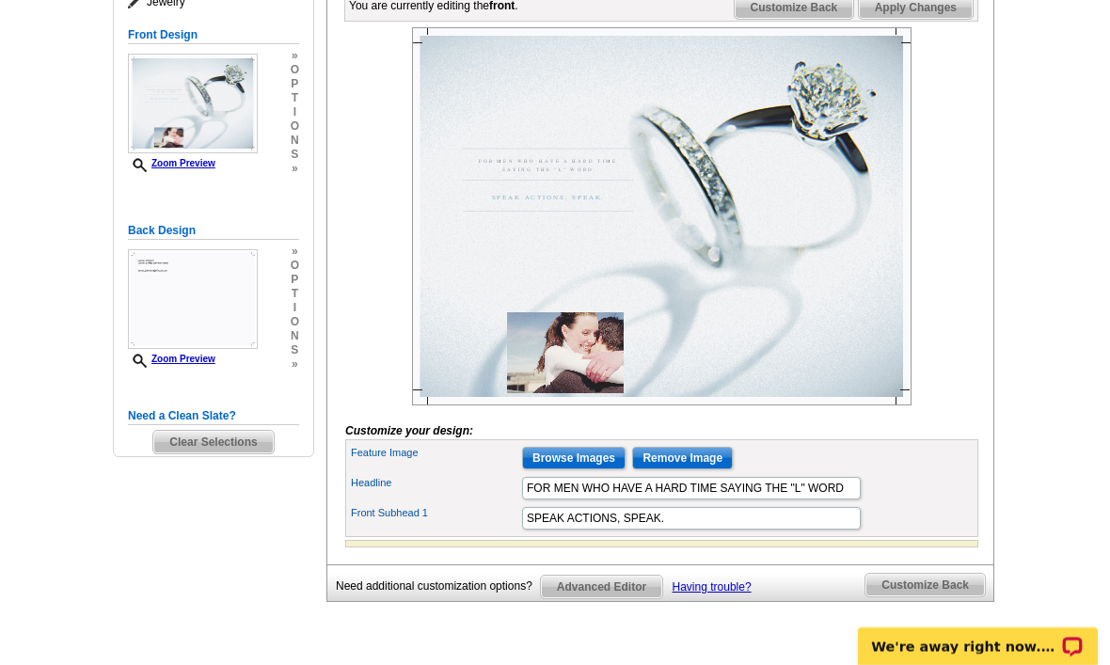
click at [577, 469] on input "Browse Images" at bounding box center [573, 458] width 103 height 23
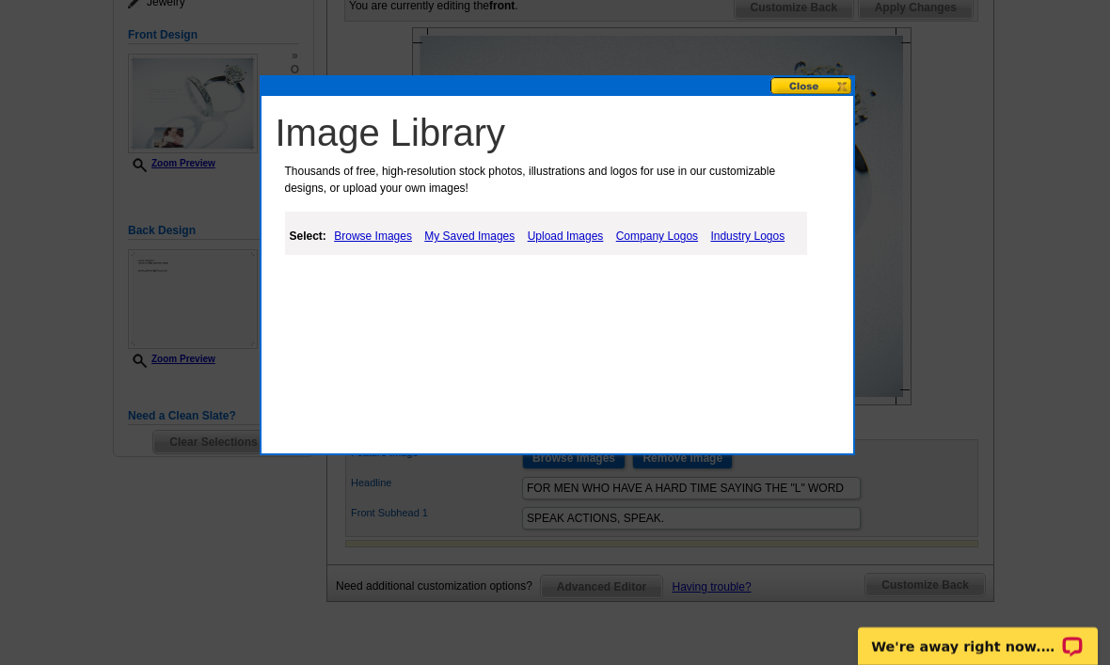
click at [586, 221] on div "Select: Browse Images My Saved Images Upload Images Company Logos Industry Logos" at bounding box center [546, 233] width 522 height 43
click at [593, 240] on link "Upload Images" at bounding box center [566, 236] width 86 height 23
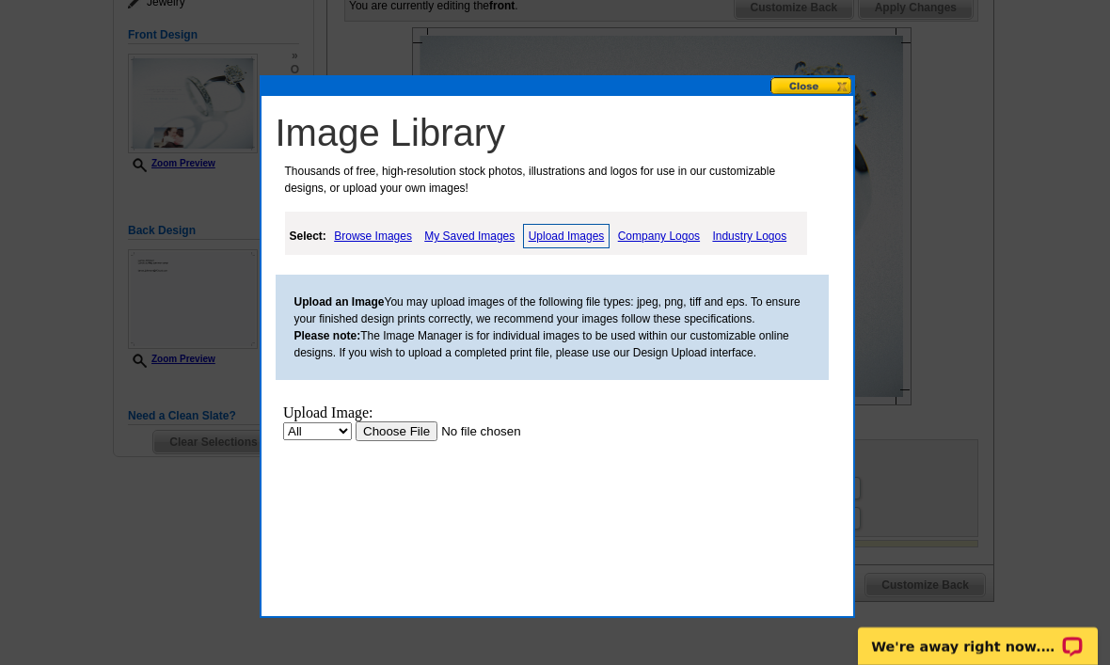
scroll to position [0, 0]
click at [478, 234] on link "My Saved Images" at bounding box center [469, 236] width 100 height 23
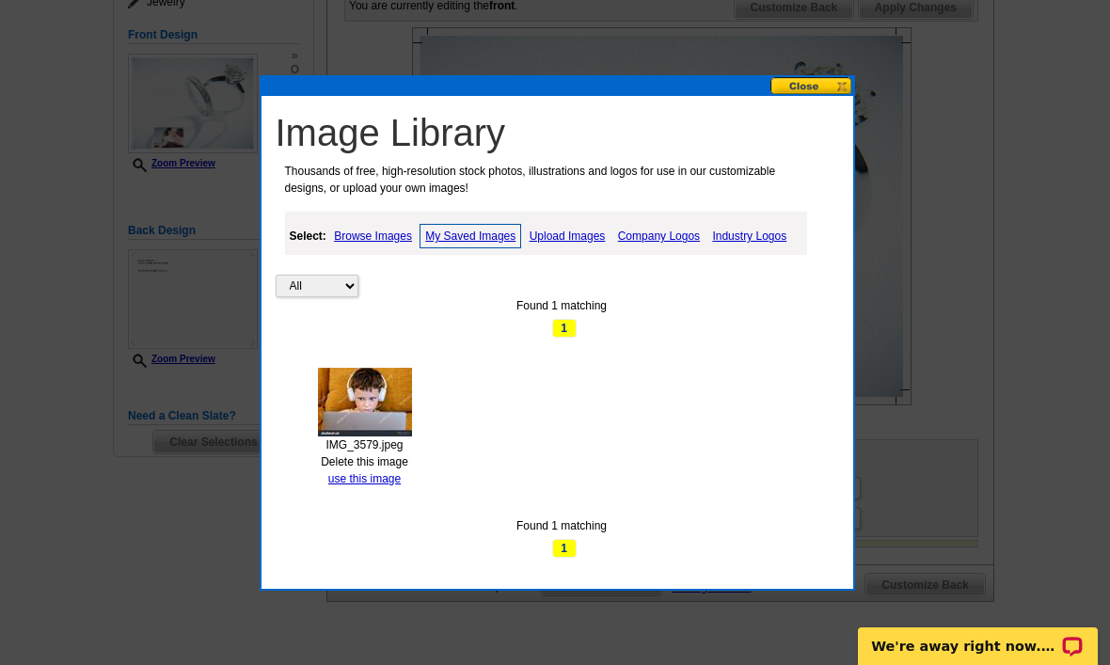
click at [372, 502] on div "All Property Found 1 matching 1 IMG_3579.jpeg Delete this image use this image …" at bounding box center [562, 385] width 573 height 346
click at [381, 482] on link "use this image" at bounding box center [364, 478] width 72 height 13
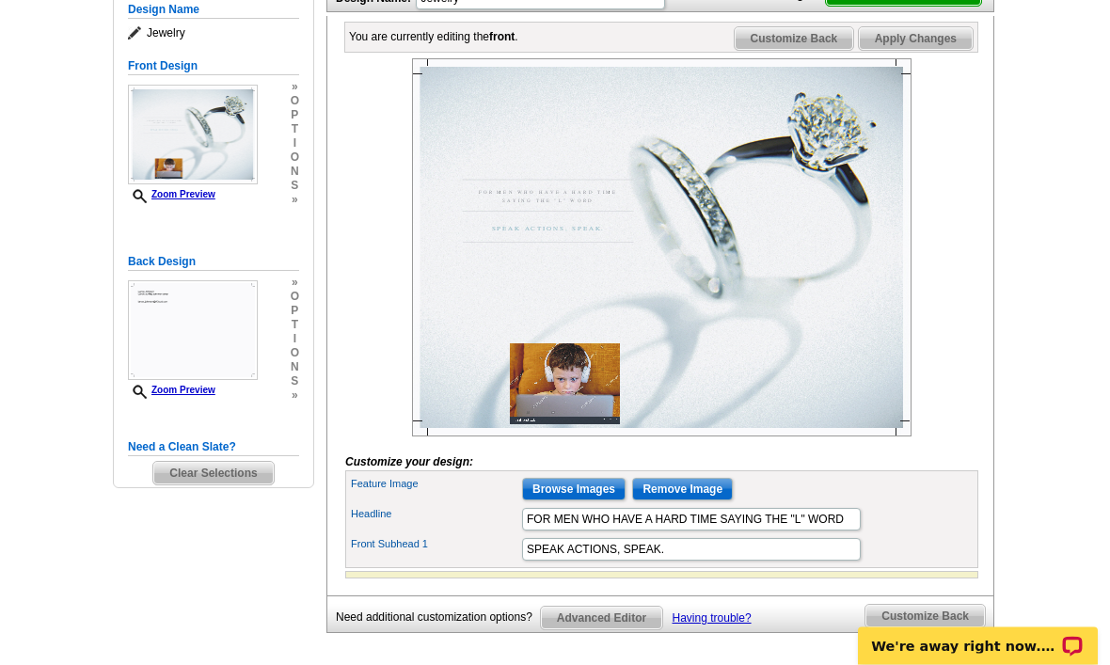
scroll to position [265, 0]
click at [818, 50] on span "Customize Back" at bounding box center [794, 38] width 119 height 23
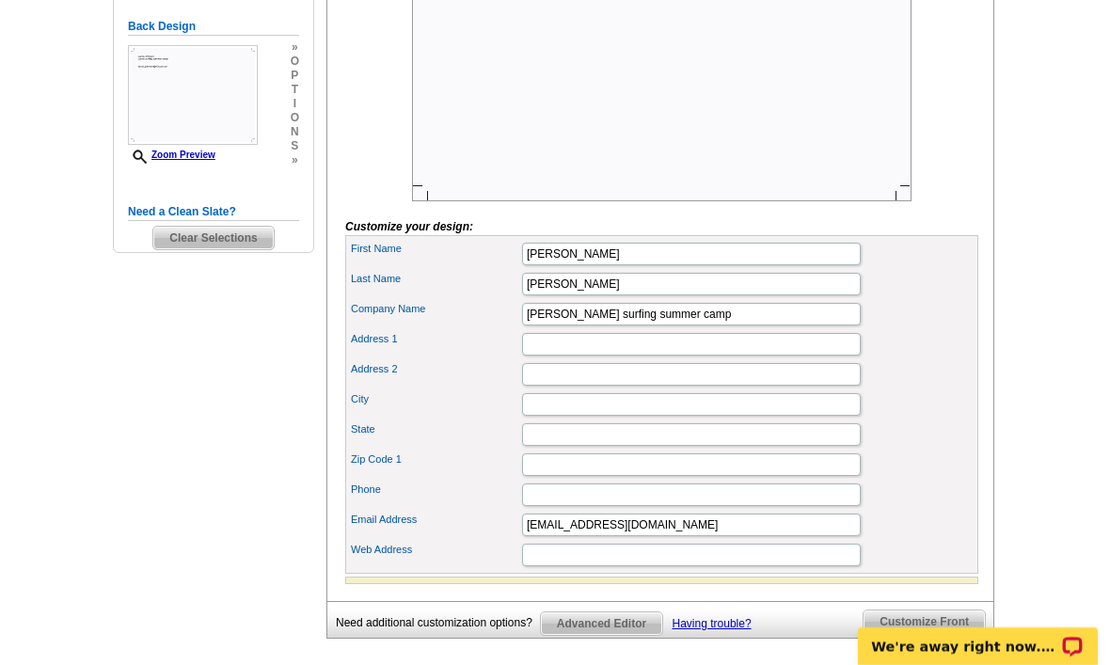
scroll to position [503, 0]
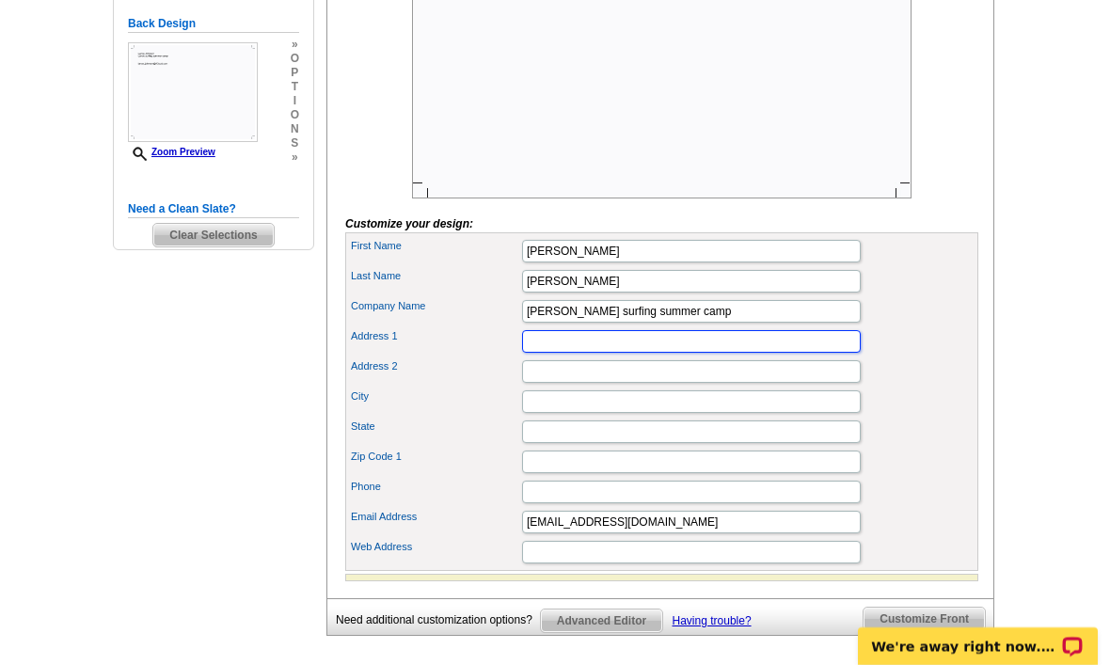
click at [750, 353] on input "Address 1" at bounding box center [691, 341] width 339 height 23
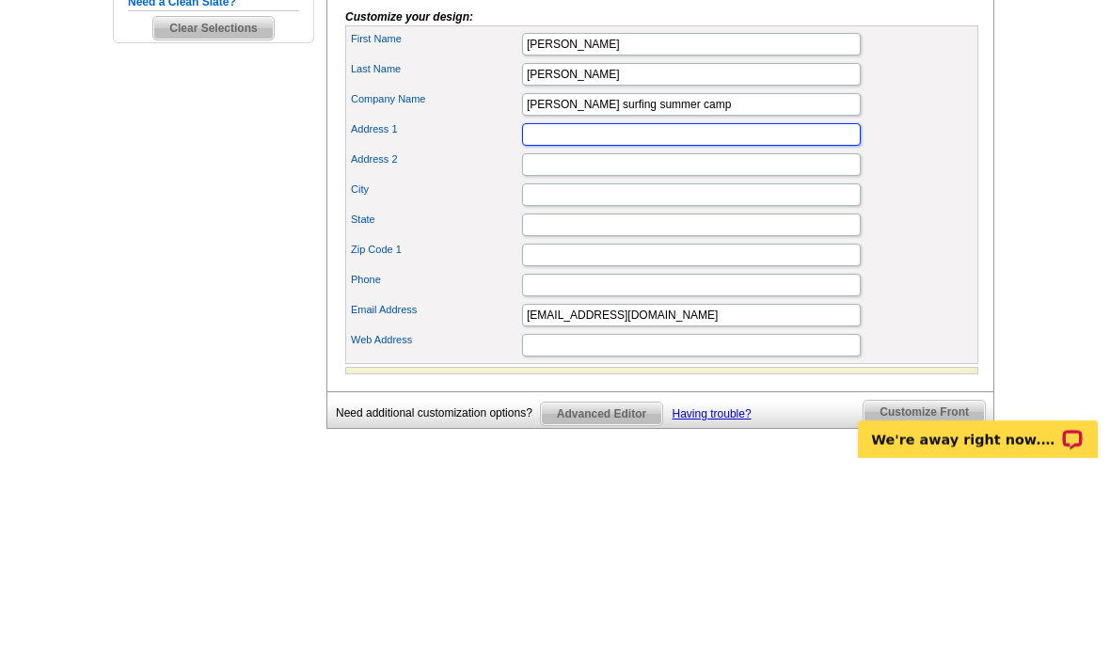
type input "4020 Clearwater Rd"
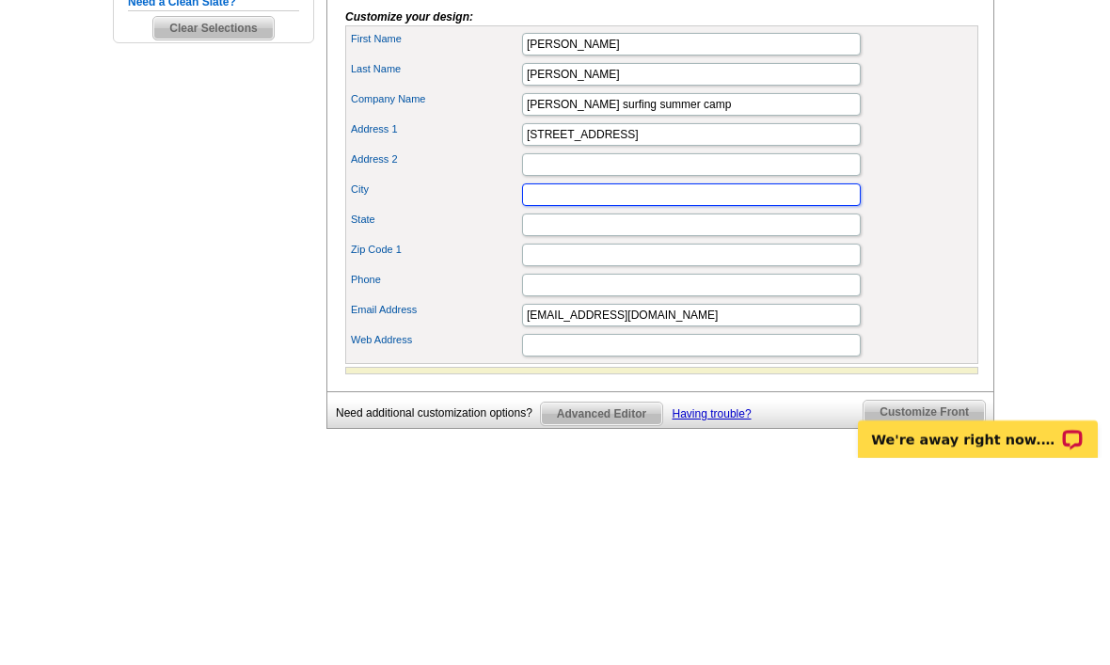
type input "Saint Cloud"
type input "MN"
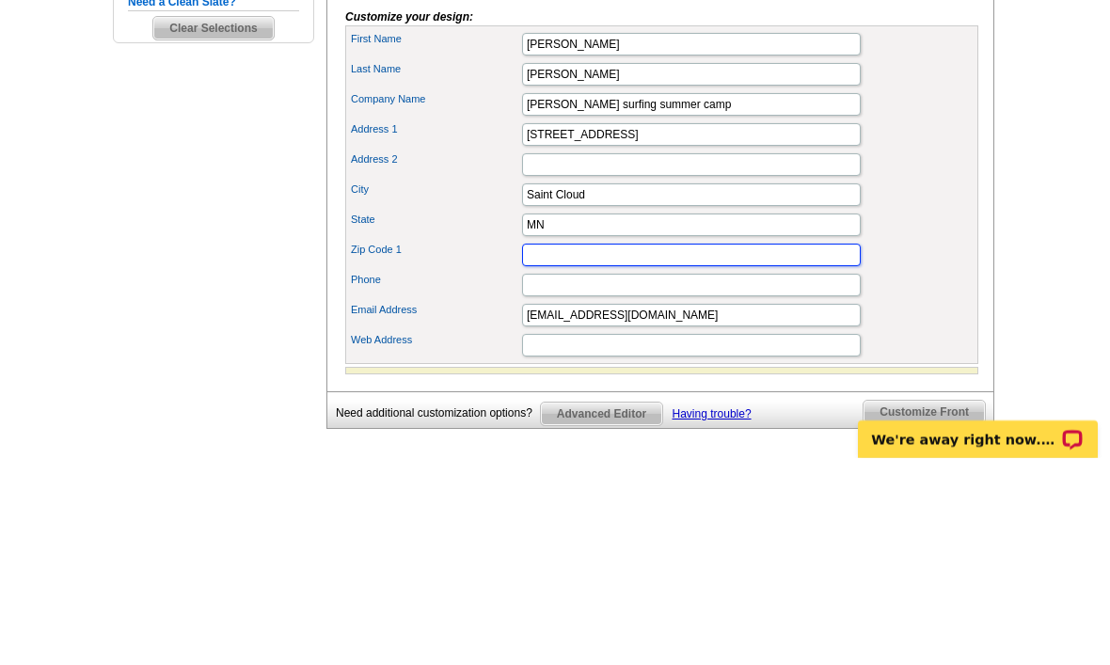
type input "56301"
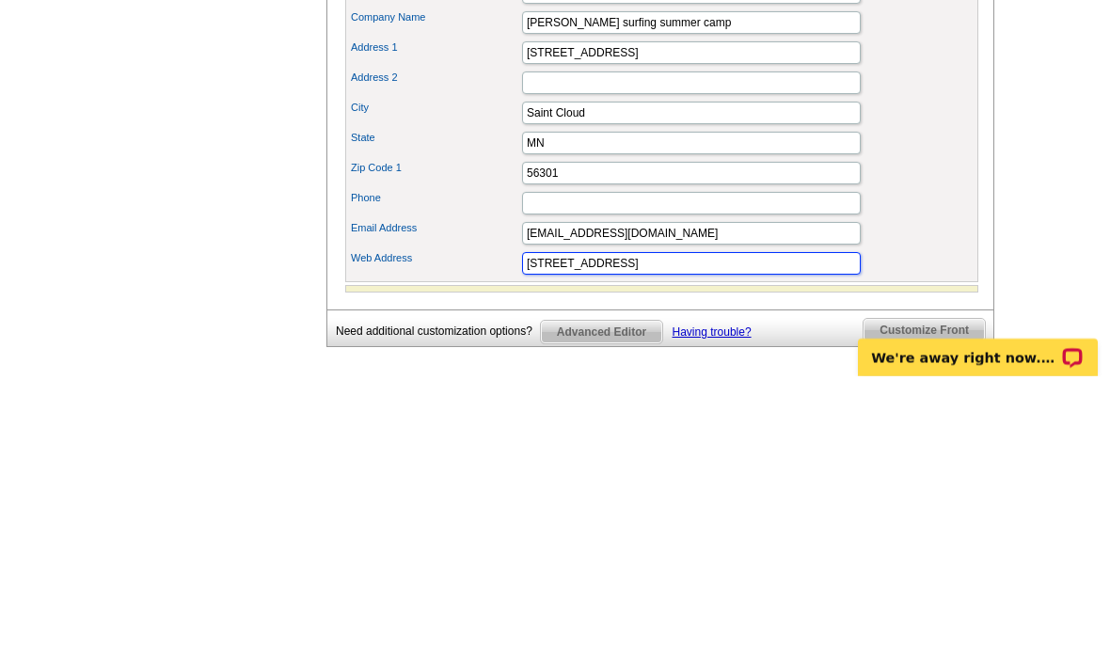
click at [769, 541] on input "[STREET_ADDRESS]" at bounding box center [691, 552] width 339 height 23
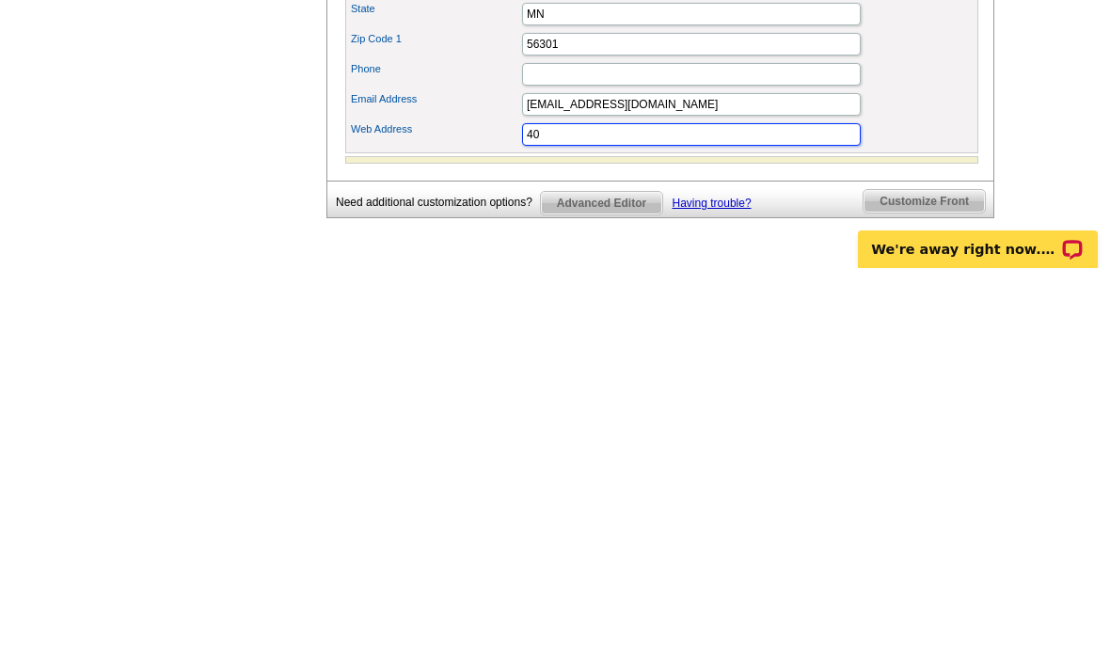
type input "4"
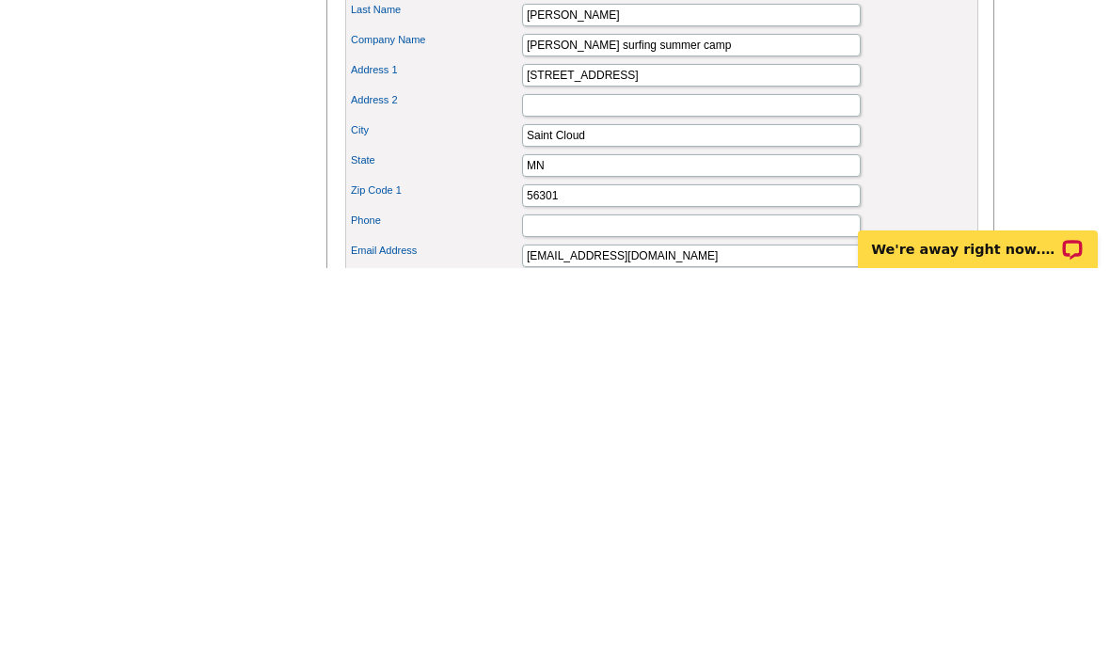
scroll to position [770, 0]
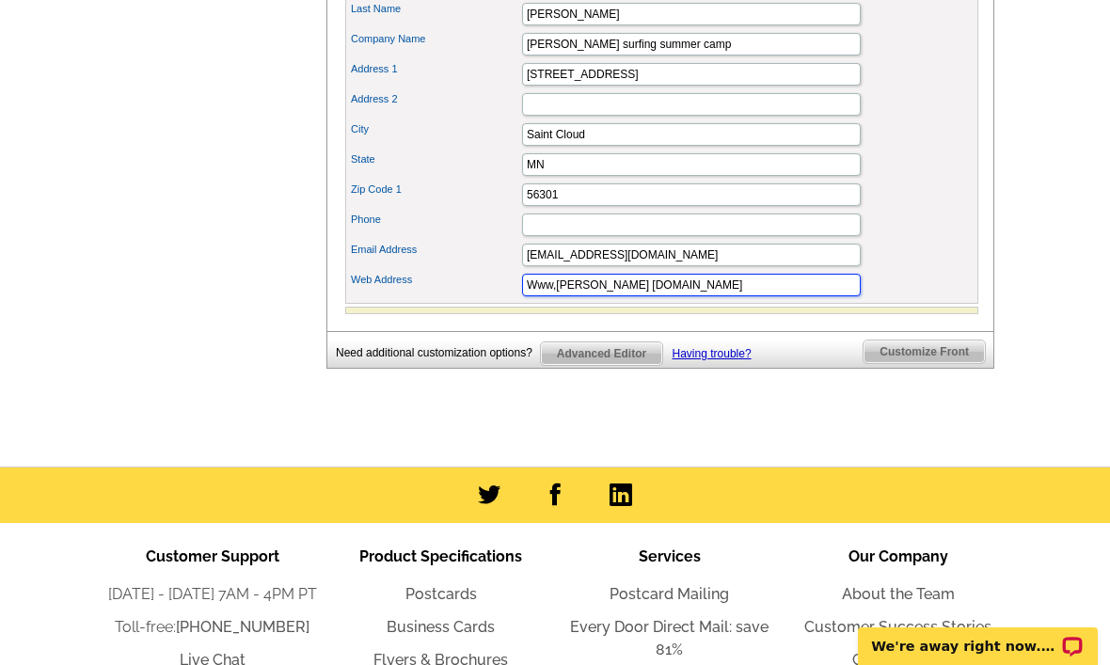
type input "Www,lance jewelrystore.com"
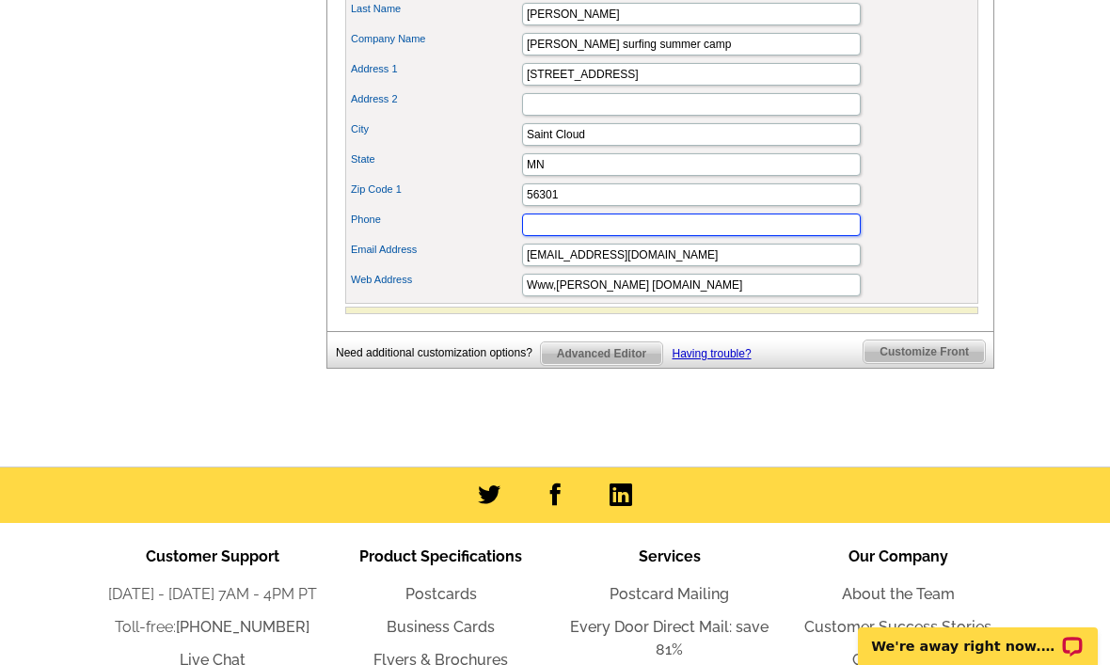
click at [806, 236] on input "Phone" at bounding box center [691, 224] width 339 height 23
click at [779, 237] on input "3203809599" at bounding box center [691, 225] width 339 height 23
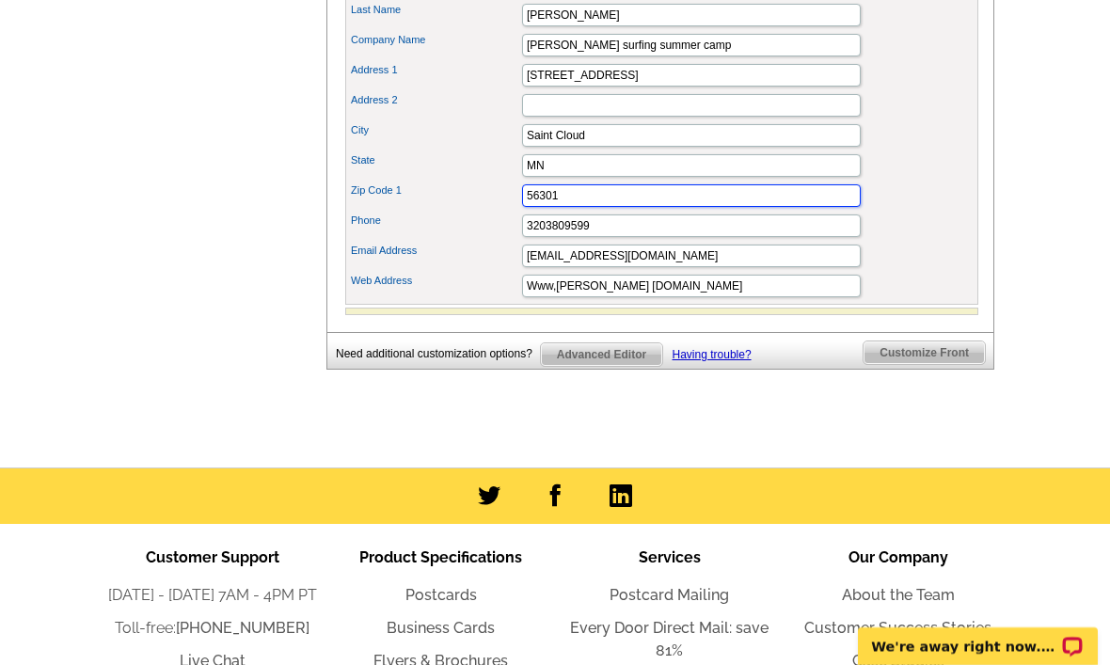
click at [775, 207] on input "56301" at bounding box center [691, 195] width 339 height 23
click at [768, 237] on input "3203809599" at bounding box center [691, 225] width 339 height 23
type input "3203809577"
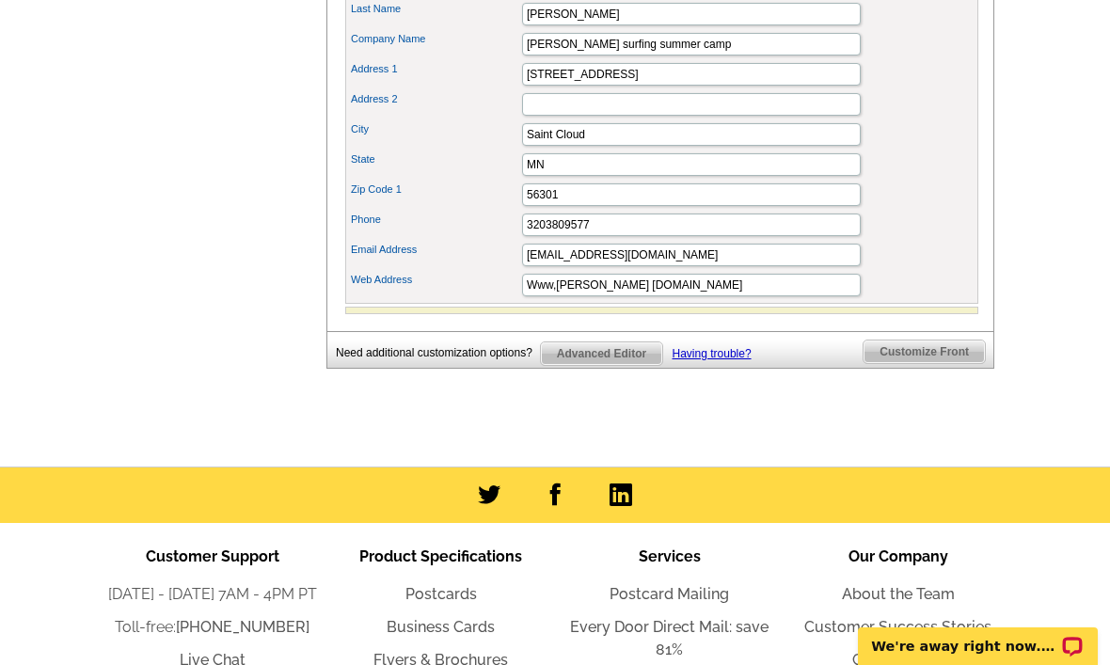
click at [902, 363] on span "Customize Front" at bounding box center [923, 351] width 121 height 23
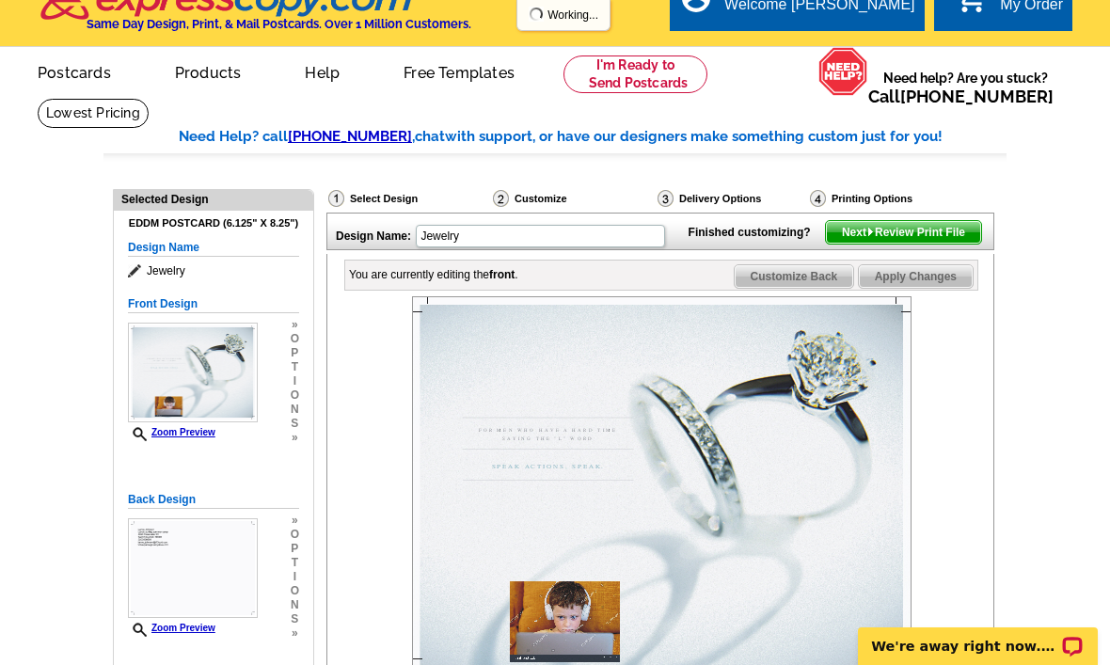
scroll to position [12, 0]
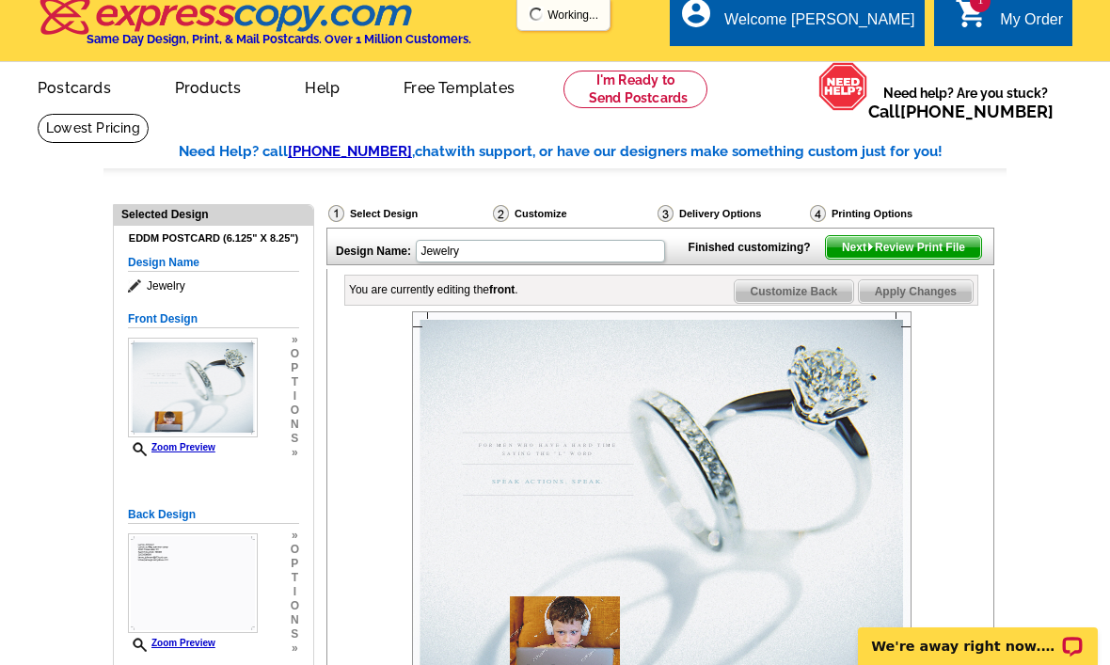
click at [869, 251] on img at bounding box center [870, 247] width 8 height 8
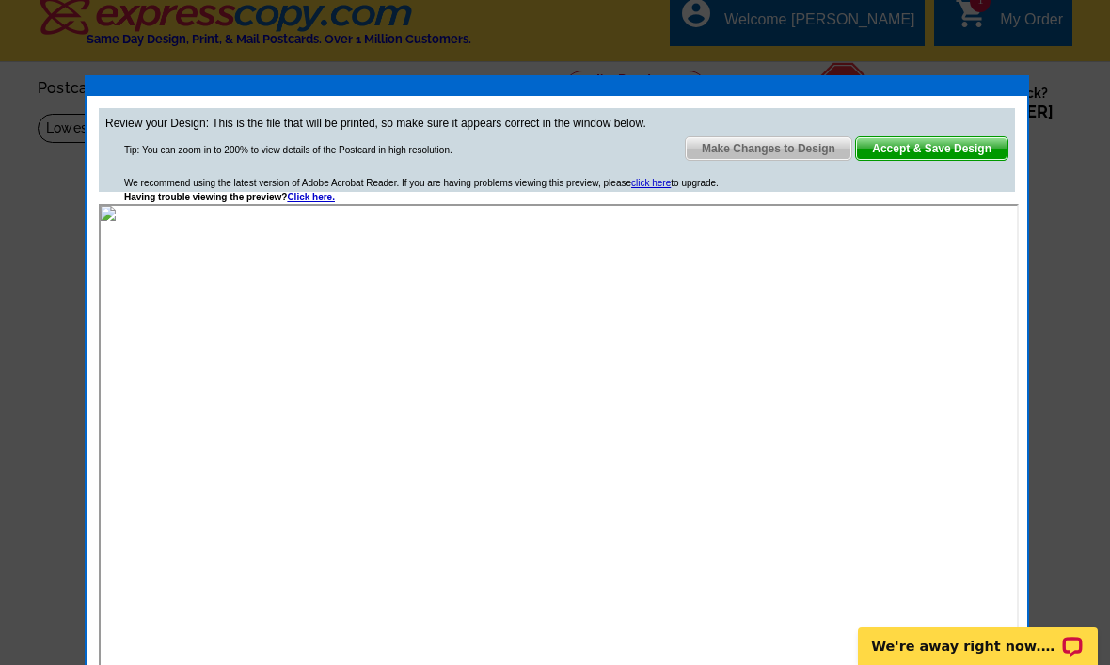
scroll to position [0, 0]
click at [892, 145] on span "Accept & Save Design" at bounding box center [931, 148] width 151 height 23
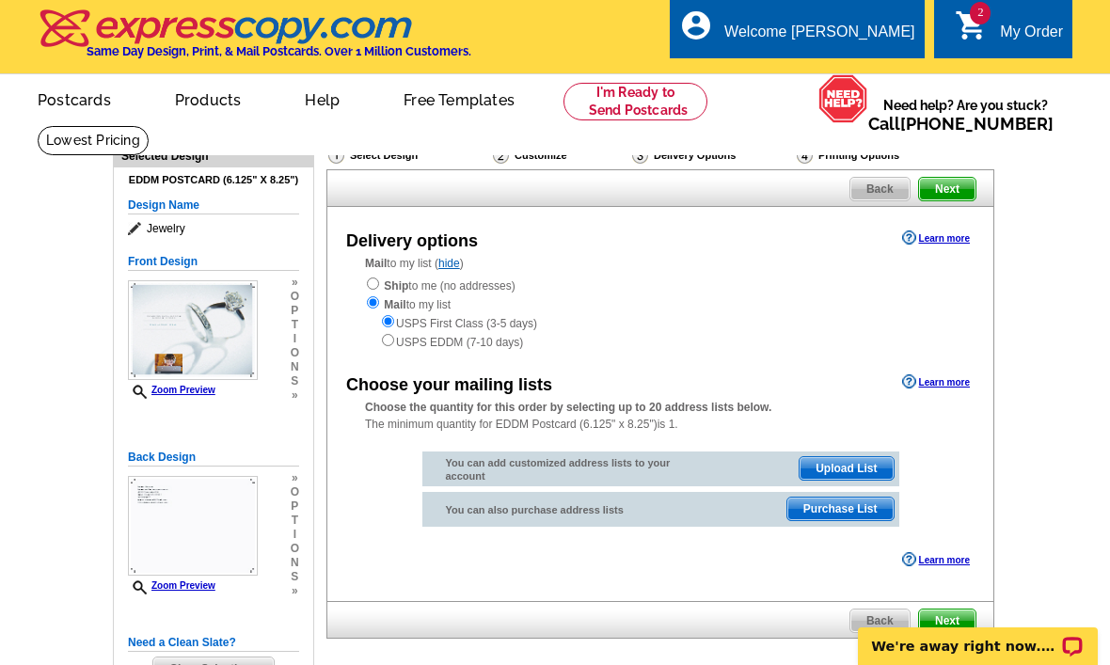
click at [370, 290] on input "radio" at bounding box center [373, 283] width 12 height 12
radio input "true"
click at [370, 280] on input "radio" at bounding box center [373, 283] width 12 height 12
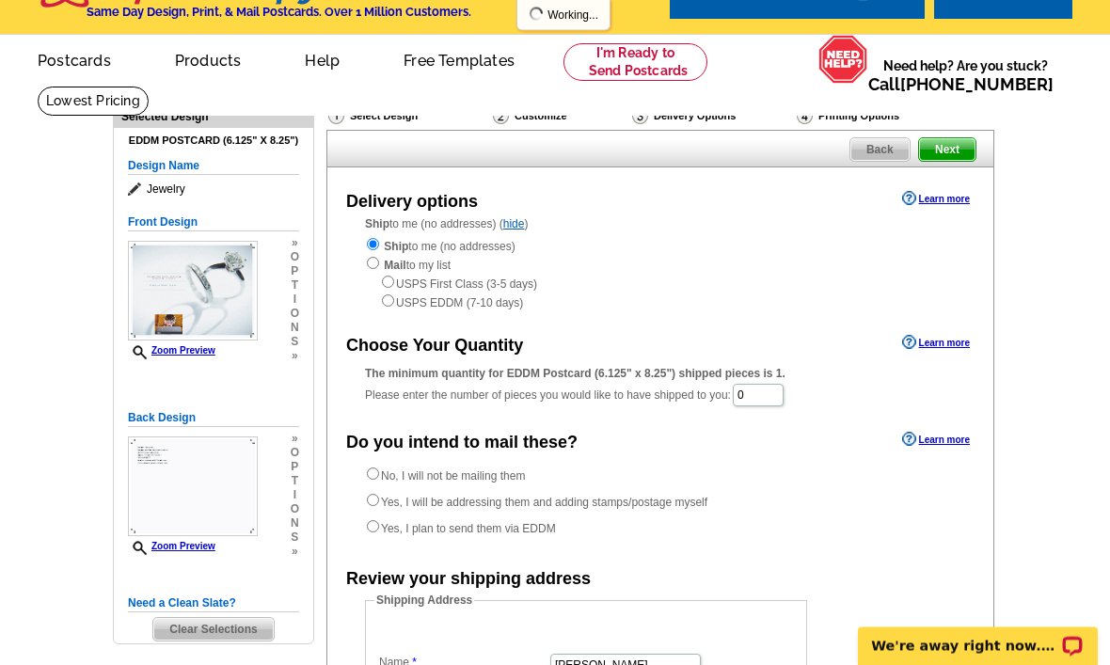
scroll to position [43, 0]
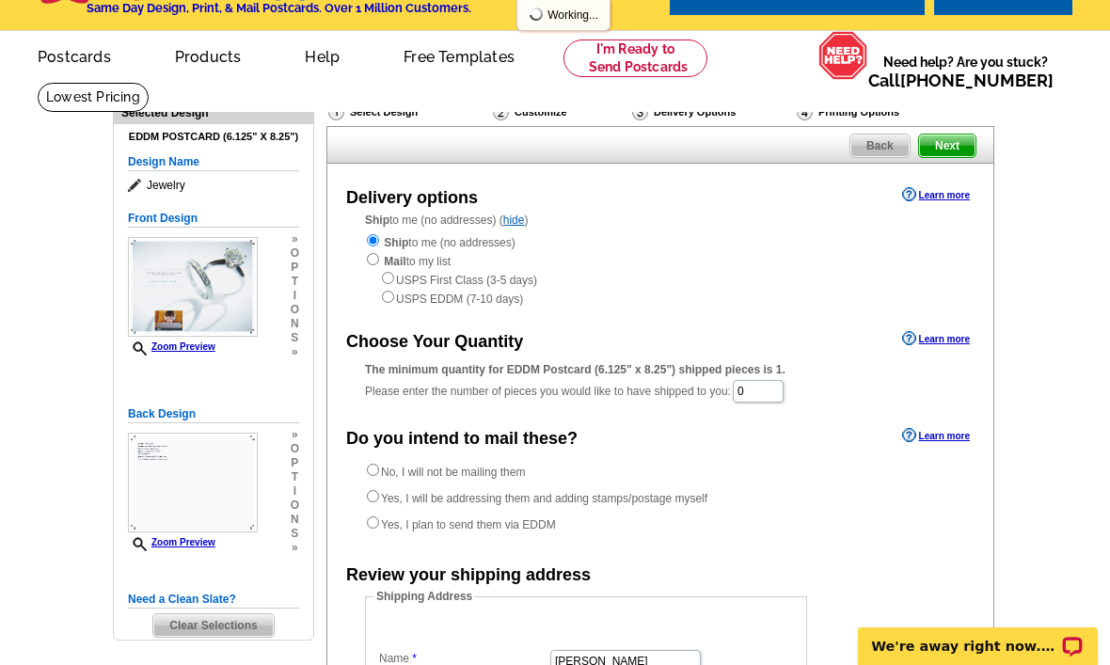
click at [735, 403] on div "The minimum quantity for EDDM Postcard (6.125" x 8.25") shipped pieces is 1. Pl…" at bounding box center [660, 382] width 591 height 43
click at [759, 403] on input "0" at bounding box center [758, 391] width 51 height 23
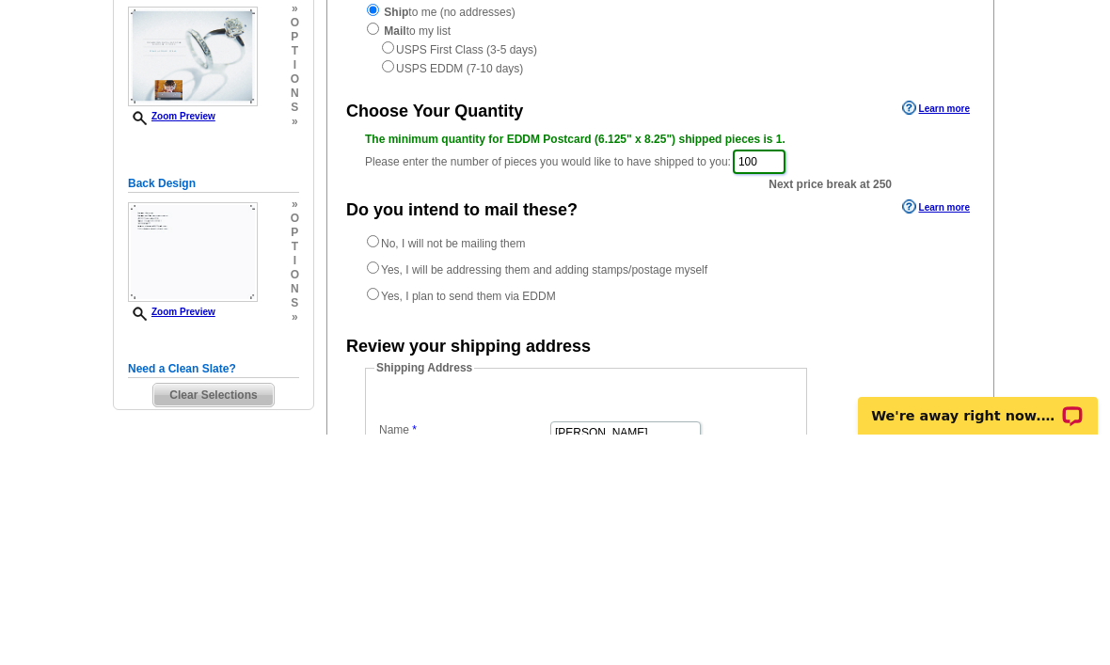
type input "100"
click at [371, 492] on input "Yes, I will be addressing them and adding stamps/postage myself" at bounding box center [373, 498] width 12 height 12
radio input "true"
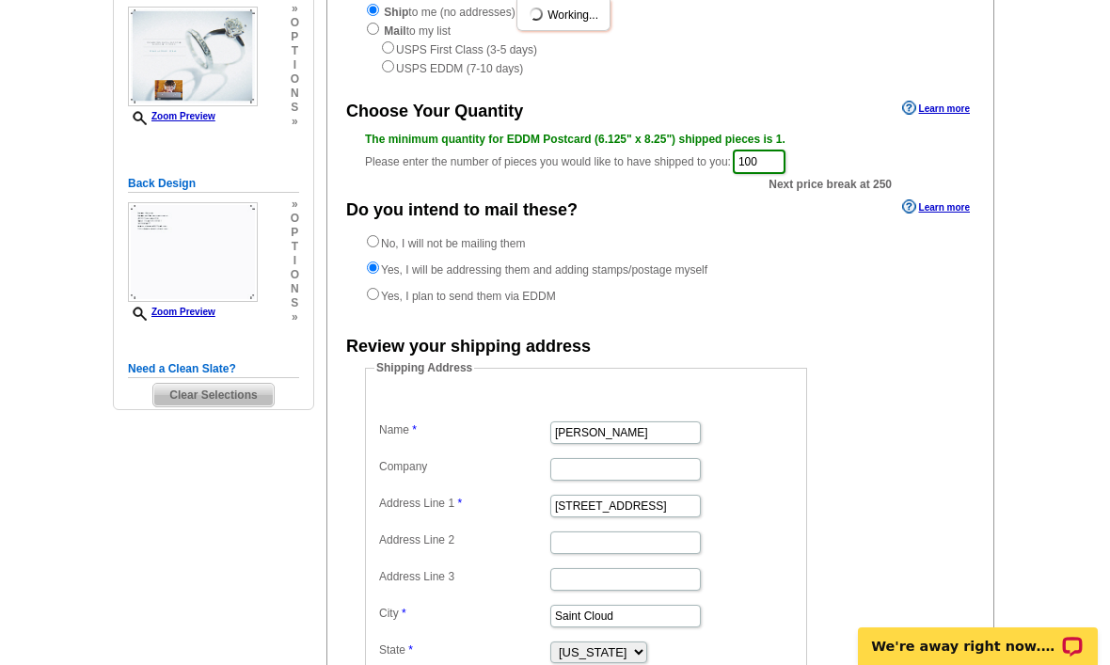
click at [379, 274] on input "Yes, I will be addressing them and adding stamps/postage myself" at bounding box center [373, 267] width 12 height 12
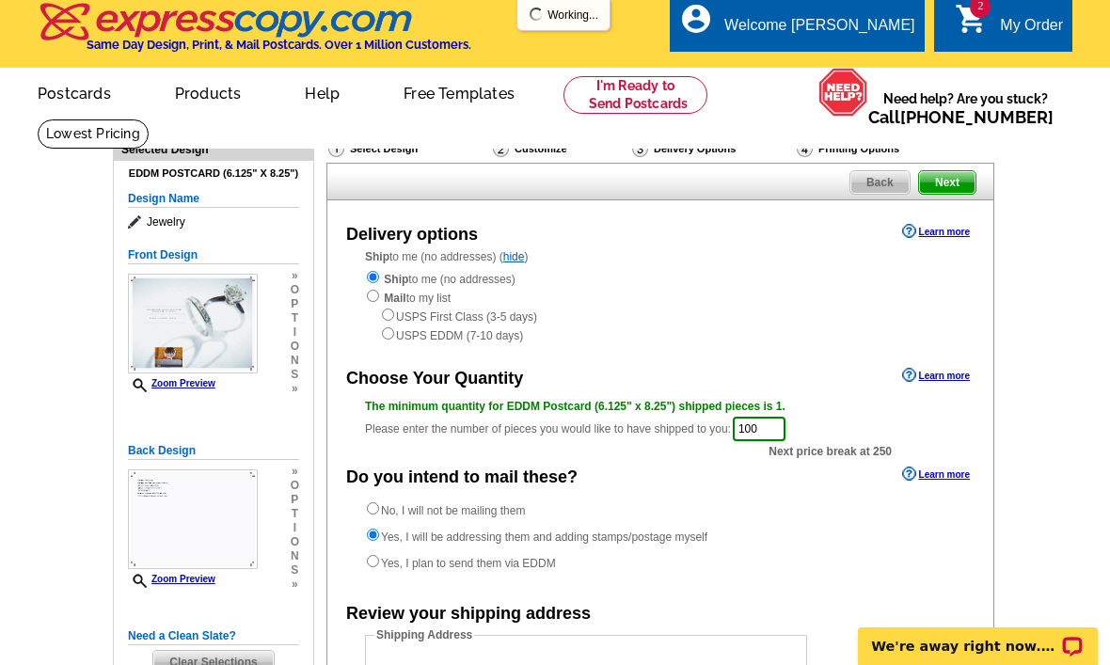
scroll to position [0, 0]
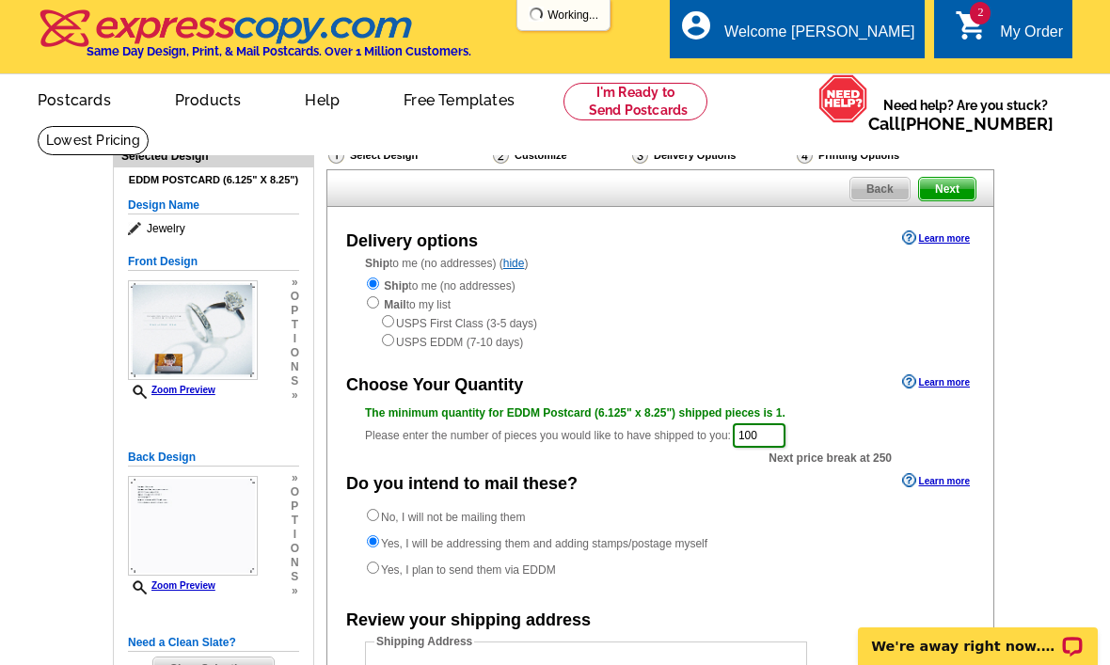
click at [961, 195] on span "Next" at bounding box center [947, 189] width 56 height 23
click at [926, 190] on span "Next" at bounding box center [947, 189] width 56 height 23
click at [932, 195] on span "Next" at bounding box center [947, 189] width 56 height 23
click at [955, 185] on span "Next" at bounding box center [947, 189] width 56 height 23
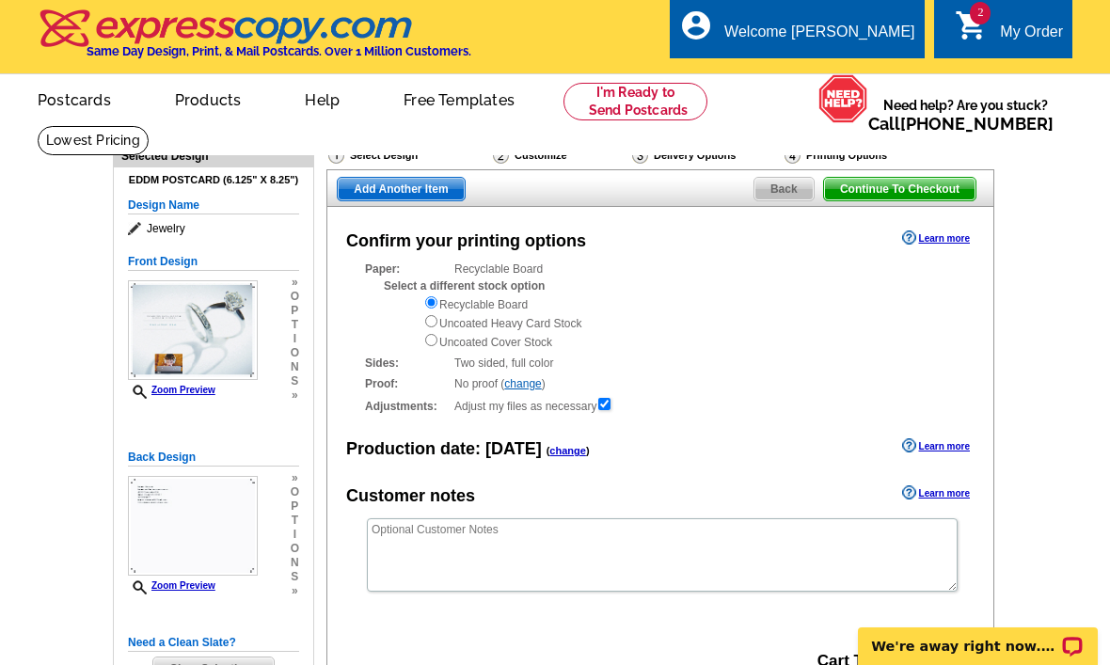
click at [924, 189] on span "Continue To Checkout" at bounding box center [899, 189] width 151 height 23
click at [918, 199] on span "Continue To Checkout" at bounding box center [899, 189] width 151 height 23
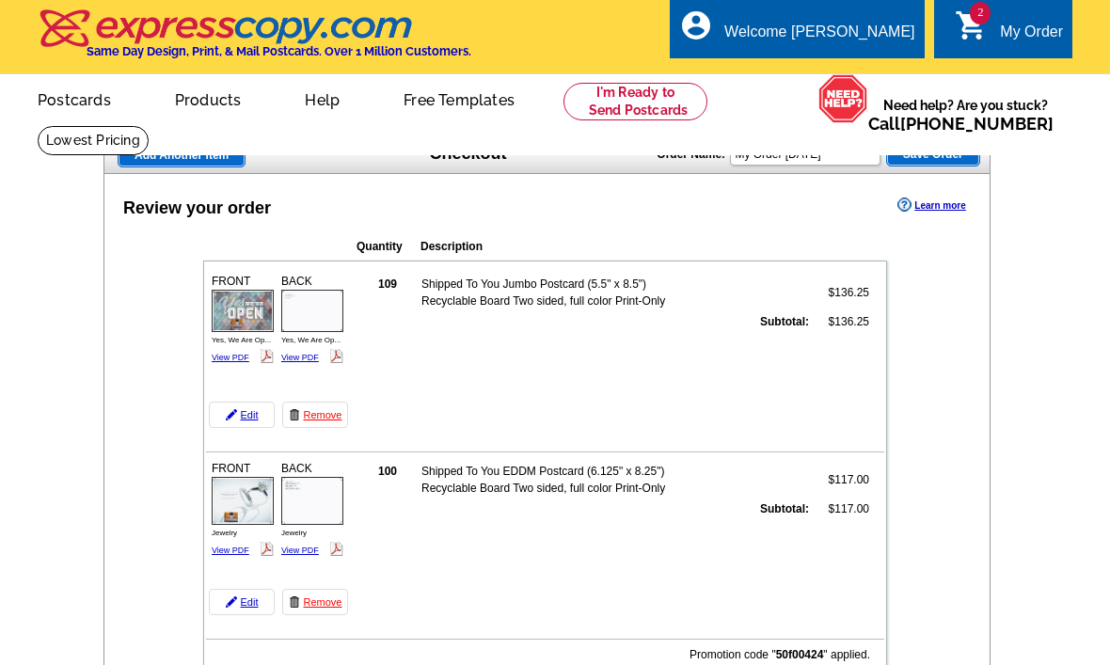
click at [910, 199] on link "Learn more" at bounding box center [931, 204] width 68 height 15
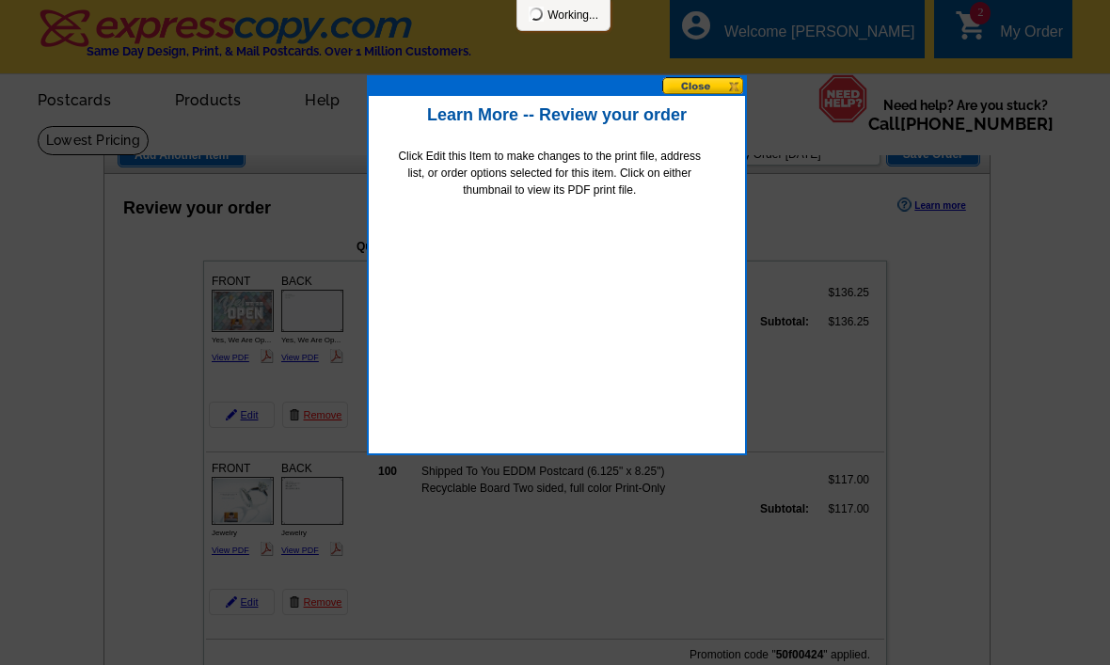
click at [718, 91] on button at bounding box center [703, 86] width 83 height 18
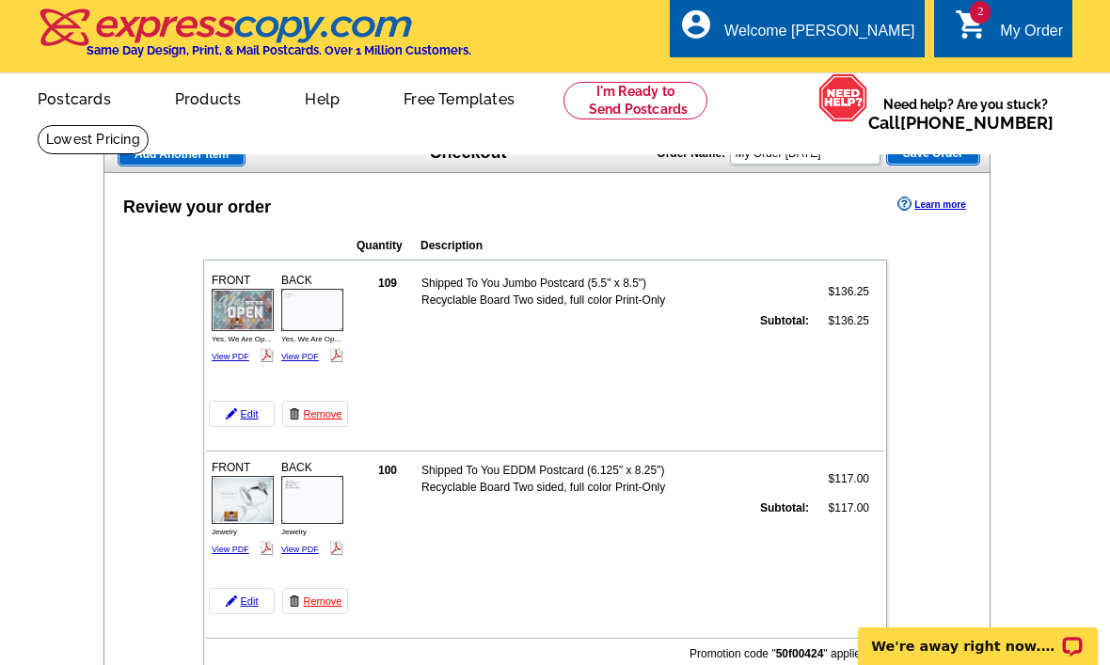
click at [711, 87] on li at bounding box center [635, 101] width 174 height 38
click at [234, 550] on link "View PDF" at bounding box center [231, 549] width 38 height 9
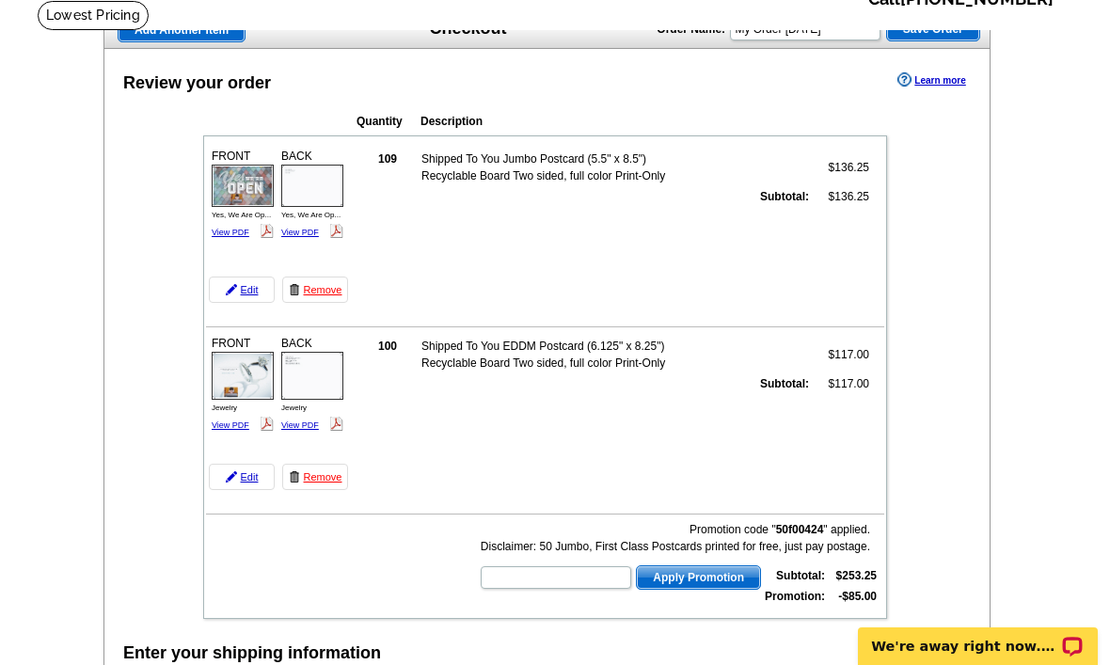
scroll to position [125, 0]
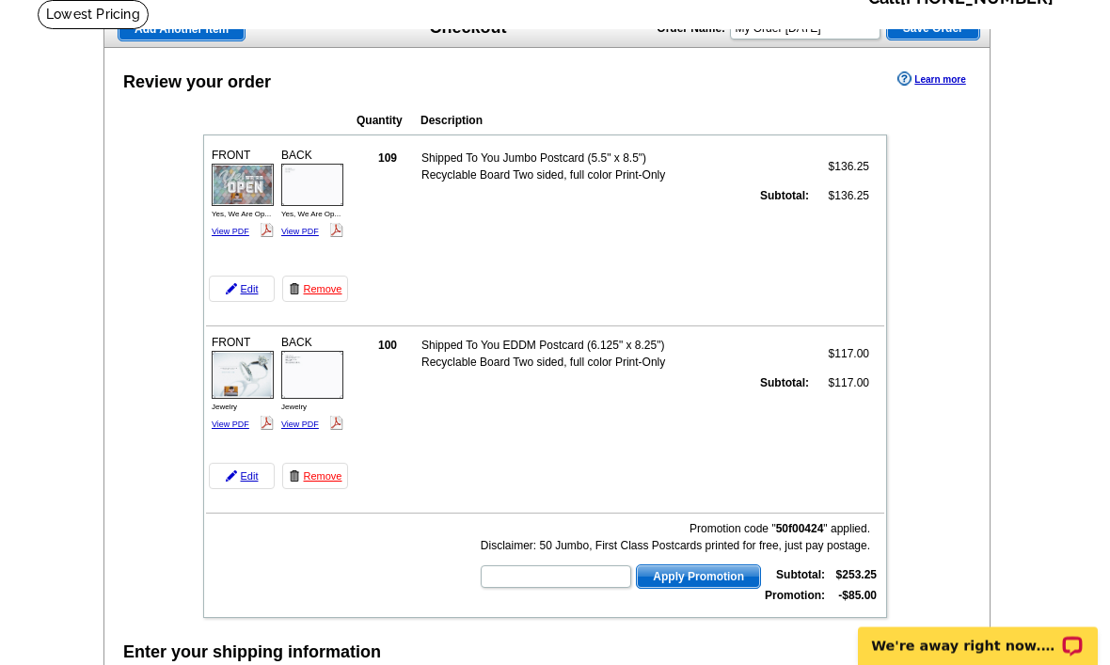
click at [306, 444] on td "FRONT Jewelry View PDF BACK" at bounding box center [279, 411] width 146 height 164
click at [285, 427] on link "View PDF" at bounding box center [300, 424] width 38 height 9
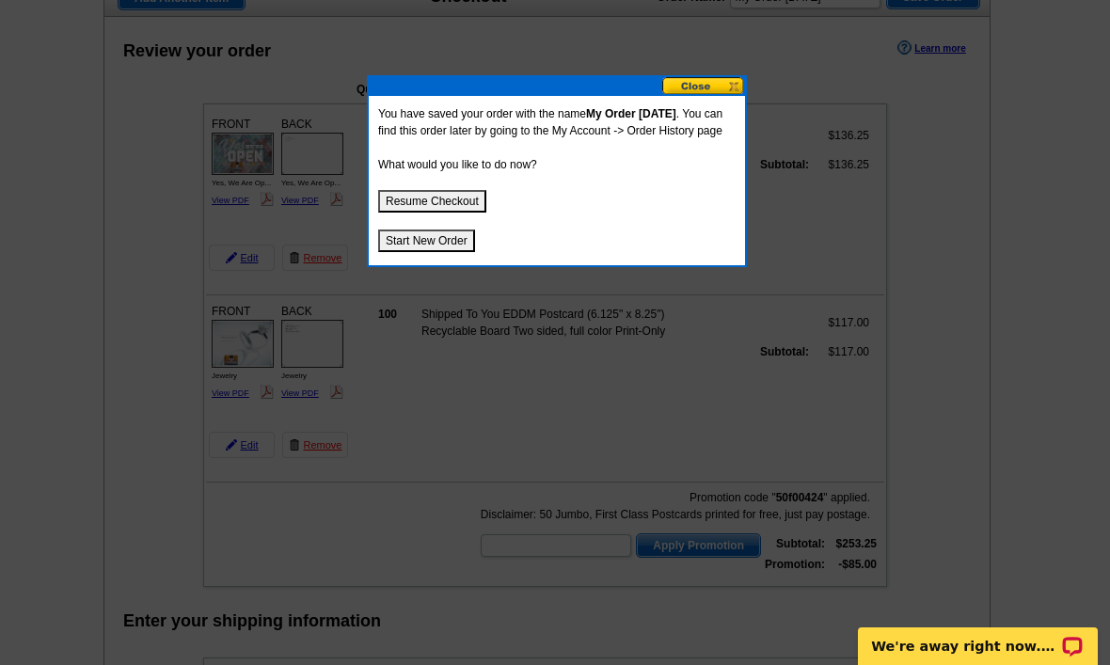
click at [473, 209] on button "Resume Checkout" at bounding box center [432, 201] width 108 height 23
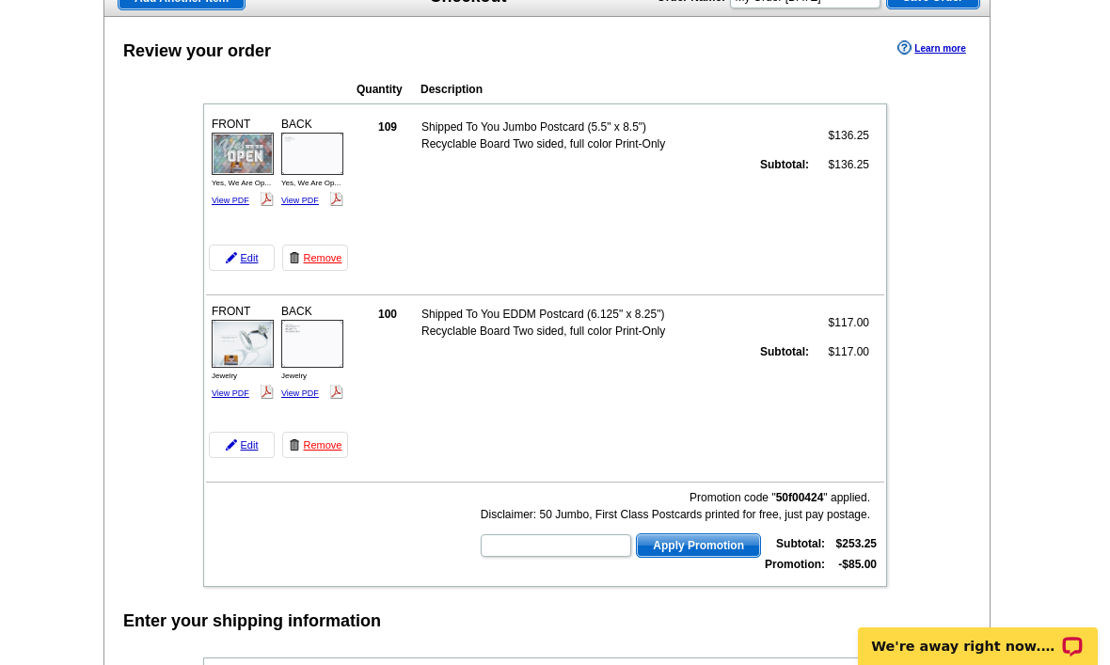
scroll to position [126, 0]
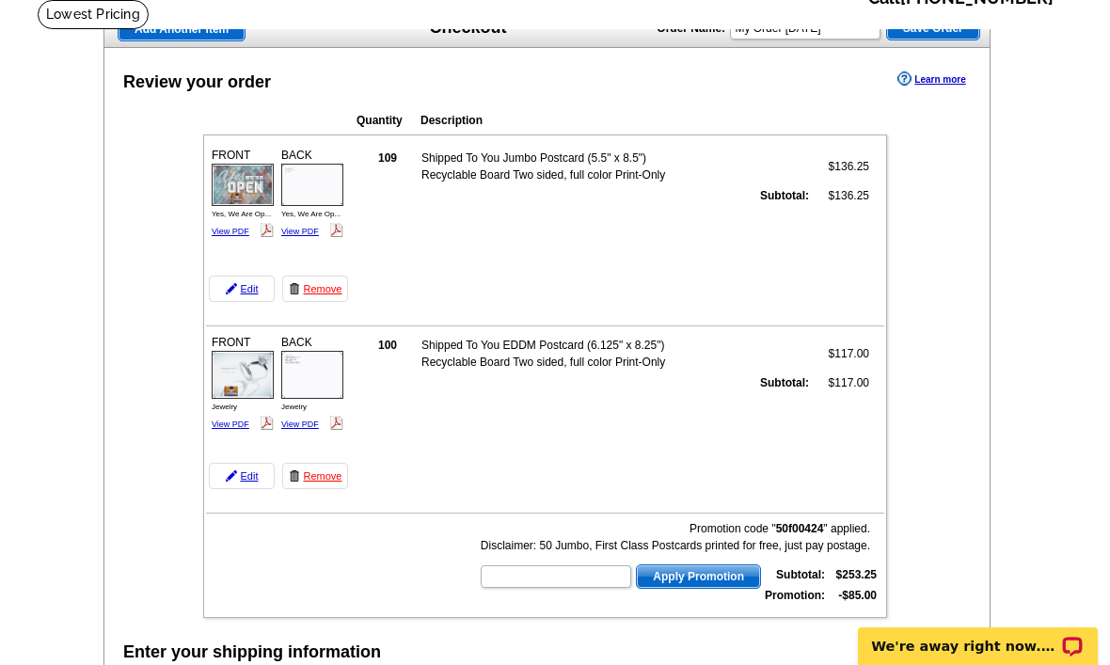
click at [234, 292] on img at bounding box center [231, 288] width 11 height 11
click at [244, 227] on link "View PDF" at bounding box center [231, 231] width 38 height 9
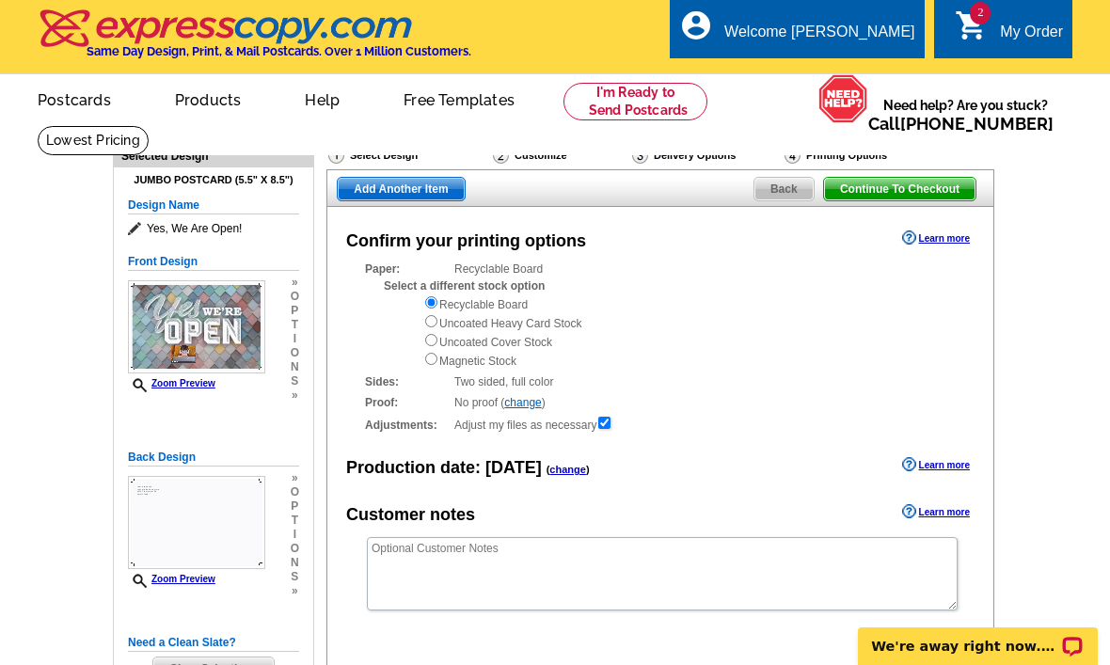
click at [1009, 41] on div "My Order" at bounding box center [1031, 37] width 63 height 26
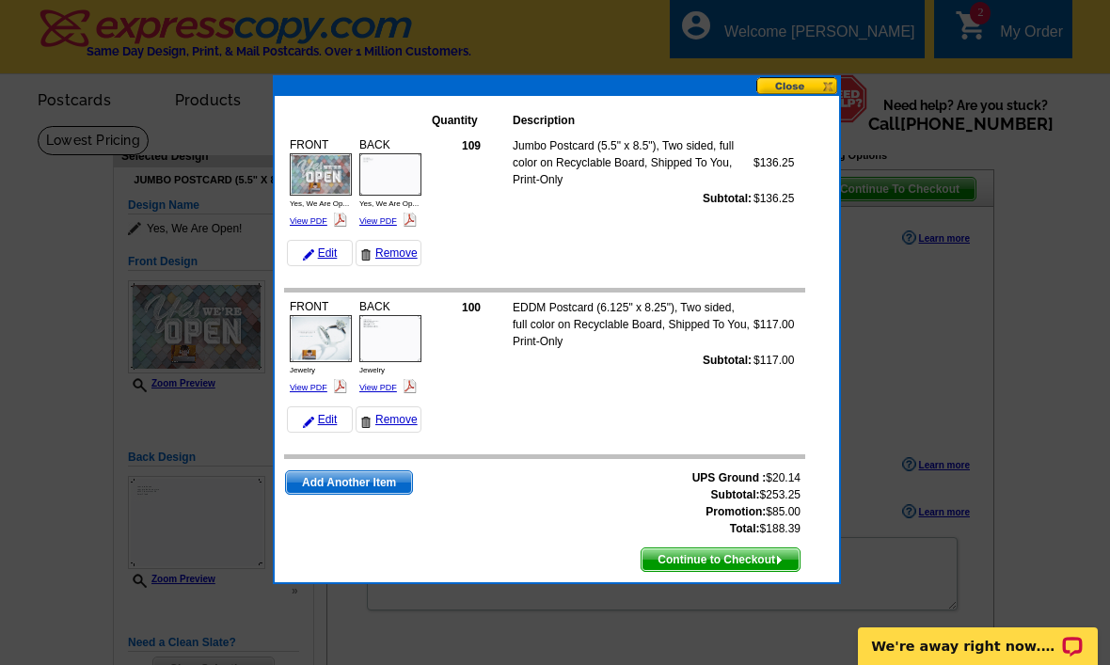
click at [384, 225] on link "View PDF" at bounding box center [378, 220] width 38 height 9
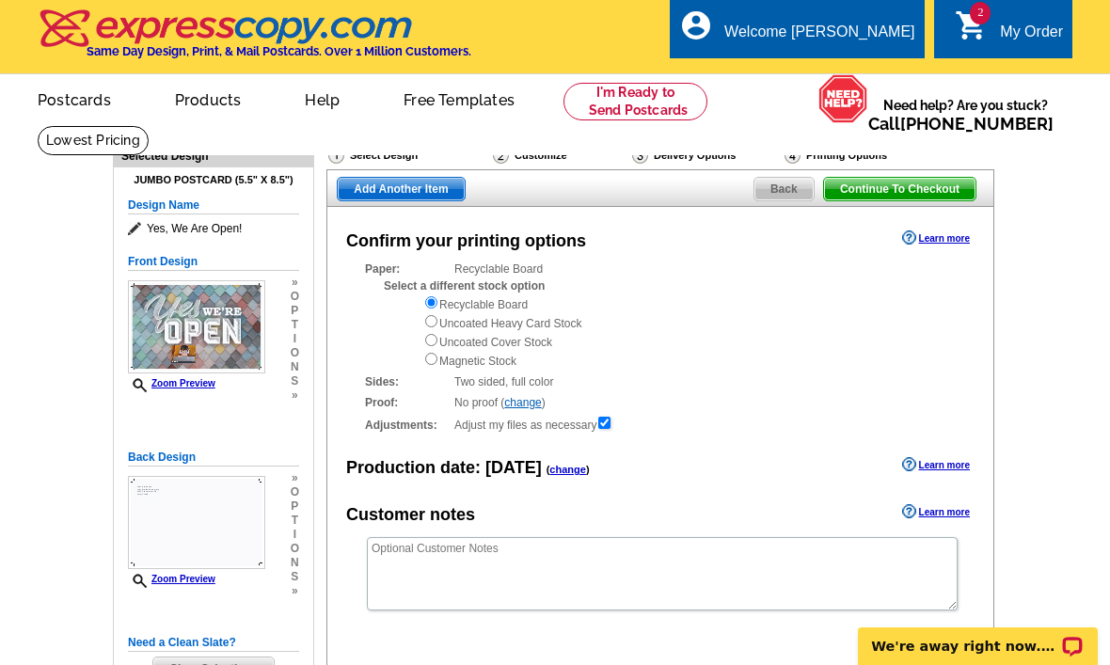
click at [431, 166] on div "Select Design" at bounding box center [408, 158] width 165 height 24
click at [416, 198] on span "Add Another Item" at bounding box center [401, 189] width 126 height 23
